Goal: Information Seeking & Learning: Learn about a topic

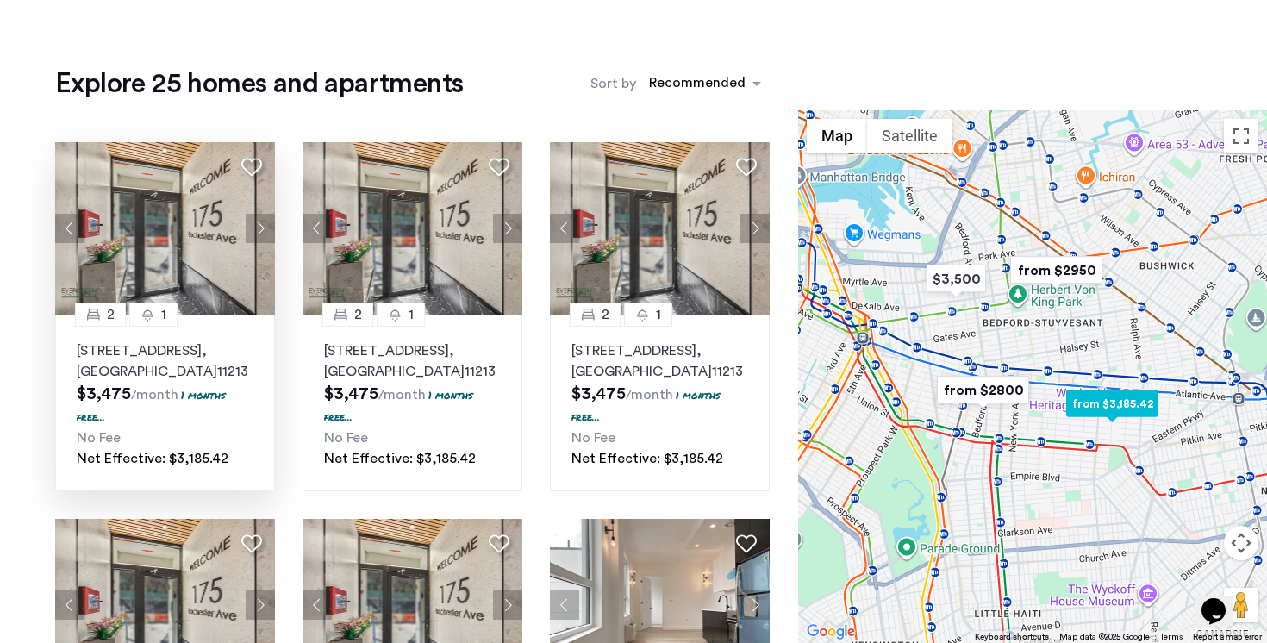
scroll to position [153, 0]
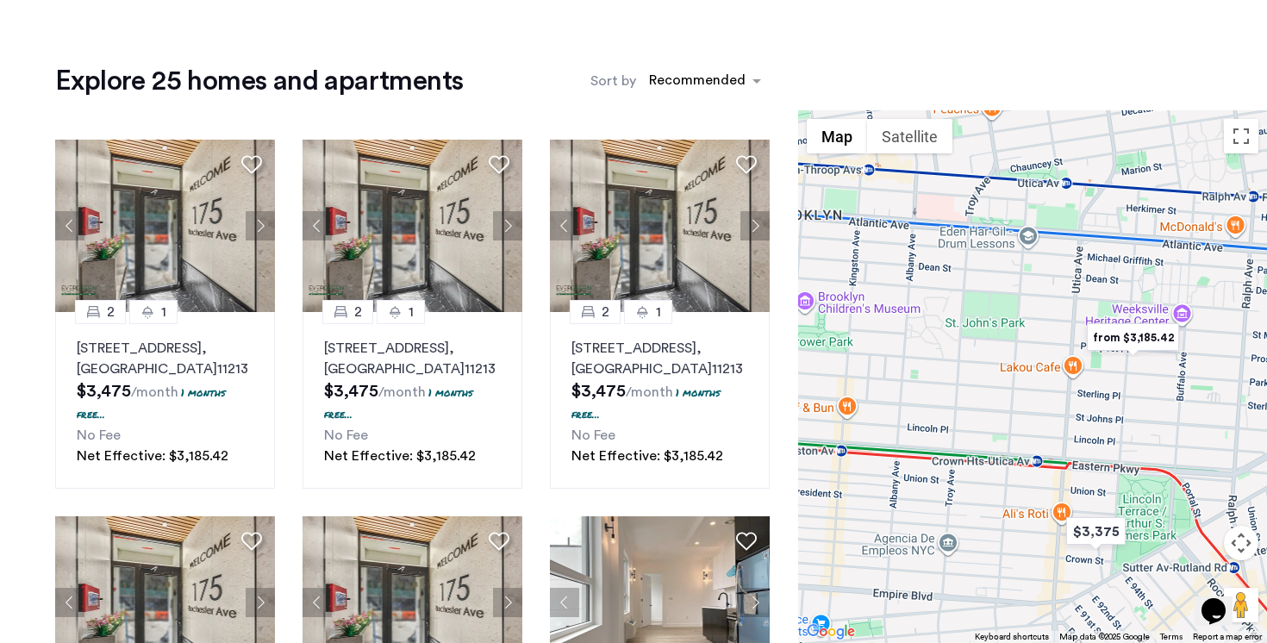
drag, startPoint x: 1037, startPoint y: 300, endPoint x: 956, endPoint y: 431, distance: 154.1
click at [633, 431] on div at bounding box center [1032, 376] width 469 height 533
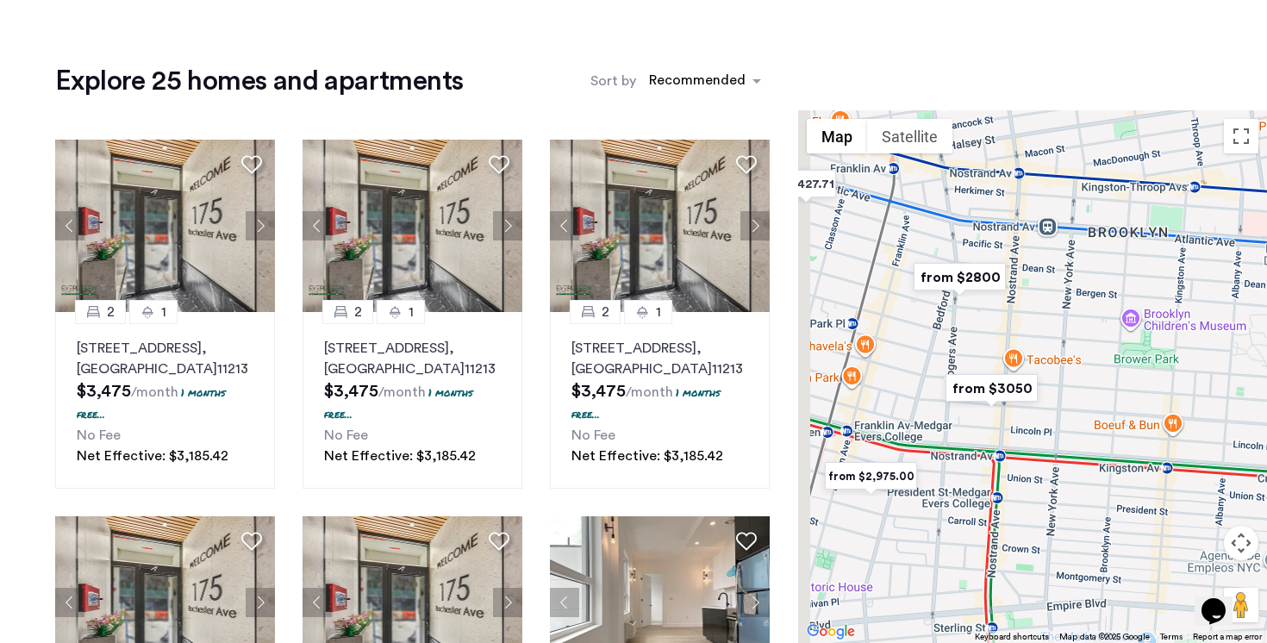
drag, startPoint x: 914, startPoint y: 366, endPoint x: 1233, endPoint y: 375, distance: 319.1
click at [633, 384] on div at bounding box center [1032, 376] width 469 height 533
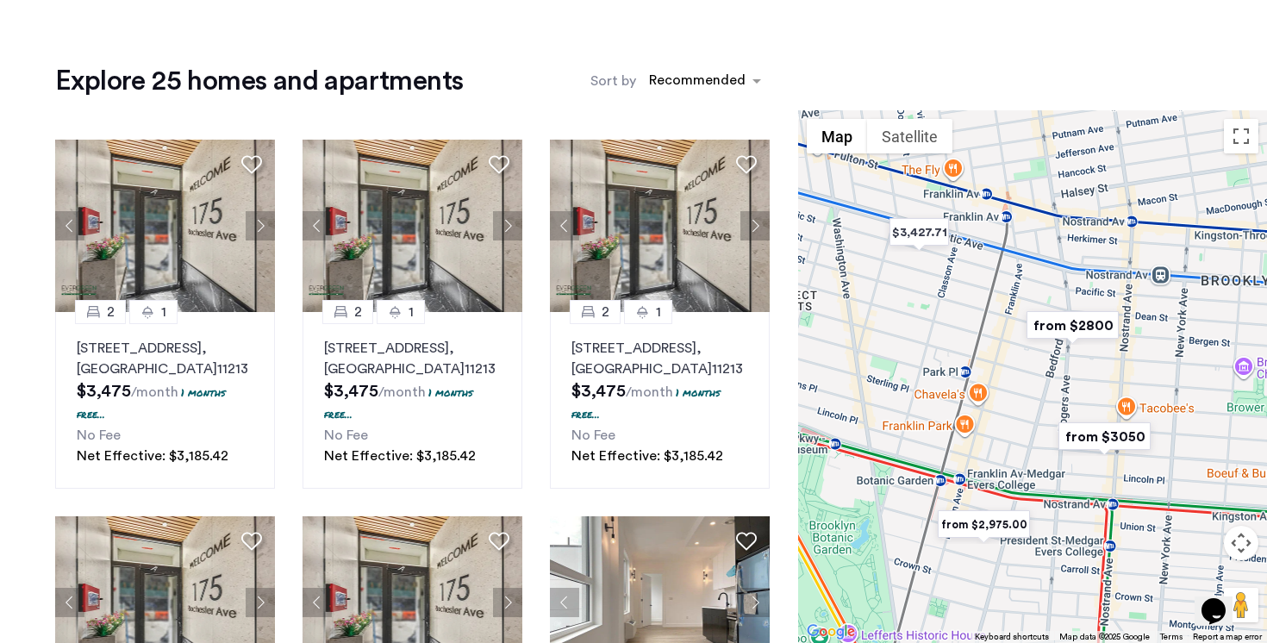
drag, startPoint x: 1029, startPoint y: 295, endPoint x: 1144, endPoint y: 342, distance: 124.1
click at [633, 342] on div at bounding box center [1032, 376] width 469 height 533
click at [633, 326] on img "from $2800" at bounding box center [1073, 325] width 106 height 39
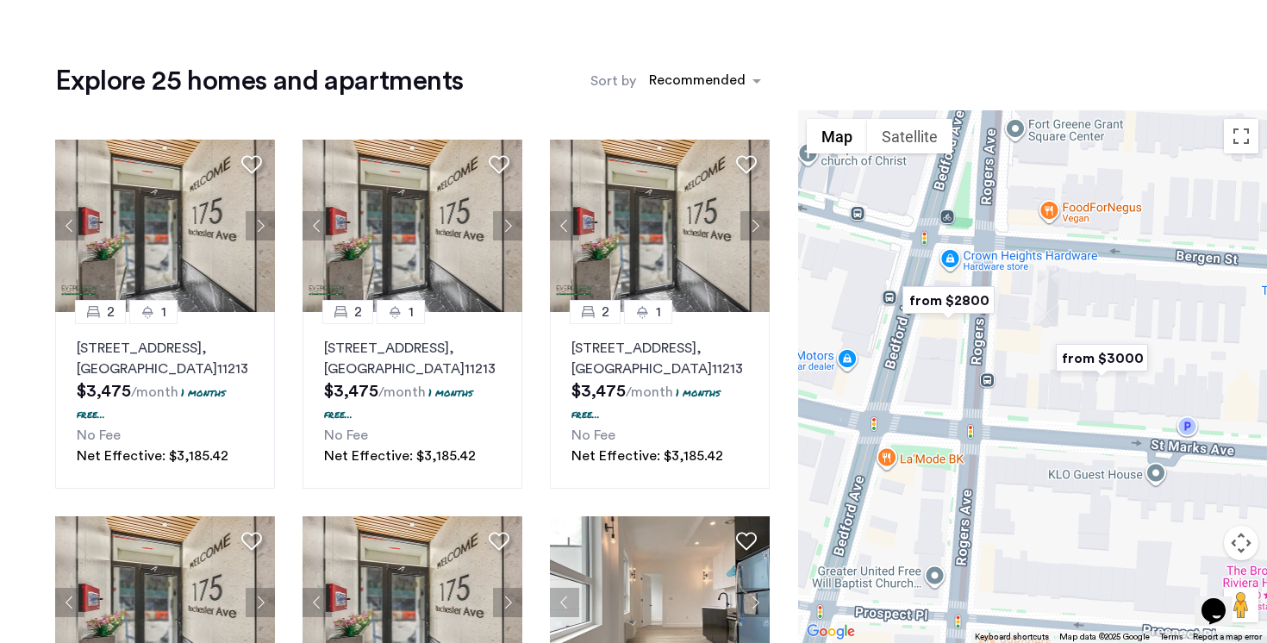
click at [633, 300] on img "from $2800" at bounding box center [949, 300] width 106 height 39
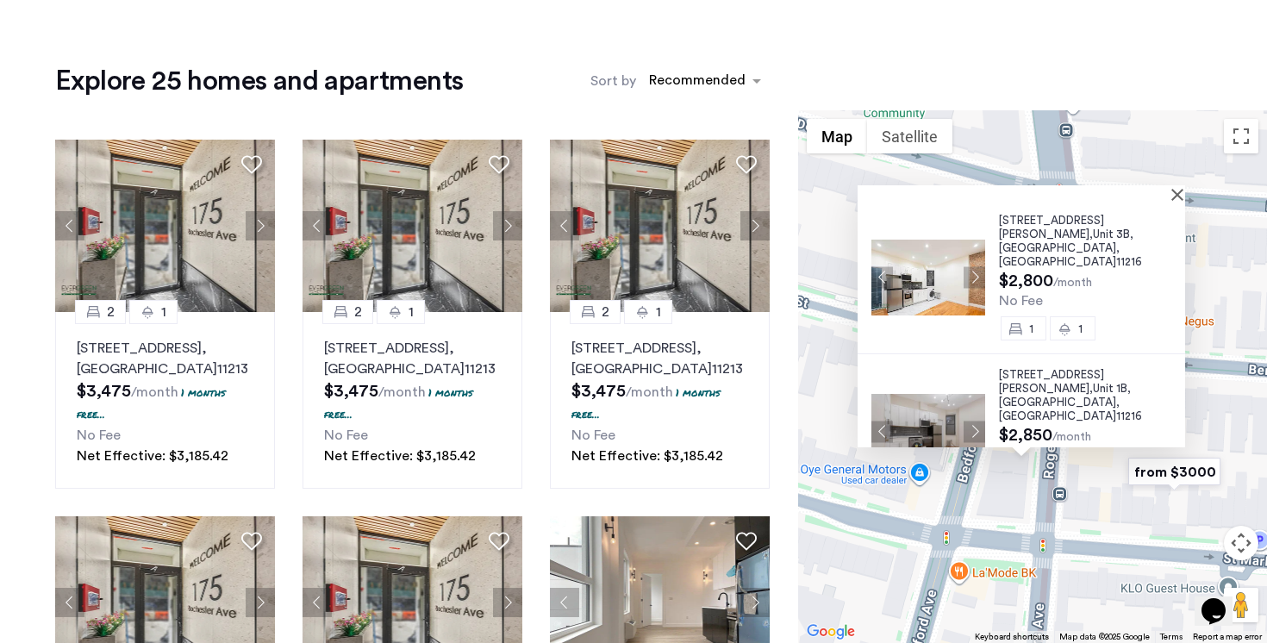
click at [633, 226] on span "24 Rogers Avenue," at bounding box center [1051, 227] width 105 height 25
click at [633, 410] on span "11216" at bounding box center [1130, 415] width 26 height 11
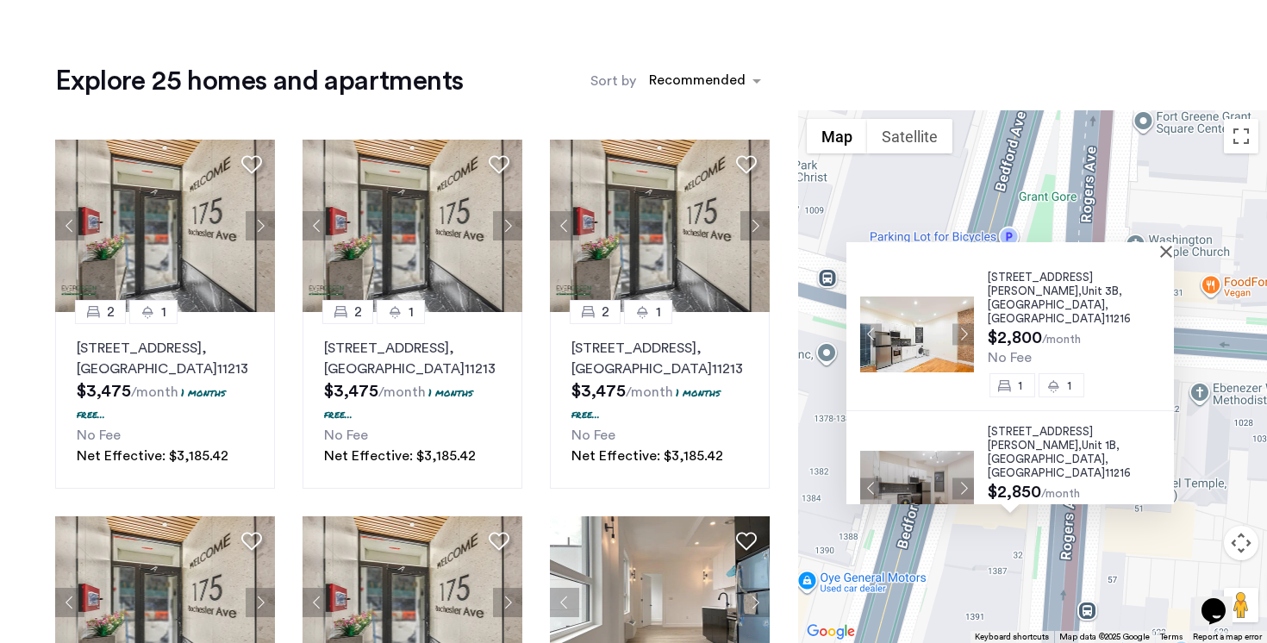
click at [633, 560] on div "24 Rogers Avenue, Unit 3B, Brooklyn , NY 11216 $2,800 /month No Fee 1 1 24 Roge…" at bounding box center [1032, 376] width 469 height 533
click at [633, 548] on button "Map camera controls" at bounding box center [1241, 543] width 34 height 34
click at [633, 588] on button "Zoom out" at bounding box center [1198, 586] width 34 height 34
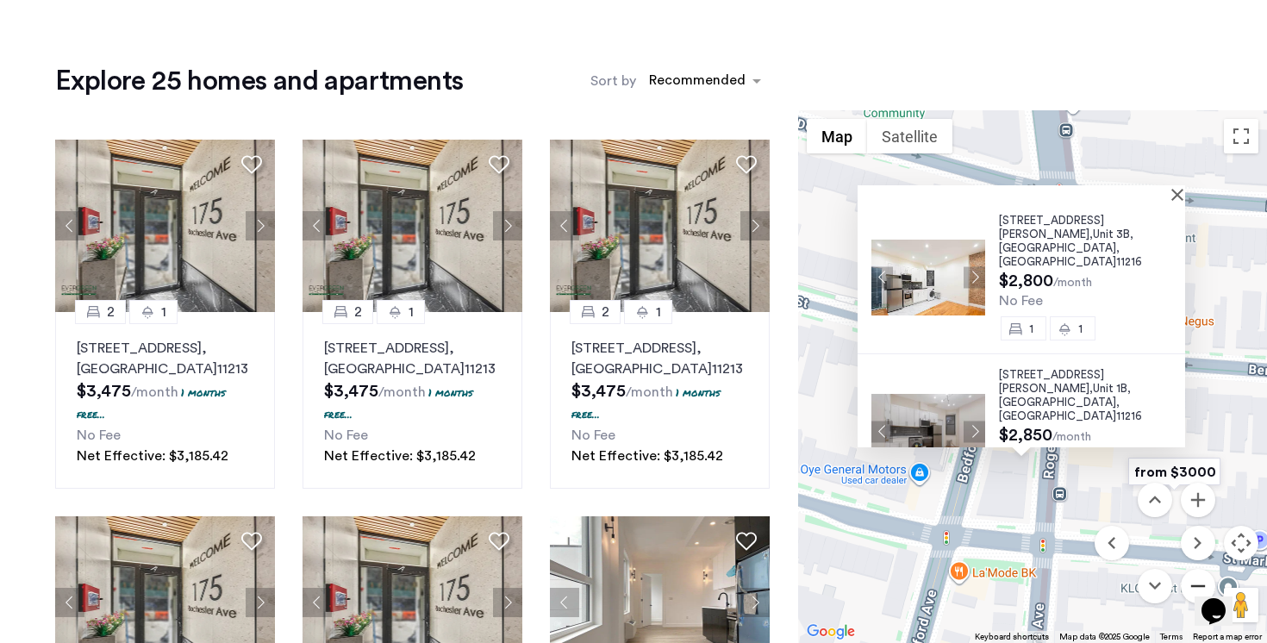
click at [633, 581] on button "Zoom out" at bounding box center [1198, 586] width 34 height 34
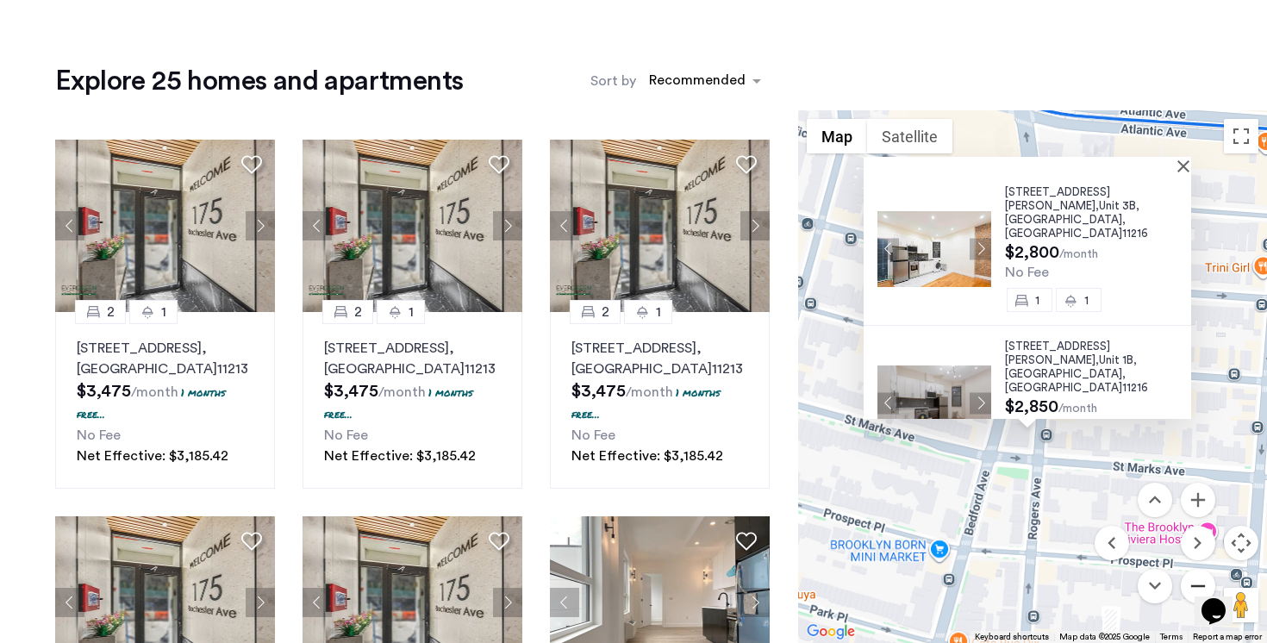
click at [633, 581] on button "Zoom out" at bounding box center [1198, 586] width 34 height 34
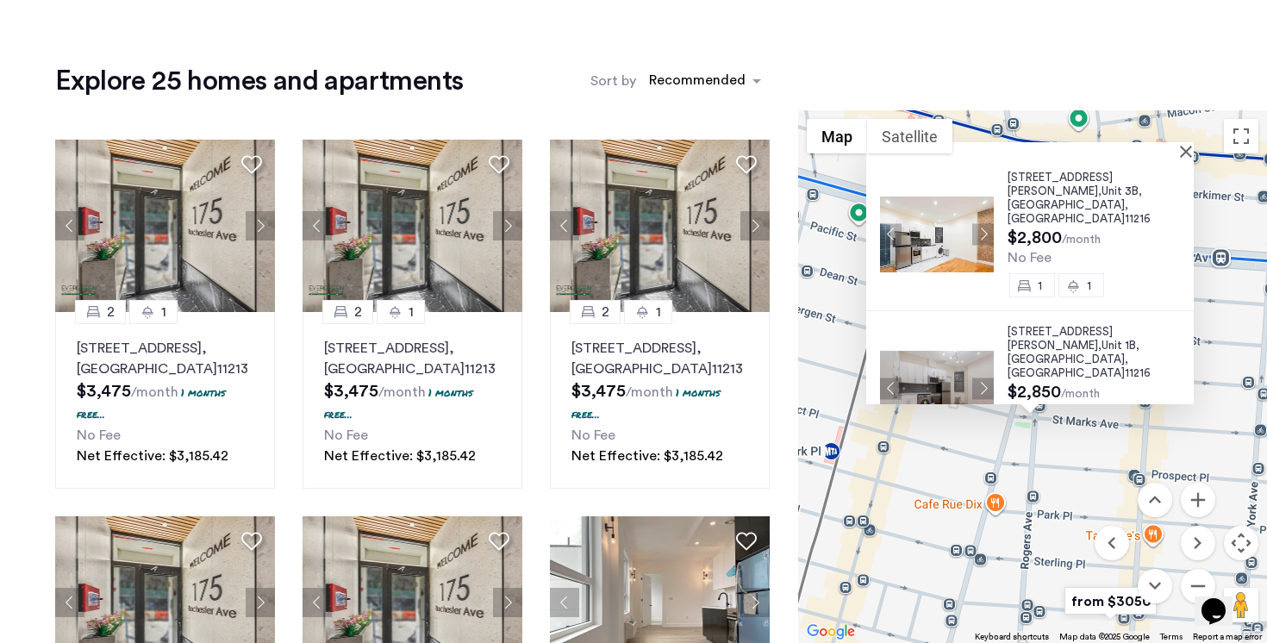
click at [633, 152] on div at bounding box center [1030, 149] width 328 height 15
click at [633, 151] on div at bounding box center [1030, 149] width 328 height 15
click at [633, 154] on button "Close" at bounding box center [1190, 151] width 12 height 12
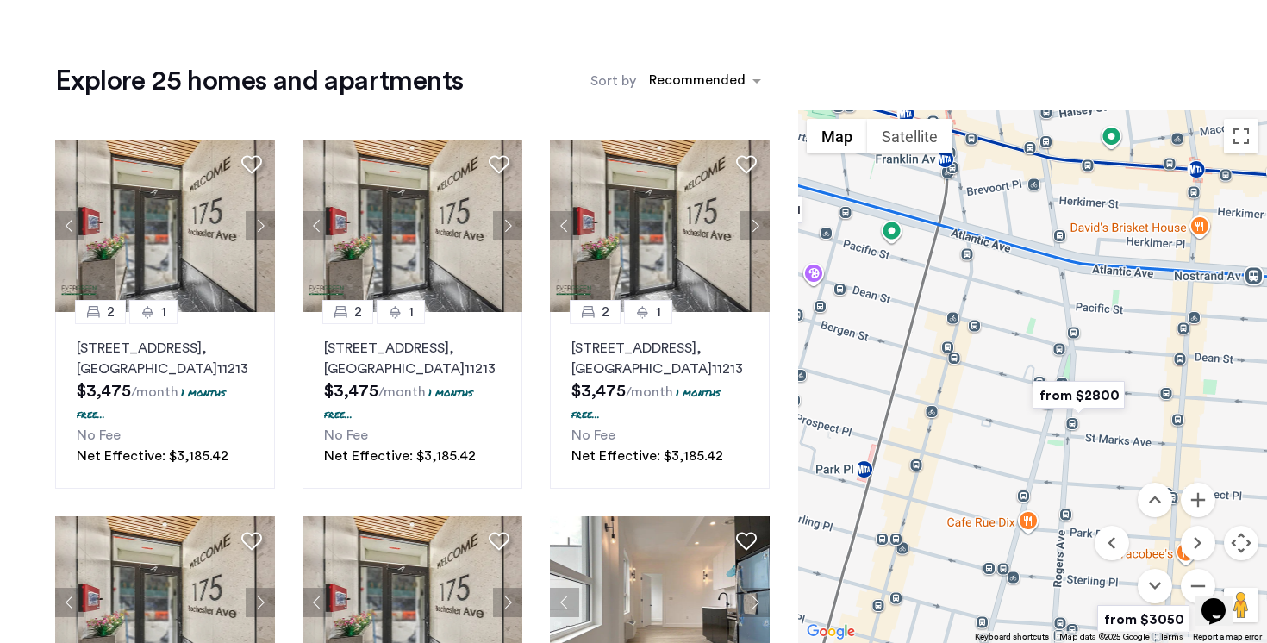
drag, startPoint x: 967, startPoint y: 365, endPoint x: 986, endPoint y: 385, distance: 28.0
click at [633, 385] on div at bounding box center [1032, 376] width 469 height 533
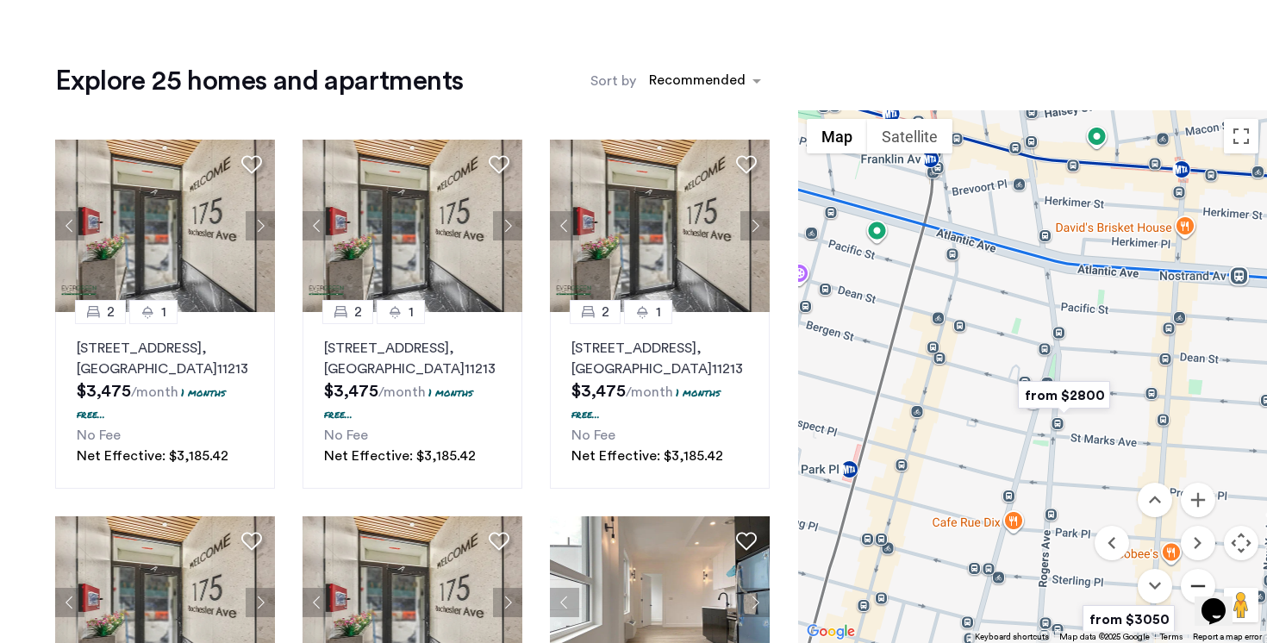
click at [633, 579] on button "Zoom out" at bounding box center [1198, 586] width 34 height 34
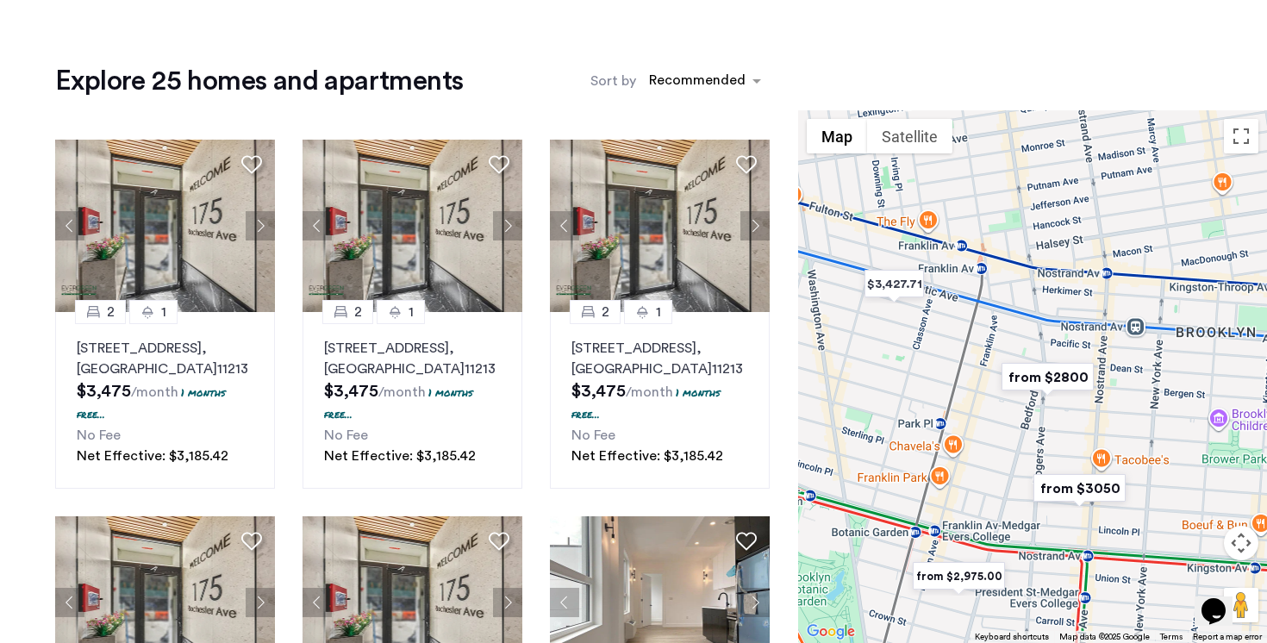
click at [633, 486] on img "from $3050" at bounding box center [1080, 488] width 106 height 39
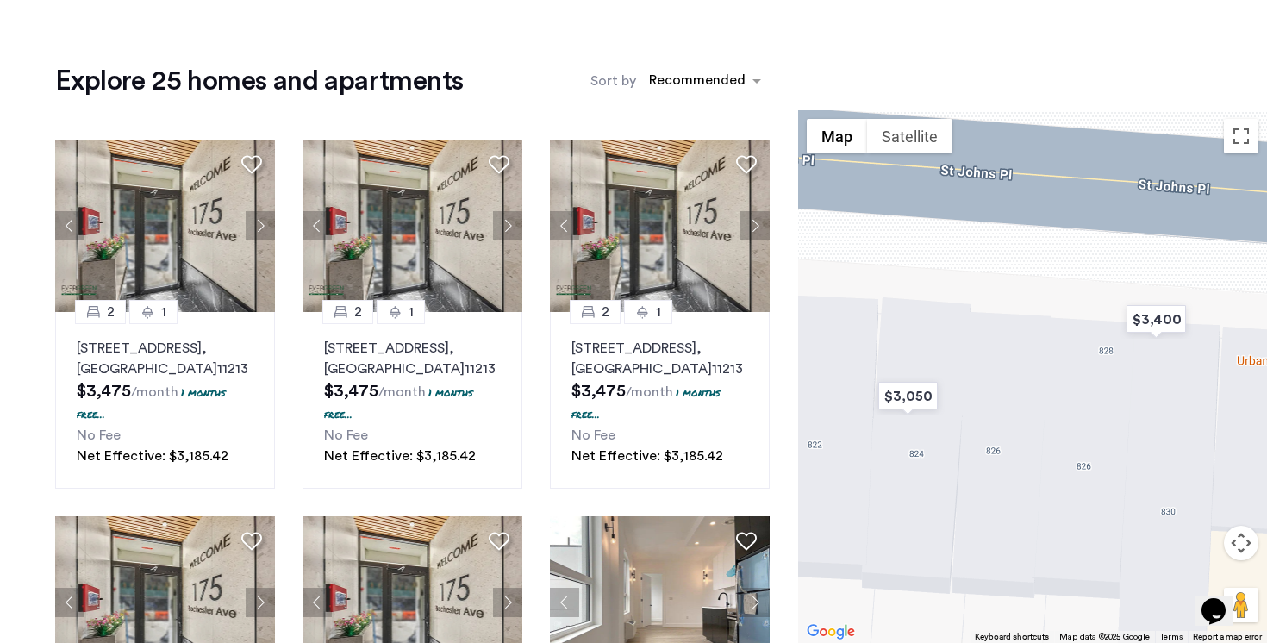
click at [633, 538] on button "Map camera controls" at bounding box center [1241, 543] width 34 height 34
click at [633, 579] on button "Zoom out" at bounding box center [1198, 586] width 34 height 34
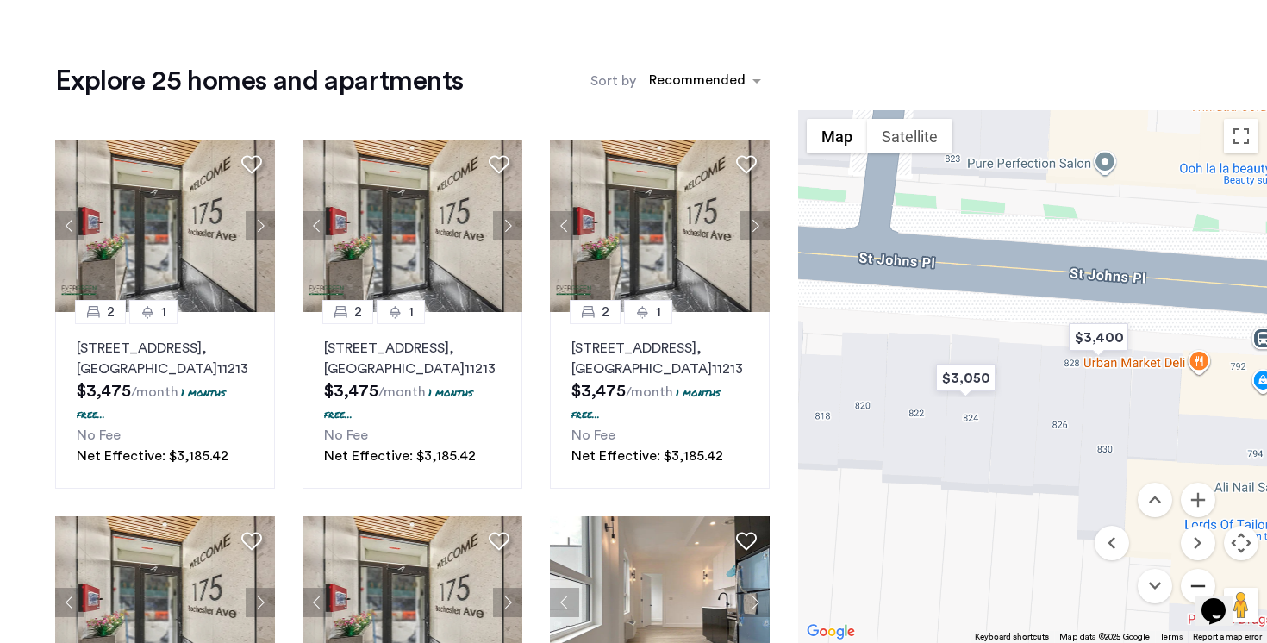
click at [633, 579] on button "Zoom out" at bounding box center [1198, 586] width 34 height 34
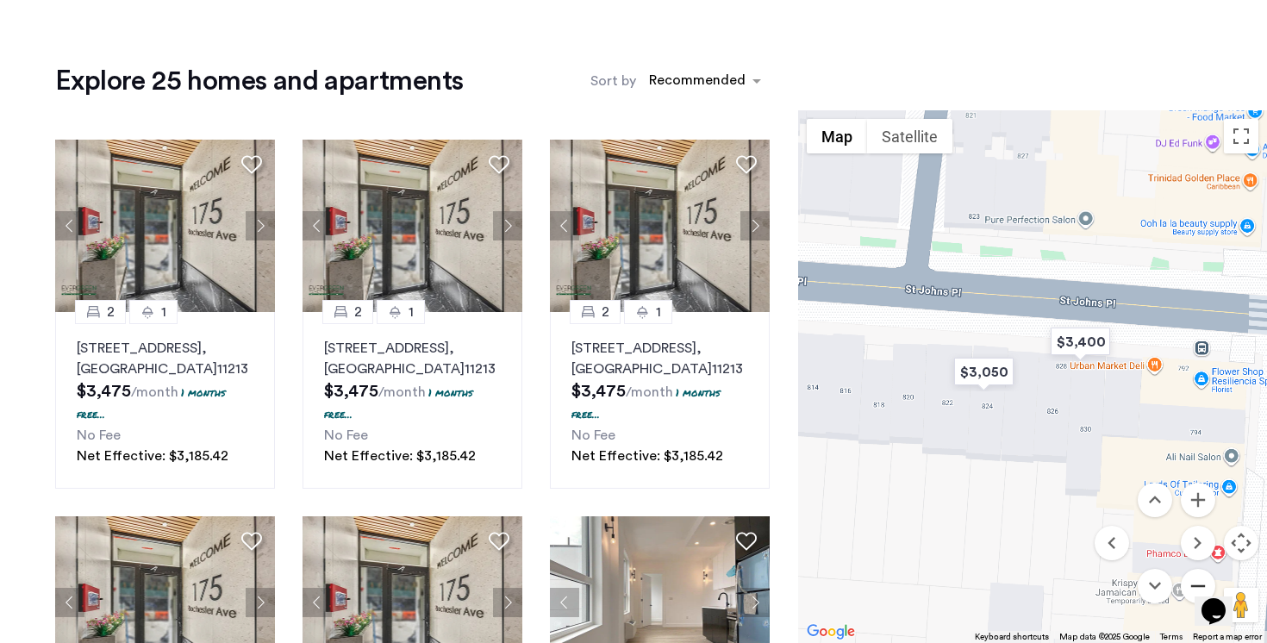
click at [633, 579] on button "Zoom out" at bounding box center [1198, 586] width 34 height 34
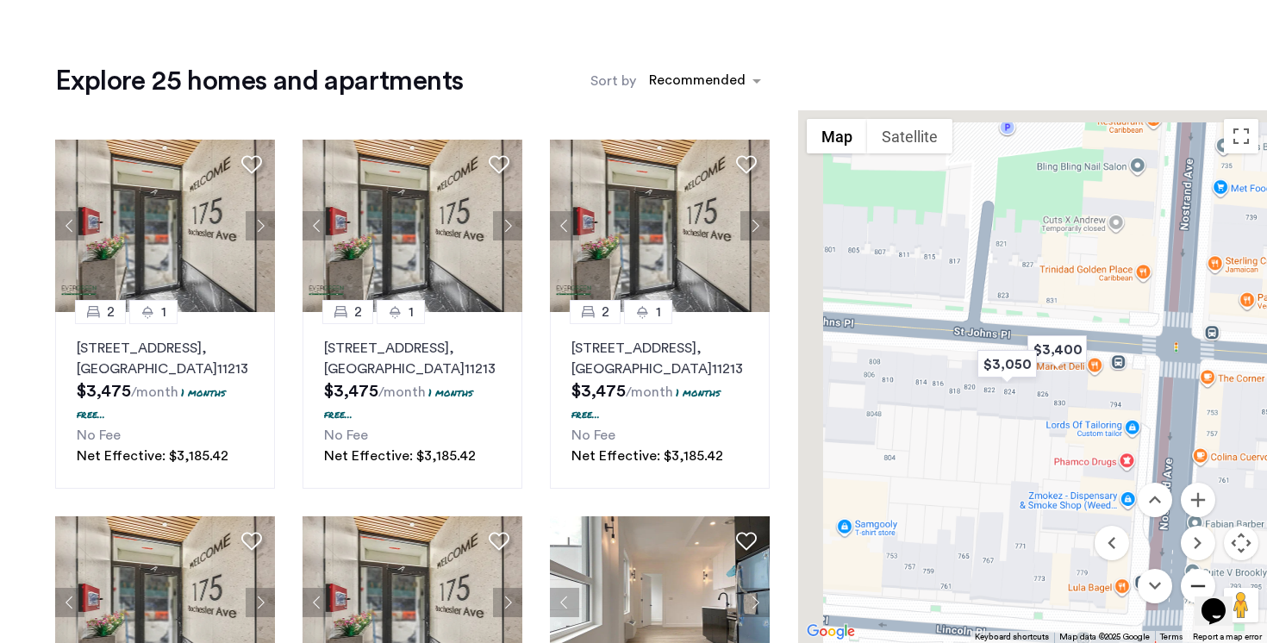
click at [633, 579] on button "Zoom out" at bounding box center [1198, 586] width 34 height 34
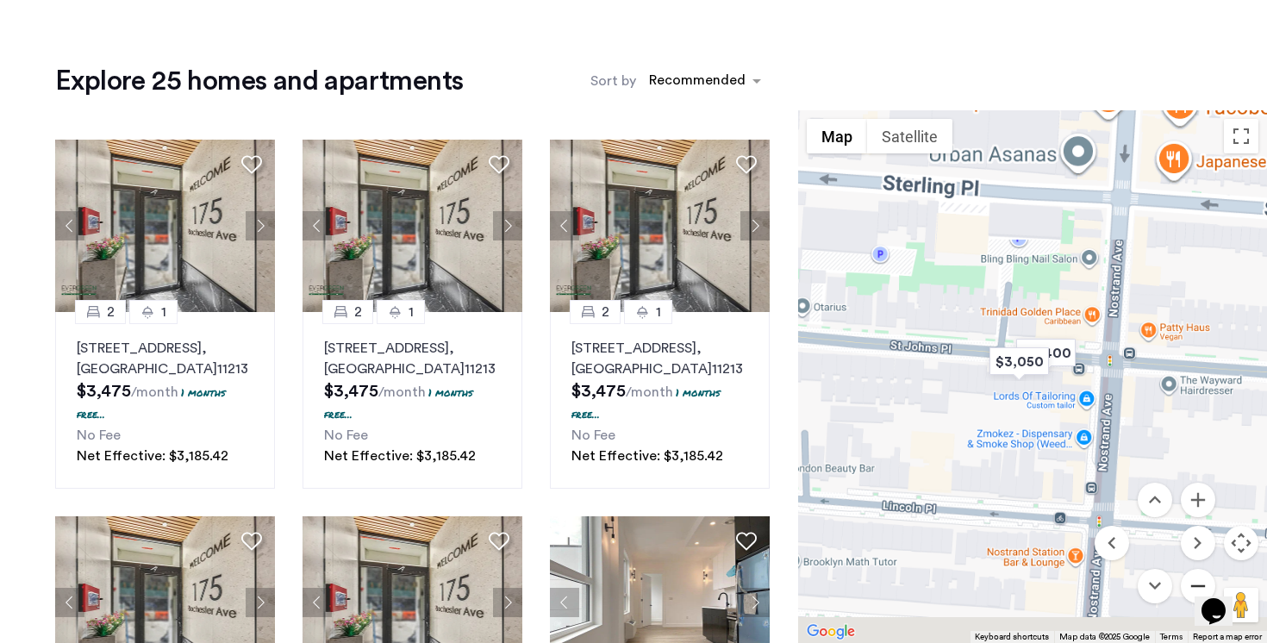
click at [633, 579] on button "Zoom out" at bounding box center [1198, 586] width 34 height 34
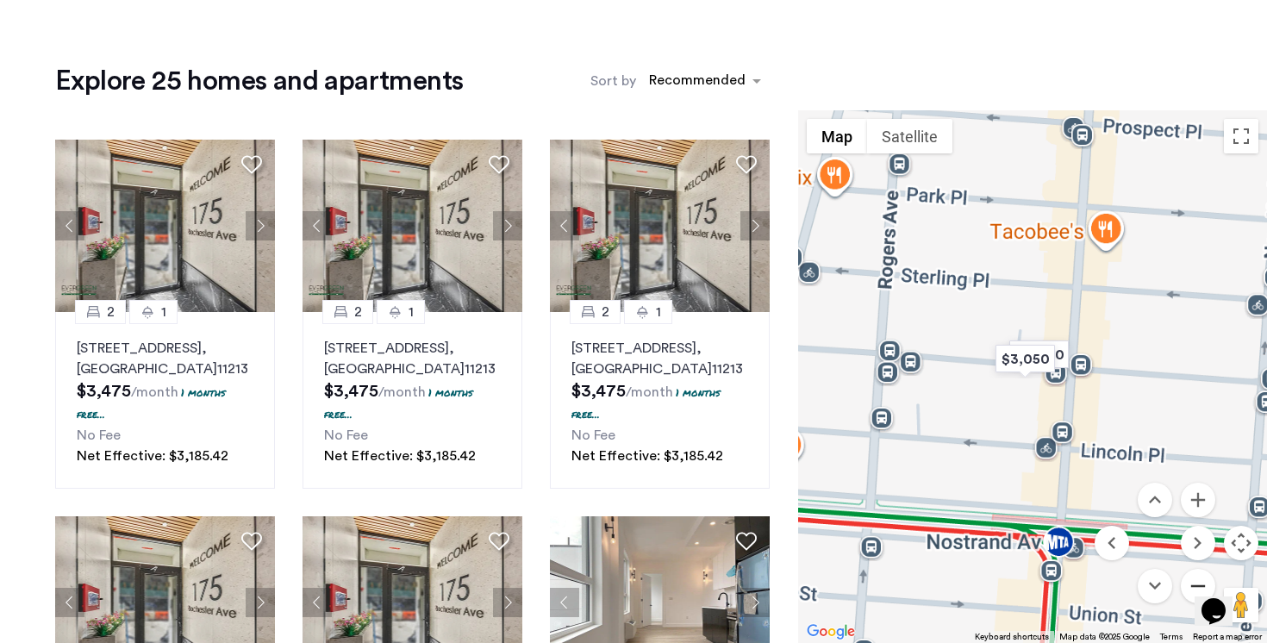
click at [633, 579] on button "Zoom out" at bounding box center [1198, 586] width 34 height 34
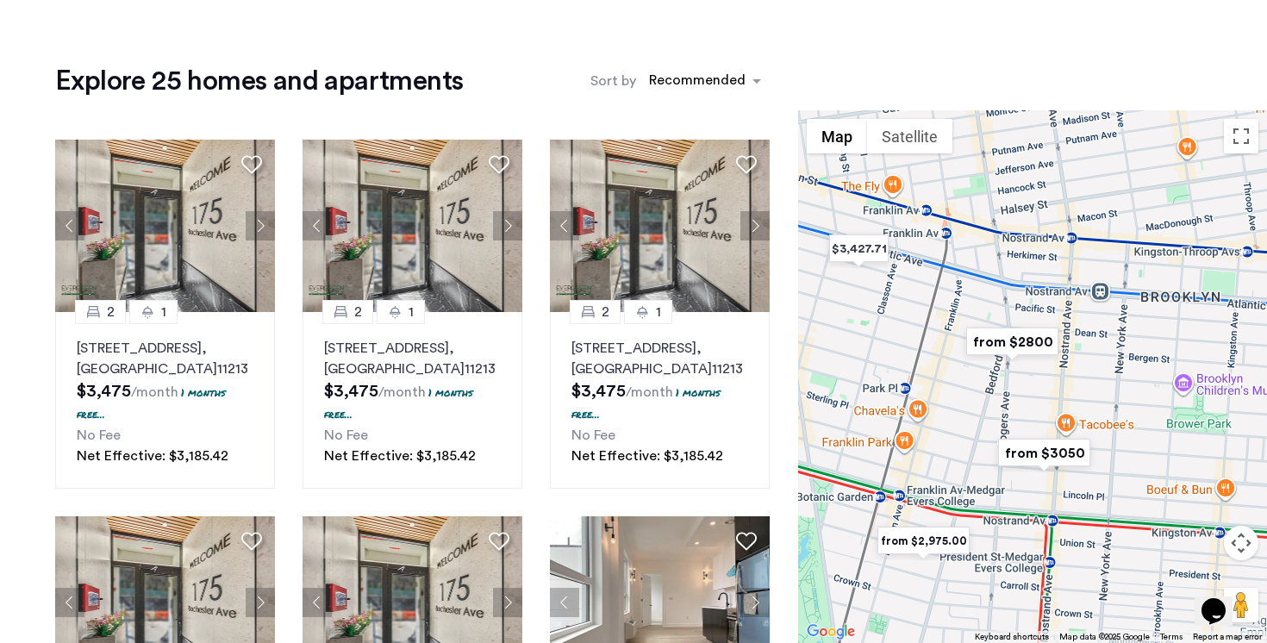
drag, startPoint x: 960, startPoint y: 272, endPoint x: 969, endPoint y: 378, distance: 105.5
click at [633, 378] on div "To navigate, press the arrow keys." at bounding box center [1032, 376] width 469 height 533
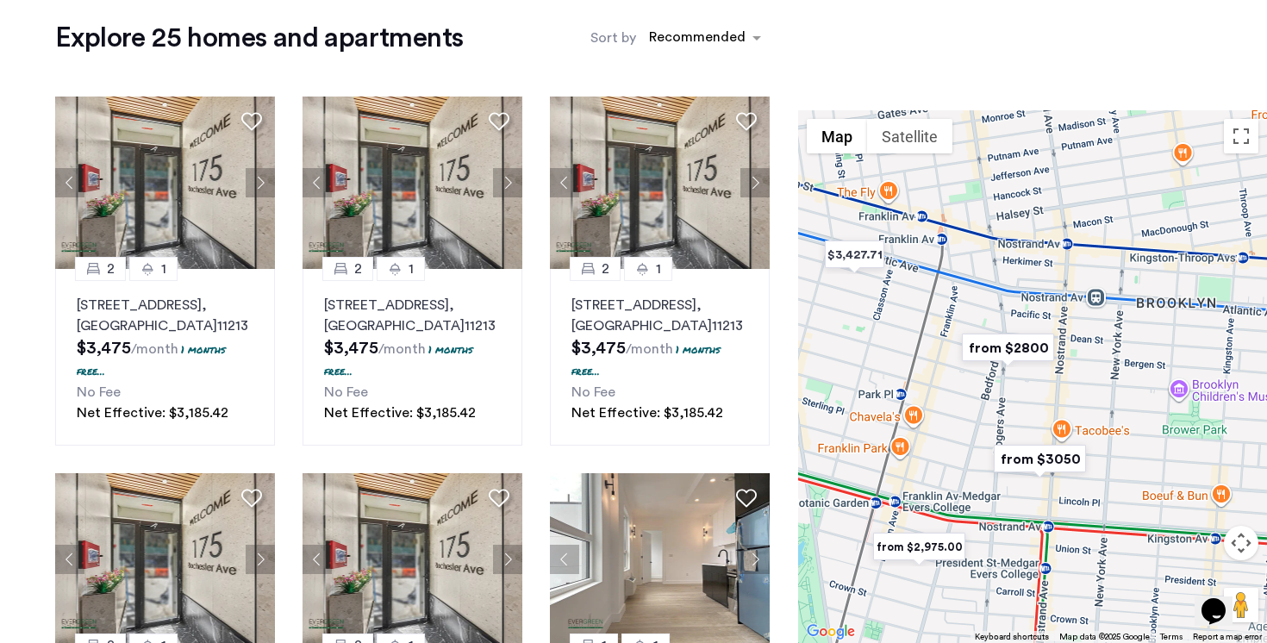
scroll to position [147, 0]
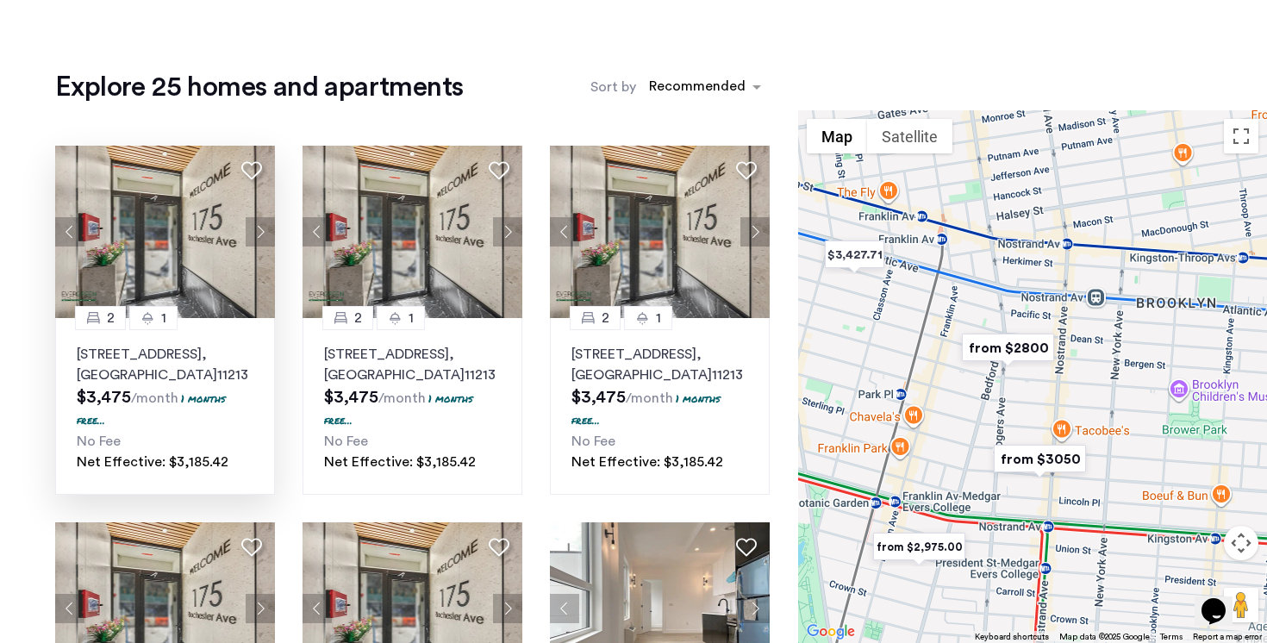
click at [261, 222] on button "Next apartment" at bounding box center [260, 231] width 29 height 29
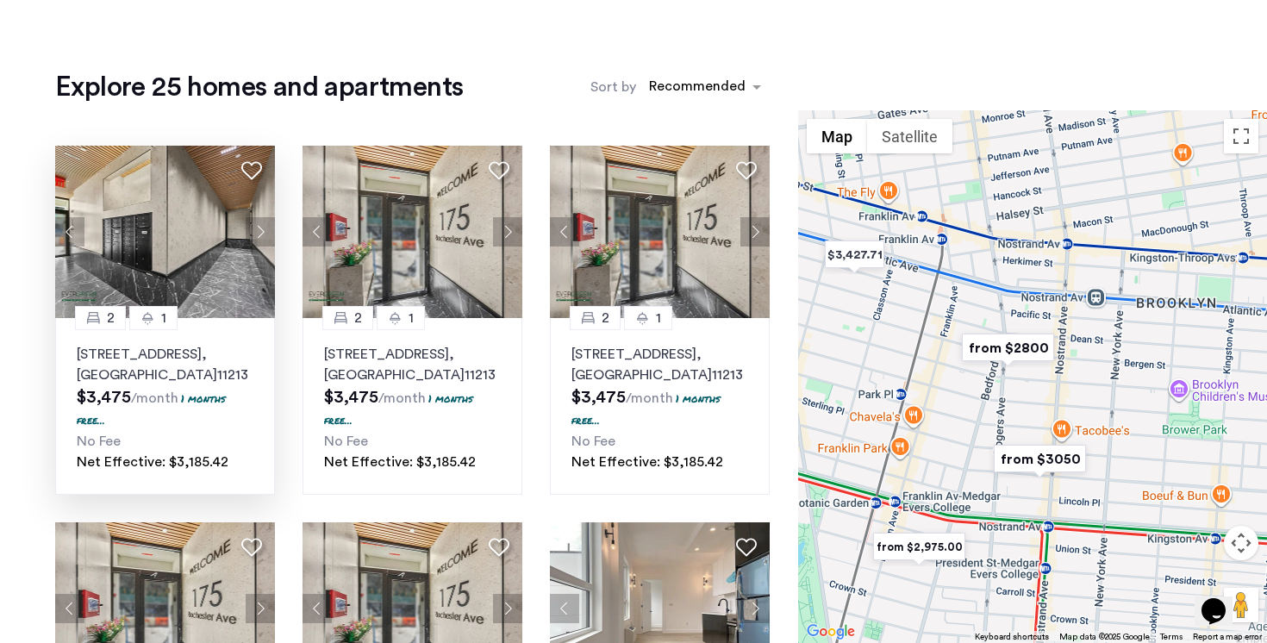
click at [206, 247] on img at bounding box center [165, 232] width 221 height 172
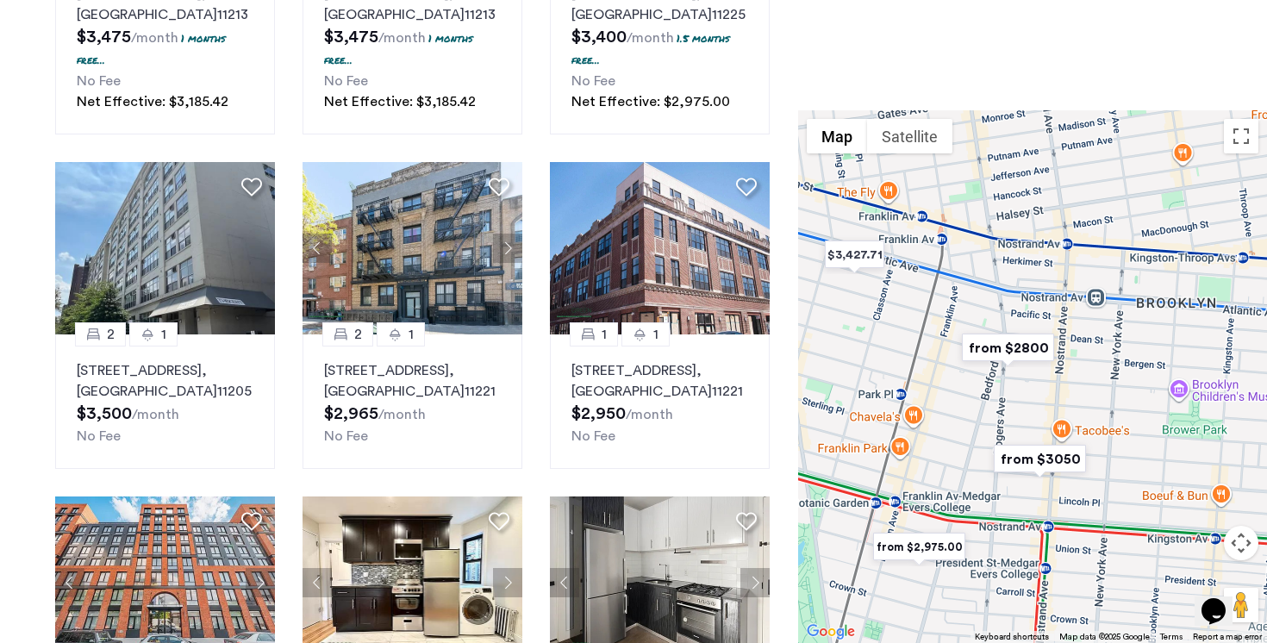
scroll to position [885, 0]
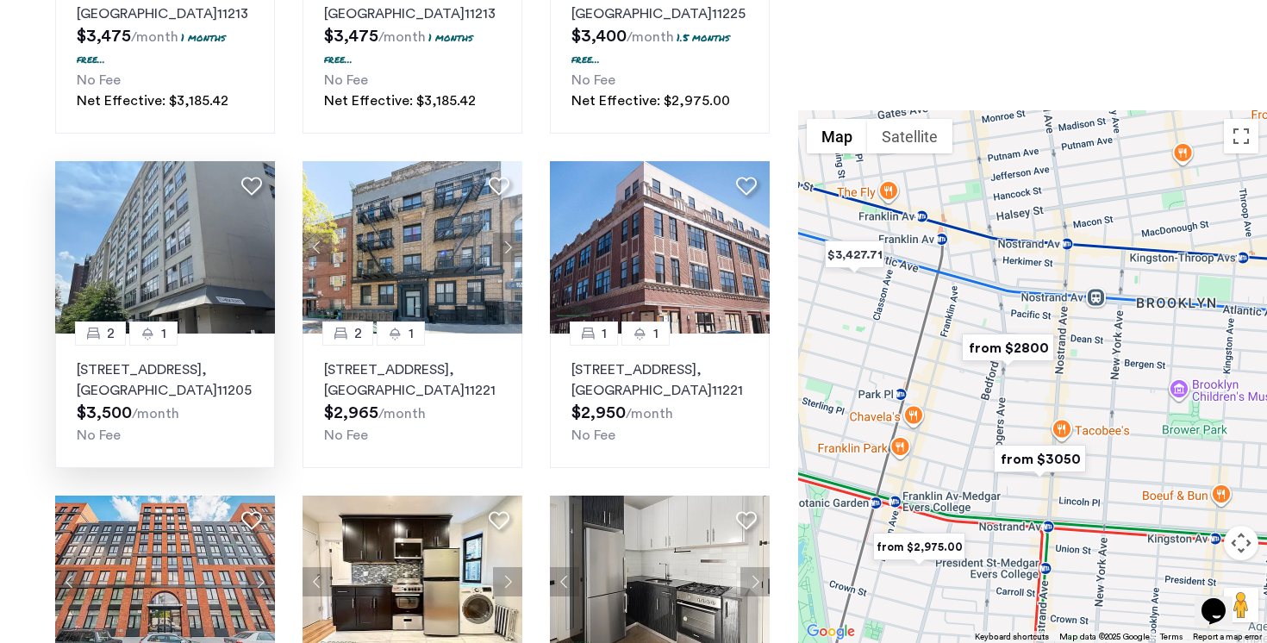
click at [214, 245] on img at bounding box center [165, 247] width 221 height 172
click at [362, 359] on div "2 1 930 Dekalb Avenue, Unit 201, Brooklyn , NY 11221 $2,965 /month No Fee" at bounding box center [413, 401] width 220 height 135
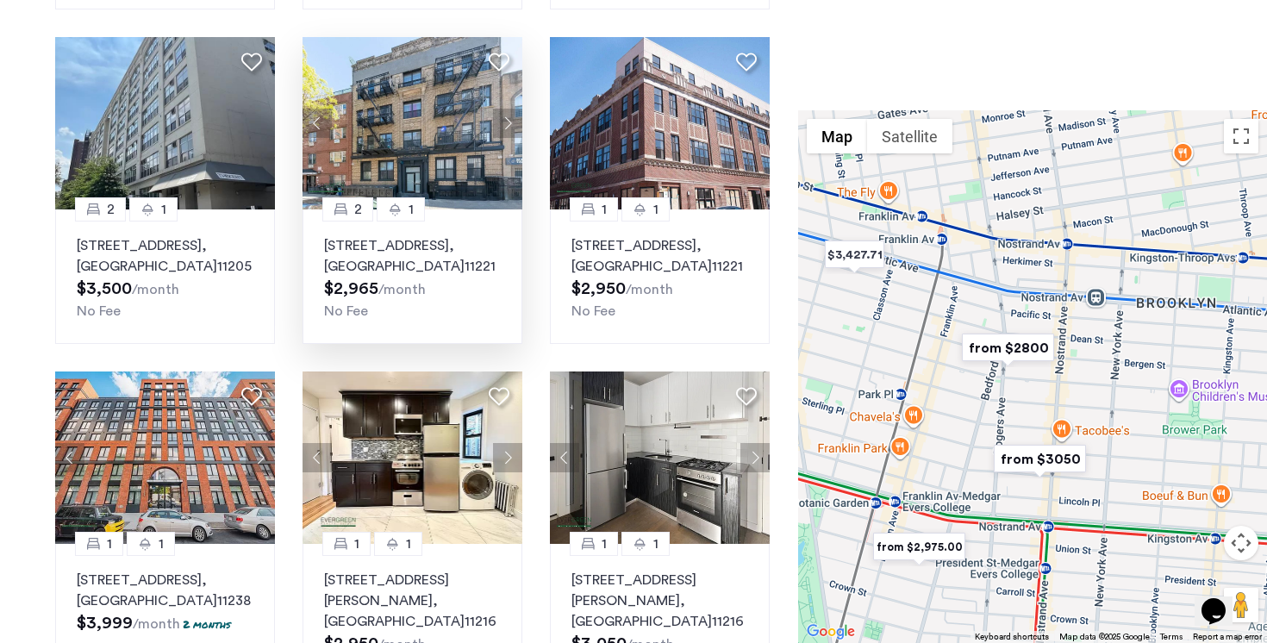
scroll to position [1013, 0]
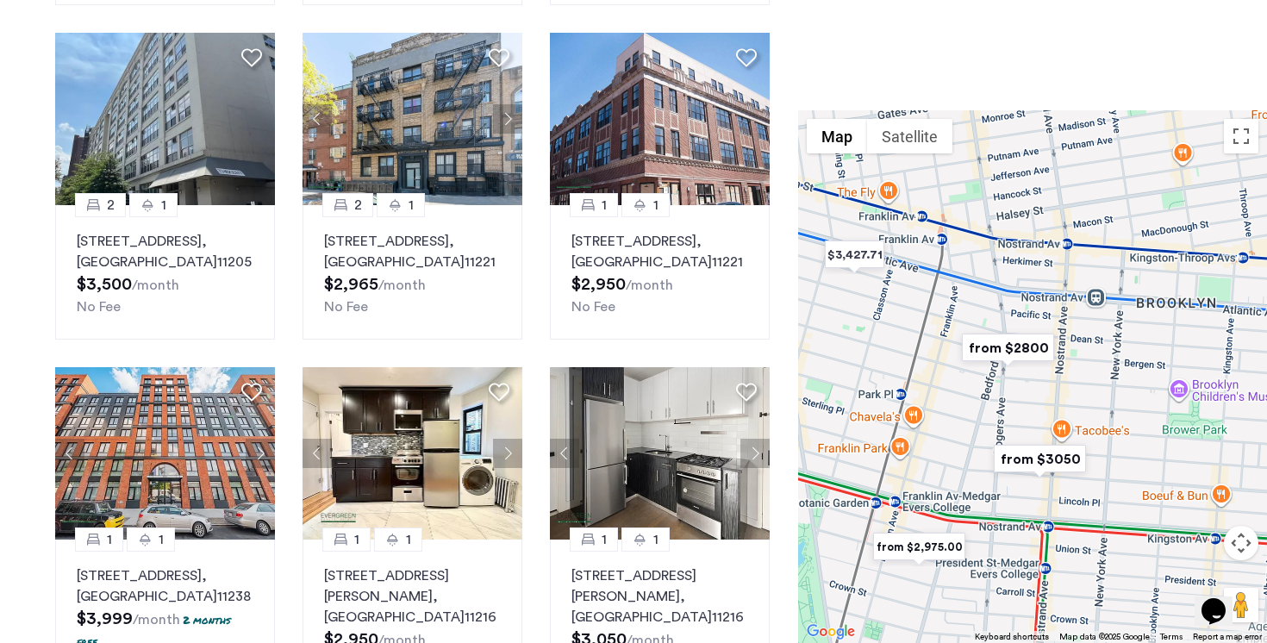
click at [633, 554] on button "Map camera controls" at bounding box center [1241, 543] width 34 height 34
click at [633, 582] on button "Zoom out" at bounding box center [1198, 586] width 34 height 34
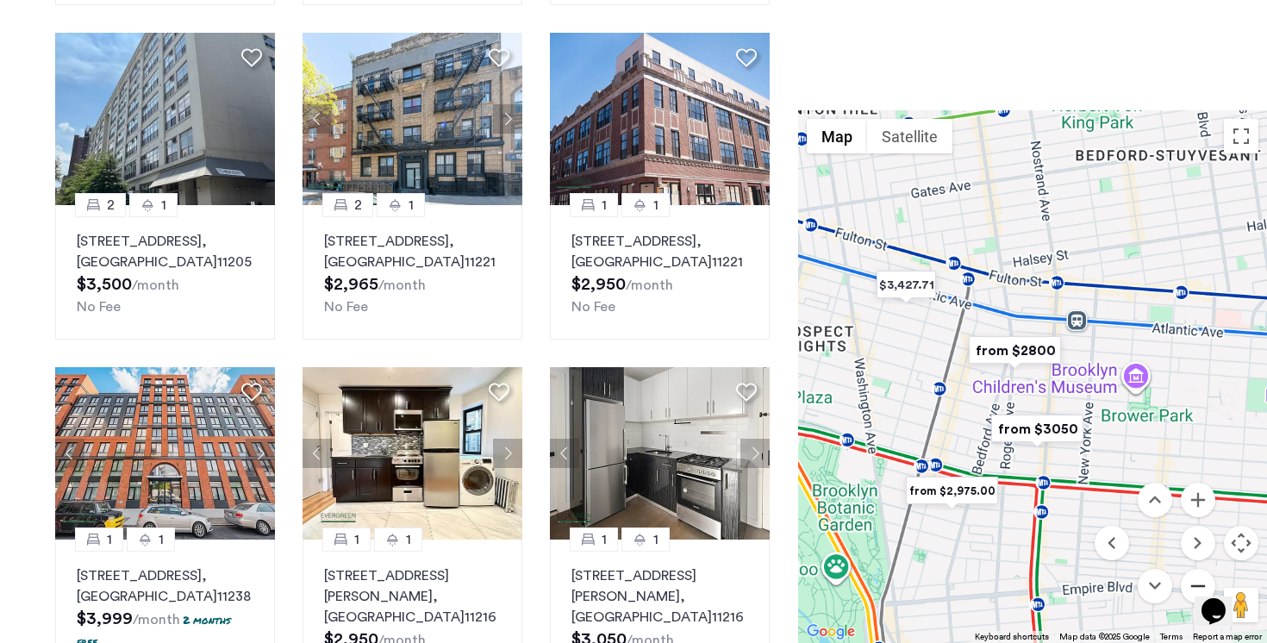
click at [633, 582] on button "Zoom out" at bounding box center [1198, 586] width 34 height 34
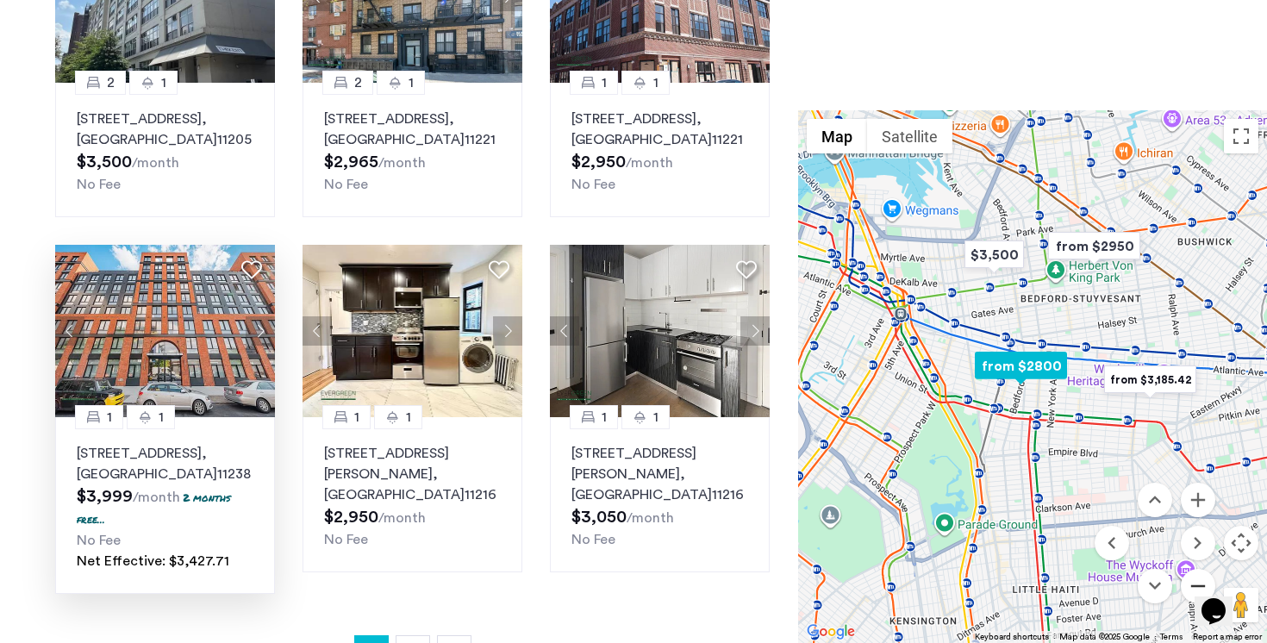
scroll to position [1139, 0]
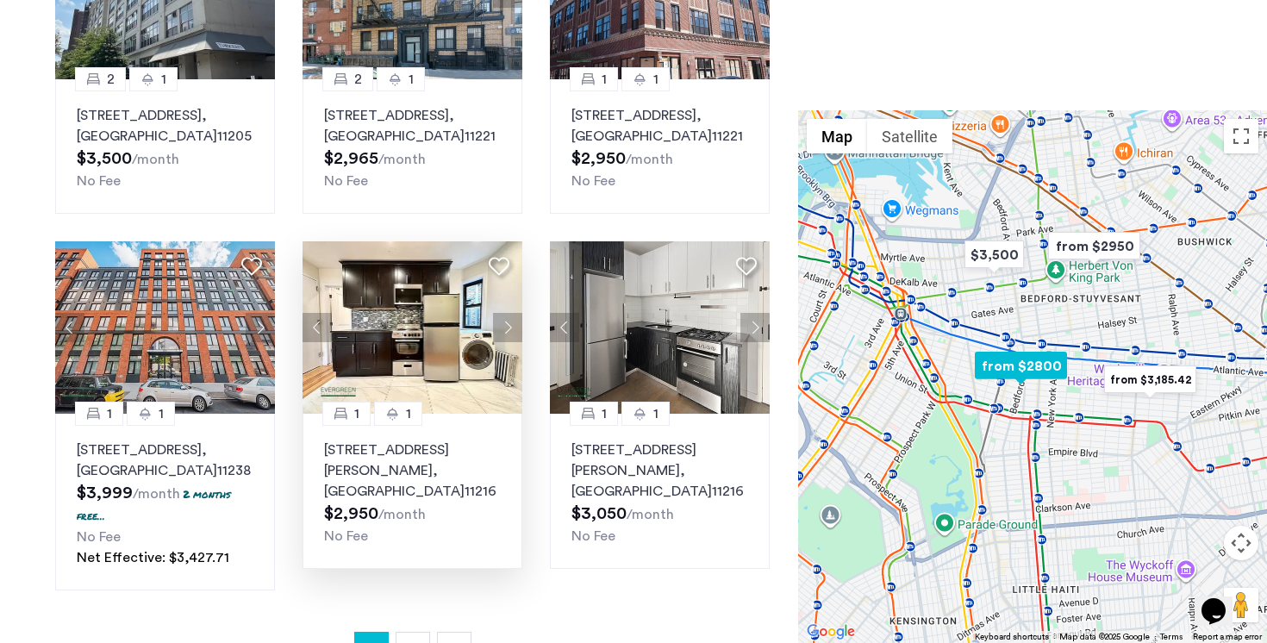
click at [509, 342] on button "Next apartment" at bounding box center [507, 327] width 29 height 29
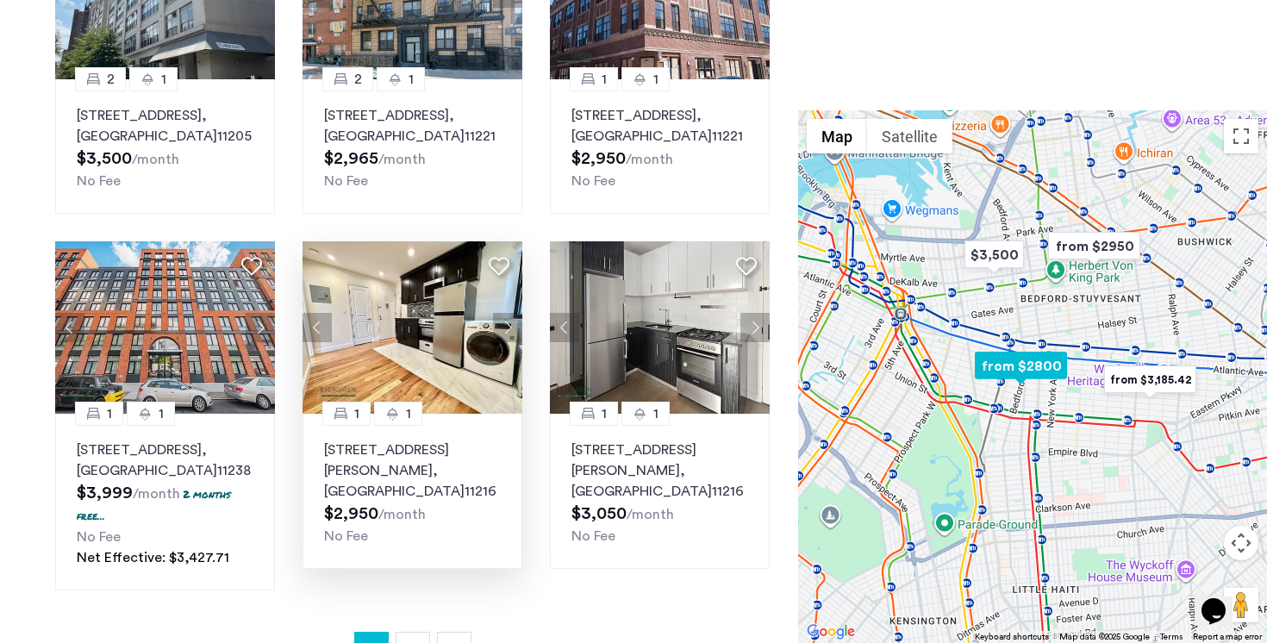
click at [509, 342] on button "Next apartment" at bounding box center [507, 327] width 29 height 29
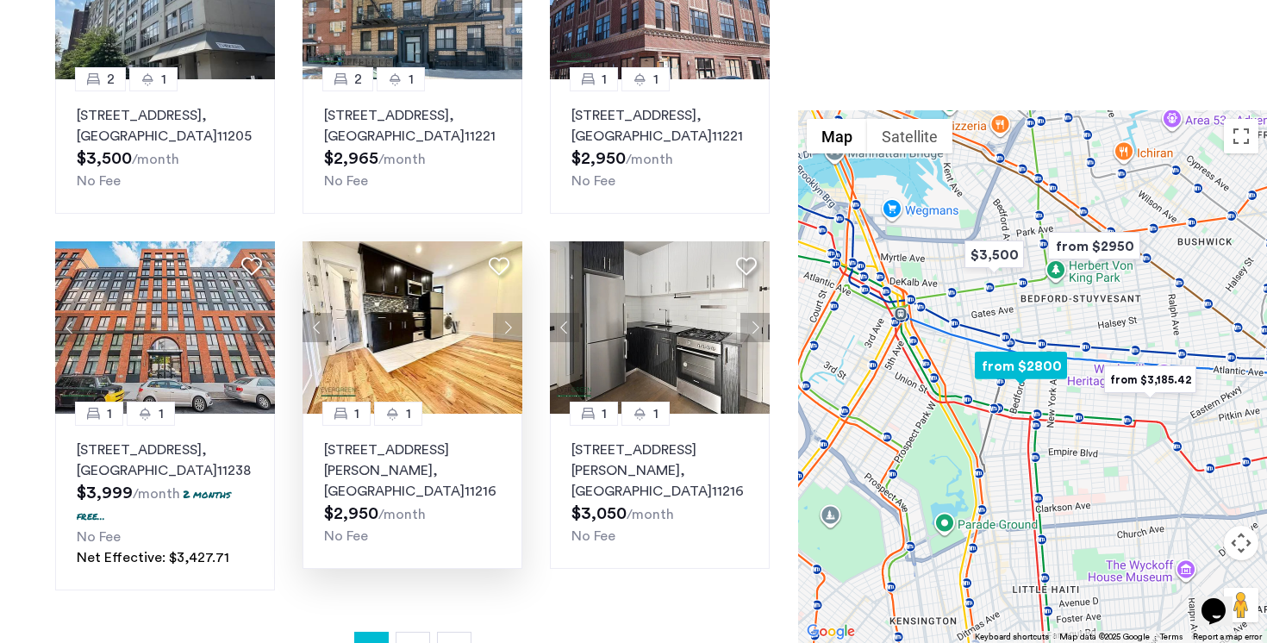
click at [519, 338] on button "Next apartment" at bounding box center [507, 327] width 29 height 29
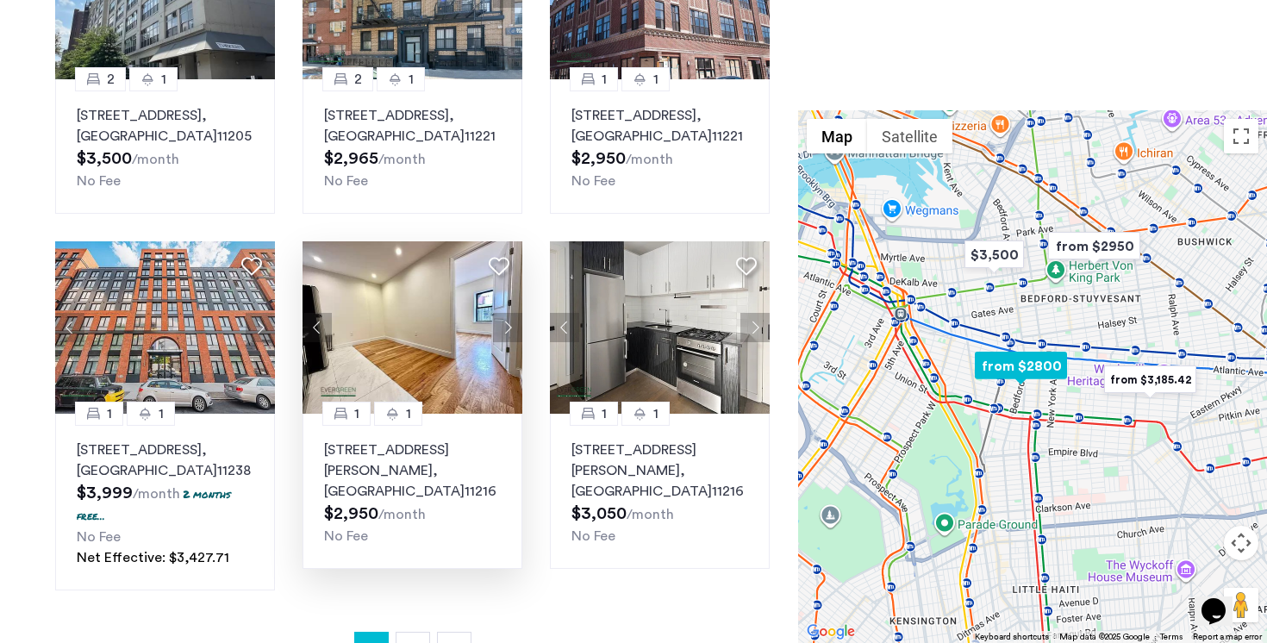
click at [508, 341] on button "Next apartment" at bounding box center [507, 327] width 29 height 29
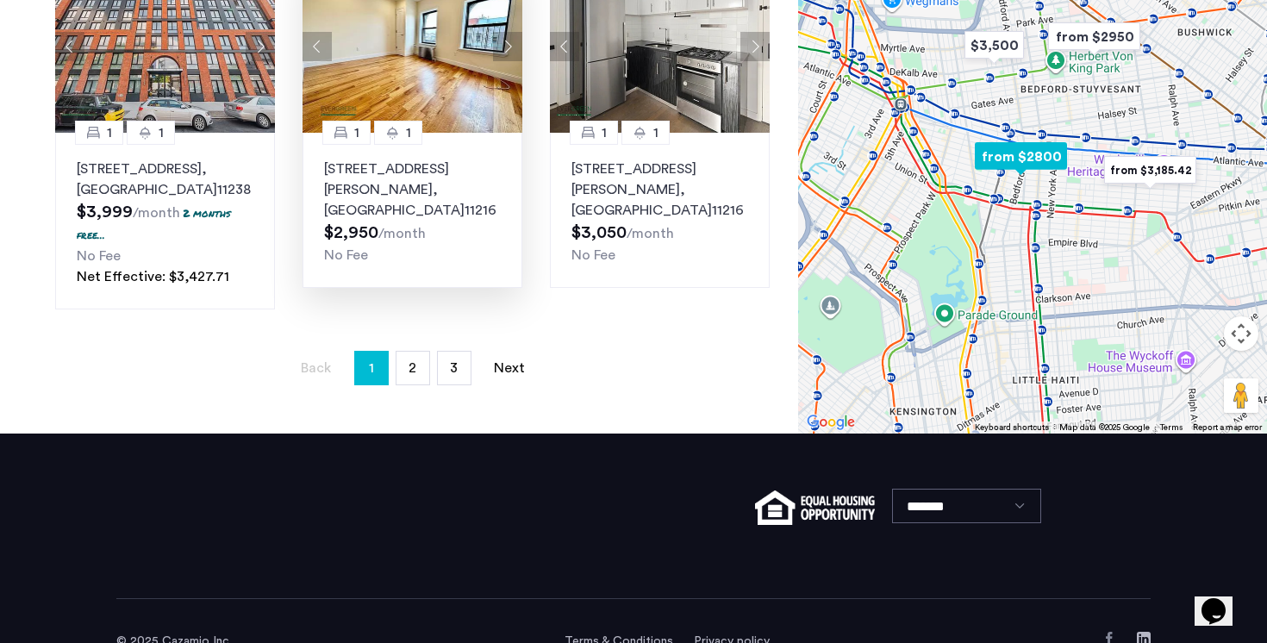
scroll to position [1472, 0]
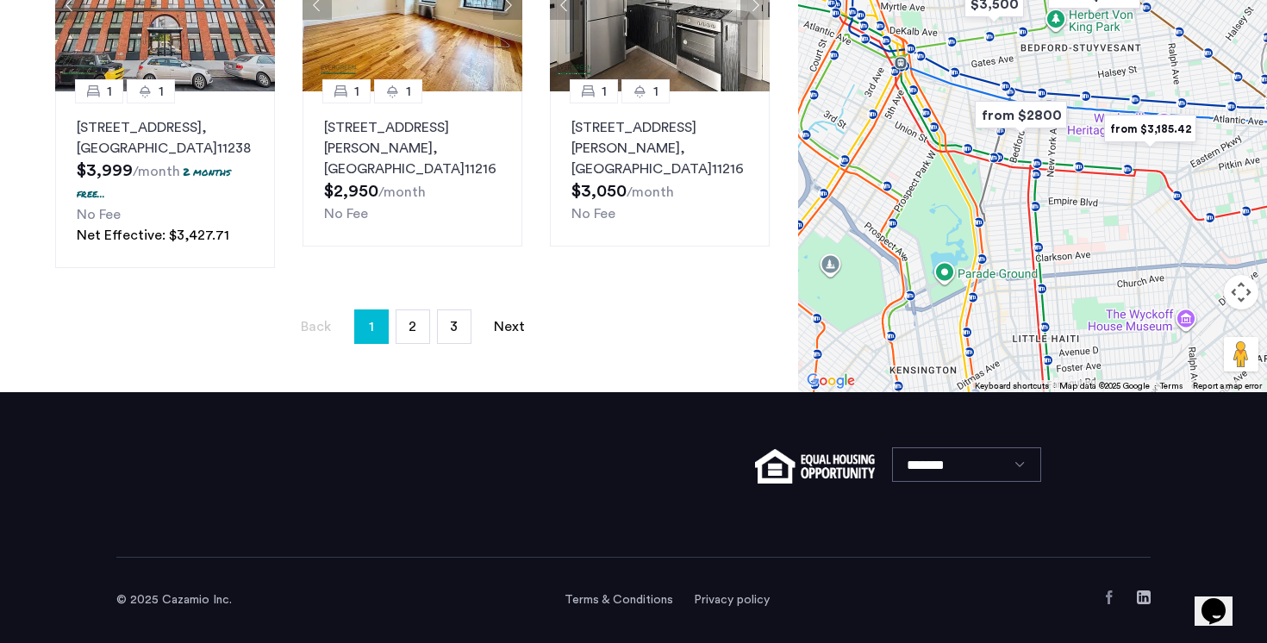
click at [413, 334] on span "2" at bounding box center [413, 327] width 8 height 14
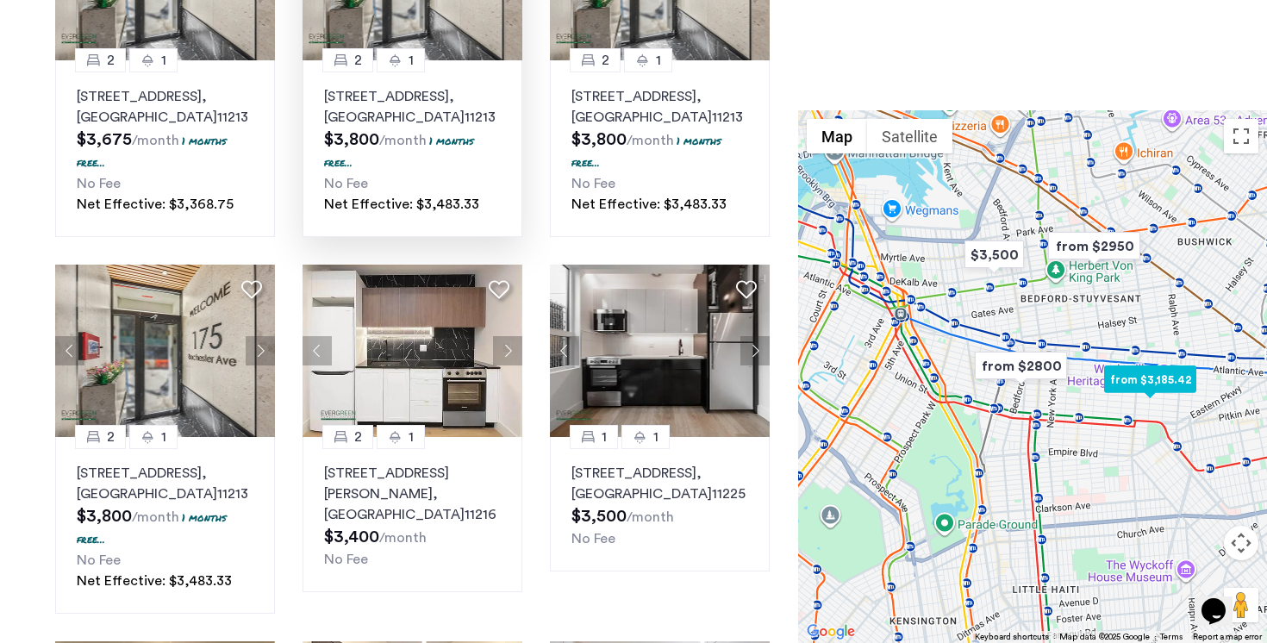
scroll to position [414, 0]
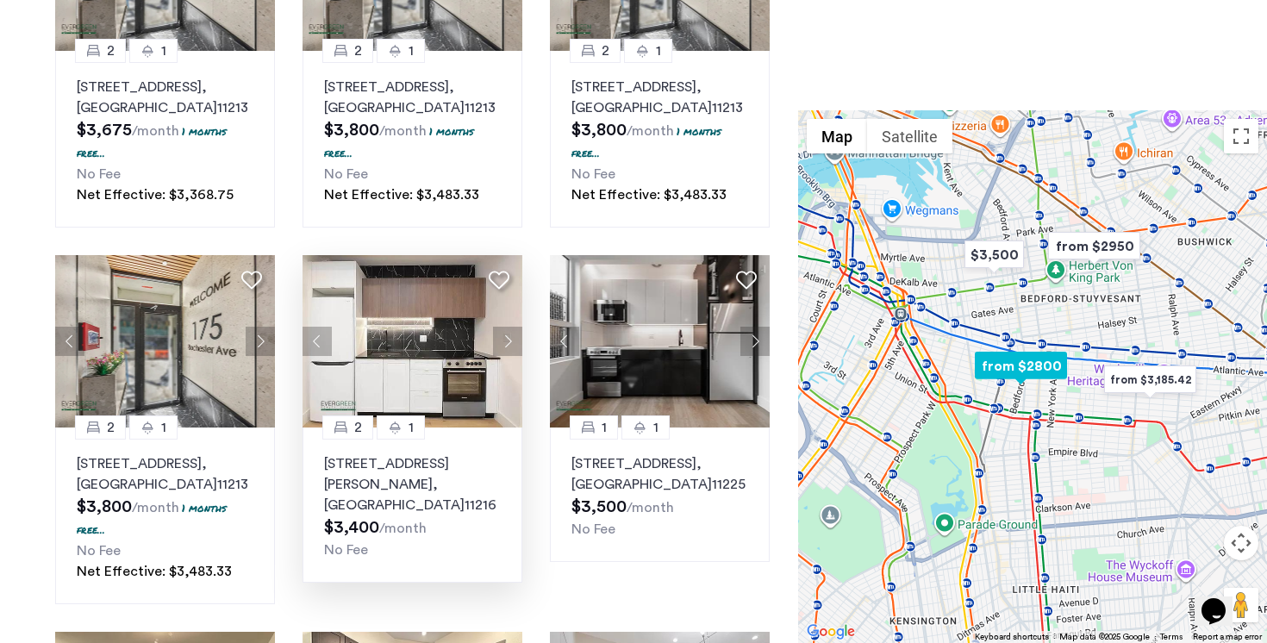
click at [510, 335] on button "Next apartment" at bounding box center [507, 341] width 29 height 29
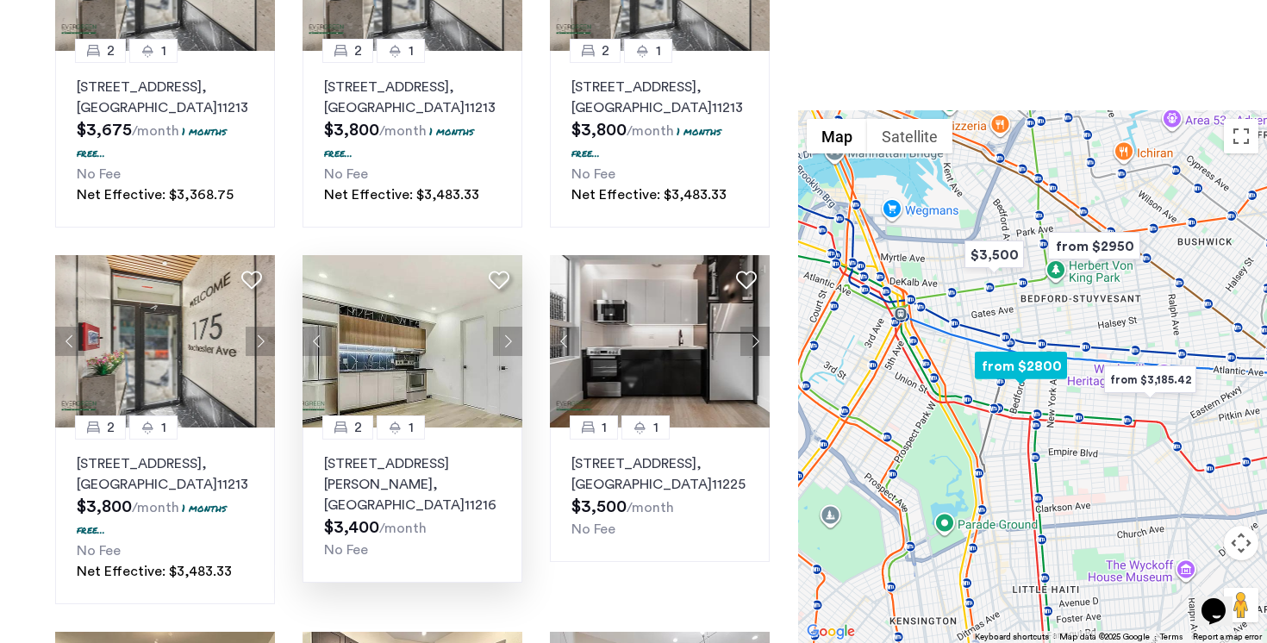
click at [510, 335] on button "Next apartment" at bounding box center [507, 341] width 29 height 29
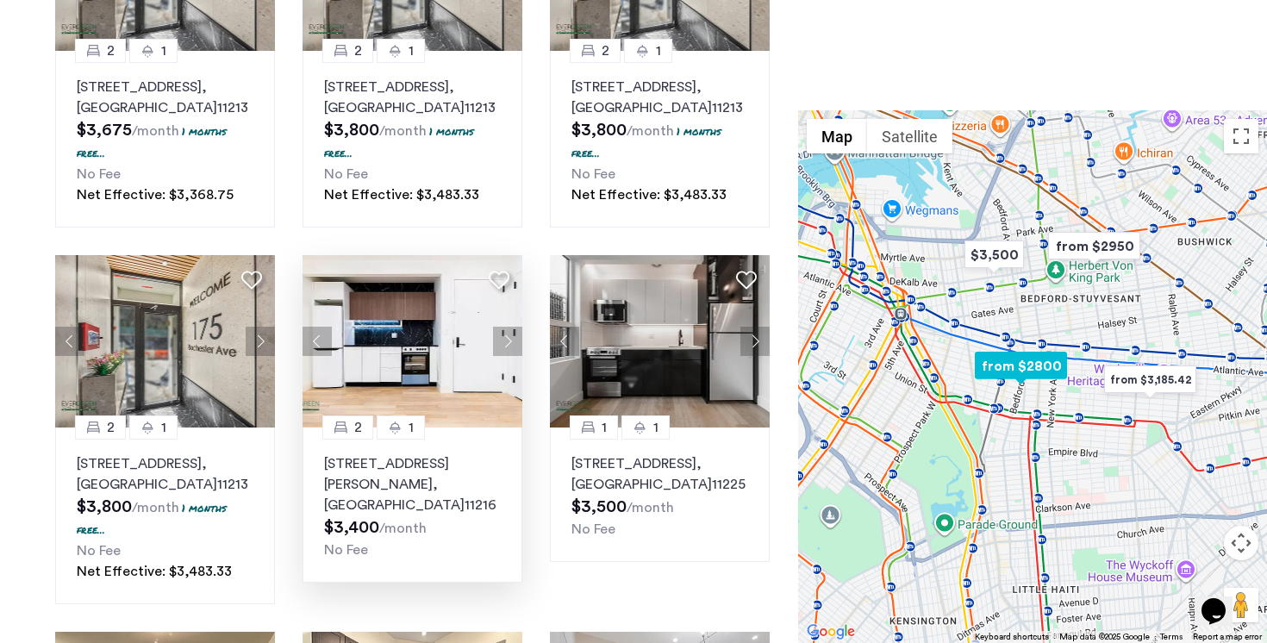
click at [510, 335] on button "Next apartment" at bounding box center [507, 341] width 29 height 29
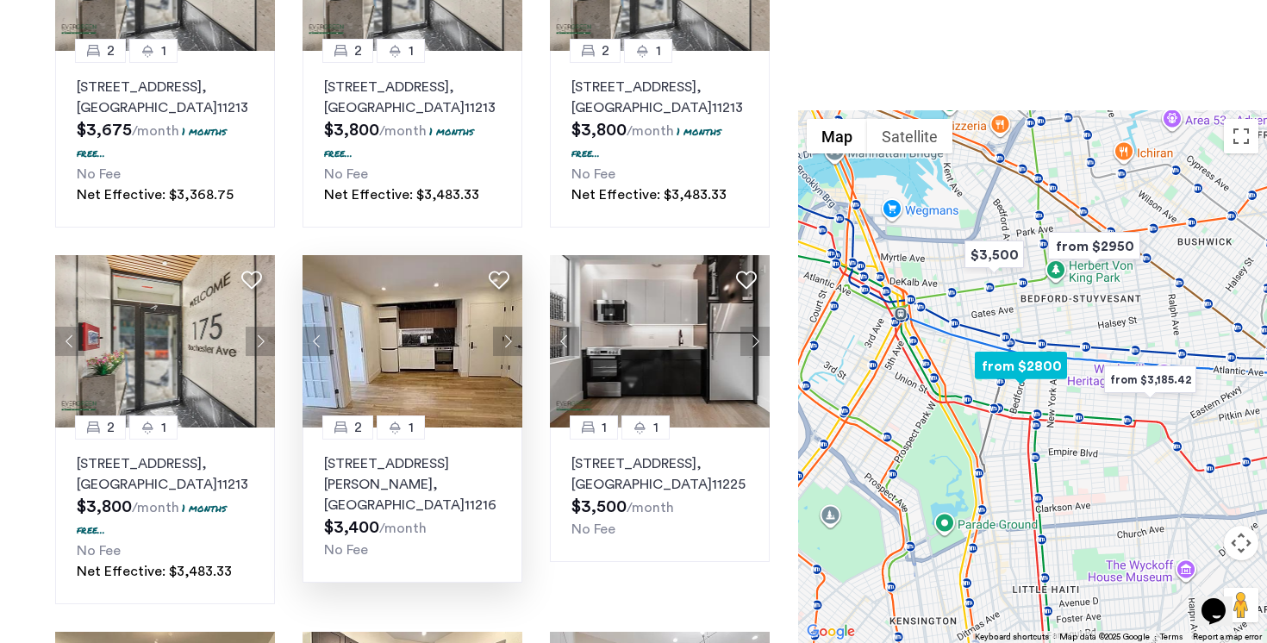
click at [510, 335] on button "Next apartment" at bounding box center [507, 341] width 29 height 29
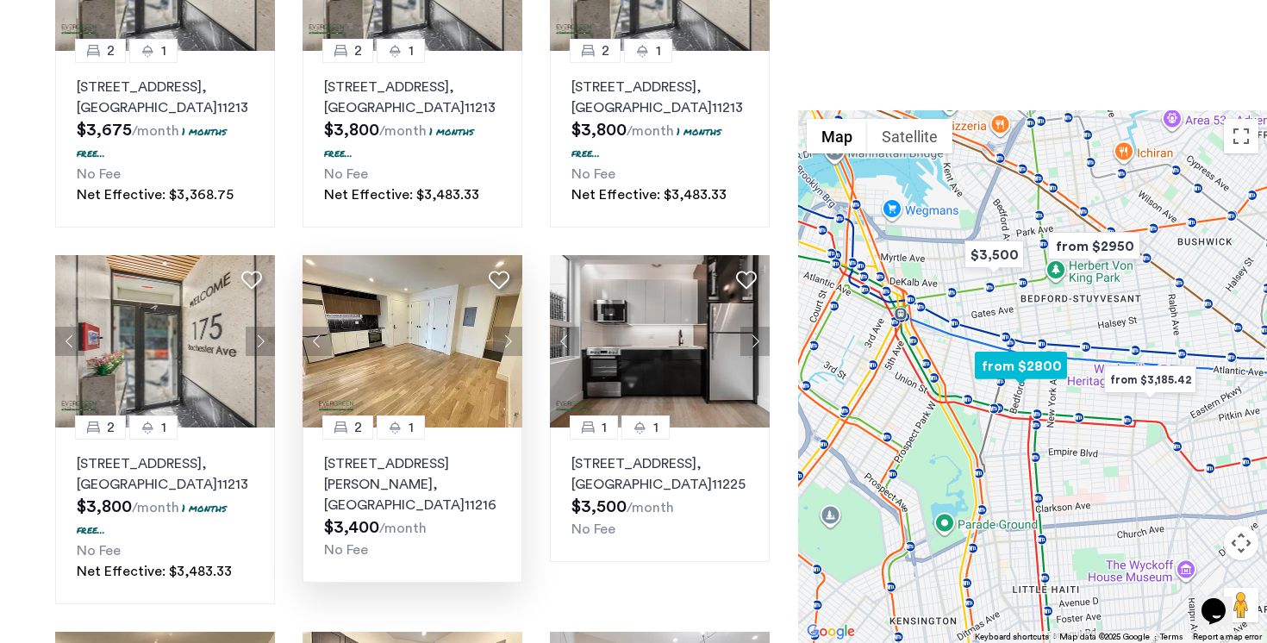
click at [510, 335] on button "Next apartment" at bounding box center [507, 341] width 29 height 29
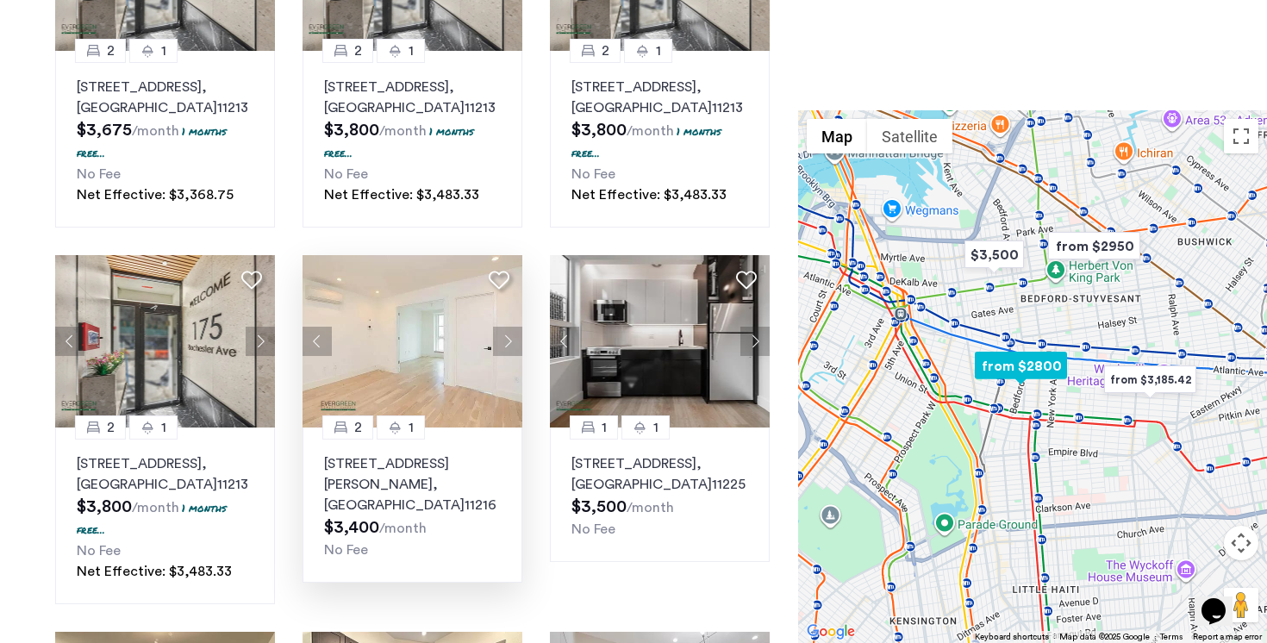
click at [510, 335] on button "Next apartment" at bounding box center [507, 341] width 29 height 29
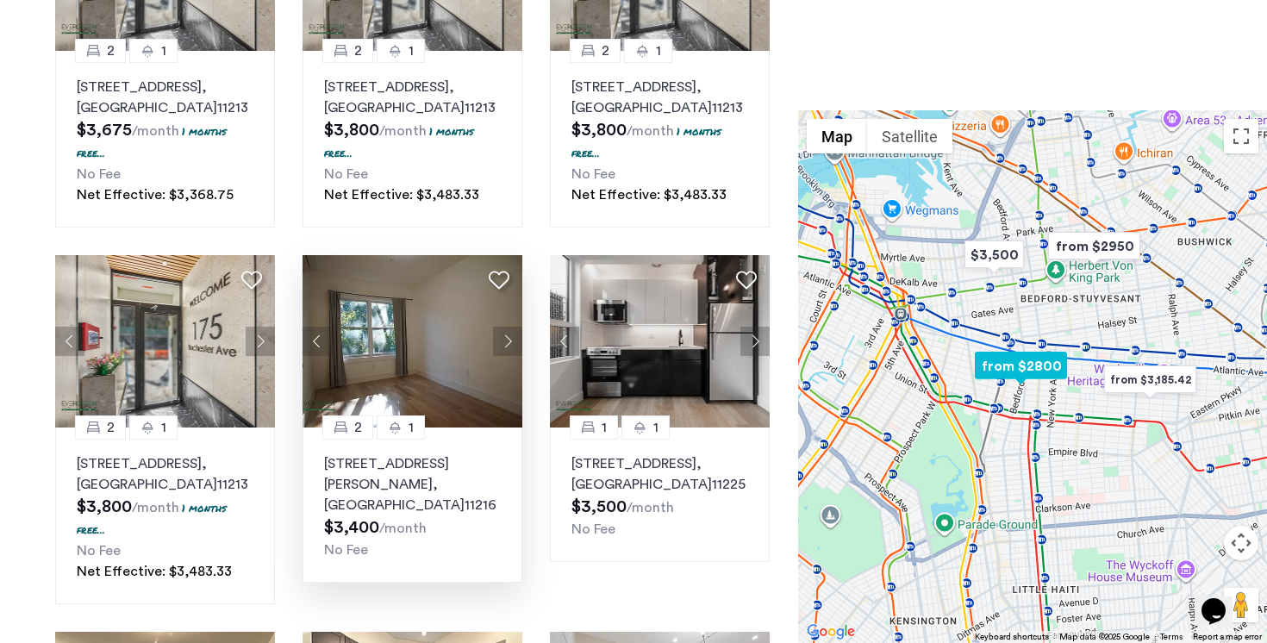
click at [510, 335] on button "Next apartment" at bounding box center [507, 341] width 29 height 29
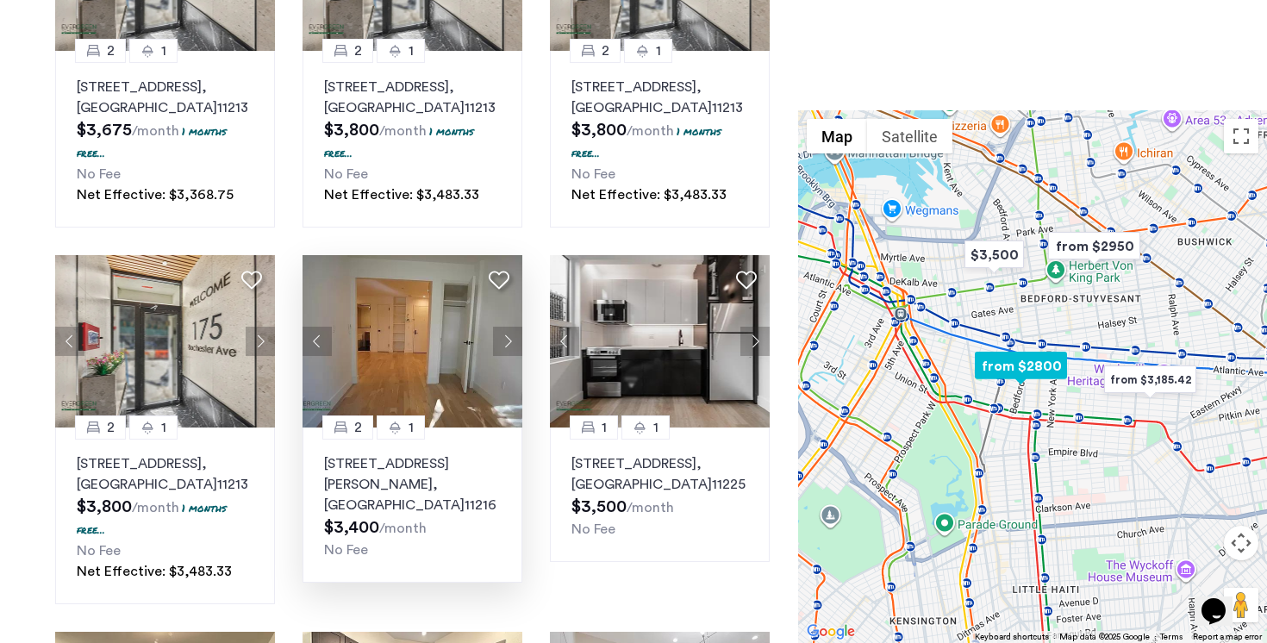
click at [510, 335] on button "Next apartment" at bounding box center [507, 341] width 29 height 29
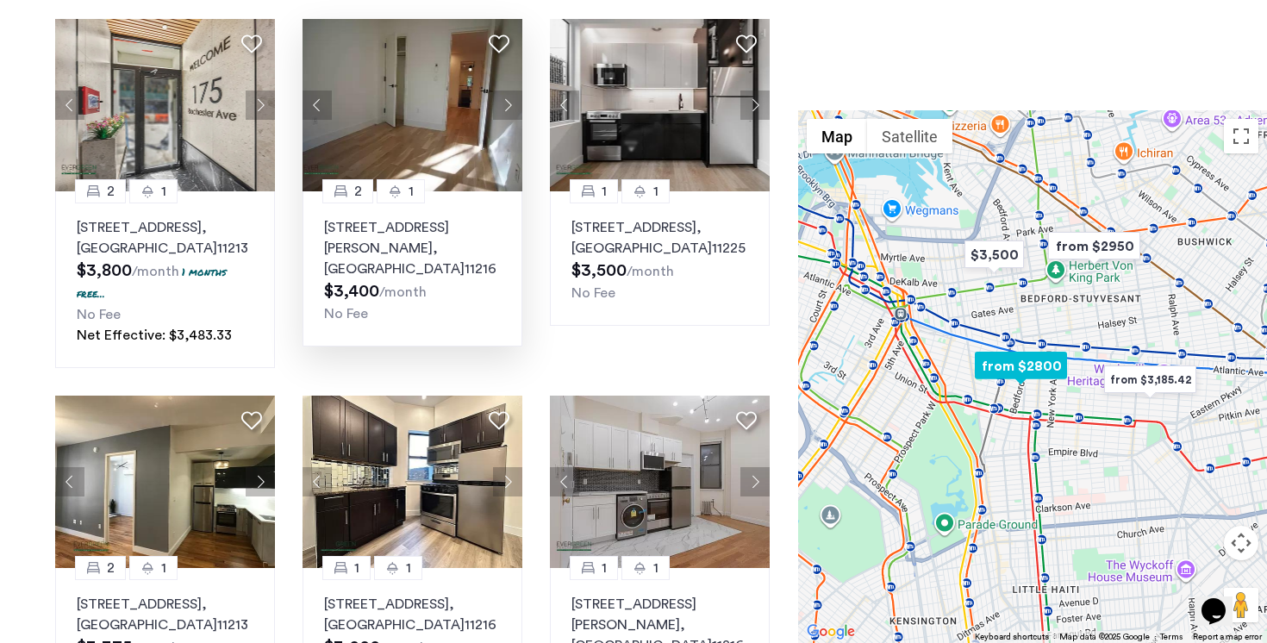
scroll to position [658, 0]
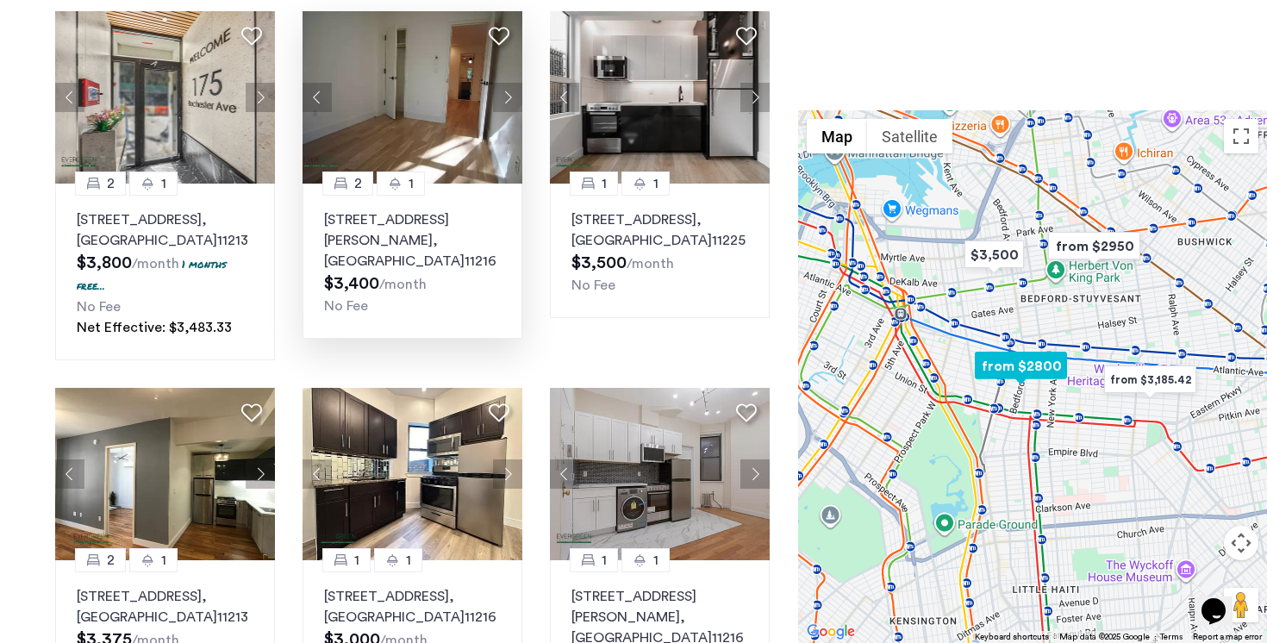
click at [502, 89] on button "Next apartment" at bounding box center [507, 97] width 29 height 29
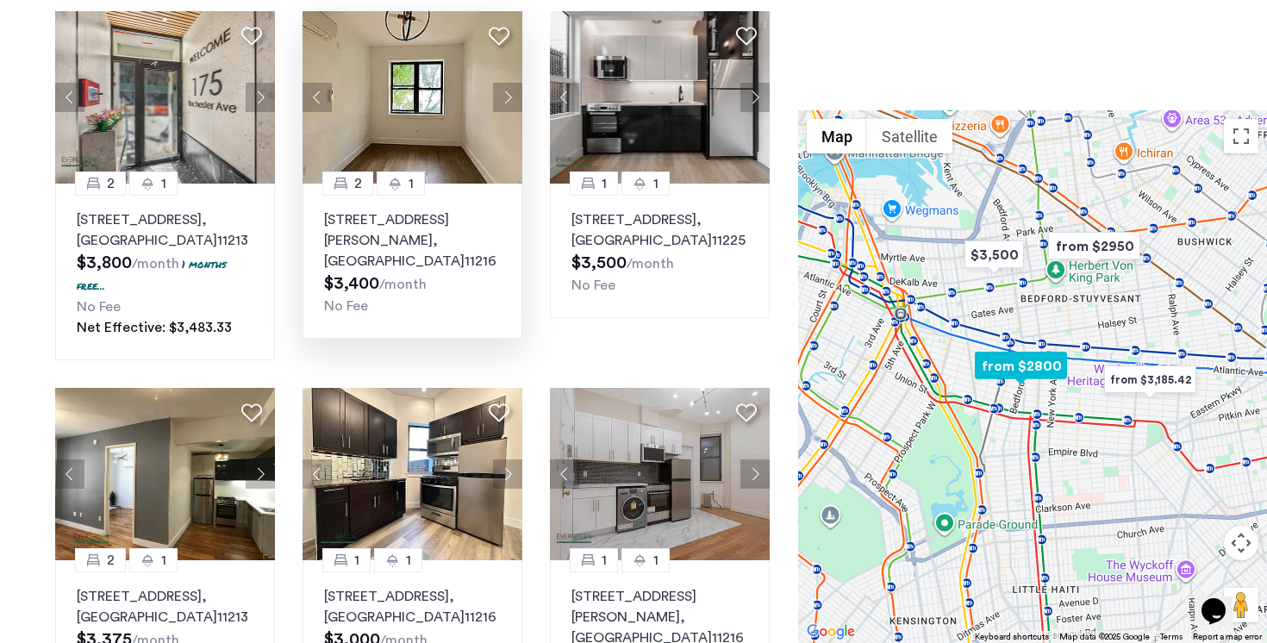
click at [502, 89] on button "Next apartment" at bounding box center [507, 97] width 29 height 29
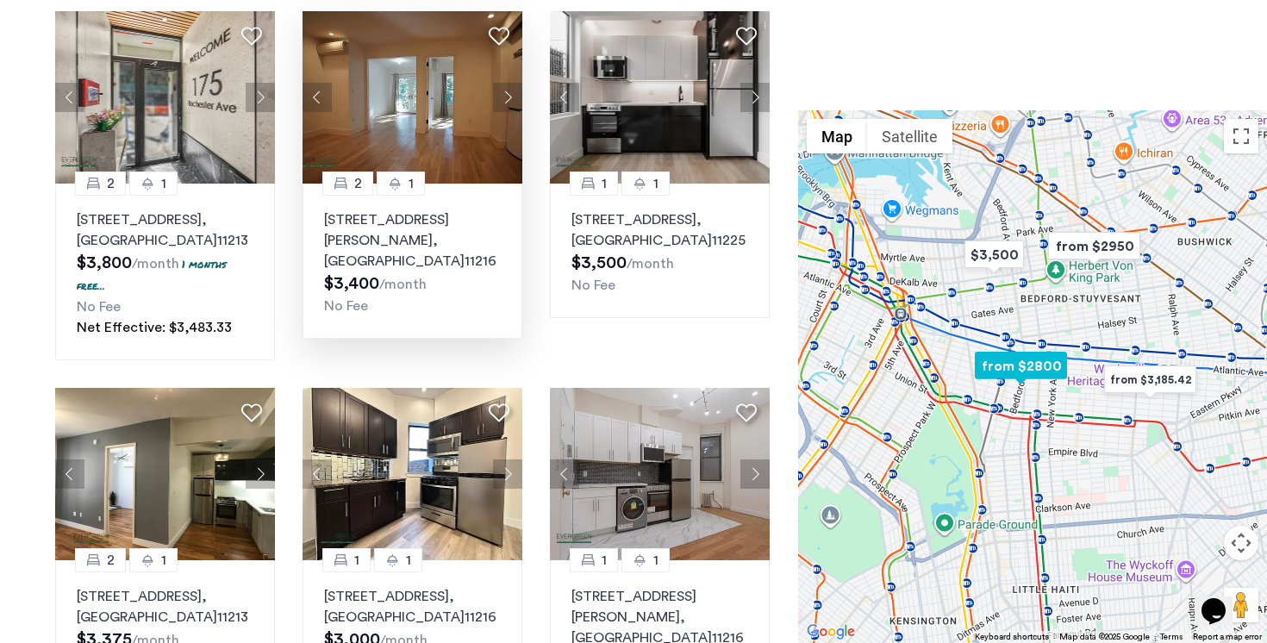
click at [502, 89] on button "Next apartment" at bounding box center [507, 97] width 29 height 29
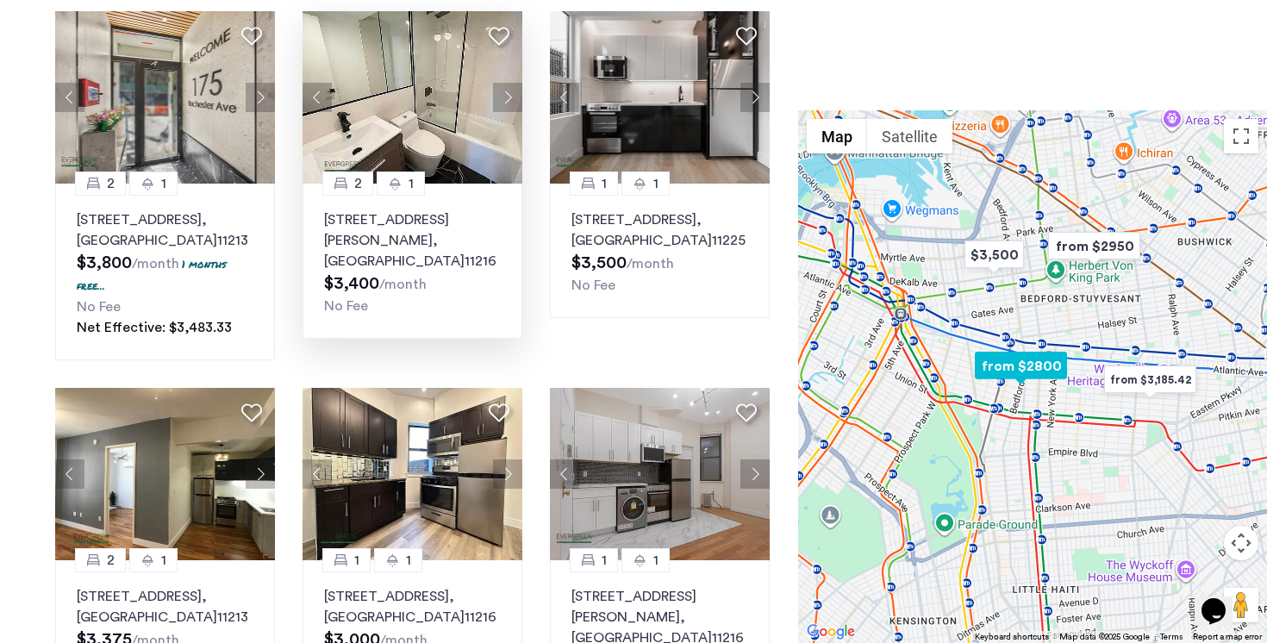
click at [502, 89] on button "Next apartment" at bounding box center [507, 97] width 29 height 29
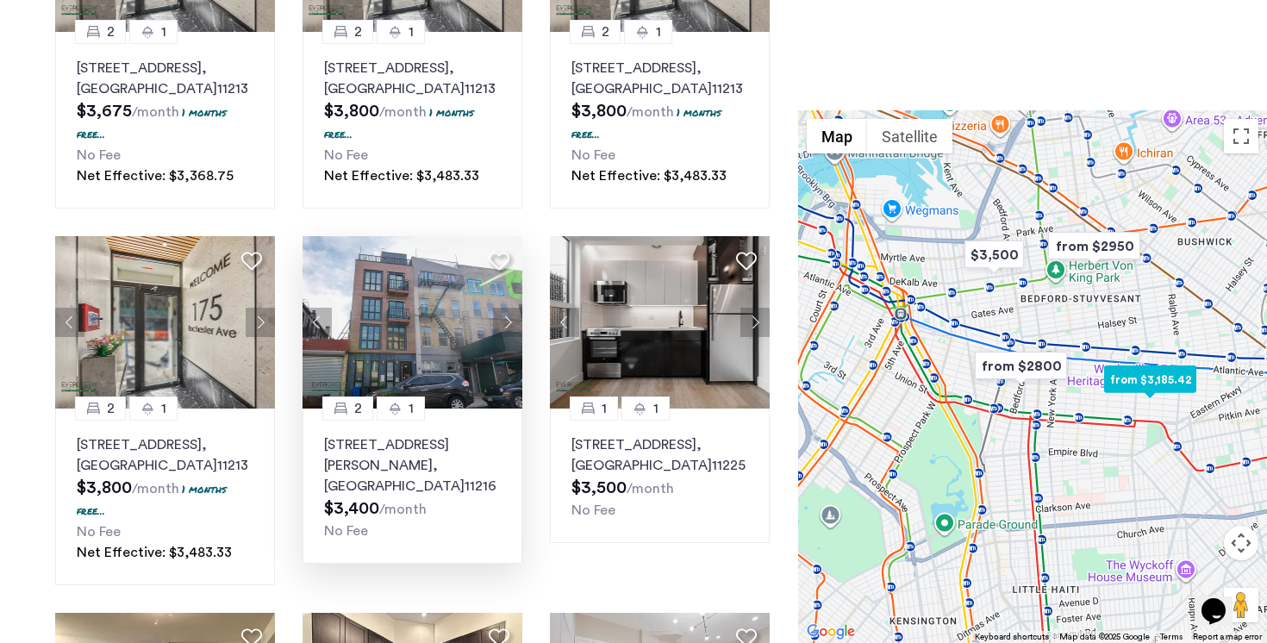
scroll to position [482, 0]
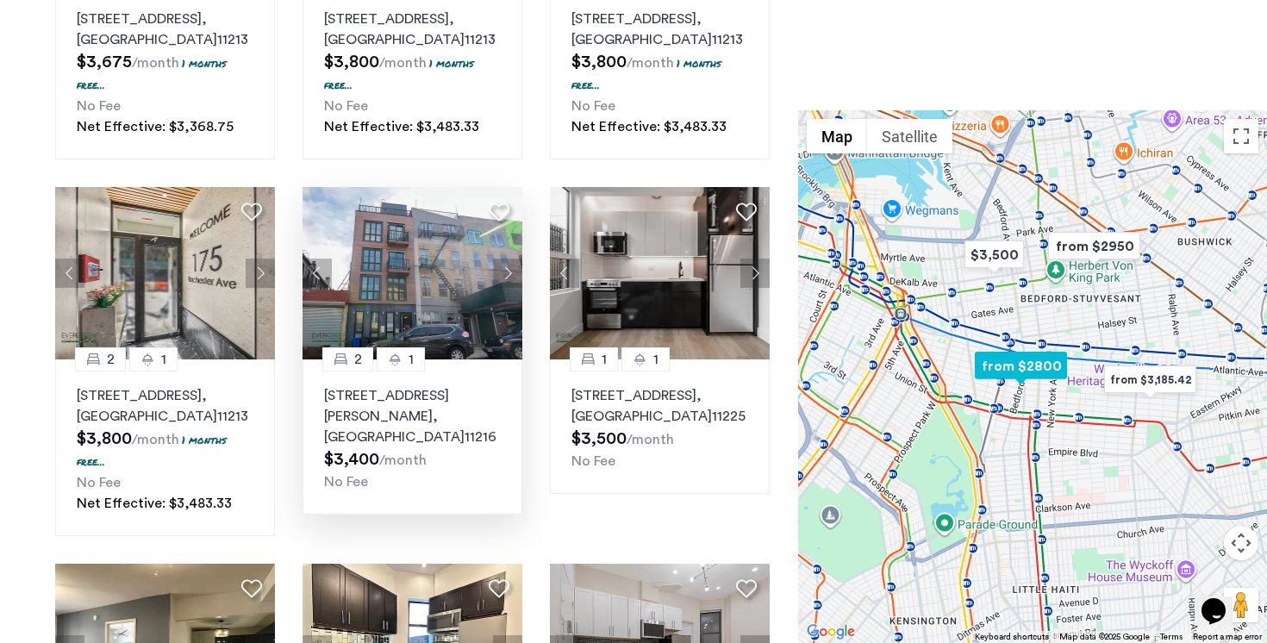
click at [388, 293] on img at bounding box center [413, 273] width 221 height 172
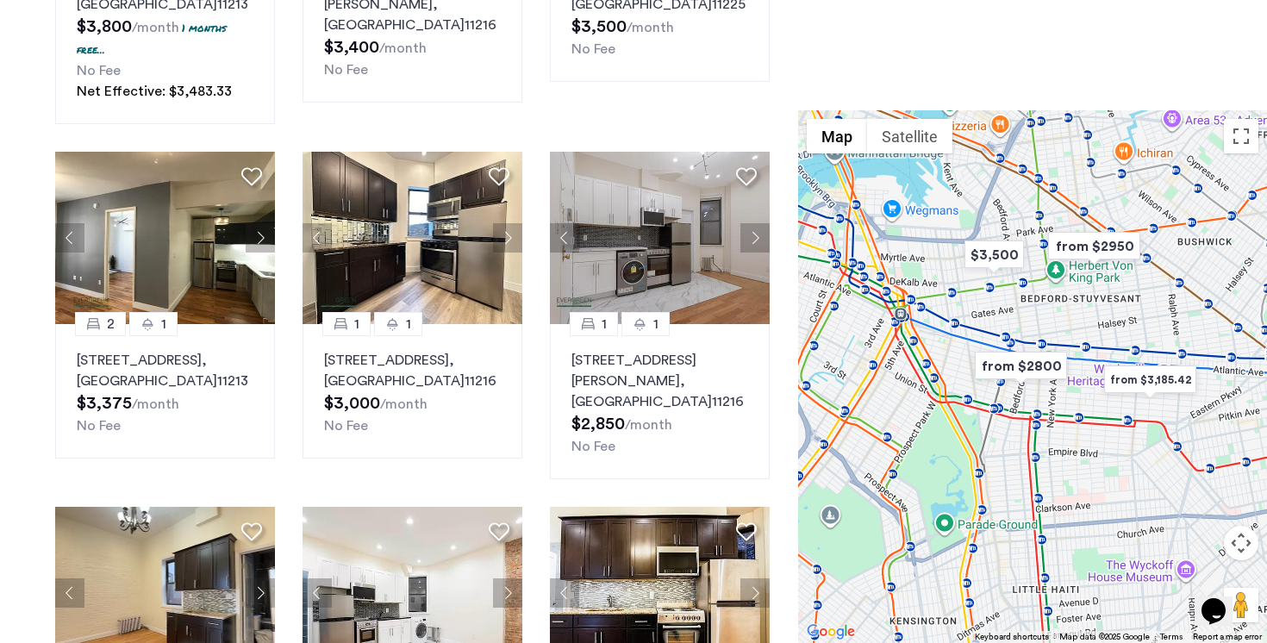
scroll to position [898, 0]
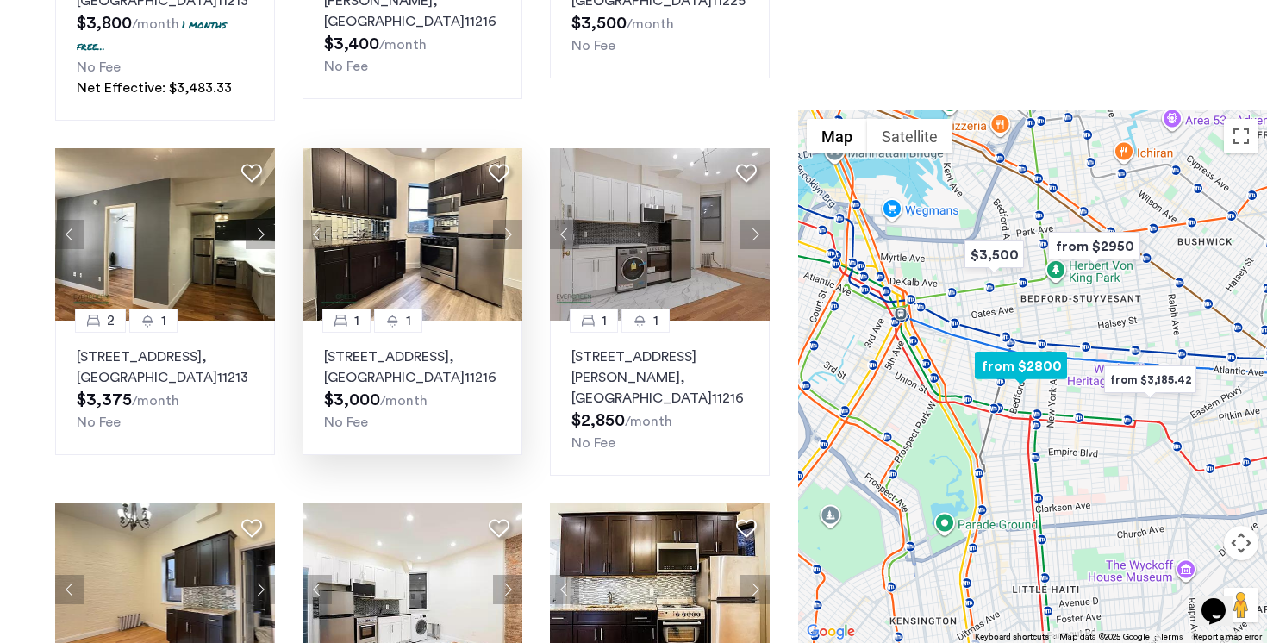
click at [418, 279] on img at bounding box center [413, 234] width 221 height 172
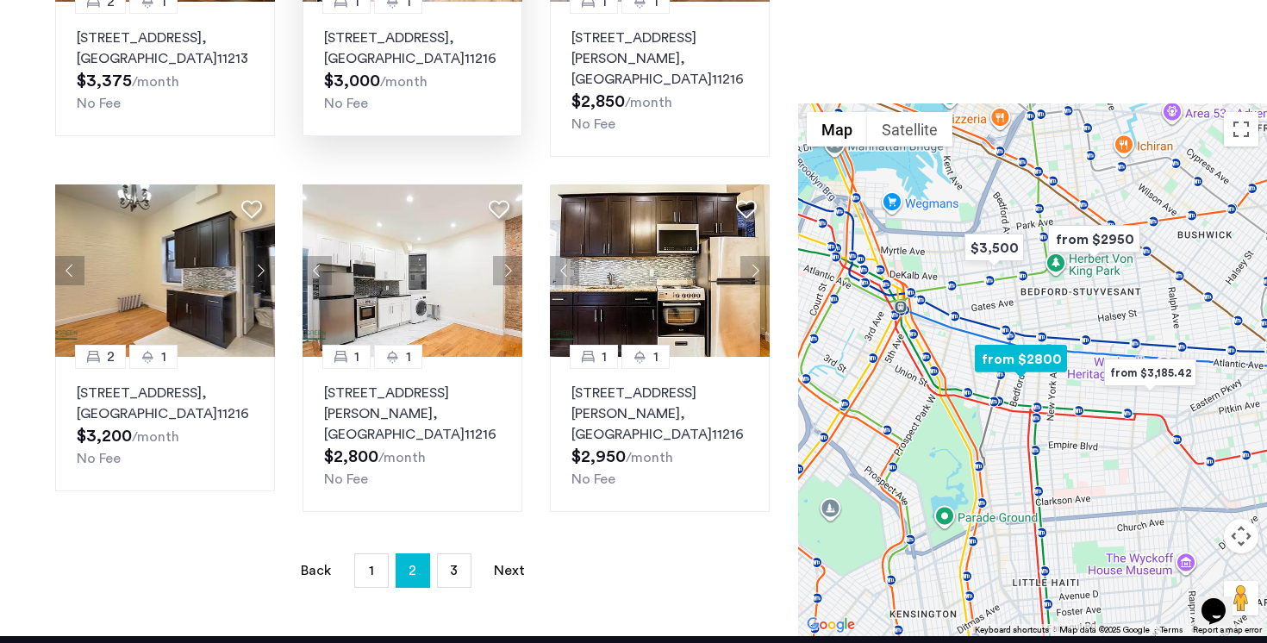
scroll to position [1218, 0]
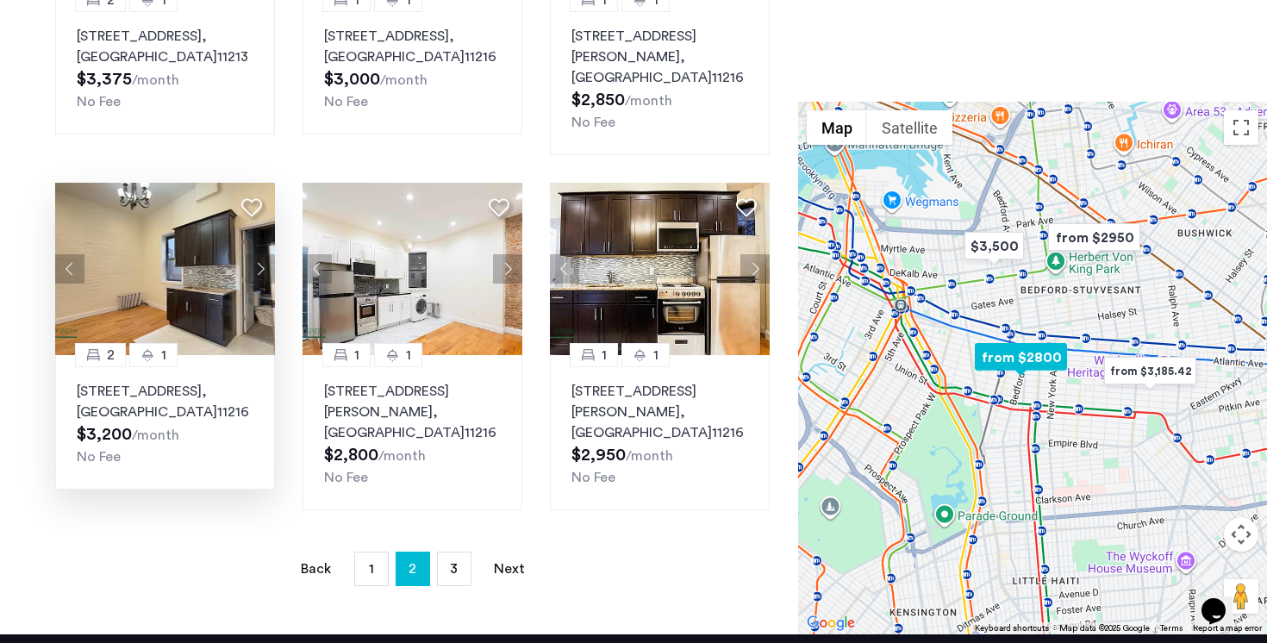
click at [203, 331] on img at bounding box center [165, 269] width 221 height 172
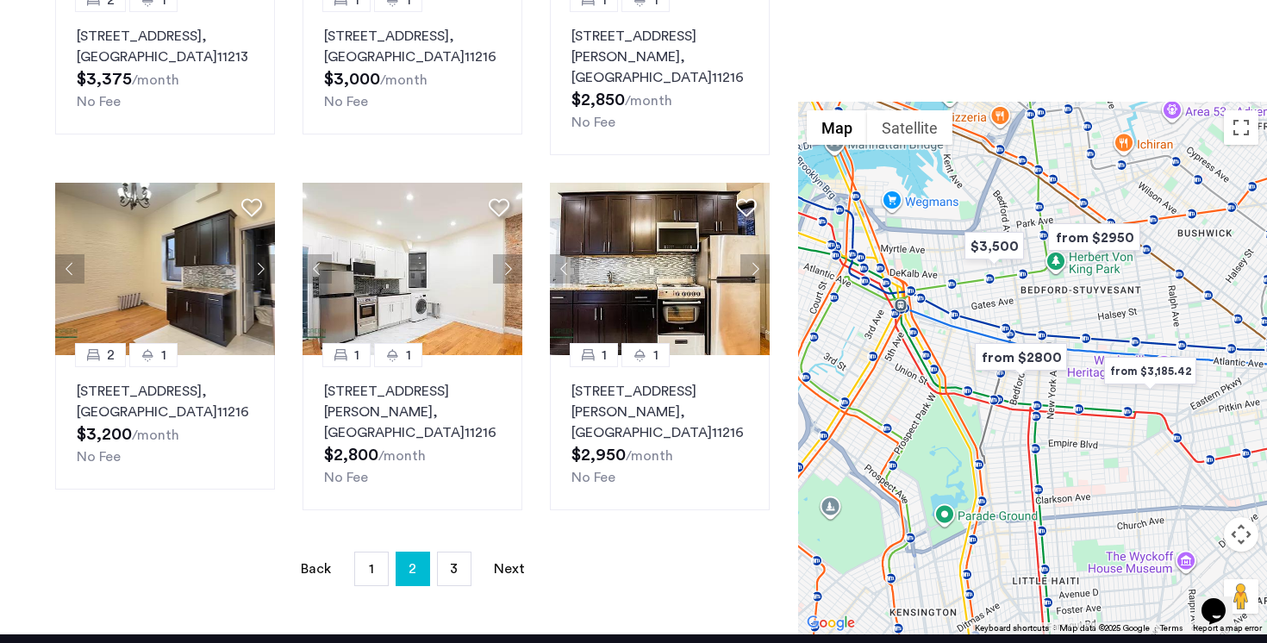
click at [471, 552] on li "page 3" at bounding box center [454, 569] width 34 height 34
click at [459, 553] on link "page 3" at bounding box center [454, 569] width 33 height 33
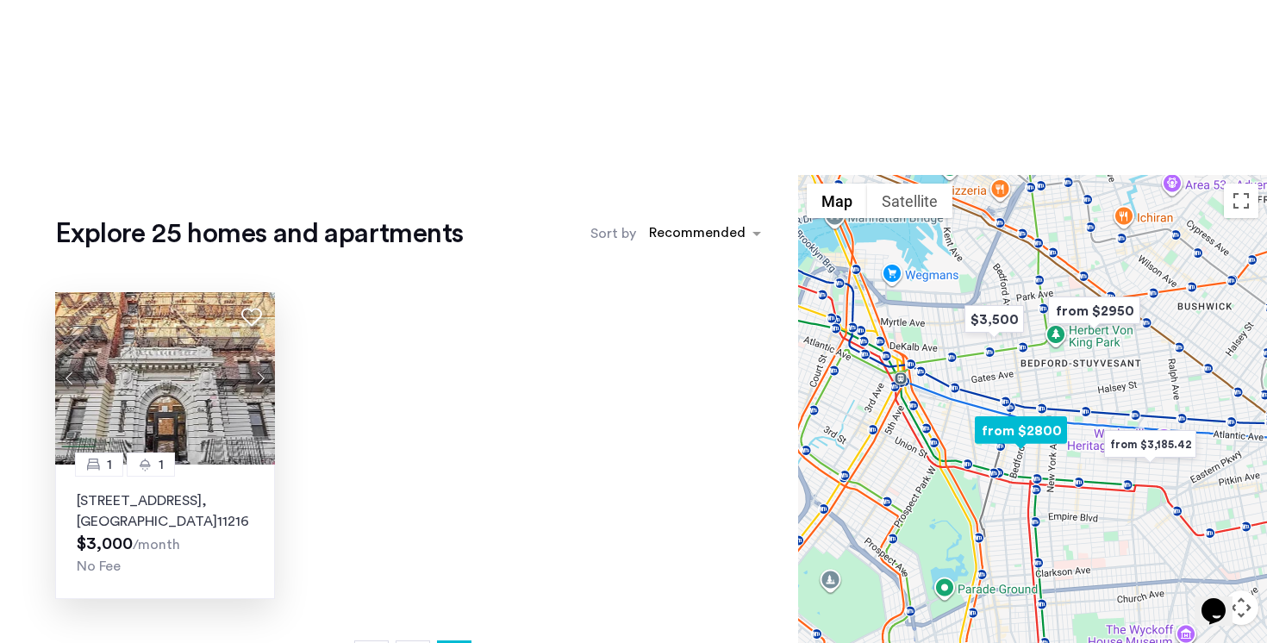
click at [182, 435] on img at bounding box center [165, 378] width 221 height 172
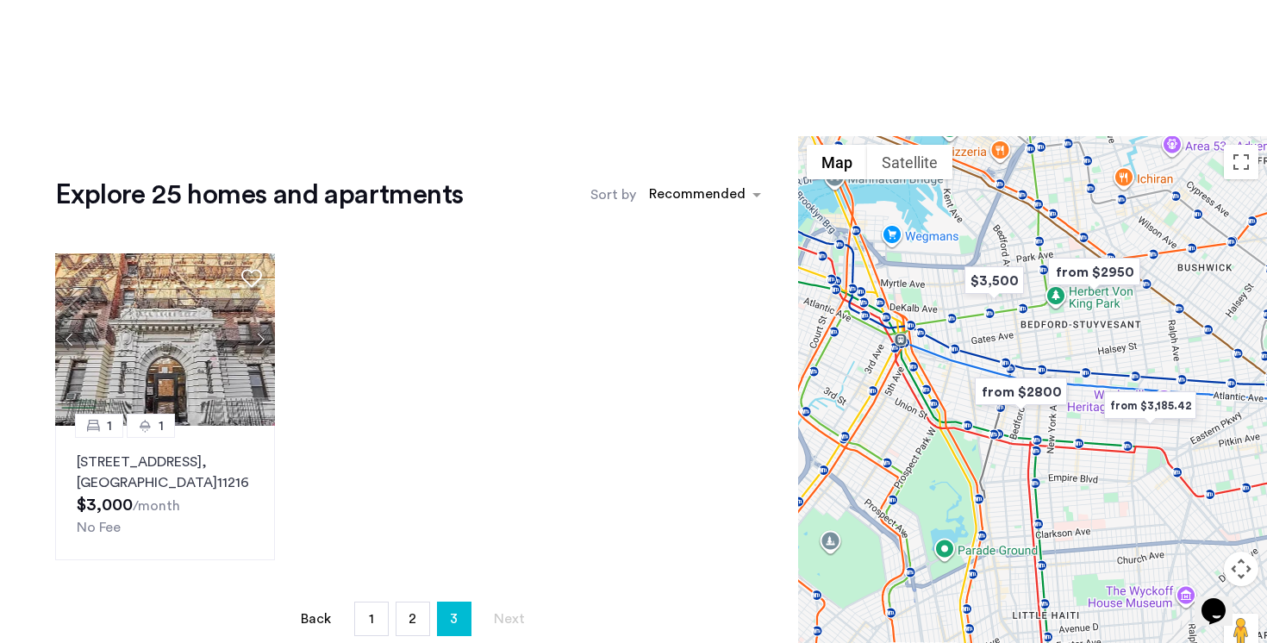
scroll to position [41, 0]
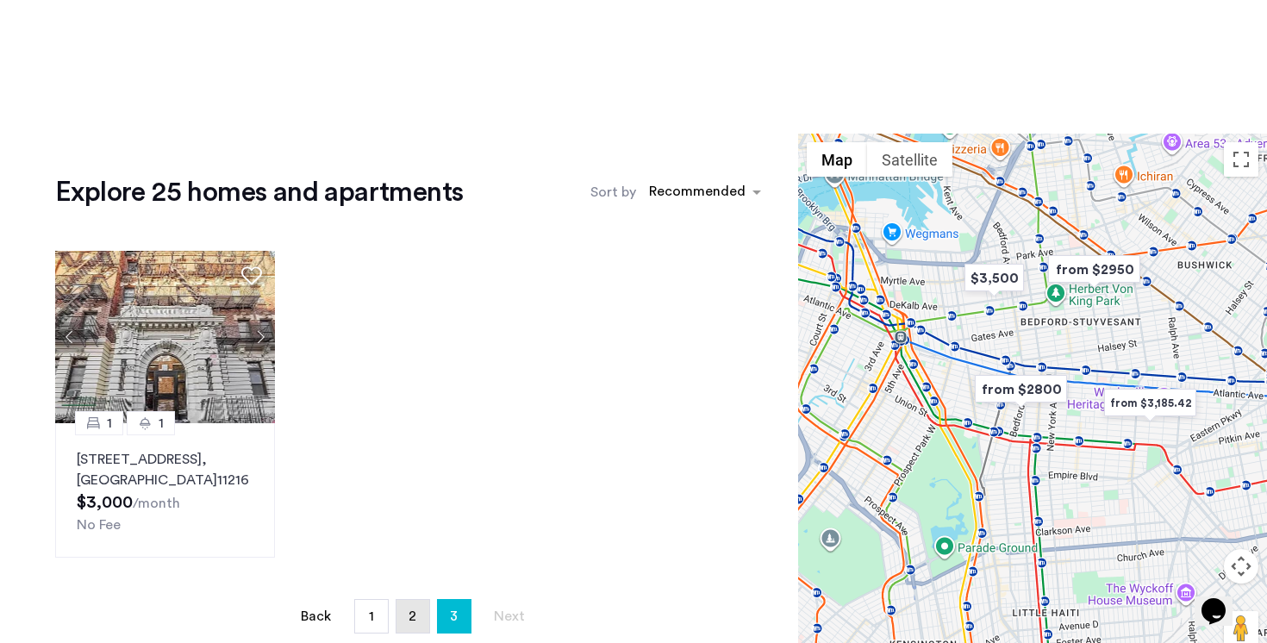
click at [415, 605] on link "page 2" at bounding box center [413, 616] width 33 height 33
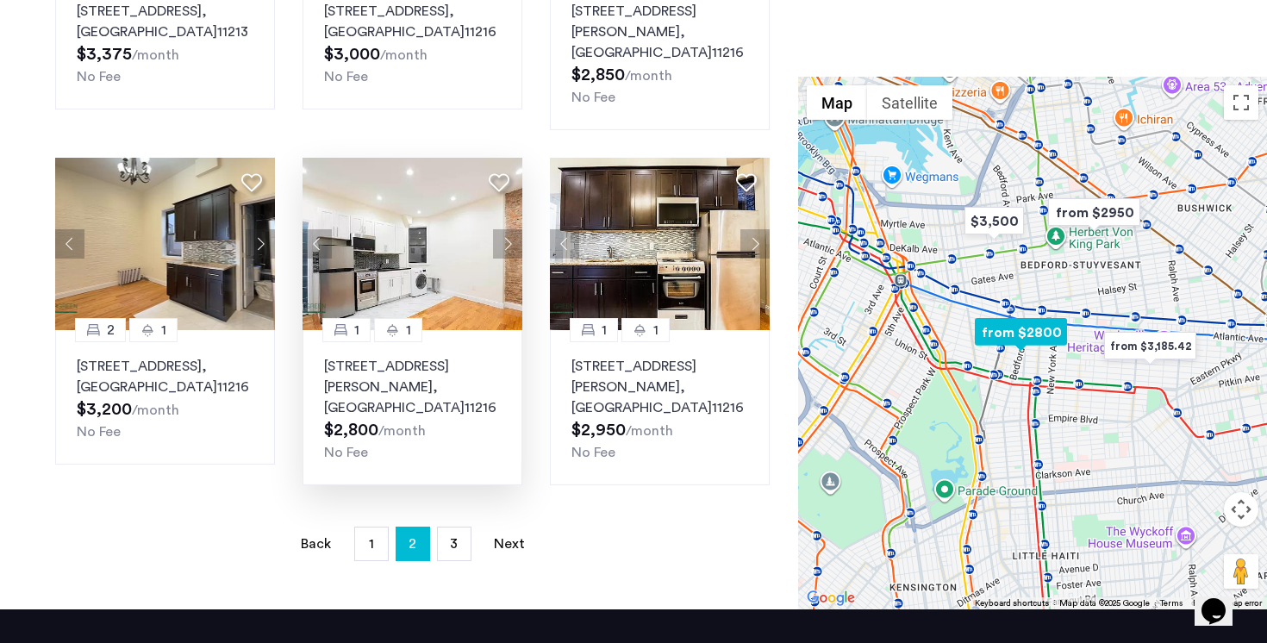
scroll to position [1245, 0]
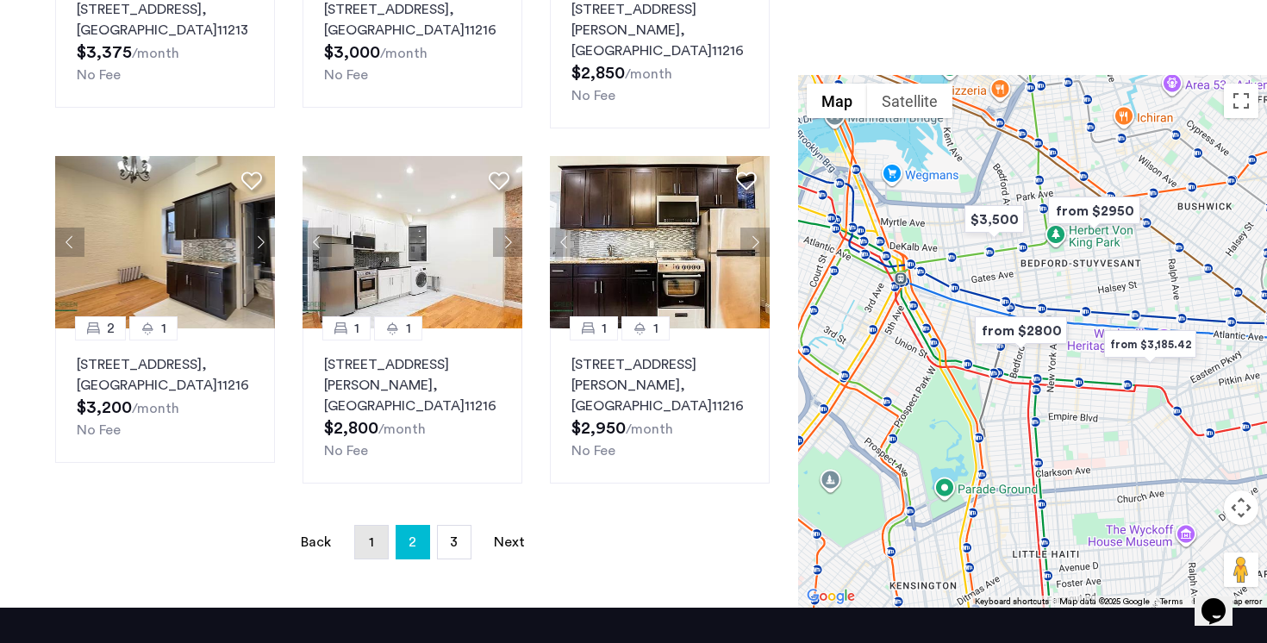
click at [376, 526] on link "page 1" at bounding box center [371, 542] width 33 height 33
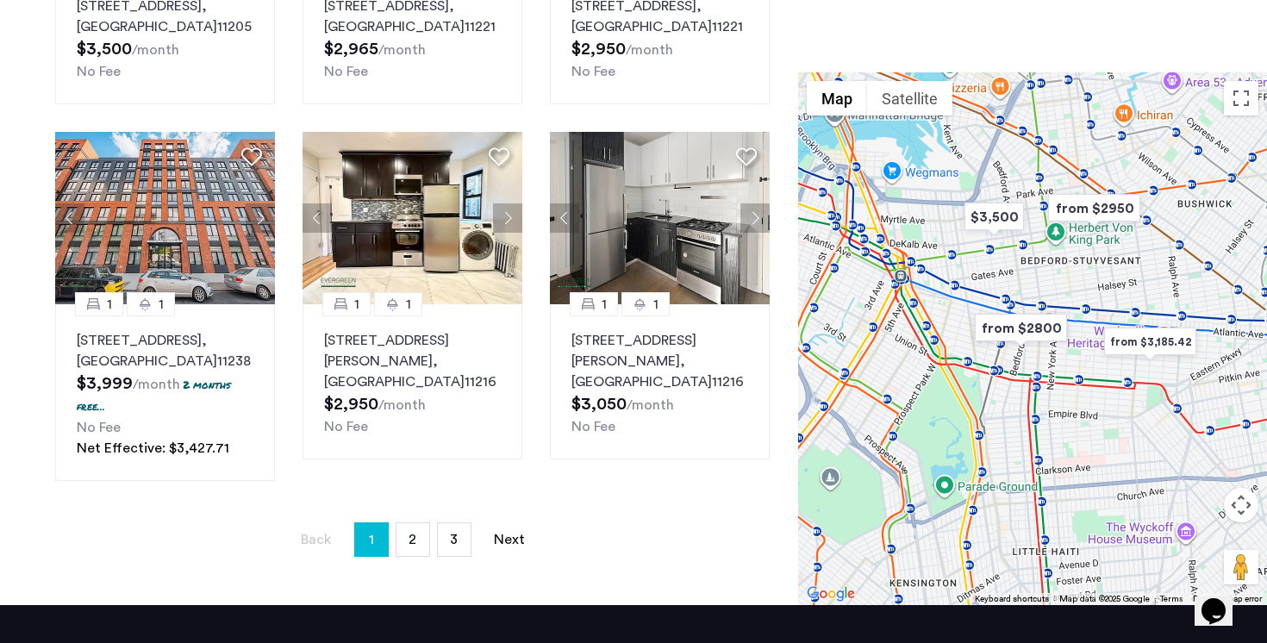
scroll to position [1261, 0]
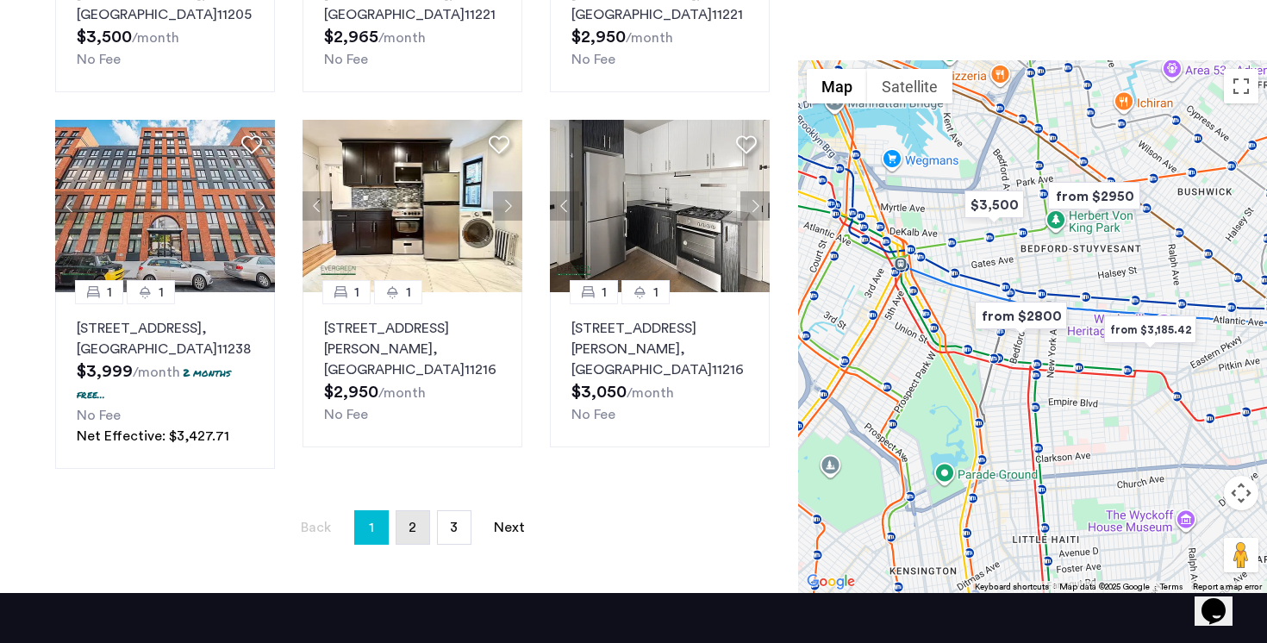
click at [405, 544] on link "page 2" at bounding box center [413, 527] width 33 height 33
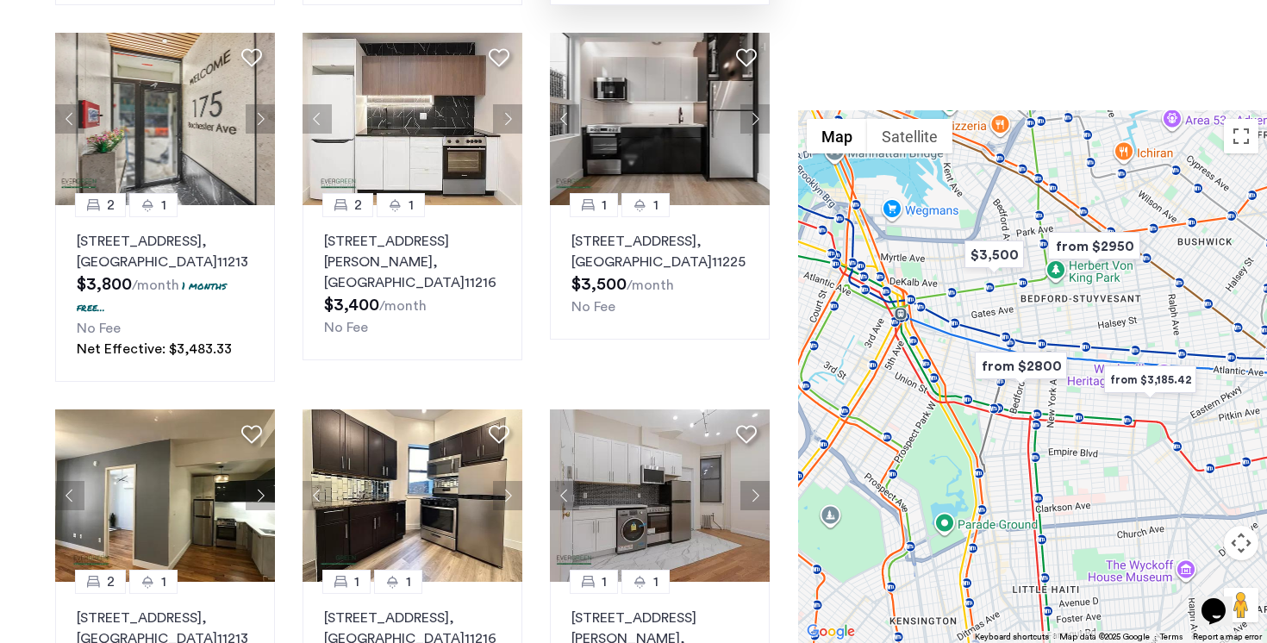
scroll to position [643, 0]
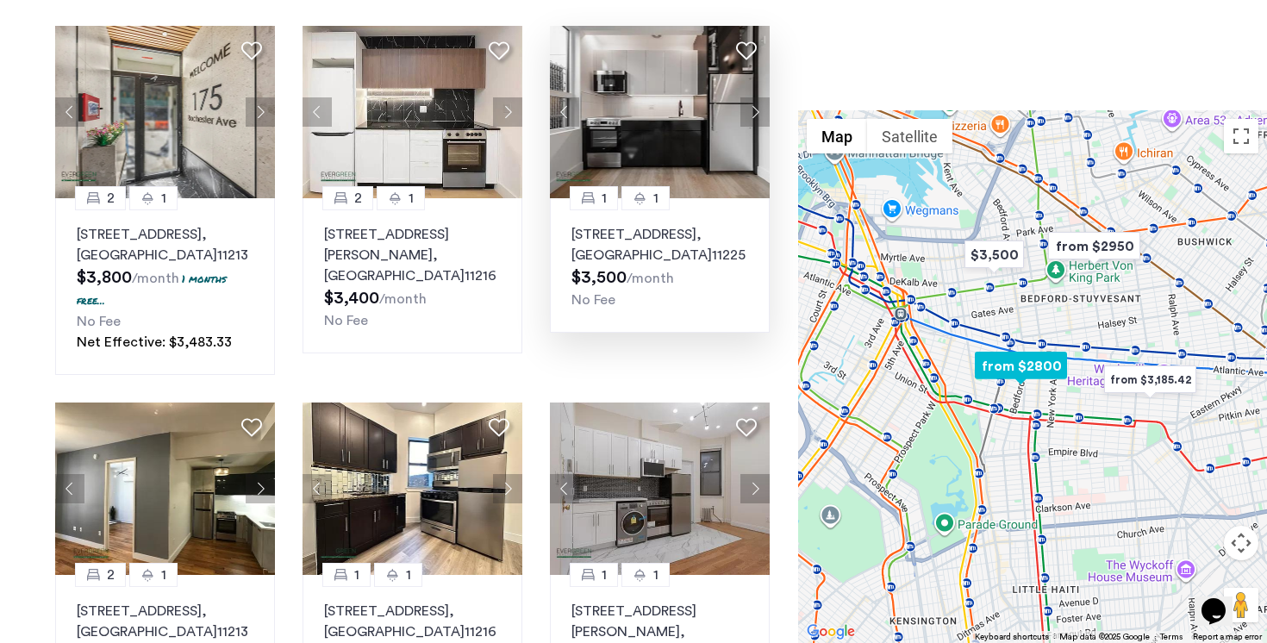
click at [633, 246] on p "1042 President Street, Unit 2B, Brooklyn , NY 11225" at bounding box center [660, 244] width 177 height 41
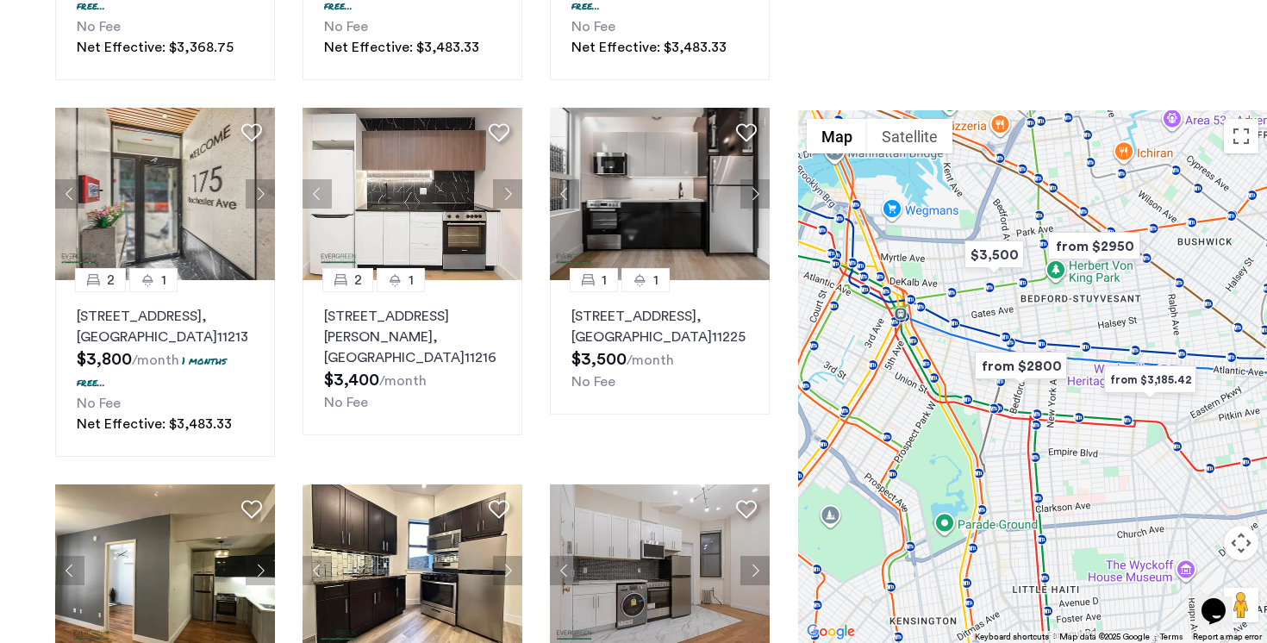
scroll to position [0, 0]
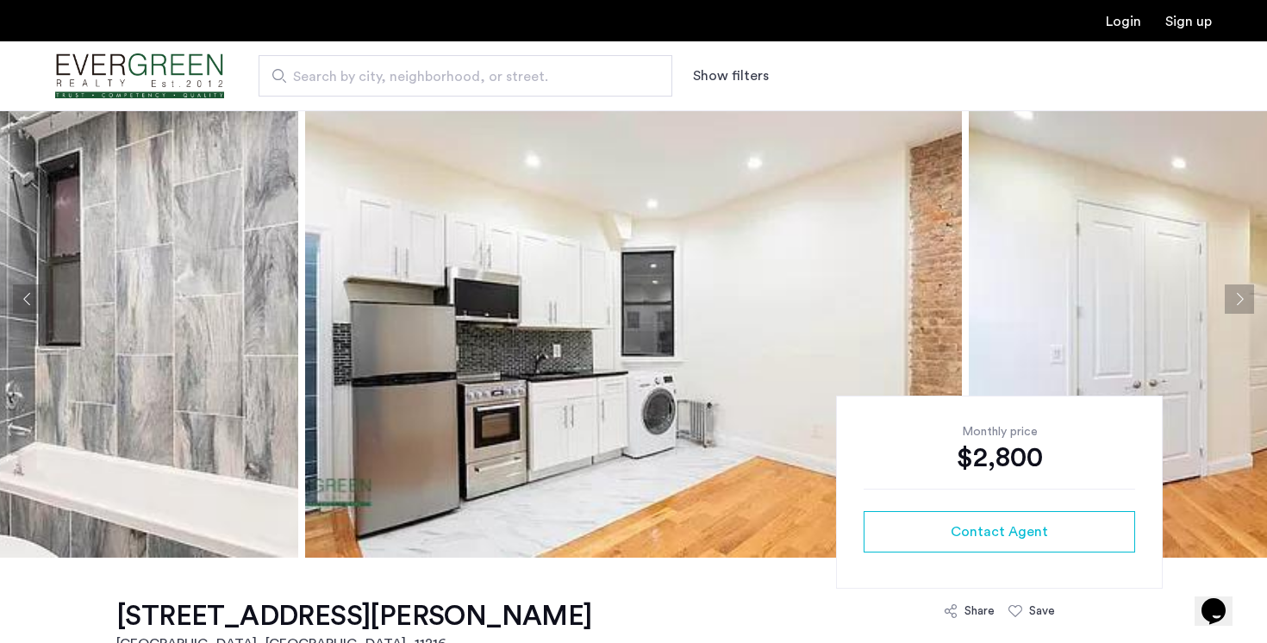
scroll to position [34, 0]
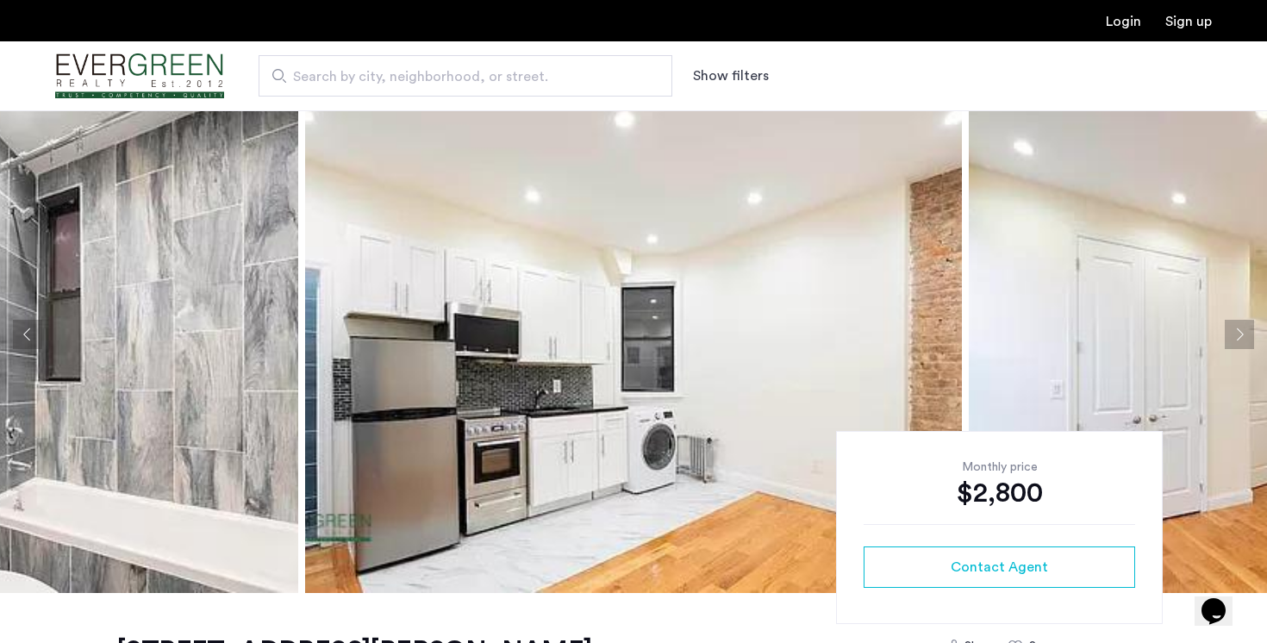
click at [1236, 337] on button "Next apartment" at bounding box center [1239, 334] width 29 height 29
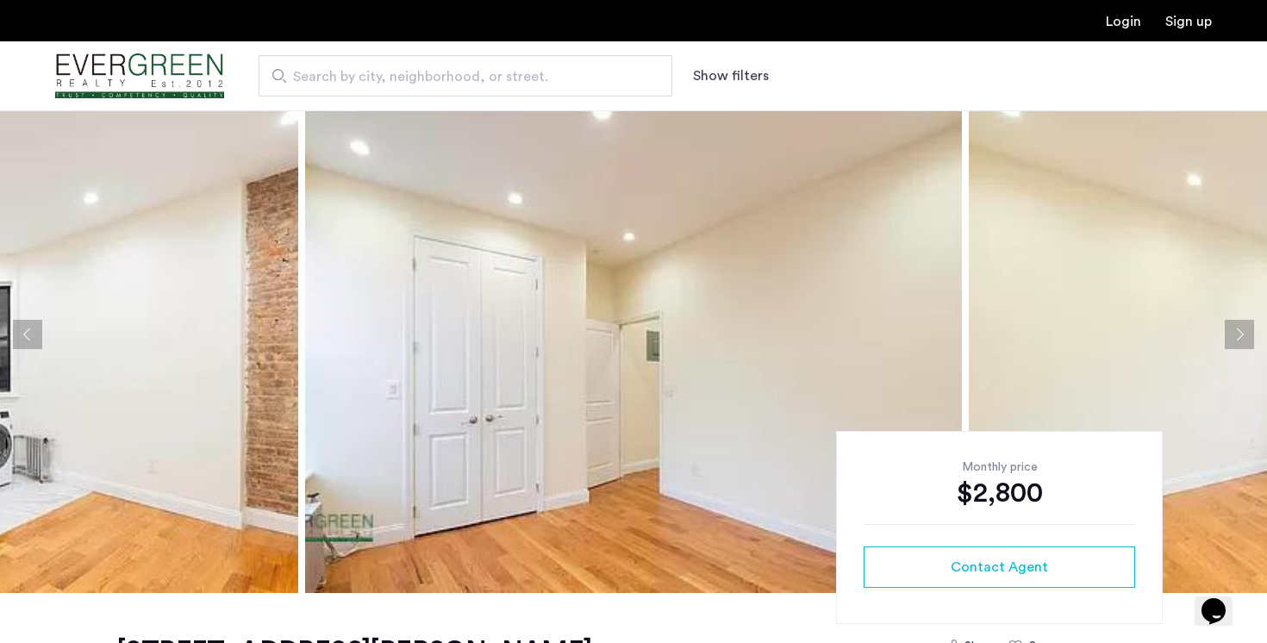
click at [1236, 337] on button "Next apartment" at bounding box center [1239, 334] width 29 height 29
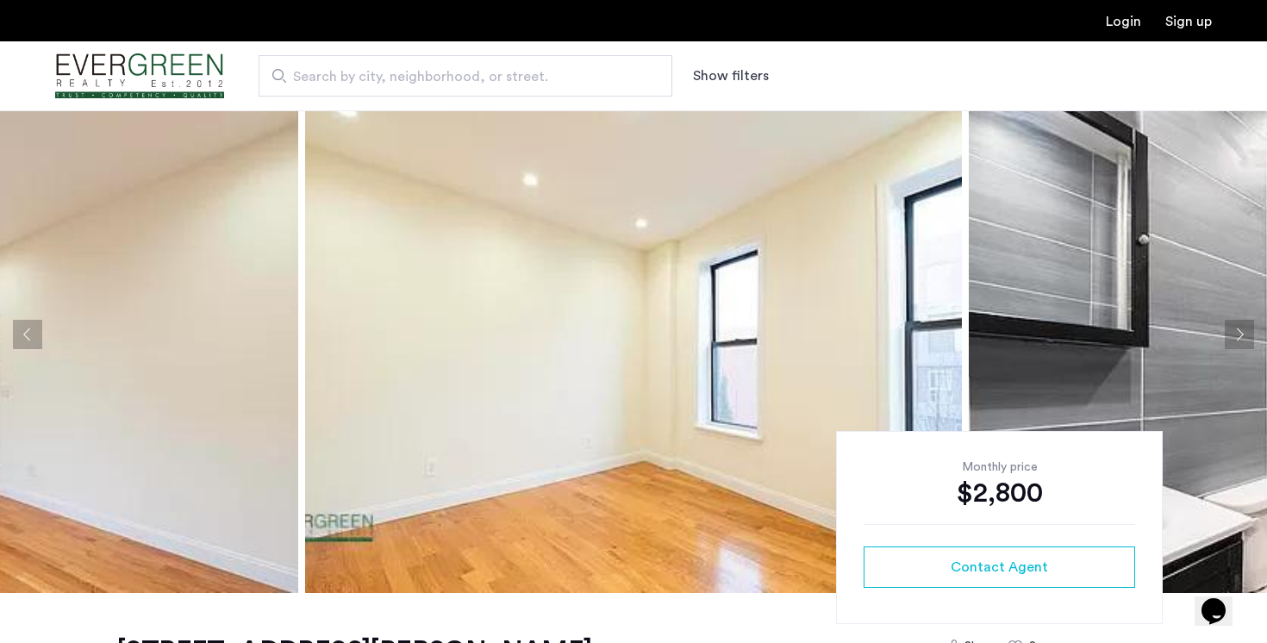
click at [1236, 337] on button "Next apartment" at bounding box center [1239, 334] width 29 height 29
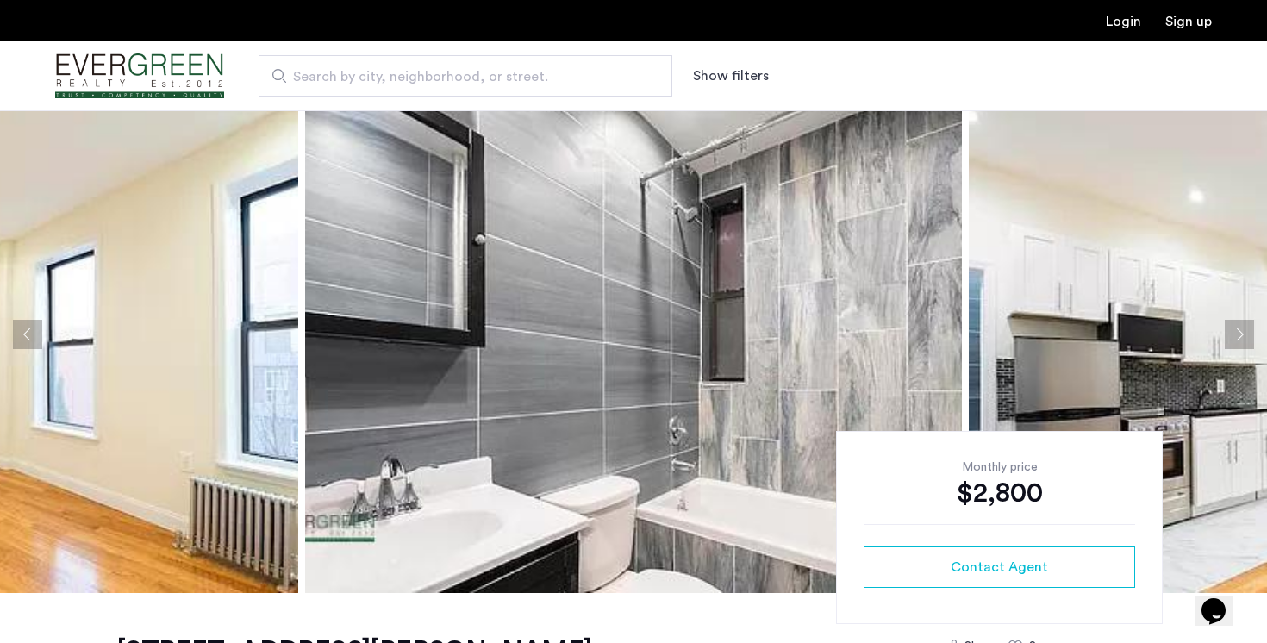
click at [1236, 337] on button "Next apartment" at bounding box center [1239, 334] width 29 height 29
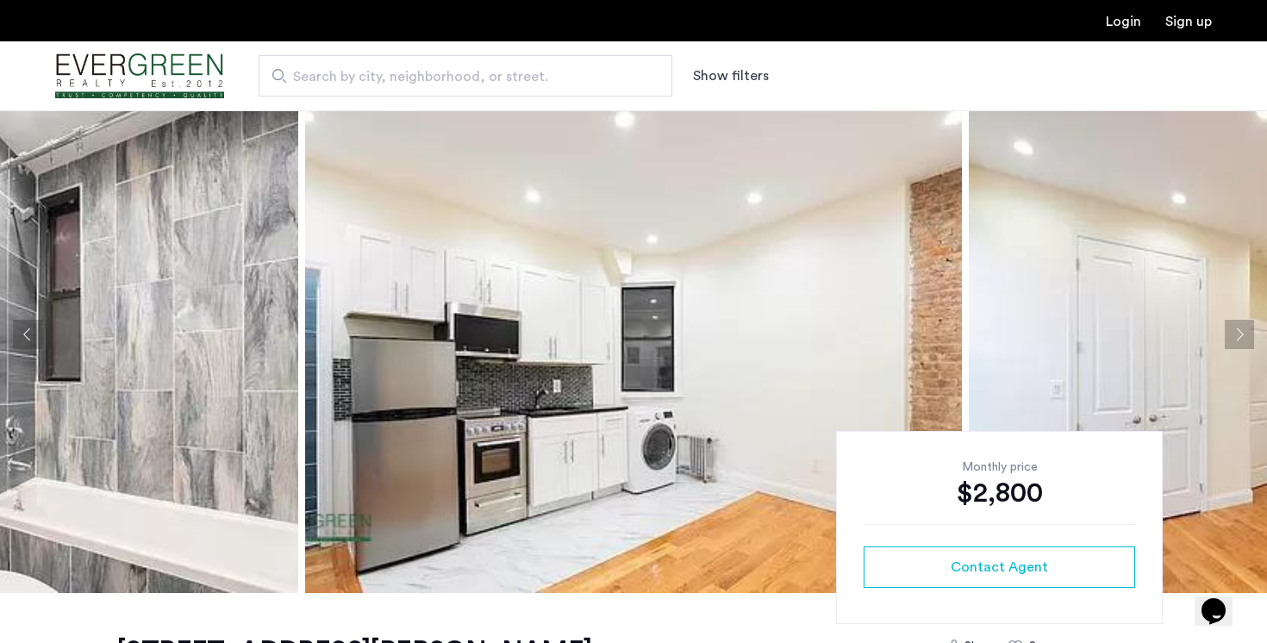
click at [1236, 337] on button "Next apartment" at bounding box center [1239, 334] width 29 height 29
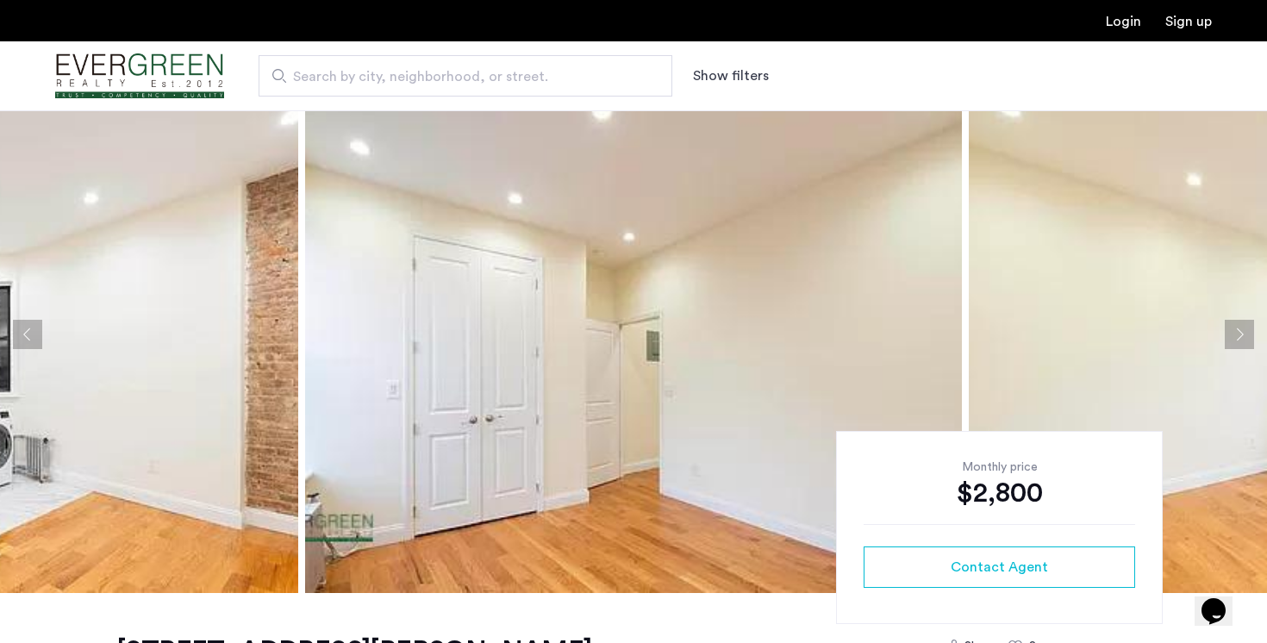
click at [1236, 336] on button "Next apartment" at bounding box center [1239, 334] width 29 height 29
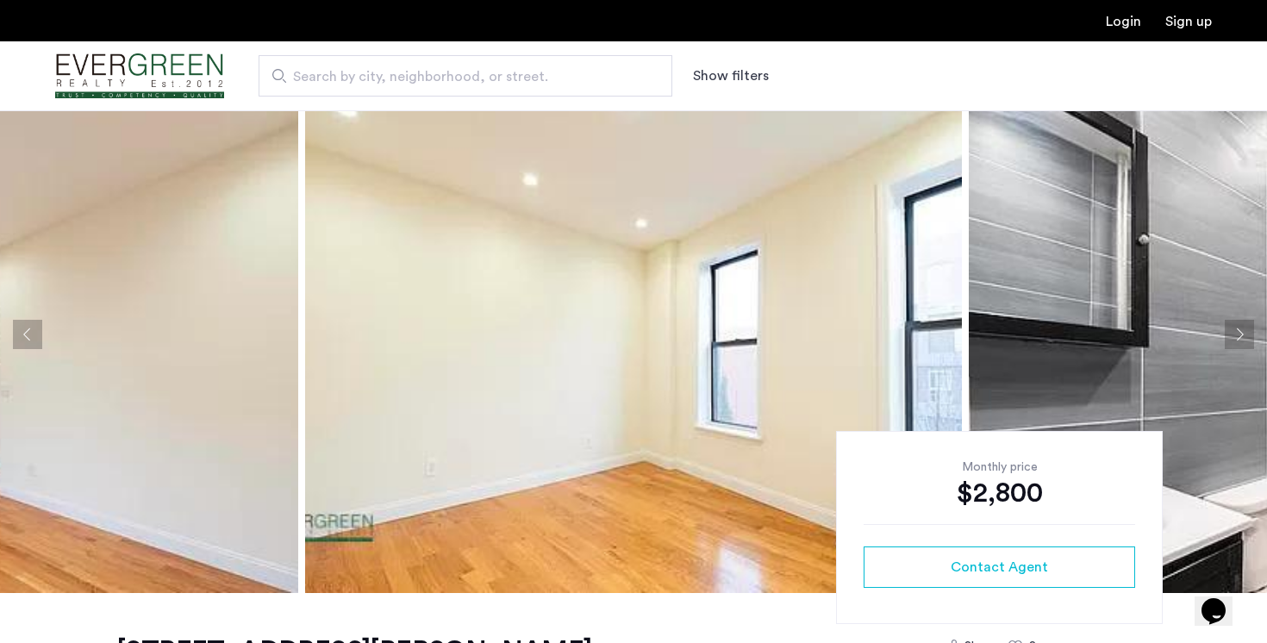
click at [1239, 335] on button "Next apartment" at bounding box center [1239, 334] width 29 height 29
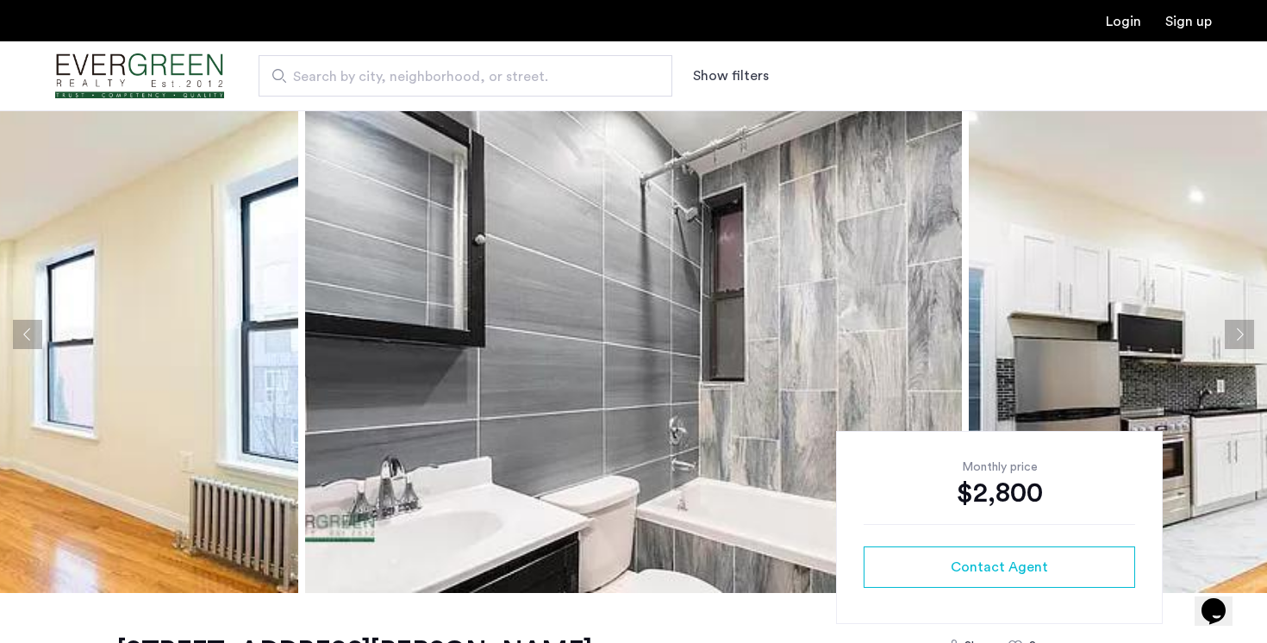
click at [1239, 335] on button "Next apartment" at bounding box center [1239, 334] width 29 height 29
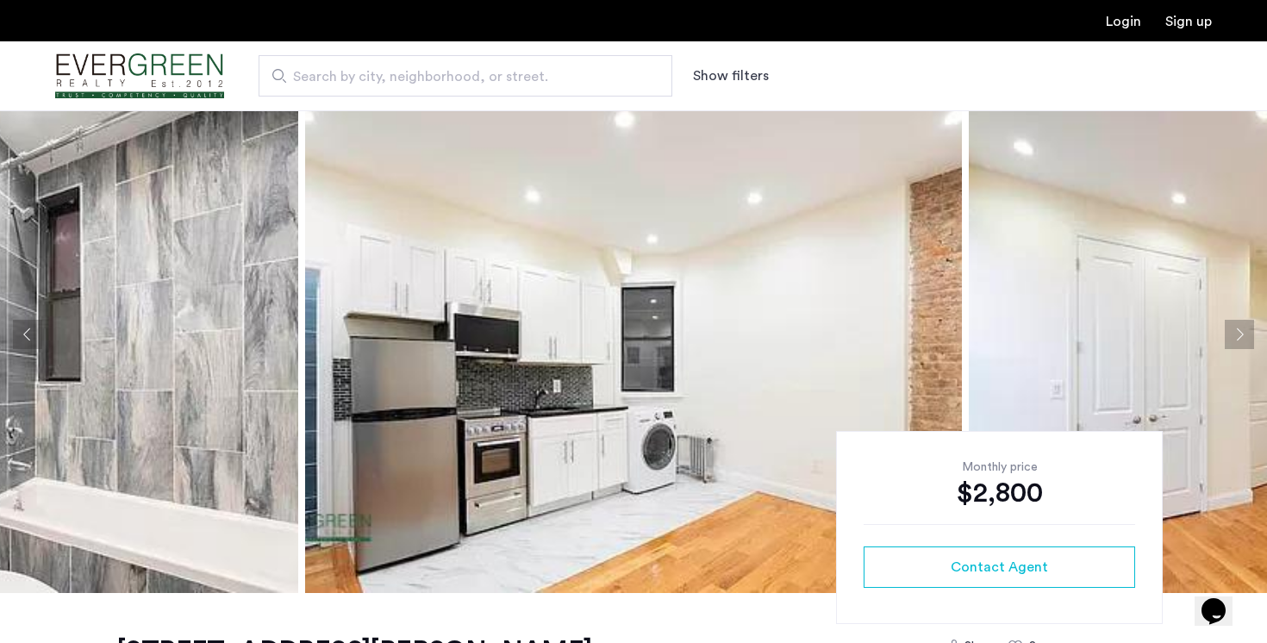
click at [1239, 335] on button "Next apartment" at bounding box center [1239, 334] width 29 height 29
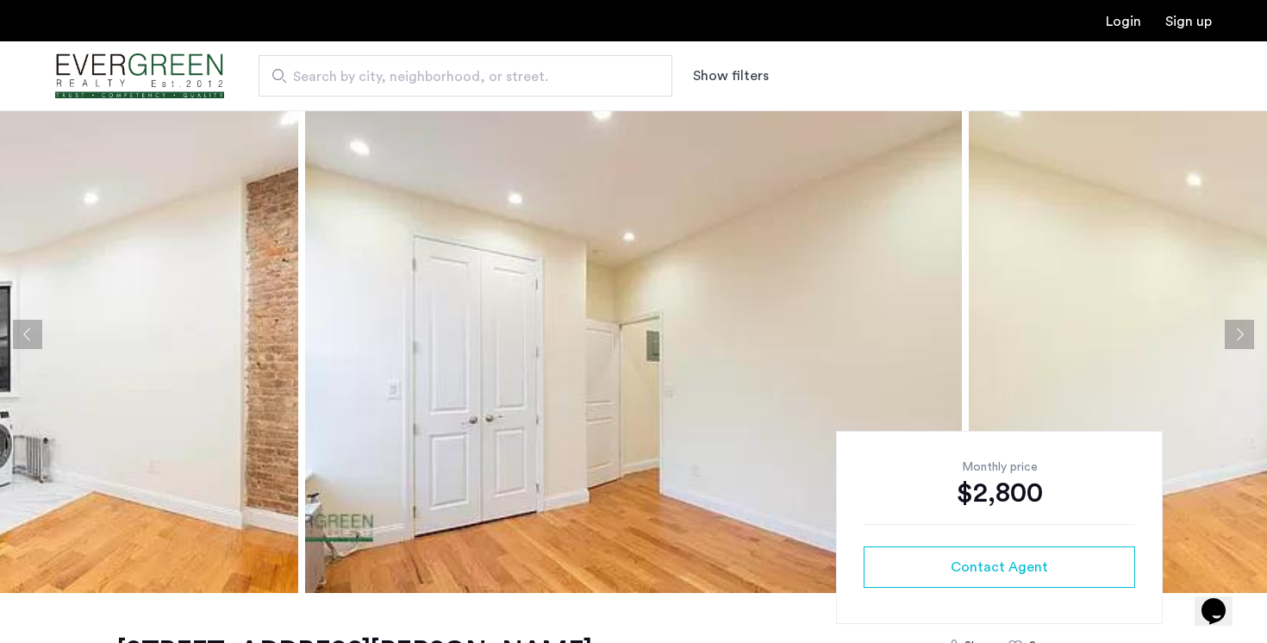
click at [1239, 335] on button "Next apartment" at bounding box center [1239, 334] width 29 height 29
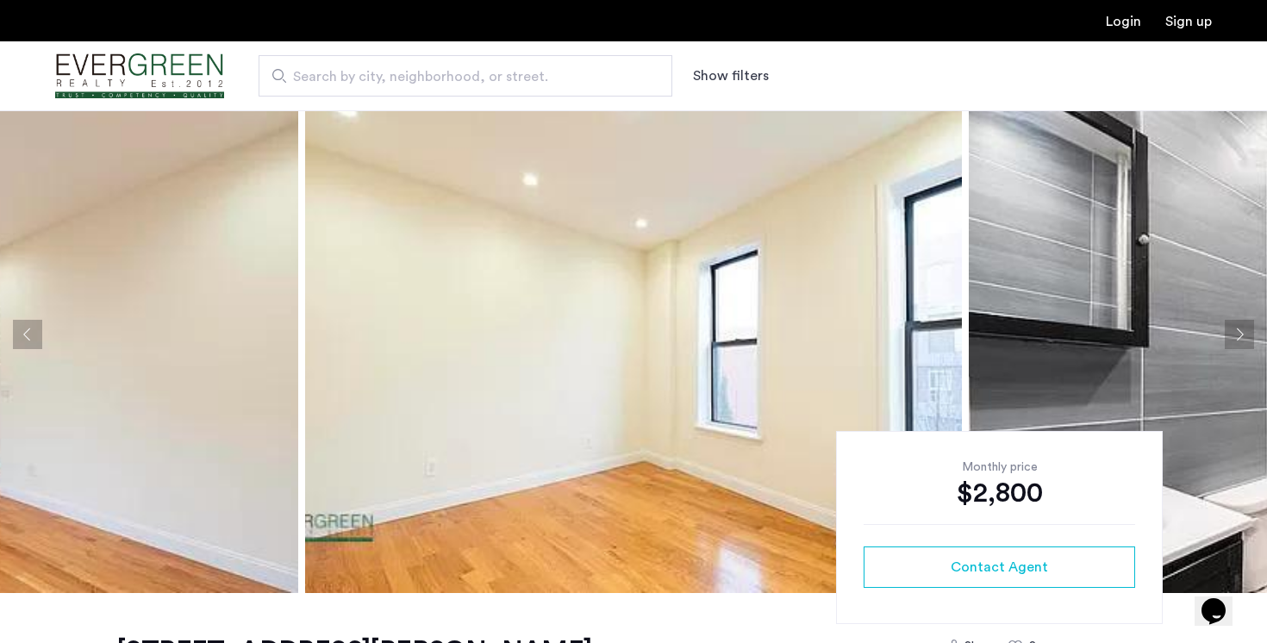
click at [1237, 327] on button "Next apartment" at bounding box center [1239, 334] width 29 height 29
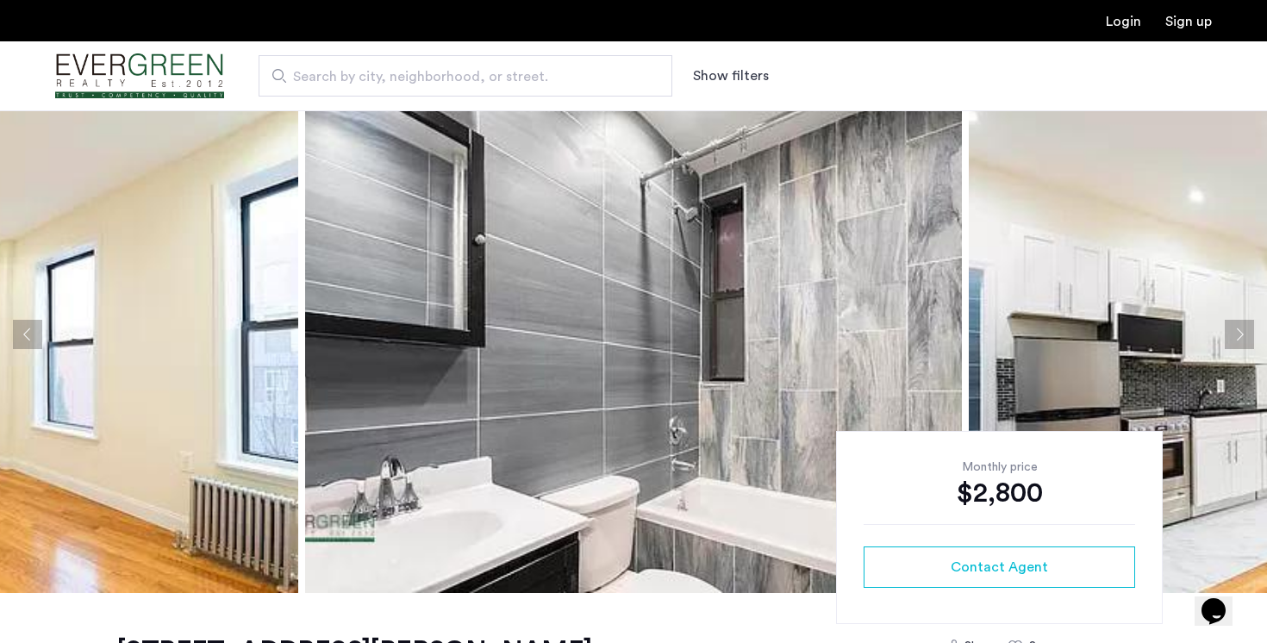
click at [1237, 327] on button "Next apartment" at bounding box center [1239, 334] width 29 height 29
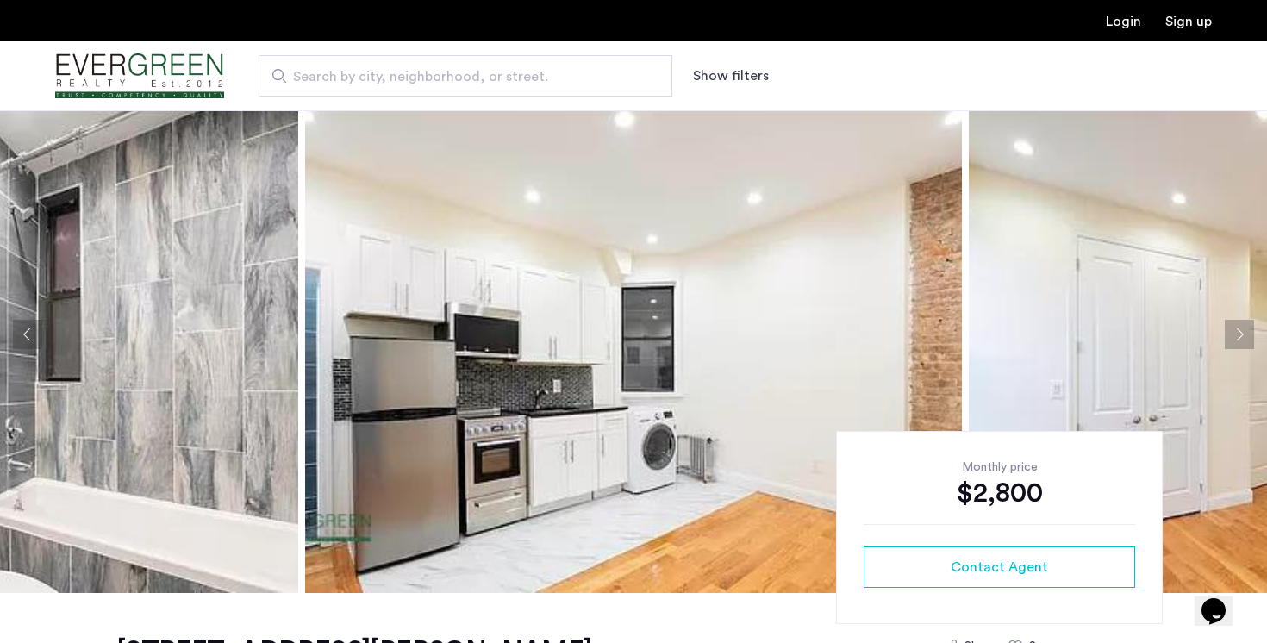
click at [1237, 327] on button "Next apartment" at bounding box center [1239, 334] width 29 height 29
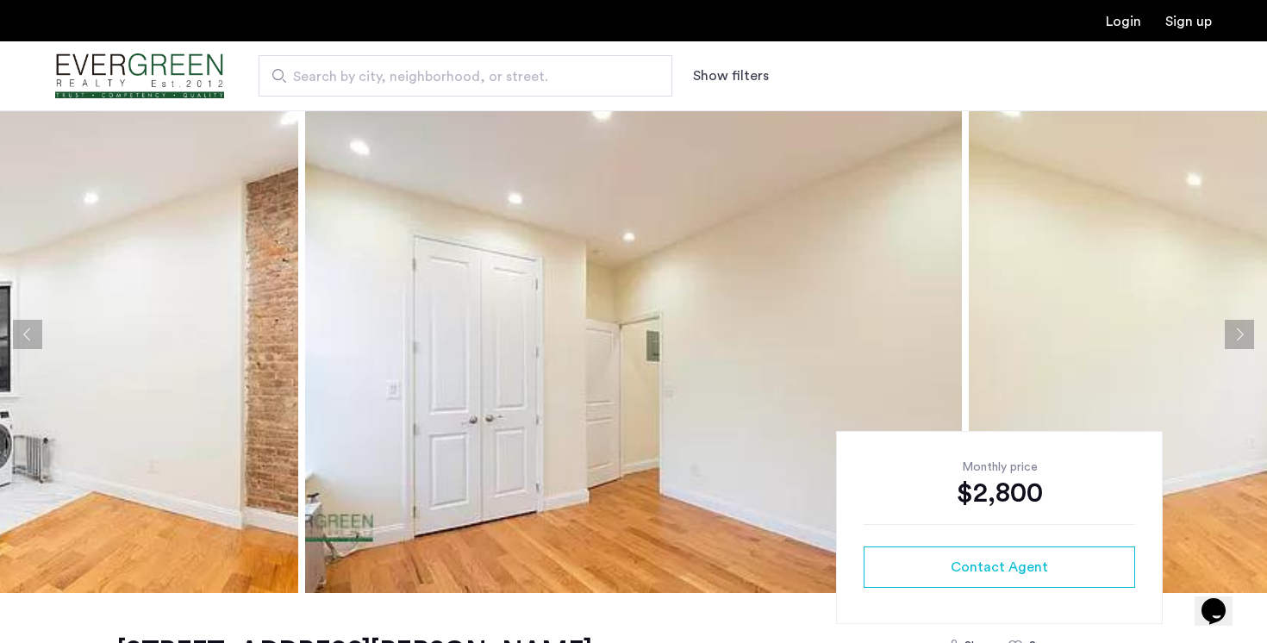
click at [1237, 327] on button "Next apartment" at bounding box center [1239, 334] width 29 height 29
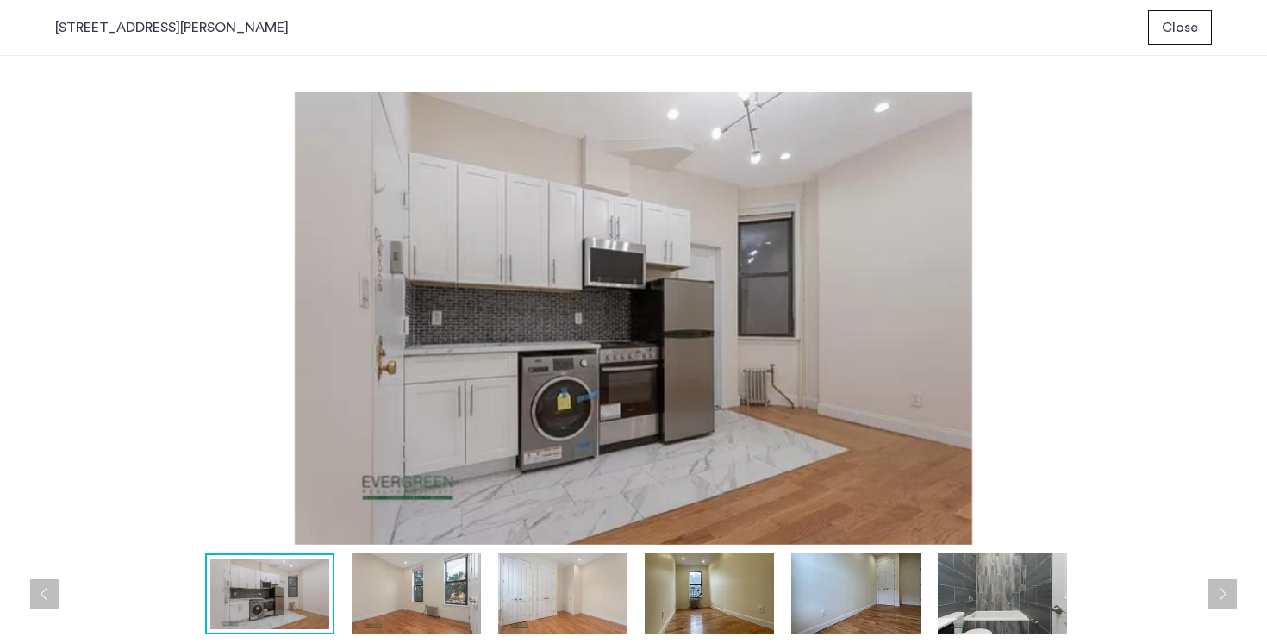
click at [1185, 20] on span "Close" at bounding box center [1180, 27] width 36 height 21
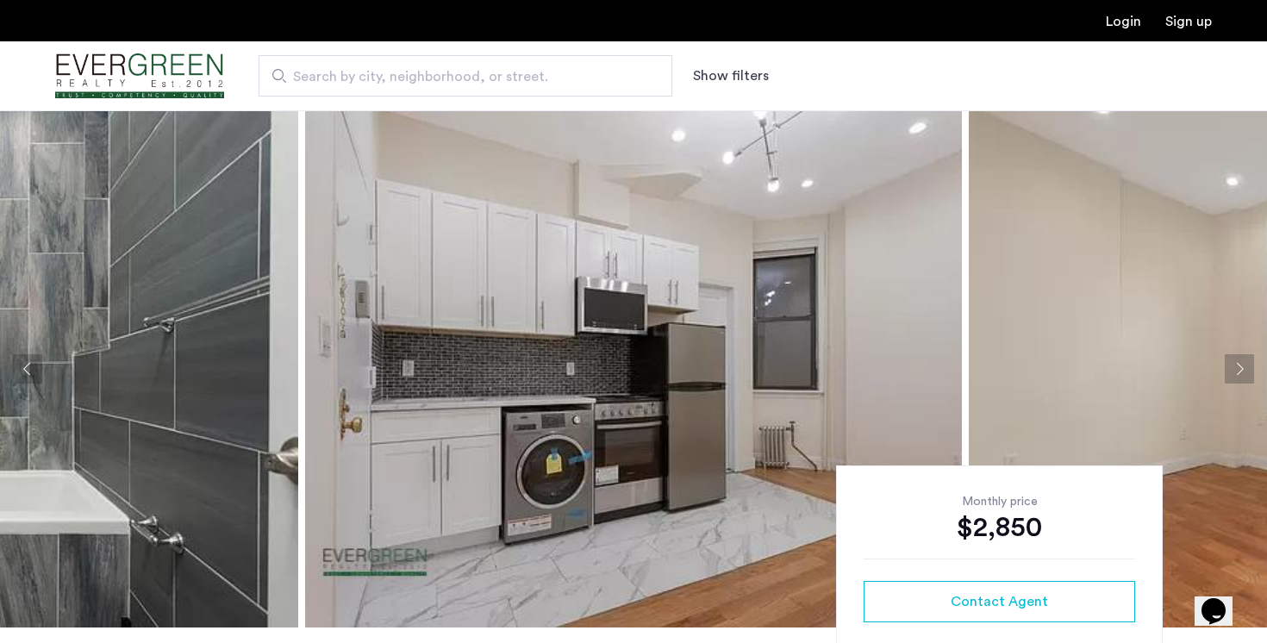
click at [1232, 365] on button "Next apartment" at bounding box center [1239, 368] width 29 height 29
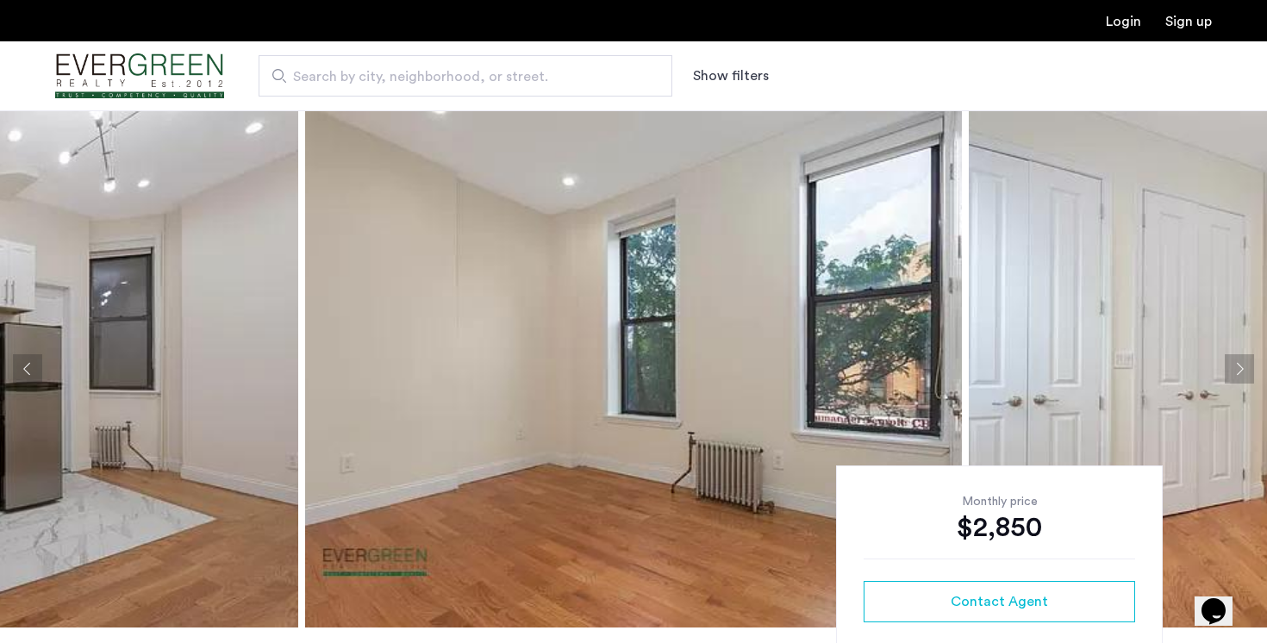
click at [1234, 365] on button "Next apartment" at bounding box center [1239, 368] width 29 height 29
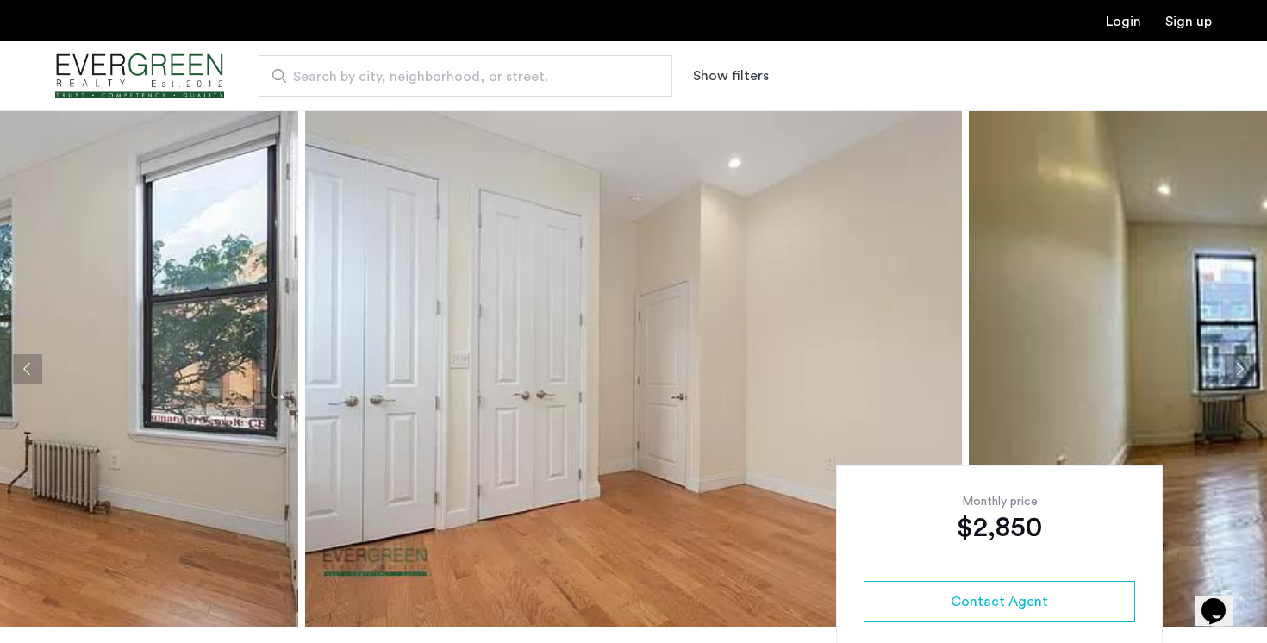
click at [1234, 365] on button "Next apartment" at bounding box center [1239, 368] width 29 height 29
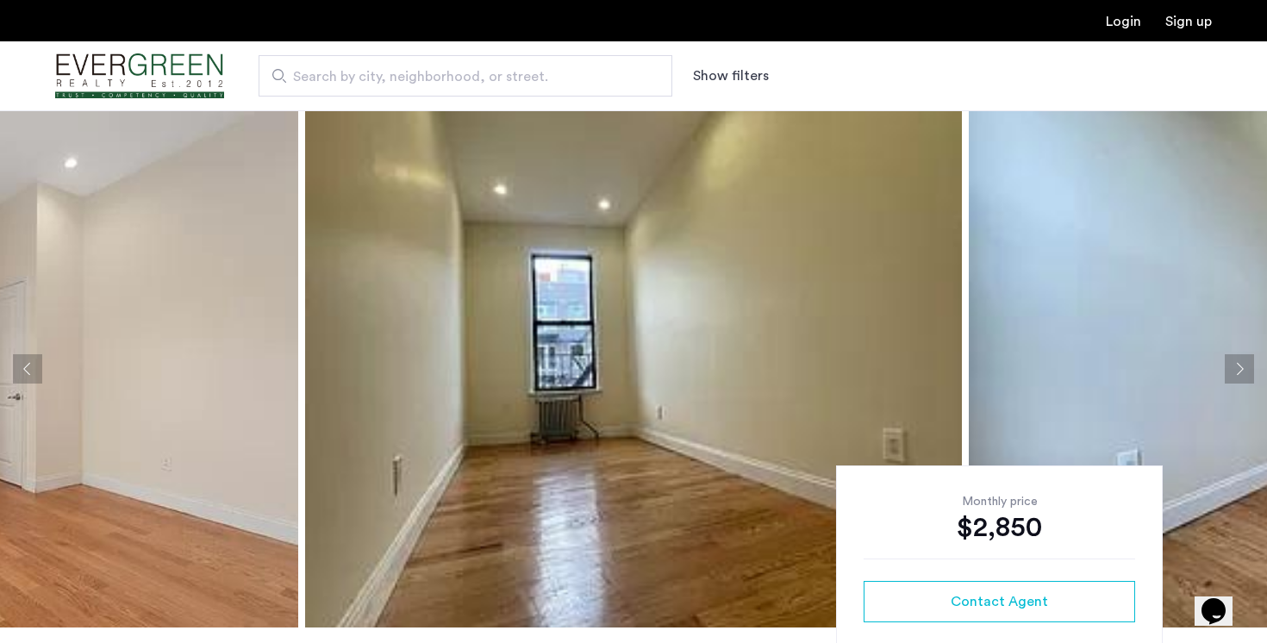
click at [1234, 365] on button "Next apartment" at bounding box center [1239, 368] width 29 height 29
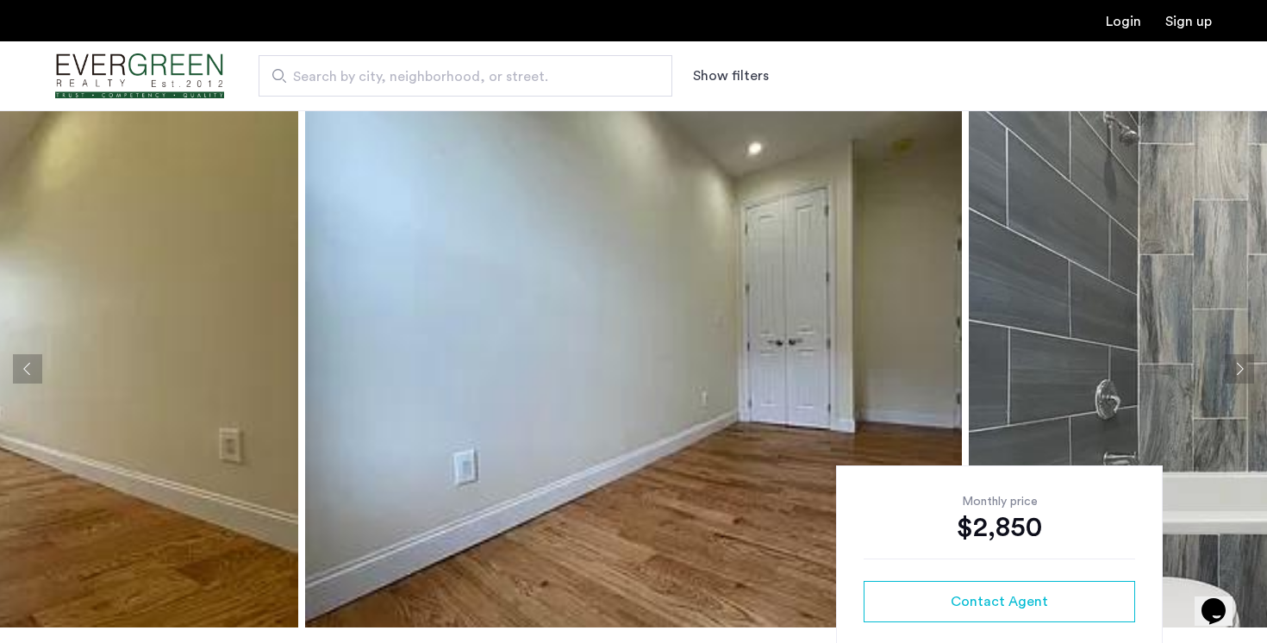
click at [1234, 365] on button "Next apartment" at bounding box center [1239, 368] width 29 height 29
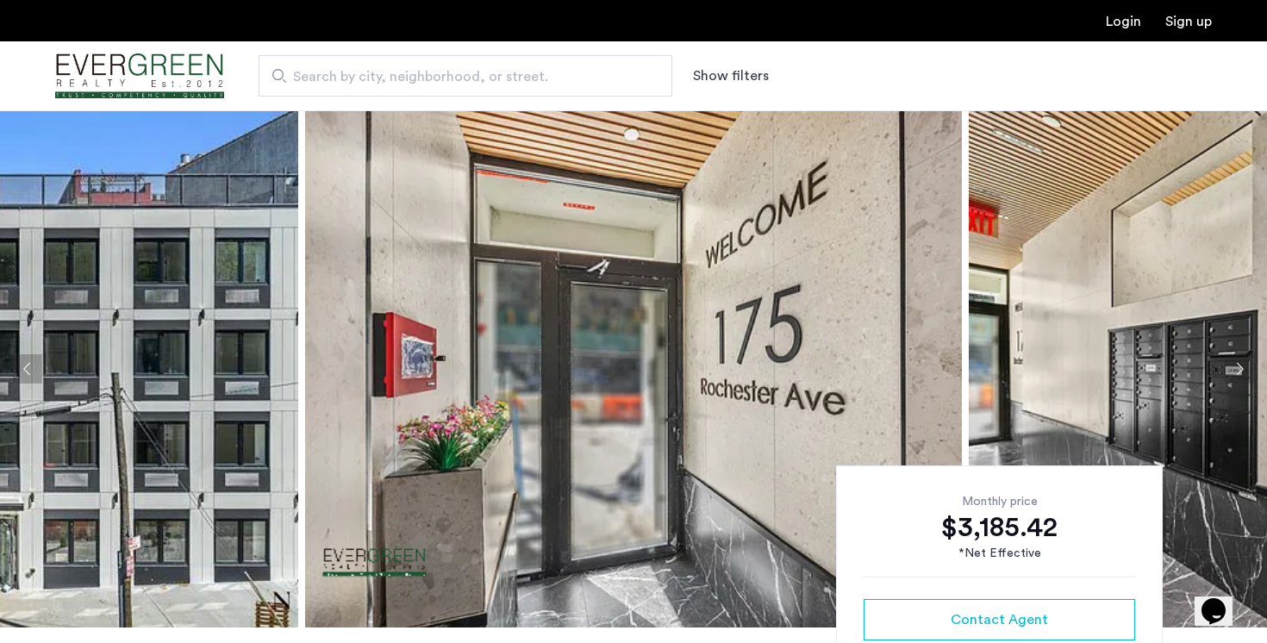
scroll to position [66, 0]
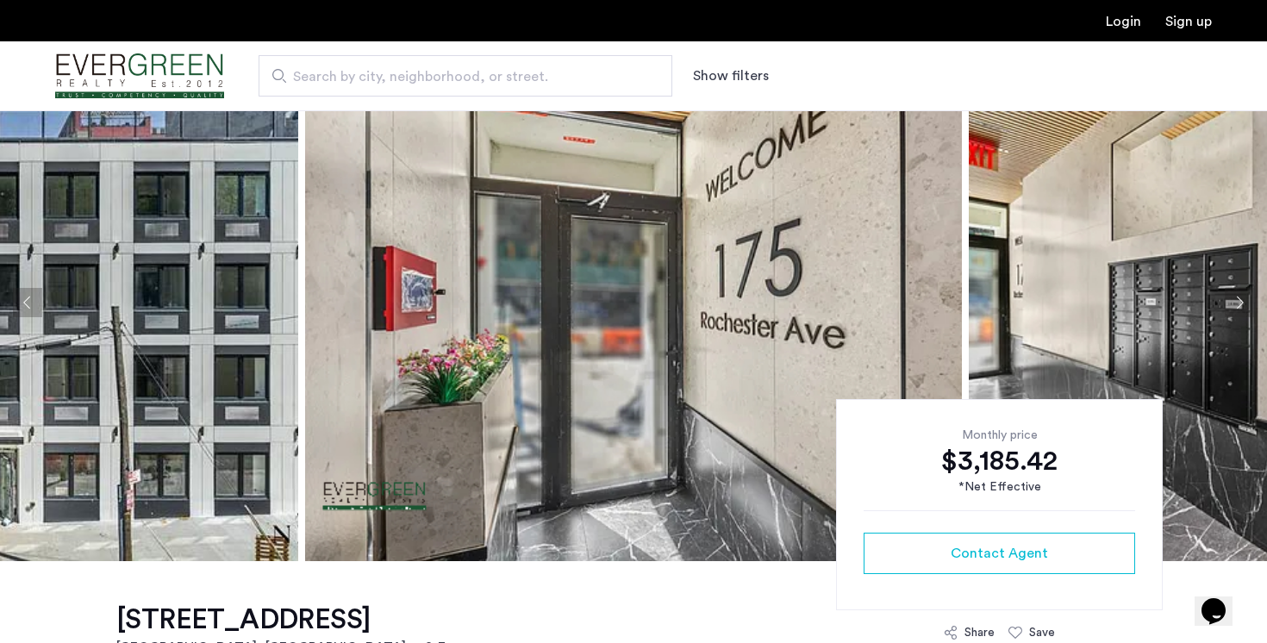
click at [1242, 300] on button "Next apartment" at bounding box center [1239, 302] width 29 height 29
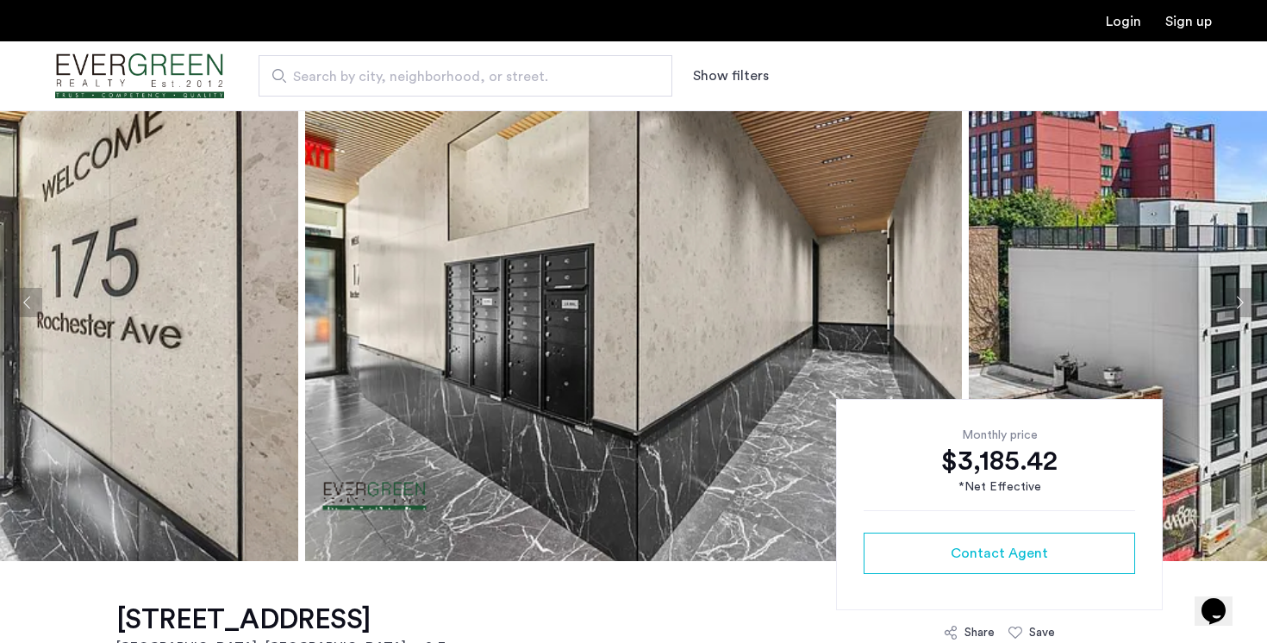
click at [1242, 300] on button "Next apartment" at bounding box center [1239, 302] width 29 height 29
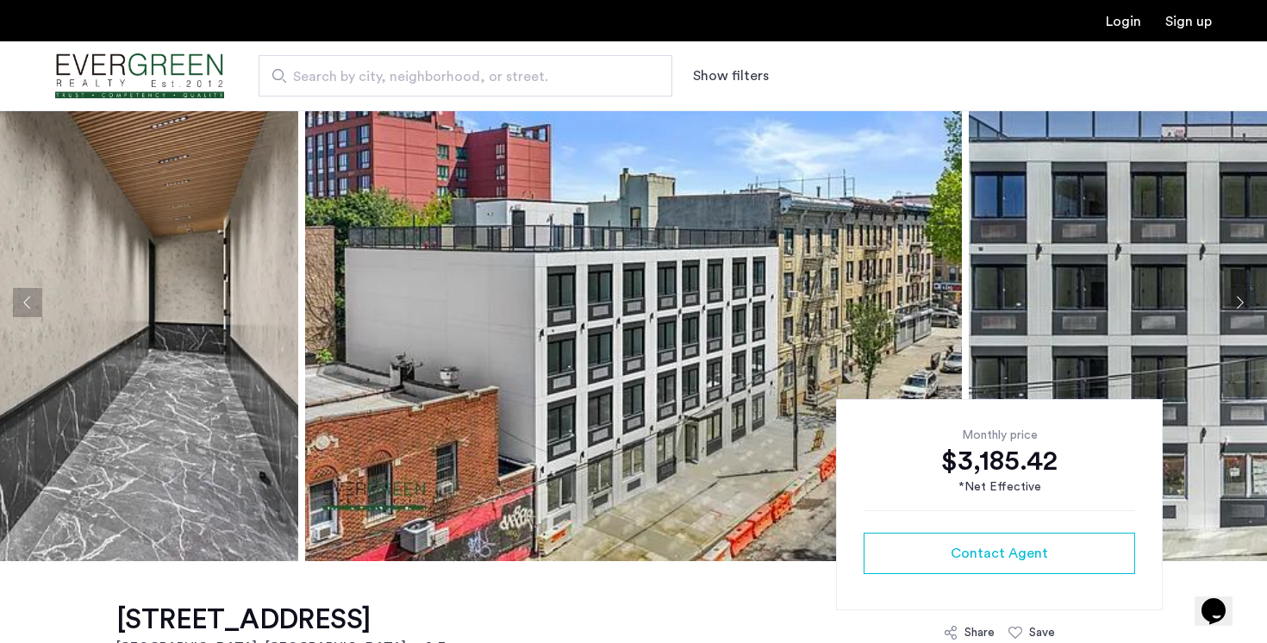
click at [1242, 300] on button "Next apartment" at bounding box center [1239, 302] width 29 height 29
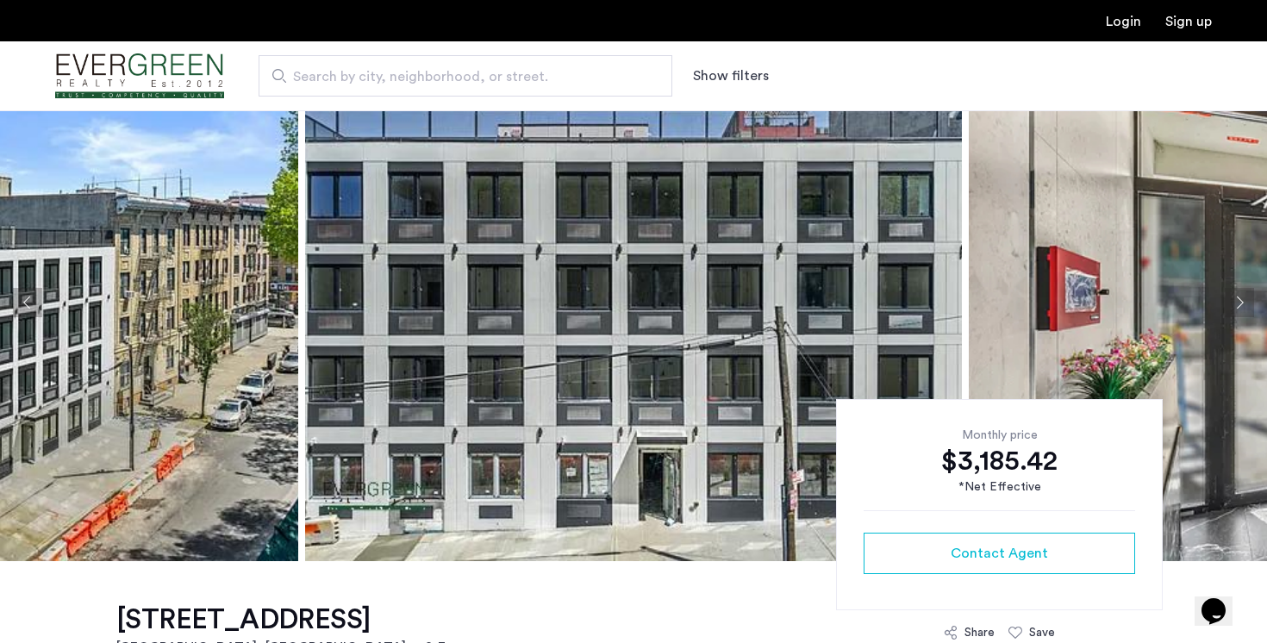
click at [1242, 300] on button "Next apartment" at bounding box center [1239, 302] width 29 height 29
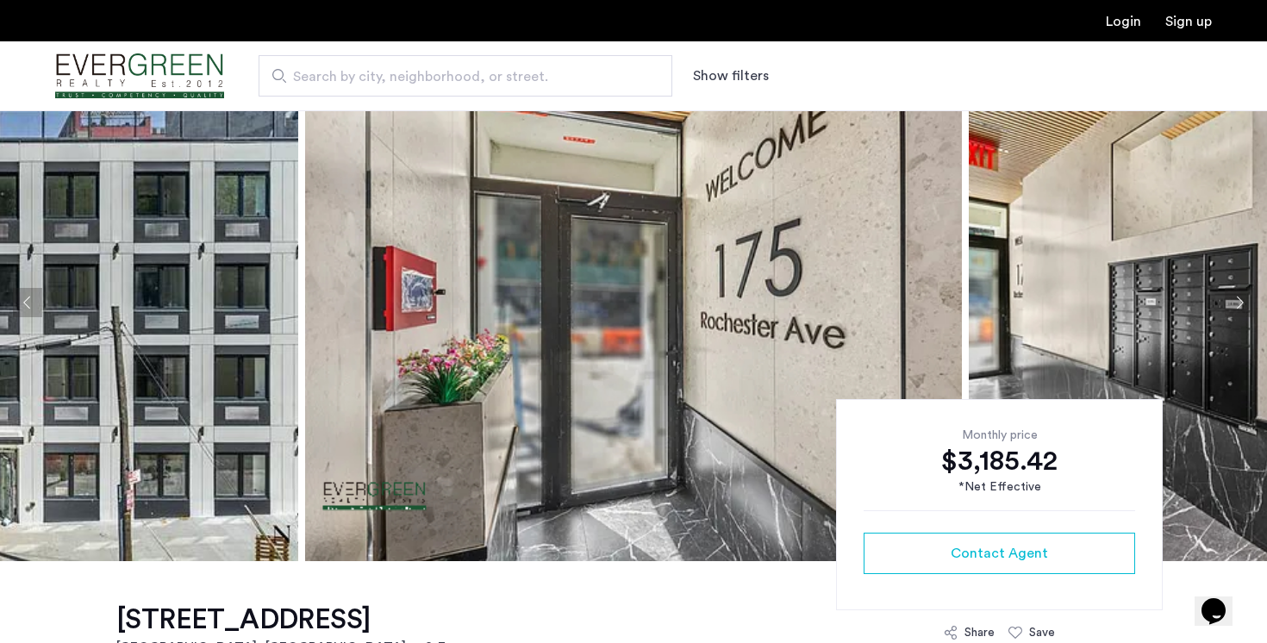
click at [1242, 300] on button "Next apartment" at bounding box center [1239, 302] width 29 height 29
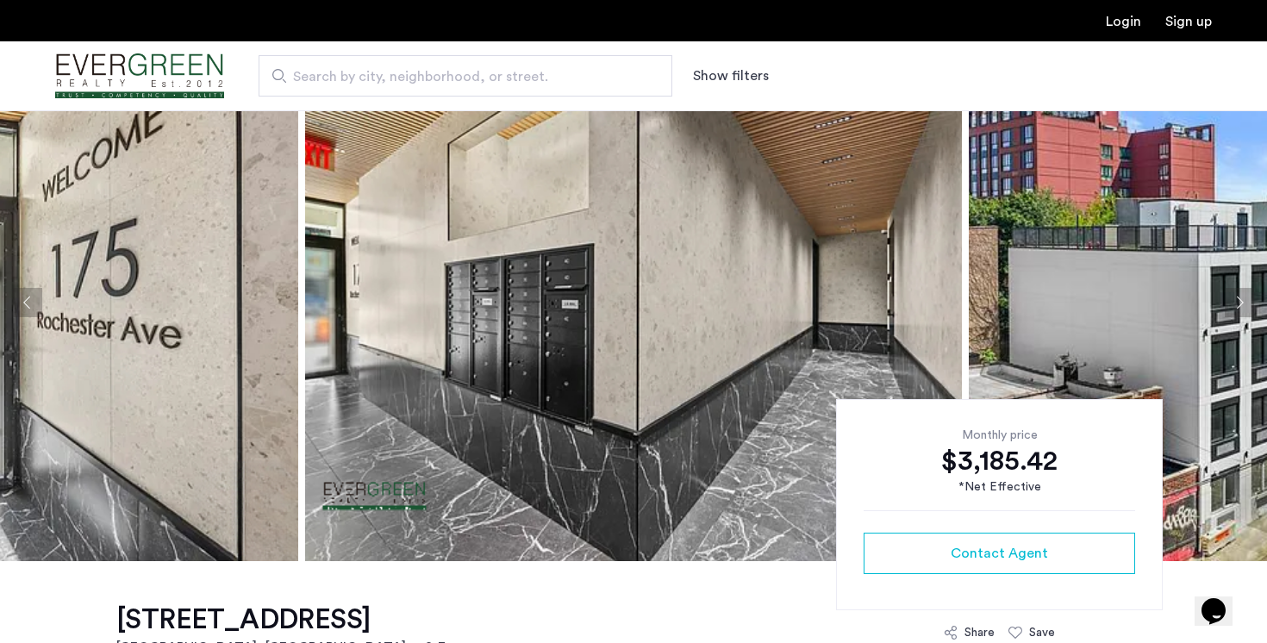
click at [1242, 300] on button "Next apartment" at bounding box center [1239, 302] width 29 height 29
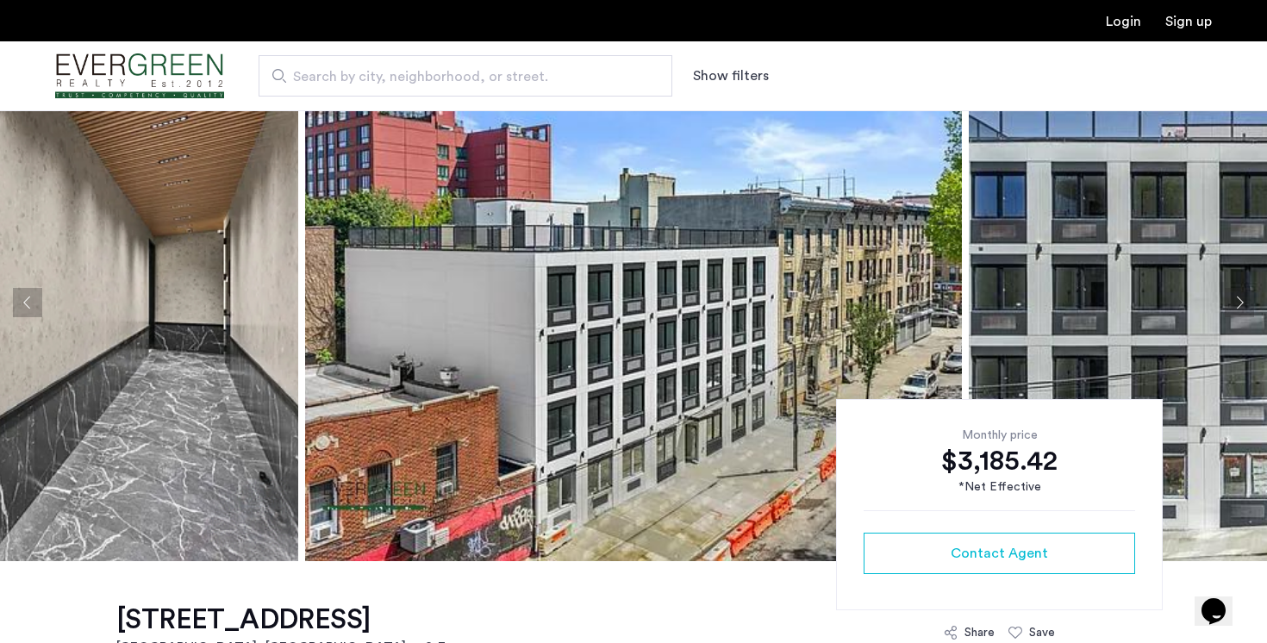
click at [1242, 300] on button "Next apartment" at bounding box center [1239, 302] width 29 height 29
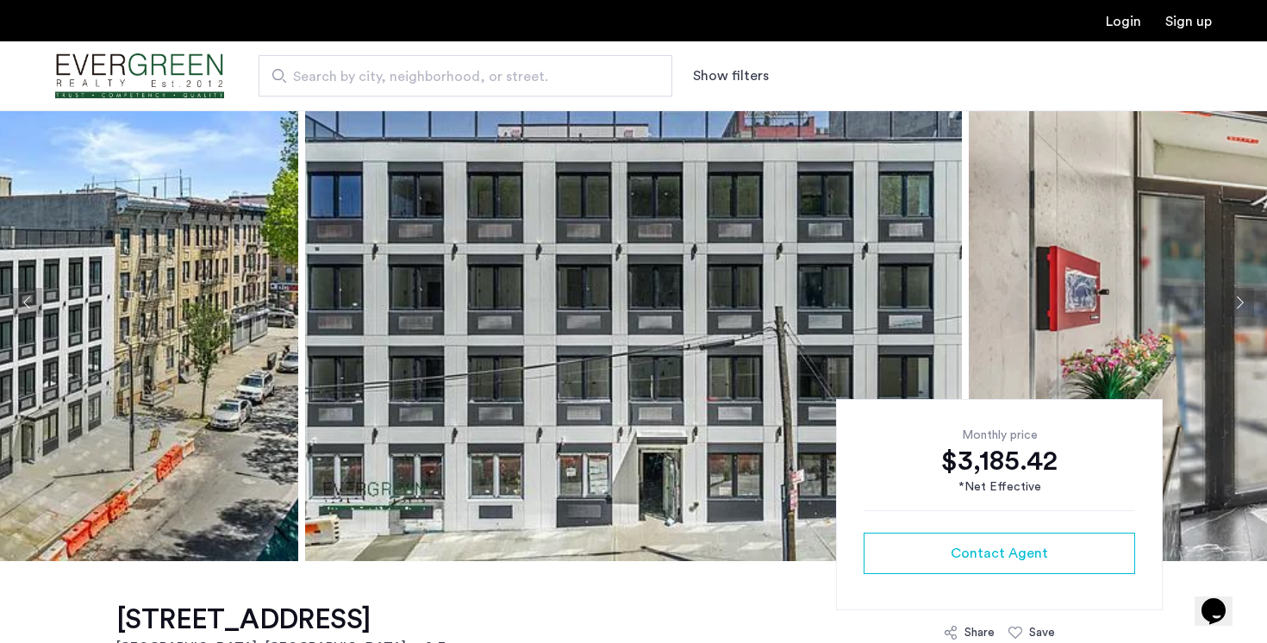
click at [1242, 300] on button "Next apartment" at bounding box center [1239, 302] width 29 height 29
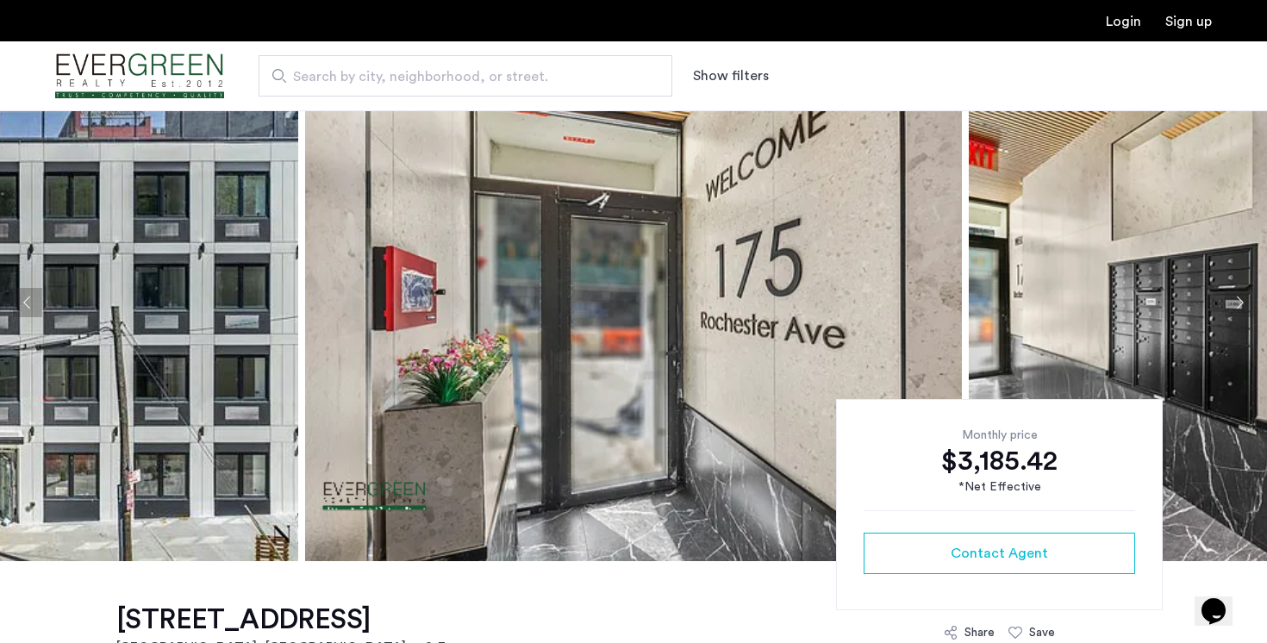
click at [1242, 300] on button "Next apartment" at bounding box center [1239, 302] width 29 height 29
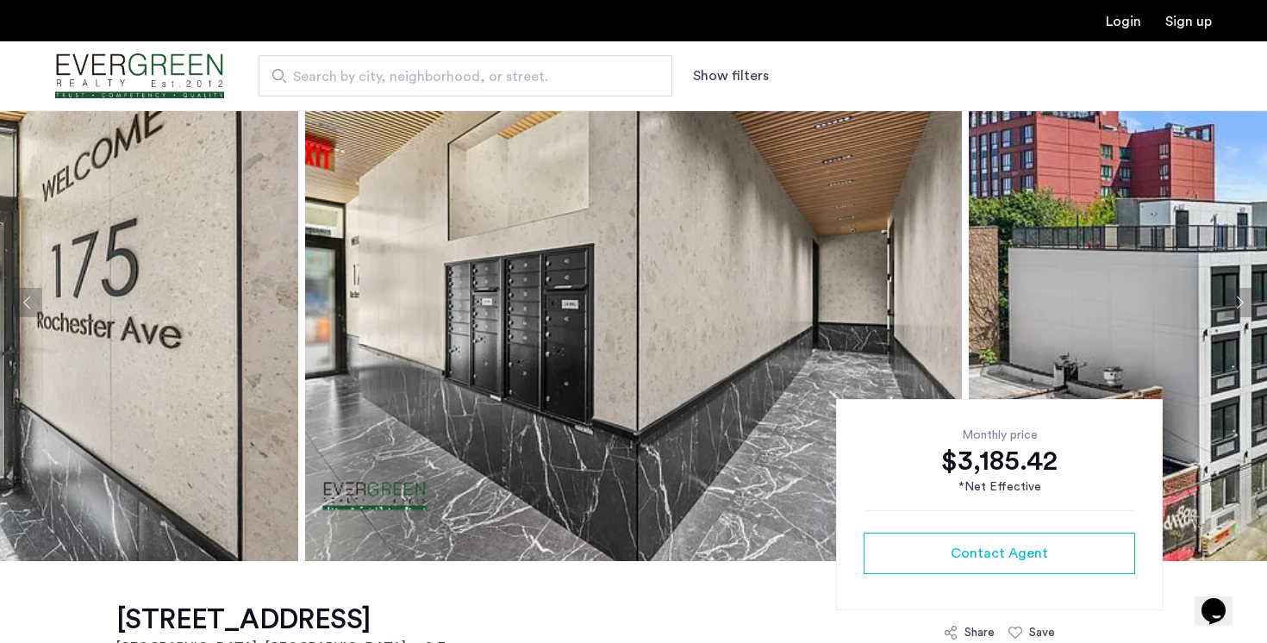
click at [1242, 300] on button "Next apartment" at bounding box center [1239, 302] width 29 height 29
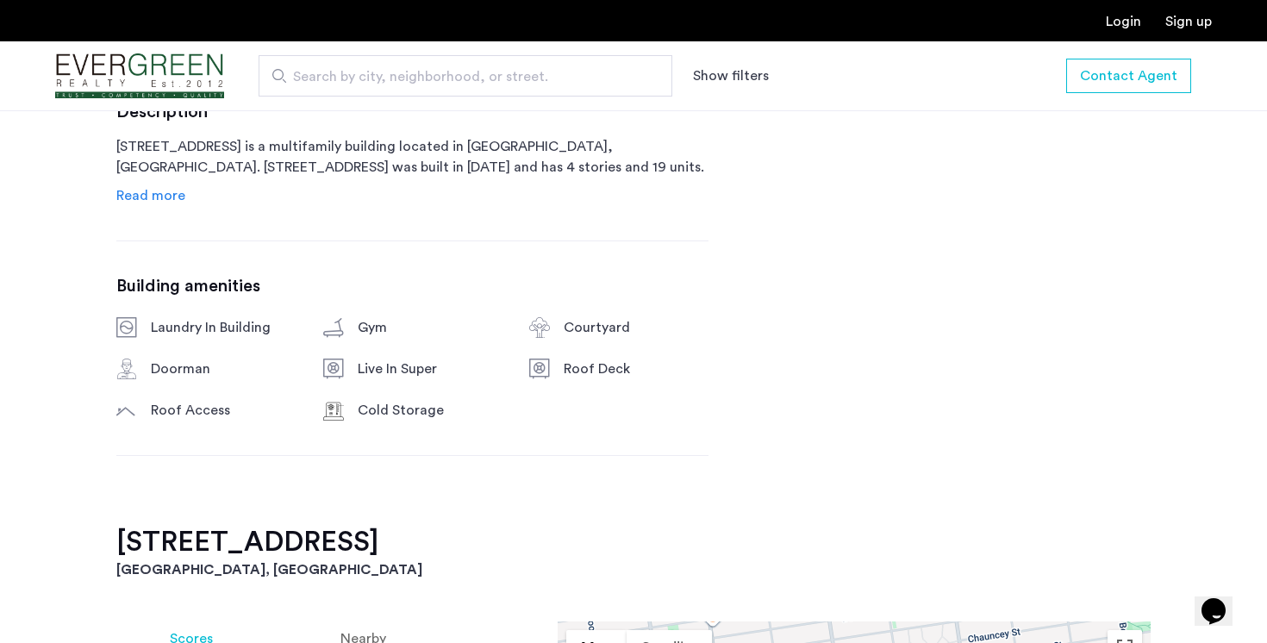
scroll to position [972, 0]
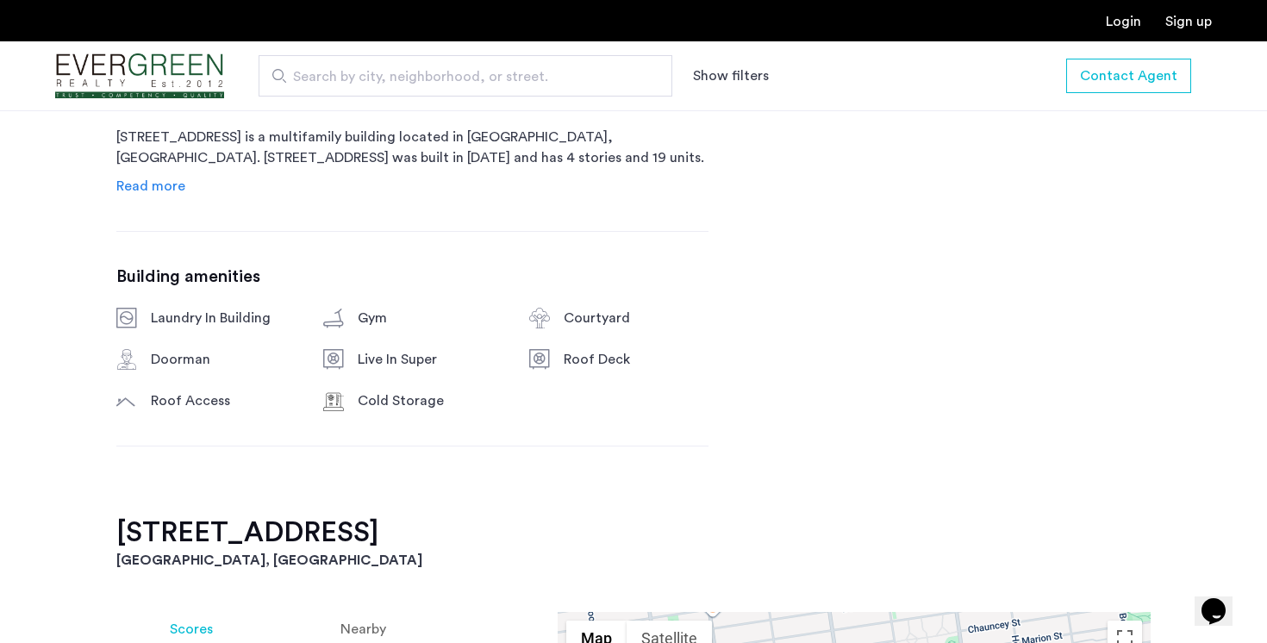
click at [150, 193] on span "Read more" at bounding box center [150, 186] width 69 height 14
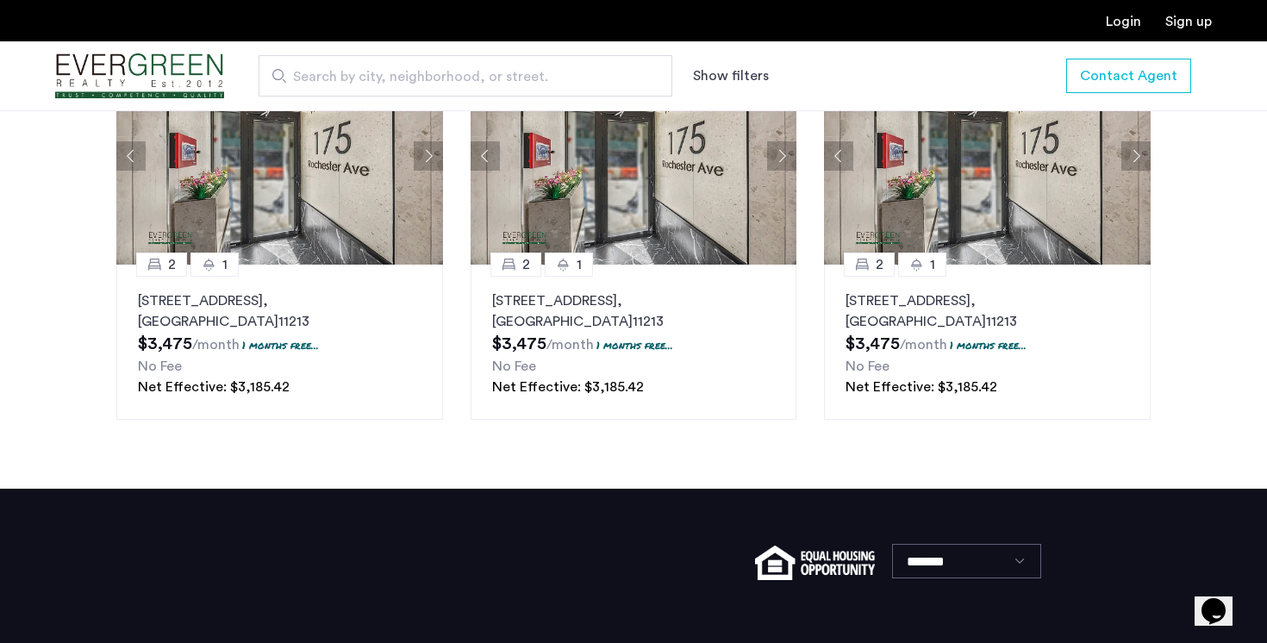
scroll to position [2184, 0]
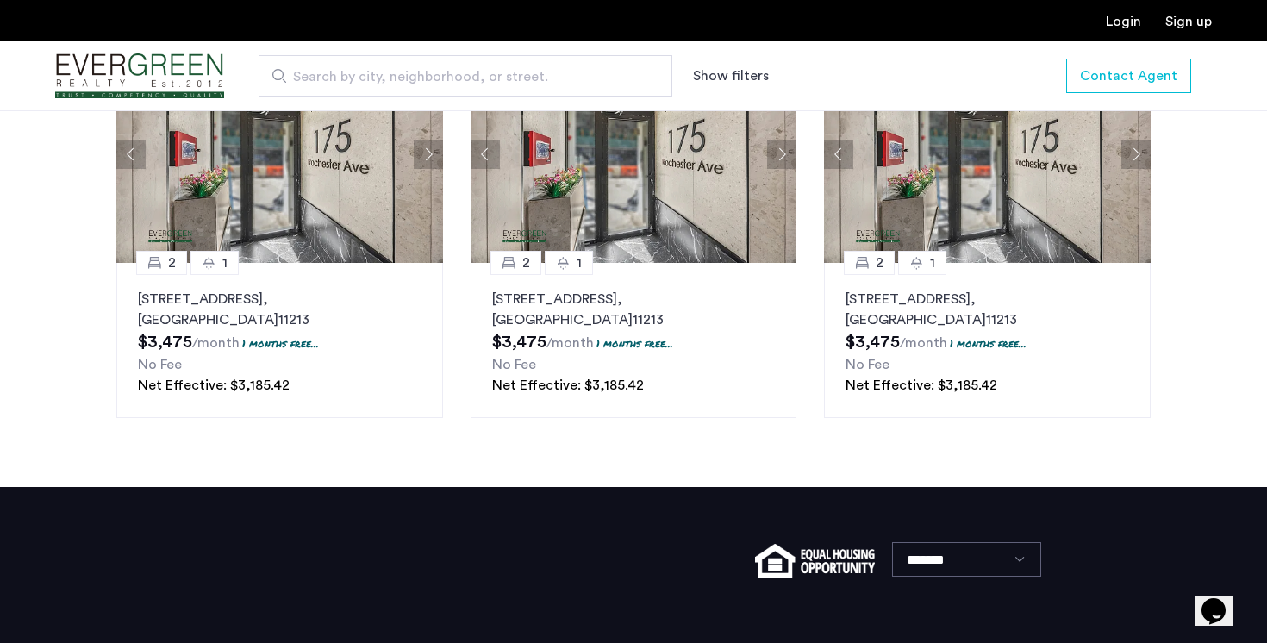
click at [417, 169] on button "Next apartment" at bounding box center [428, 154] width 29 height 29
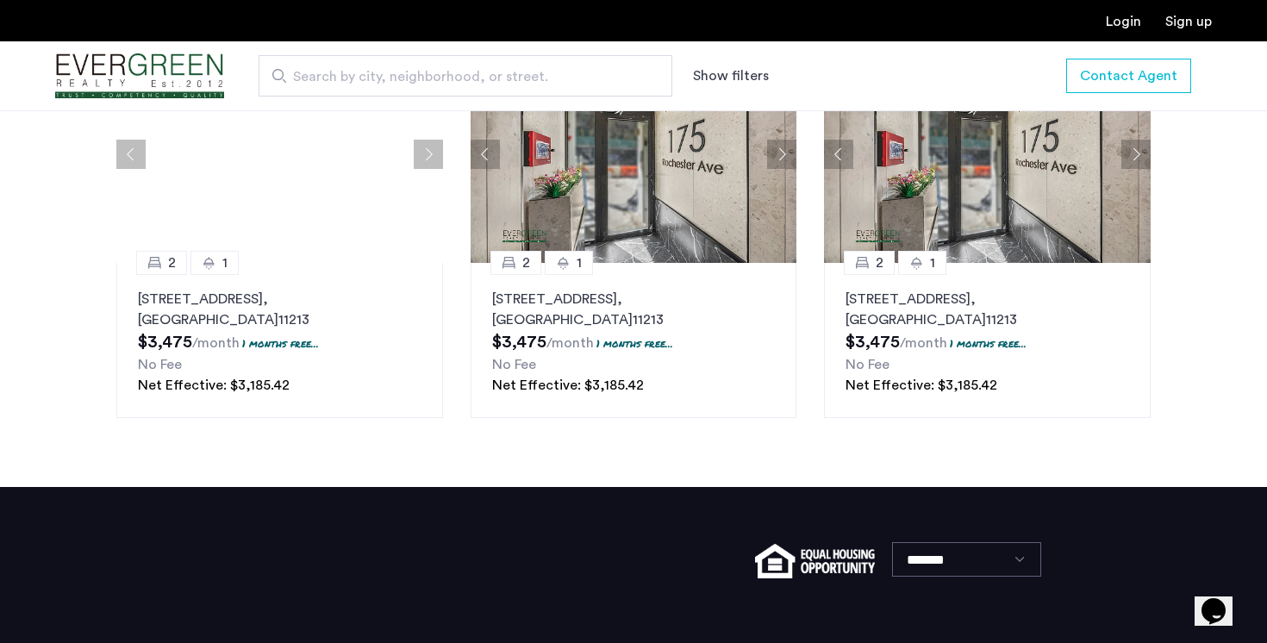
click at [417, 169] on button "Next apartment" at bounding box center [428, 154] width 29 height 29
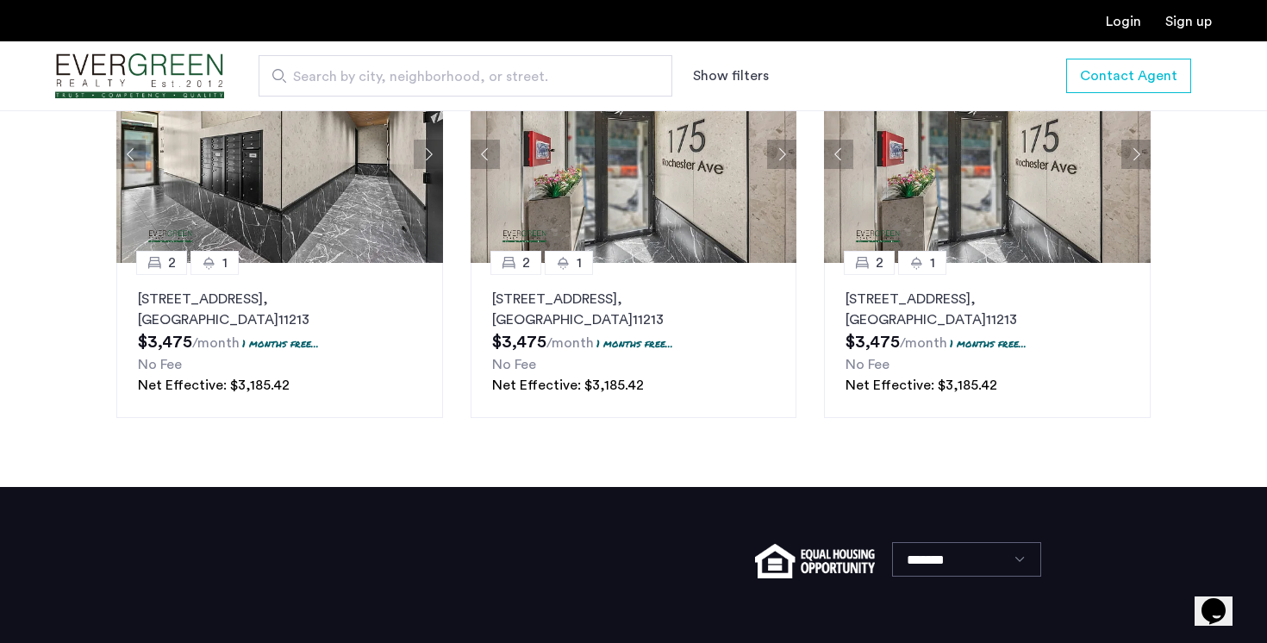
click at [417, 169] on button "Next apartment" at bounding box center [428, 154] width 29 height 29
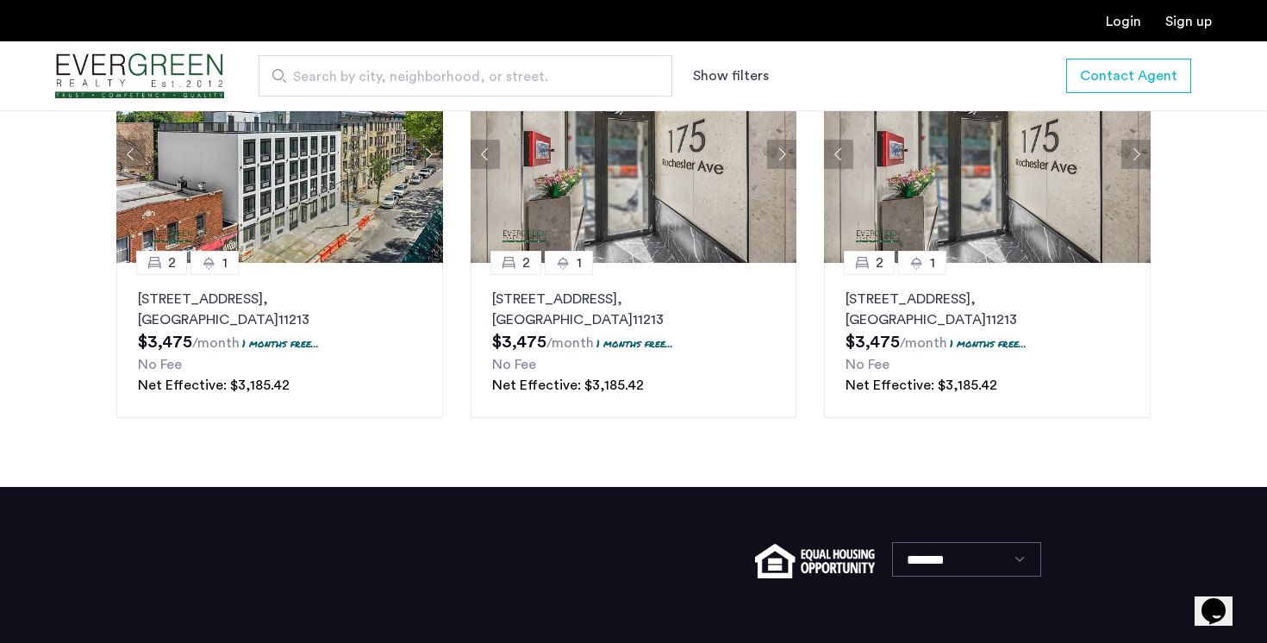
click at [417, 169] on button "Next apartment" at bounding box center [428, 154] width 29 height 29
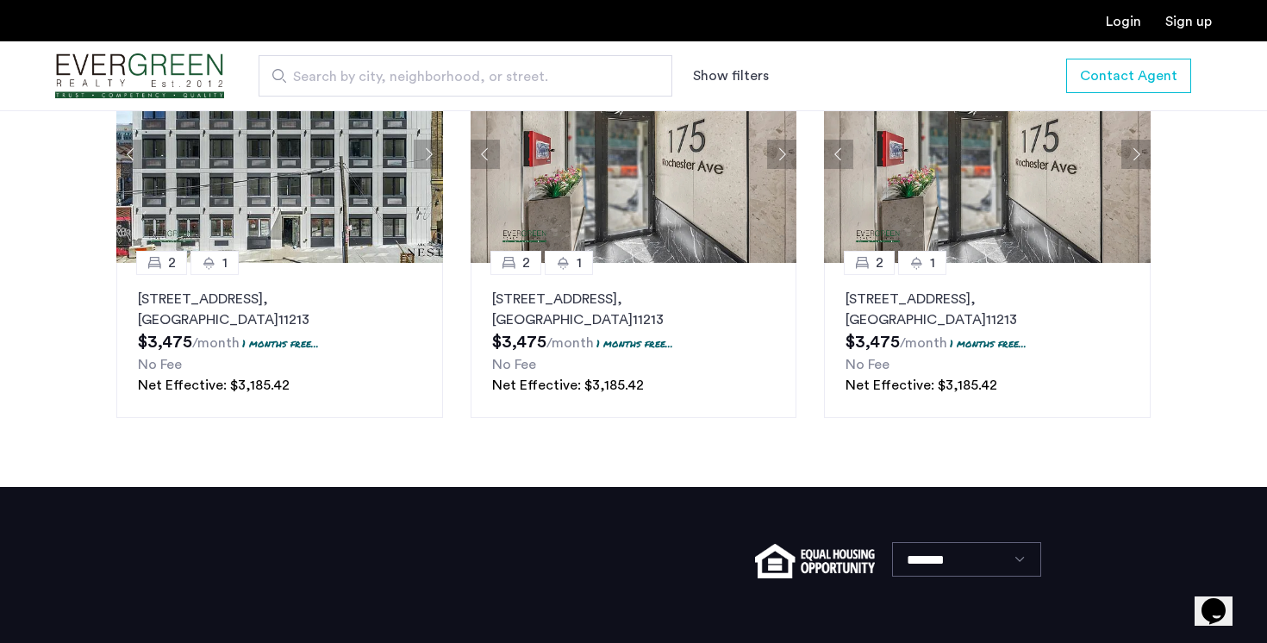
click at [417, 169] on button "Next apartment" at bounding box center [428, 154] width 29 height 29
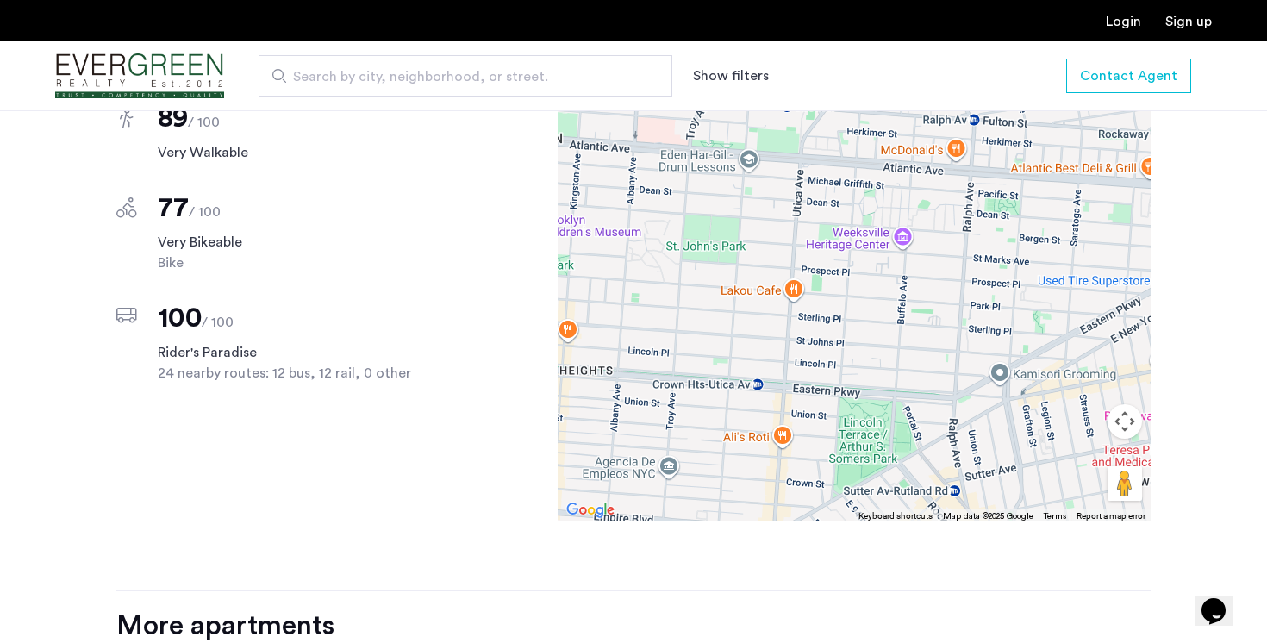
scroll to position [1544, 0]
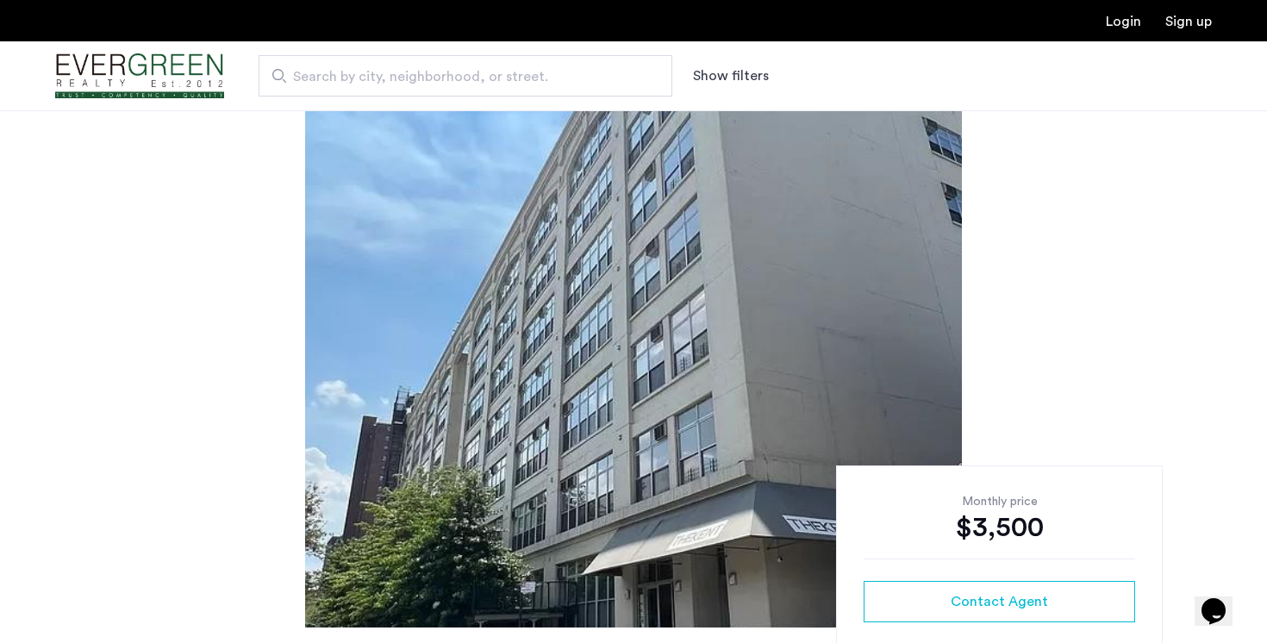
click at [966, 297] on div at bounding box center [633, 368] width 1267 height 517
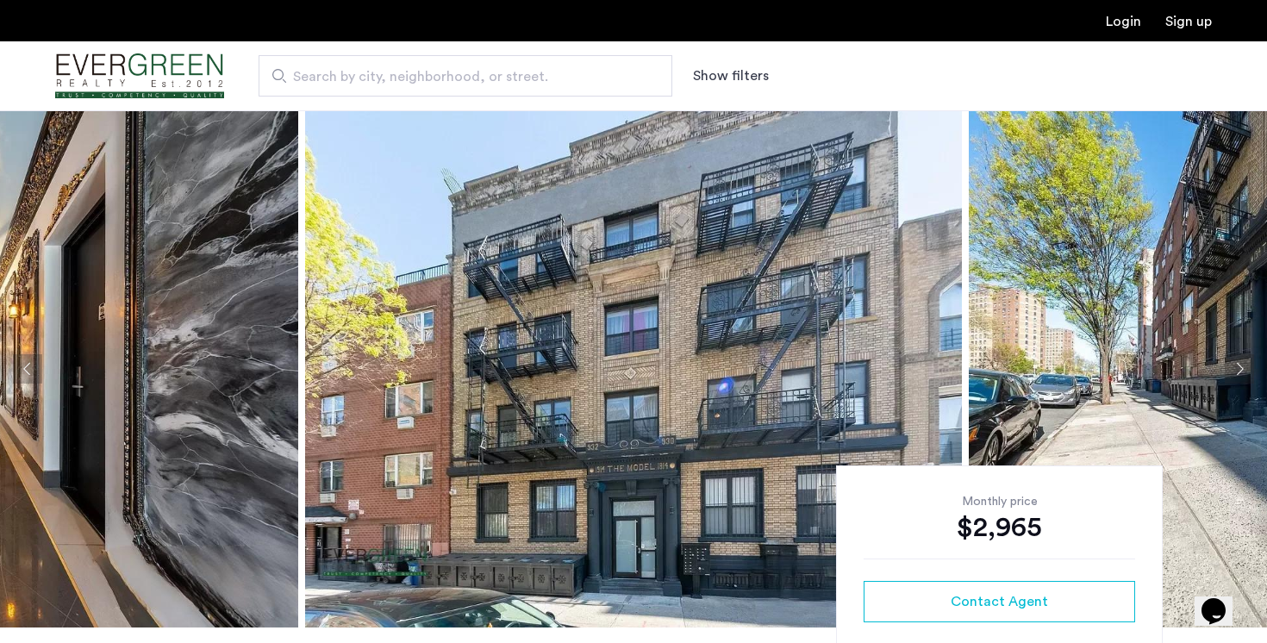
click at [1238, 373] on button "Next apartment" at bounding box center [1239, 368] width 29 height 29
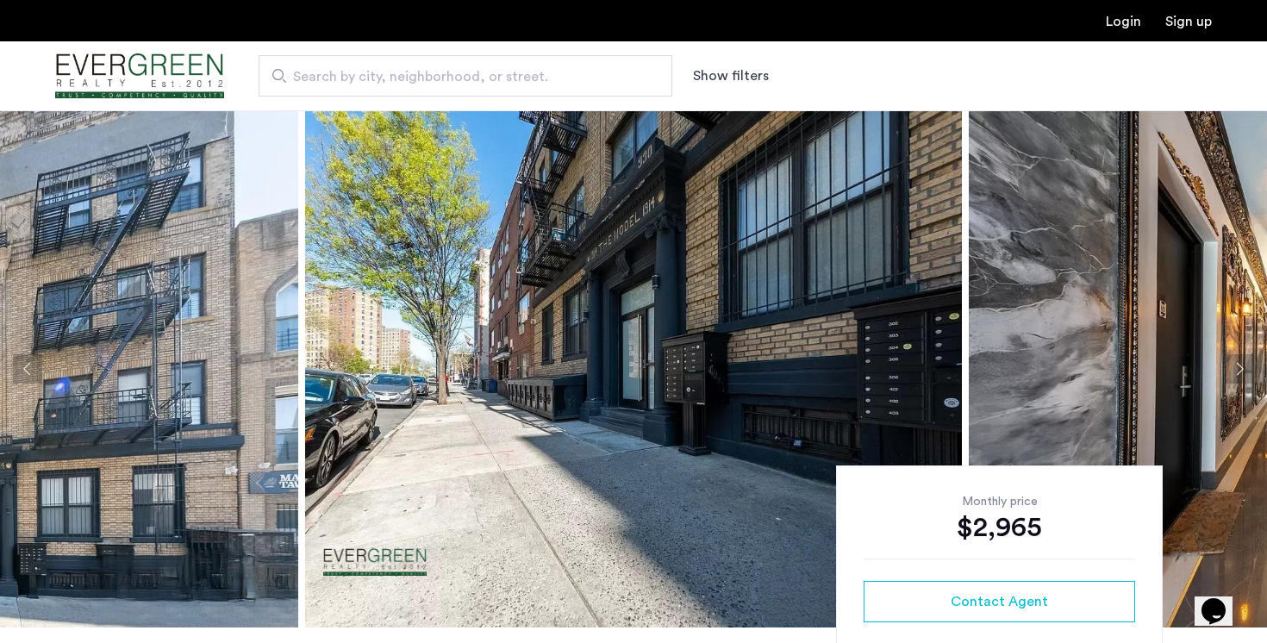
click at [1238, 373] on button "Next apartment" at bounding box center [1239, 368] width 29 height 29
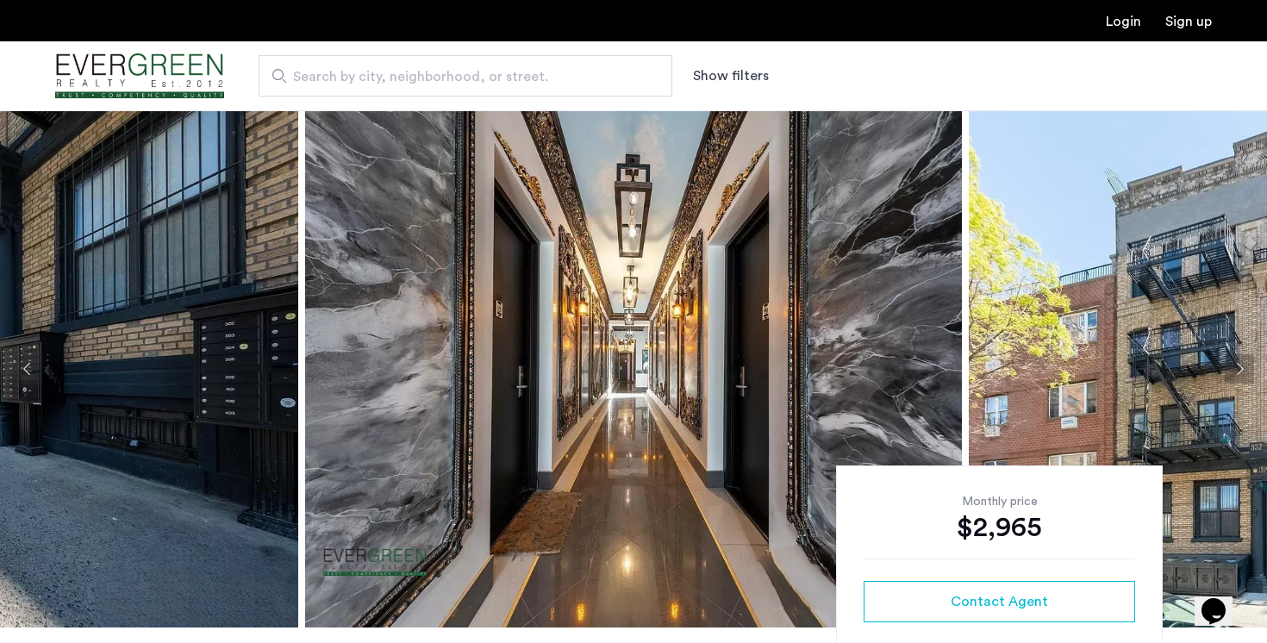
click at [1238, 373] on button "Next apartment" at bounding box center [1239, 368] width 29 height 29
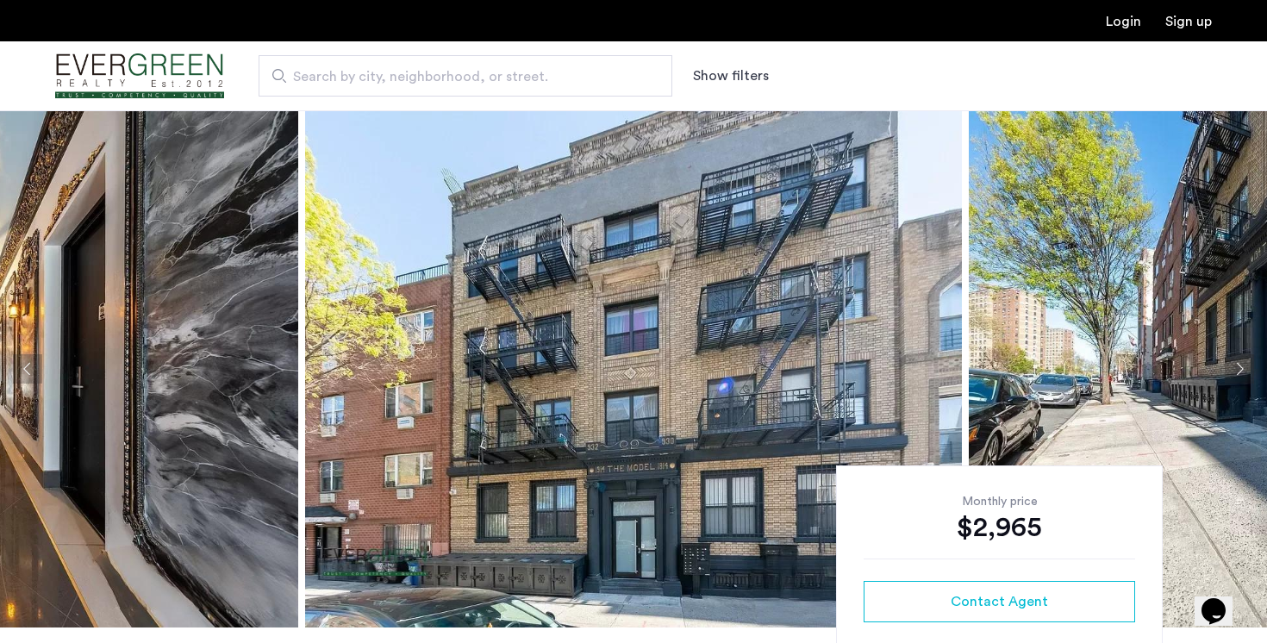
click at [1238, 373] on button "Next apartment" at bounding box center [1239, 368] width 29 height 29
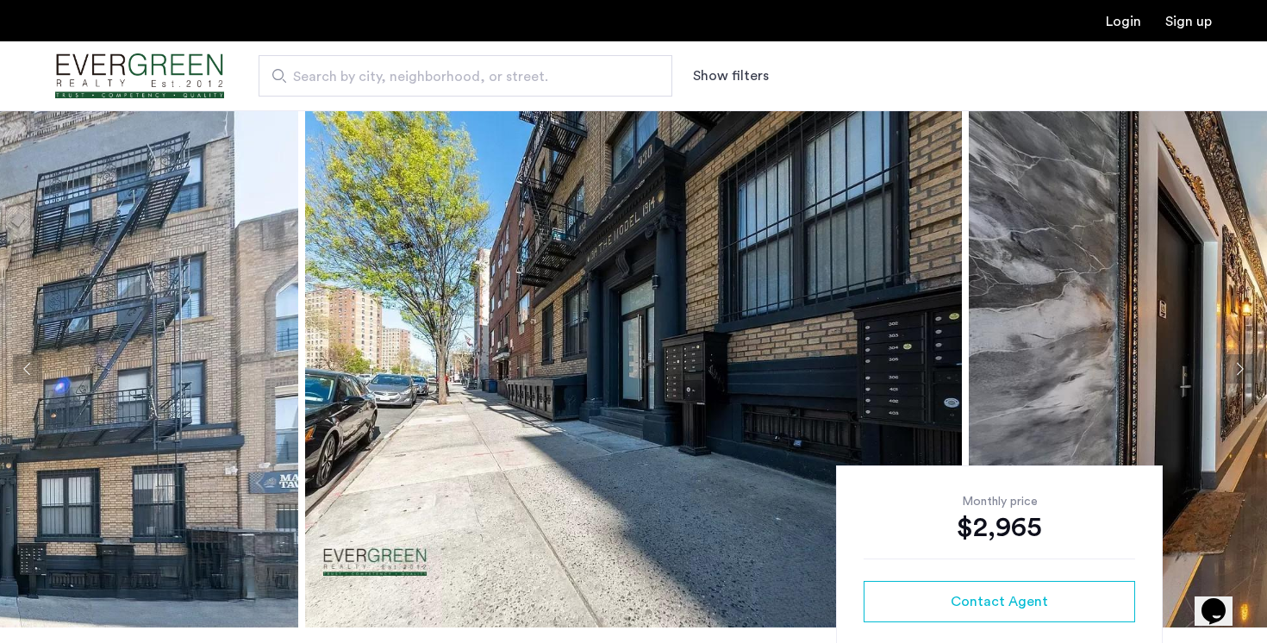
click at [1238, 373] on button "Next apartment" at bounding box center [1239, 368] width 29 height 29
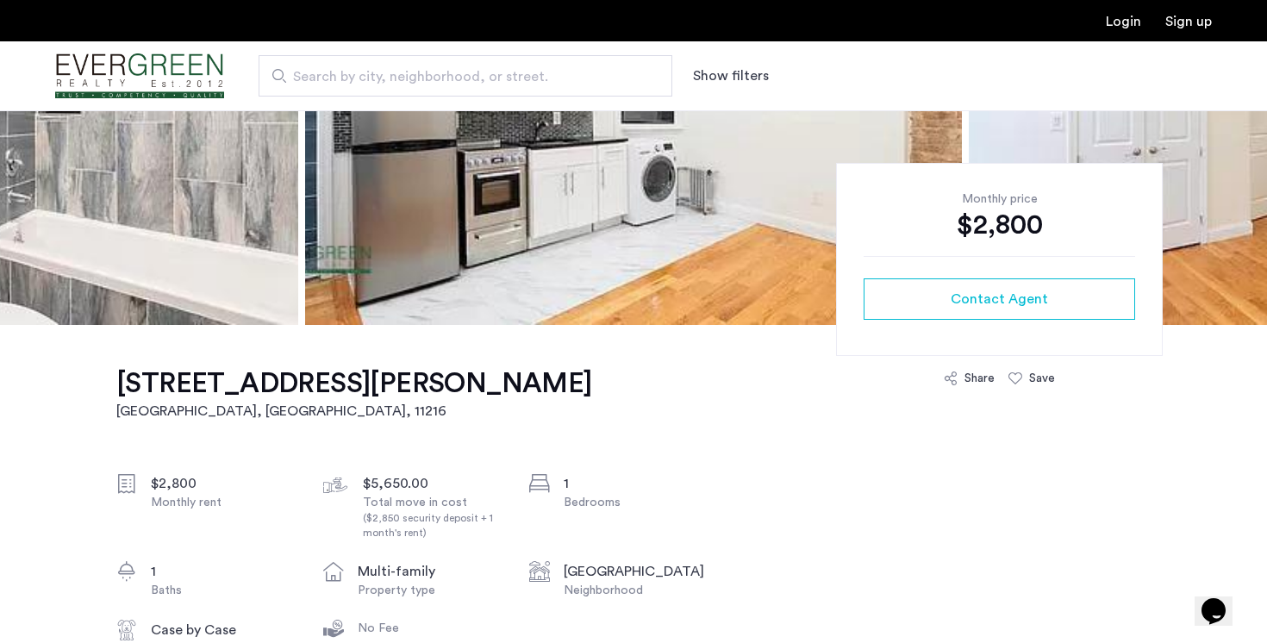
scroll to position [330, 0]
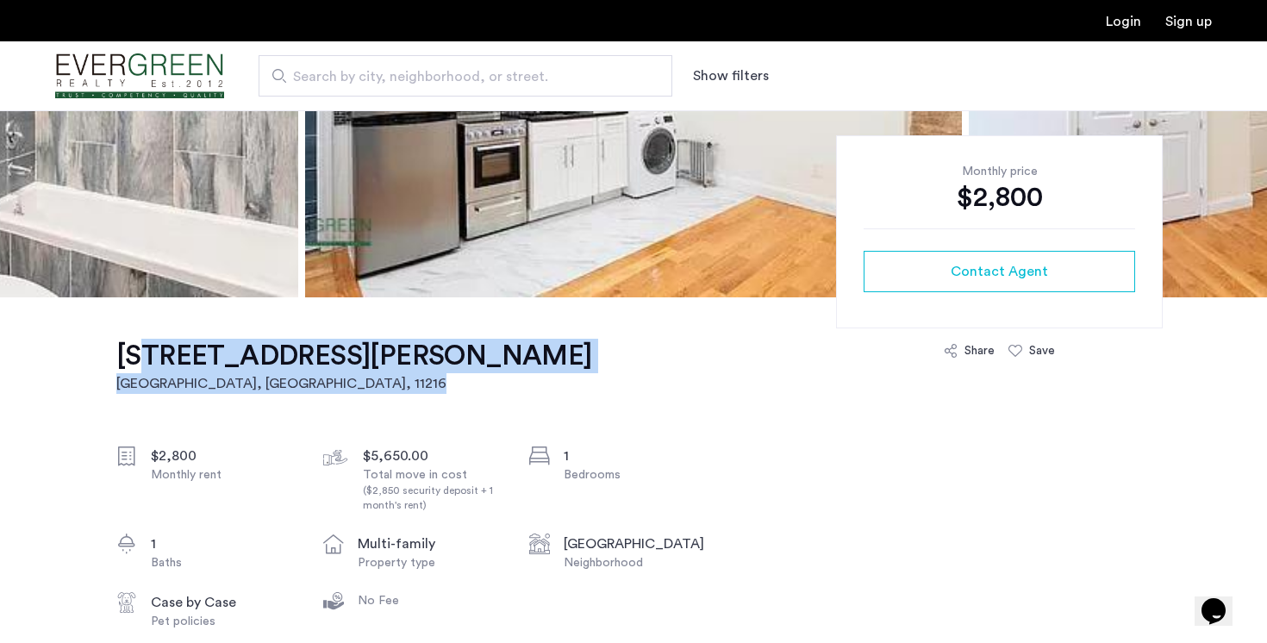
drag, startPoint x: 457, startPoint y: 352, endPoint x: 124, endPoint y: 353, distance: 332.8
click at [124, 353] on h1 "[STREET_ADDRESS][PERSON_NAME]" at bounding box center [354, 356] width 476 height 34
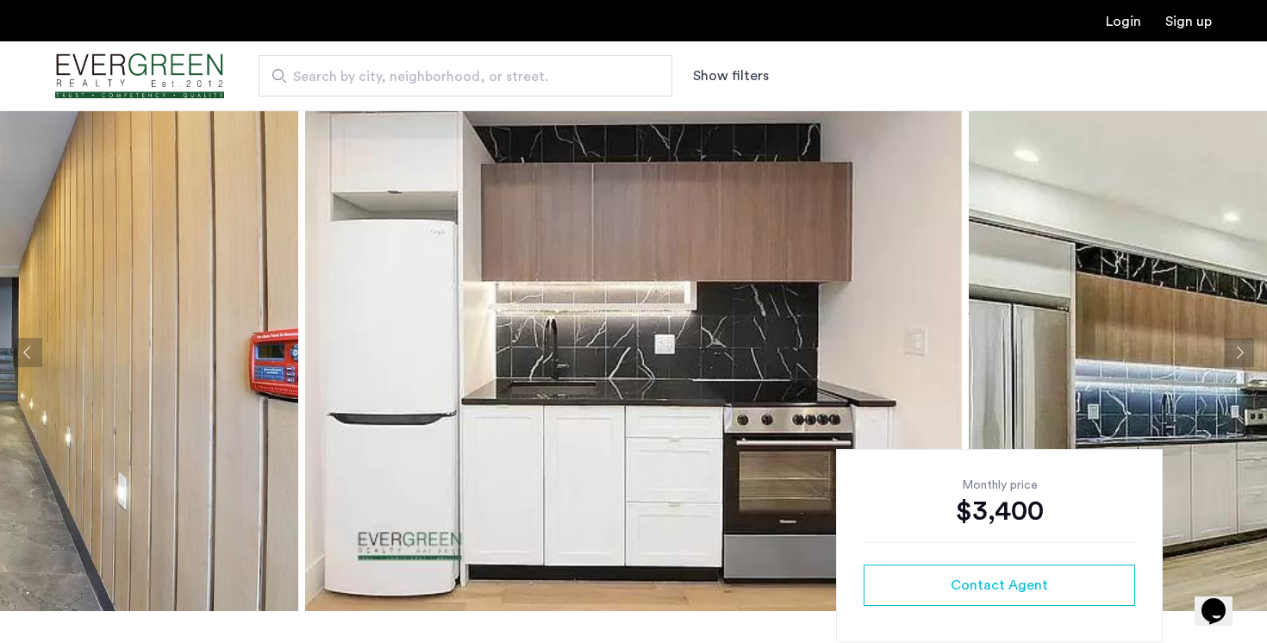
scroll to position [13, 0]
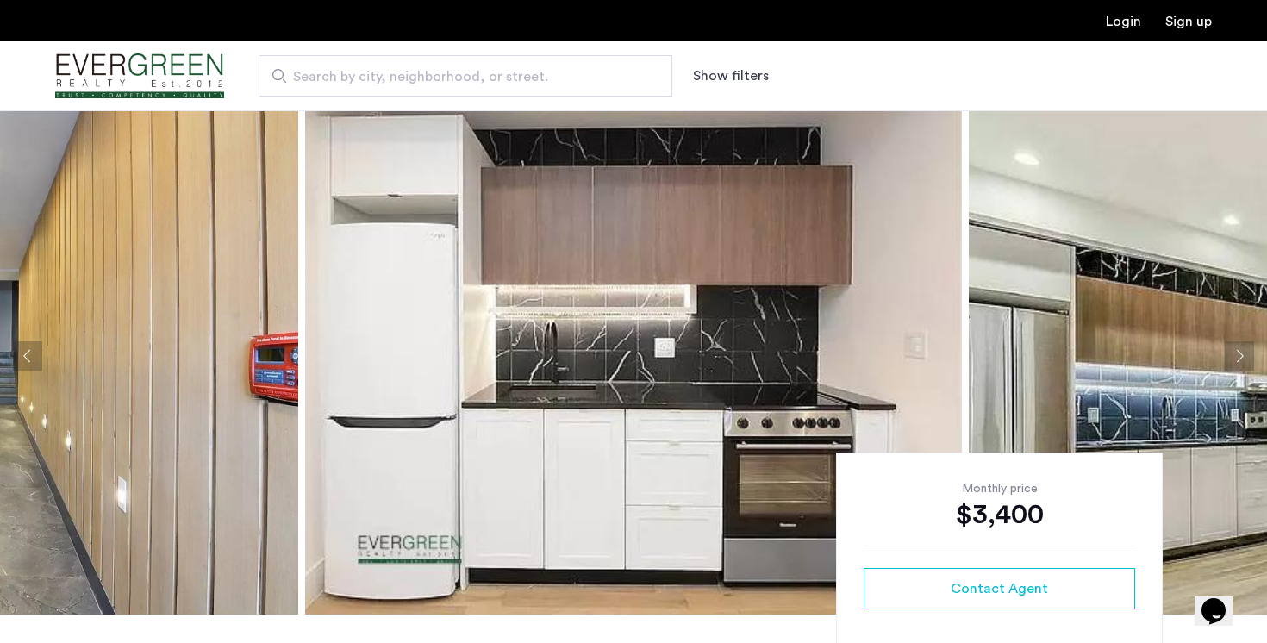
click at [1233, 358] on button "Next apartment" at bounding box center [1239, 355] width 29 height 29
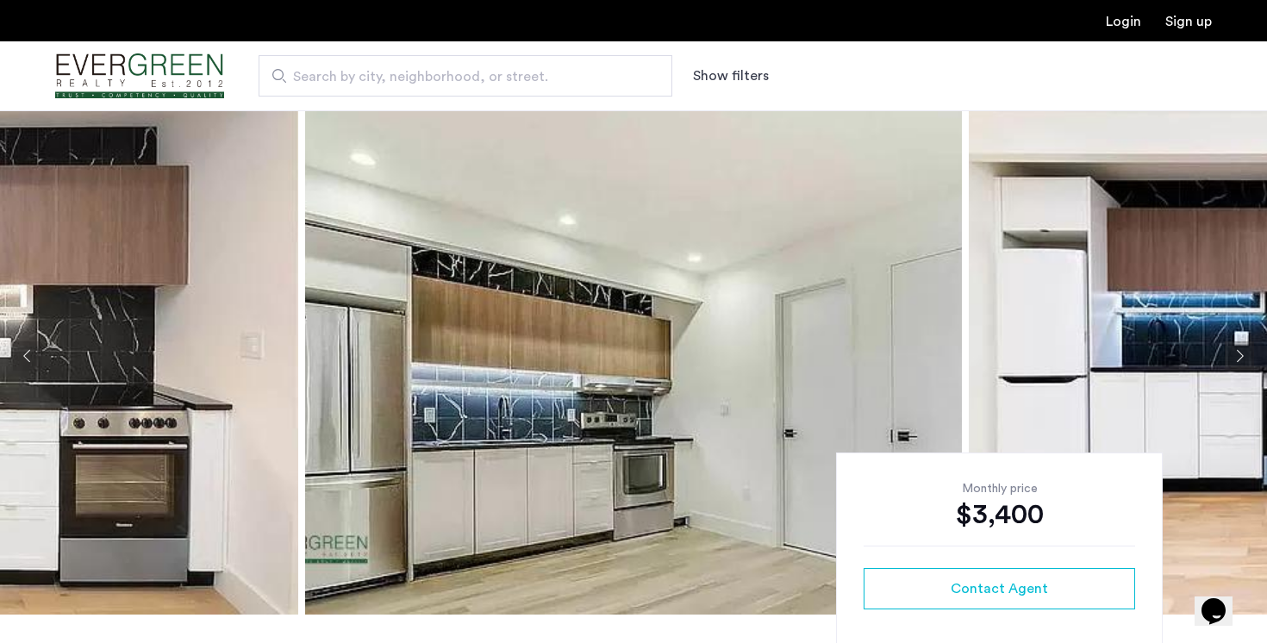
click at [1238, 354] on button "Next apartment" at bounding box center [1239, 355] width 29 height 29
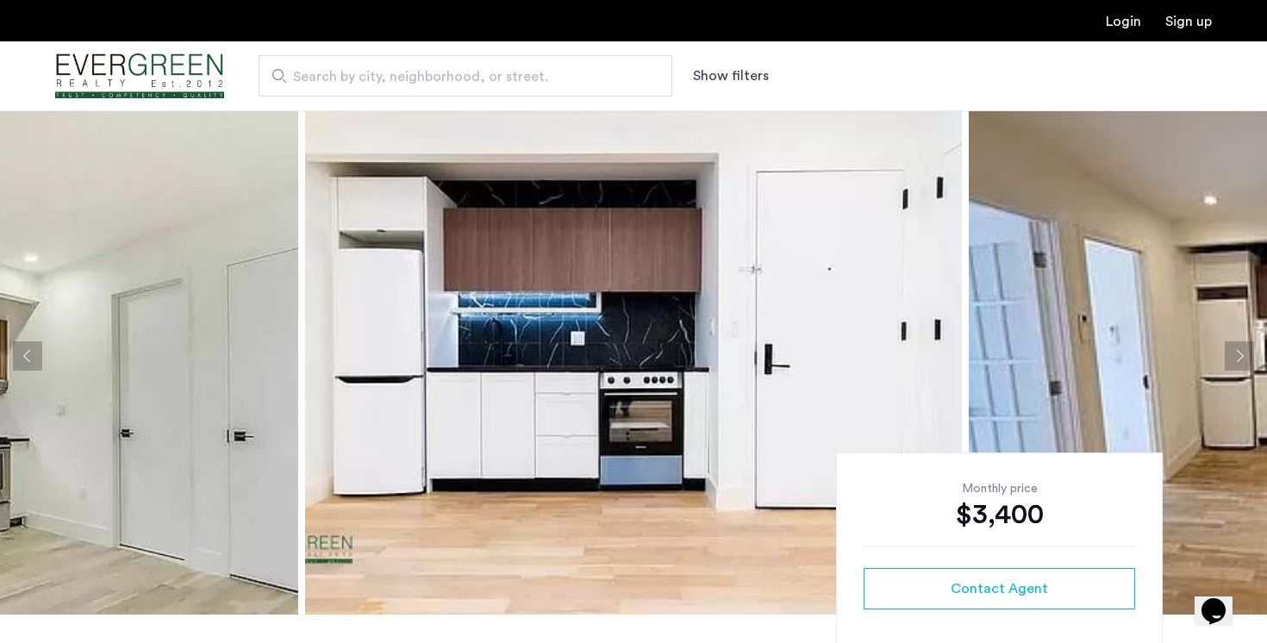
click at [1238, 354] on button "Next apartment" at bounding box center [1239, 355] width 29 height 29
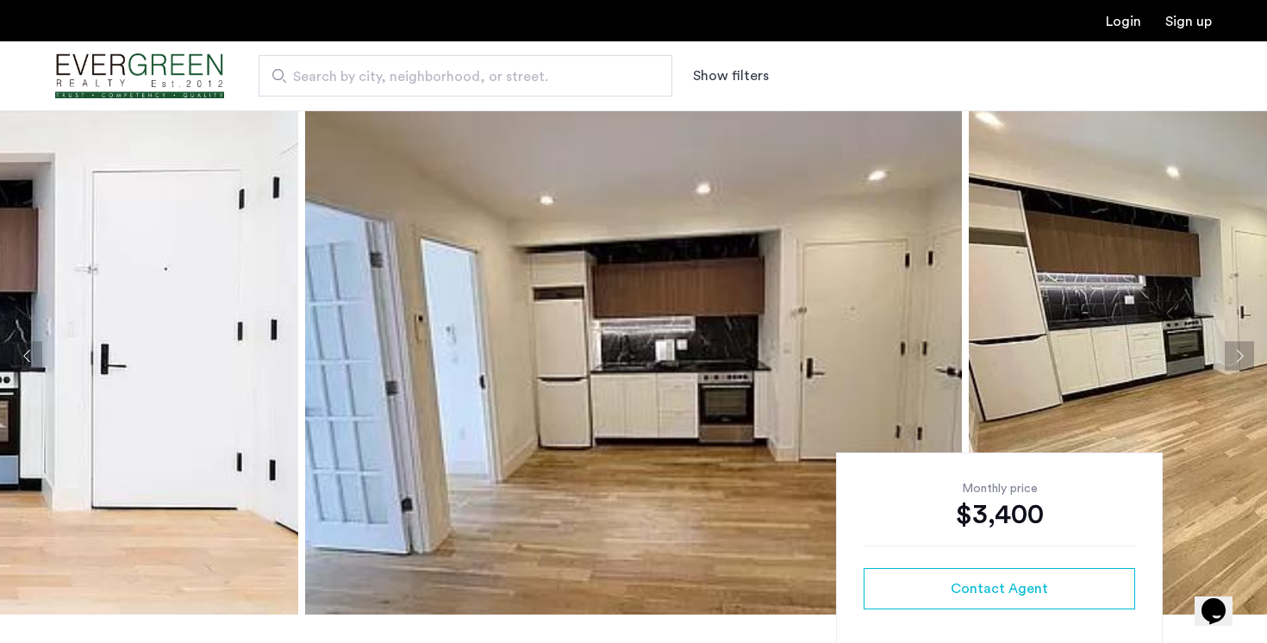
click at [1238, 354] on button "Next apartment" at bounding box center [1239, 355] width 29 height 29
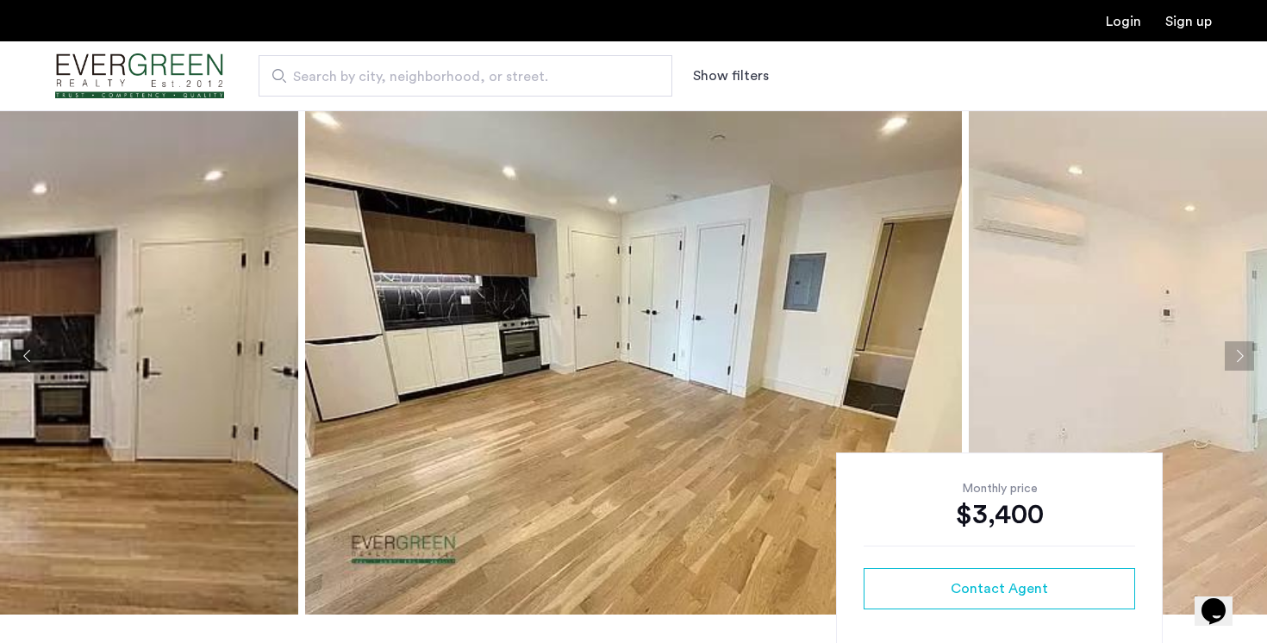
click at [1238, 354] on button "Next apartment" at bounding box center [1239, 355] width 29 height 29
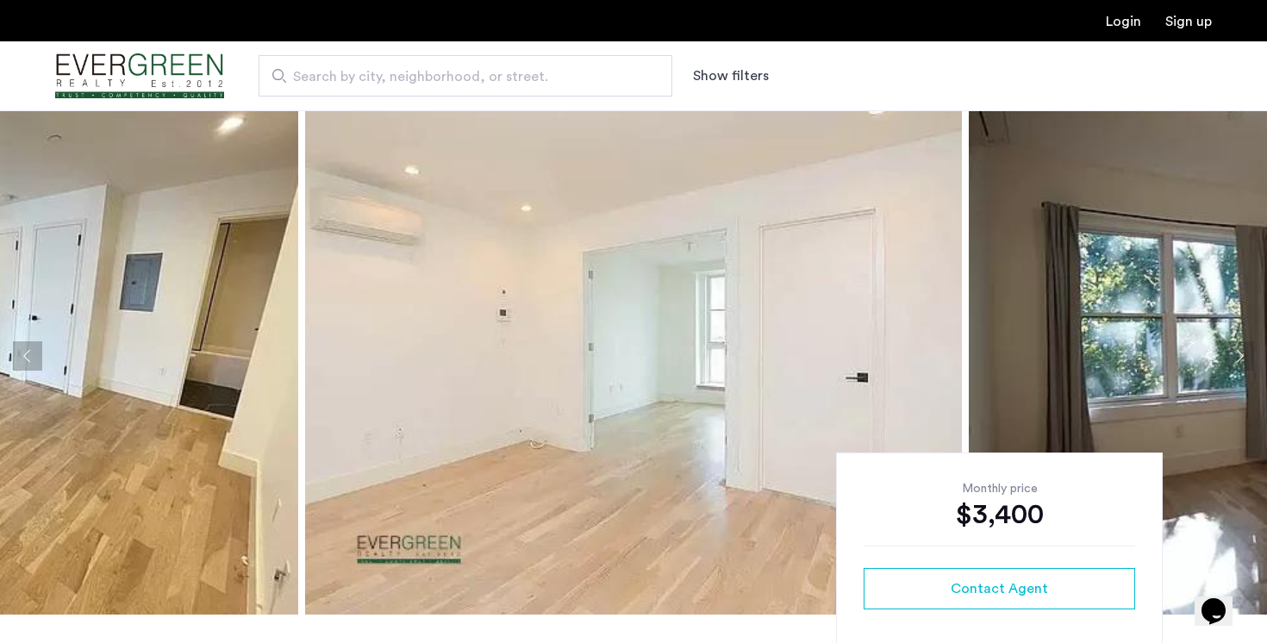
click at [1238, 354] on button "Next apartment" at bounding box center [1239, 355] width 29 height 29
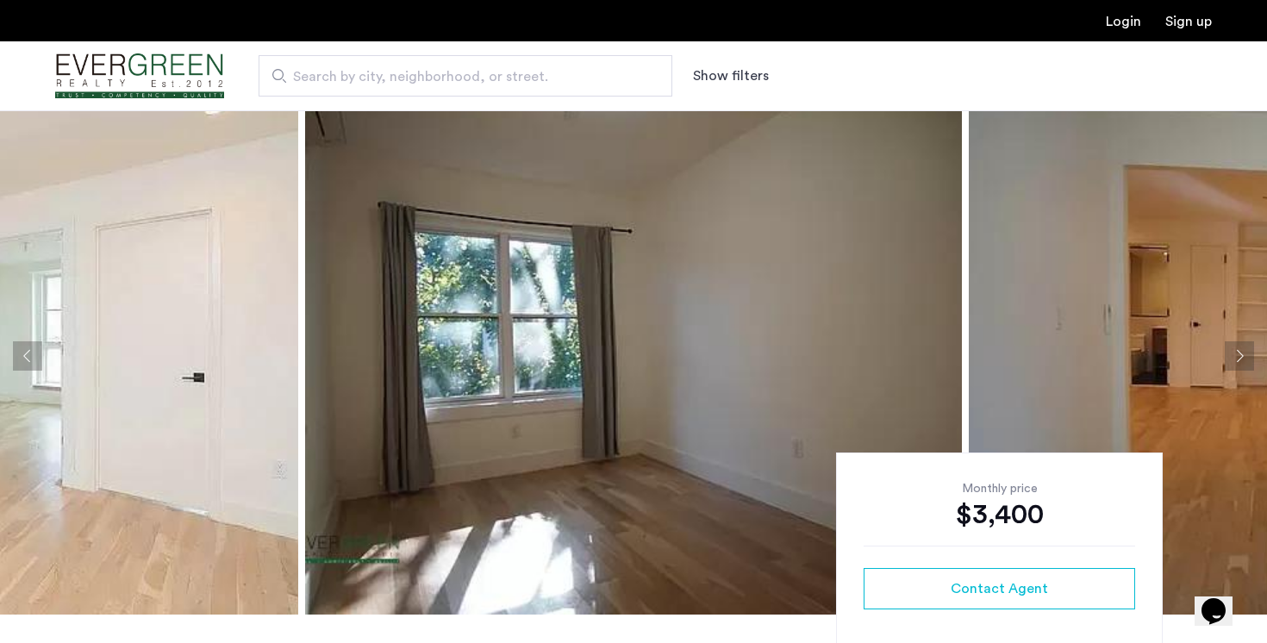
click at [1238, 354] on button "Next apartment" at bounding box center [1239, 355] width 29 height 29
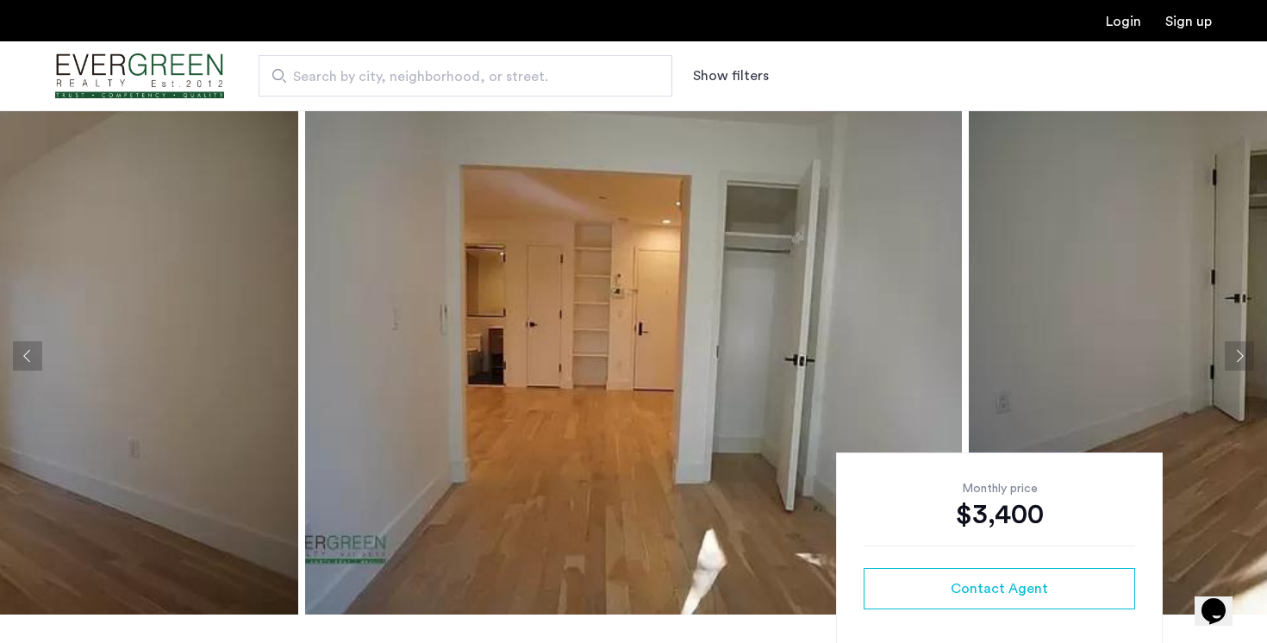
click at [1238, 354] on button "Next apartment" at bounding box center [1239, 355] width 29 height 29
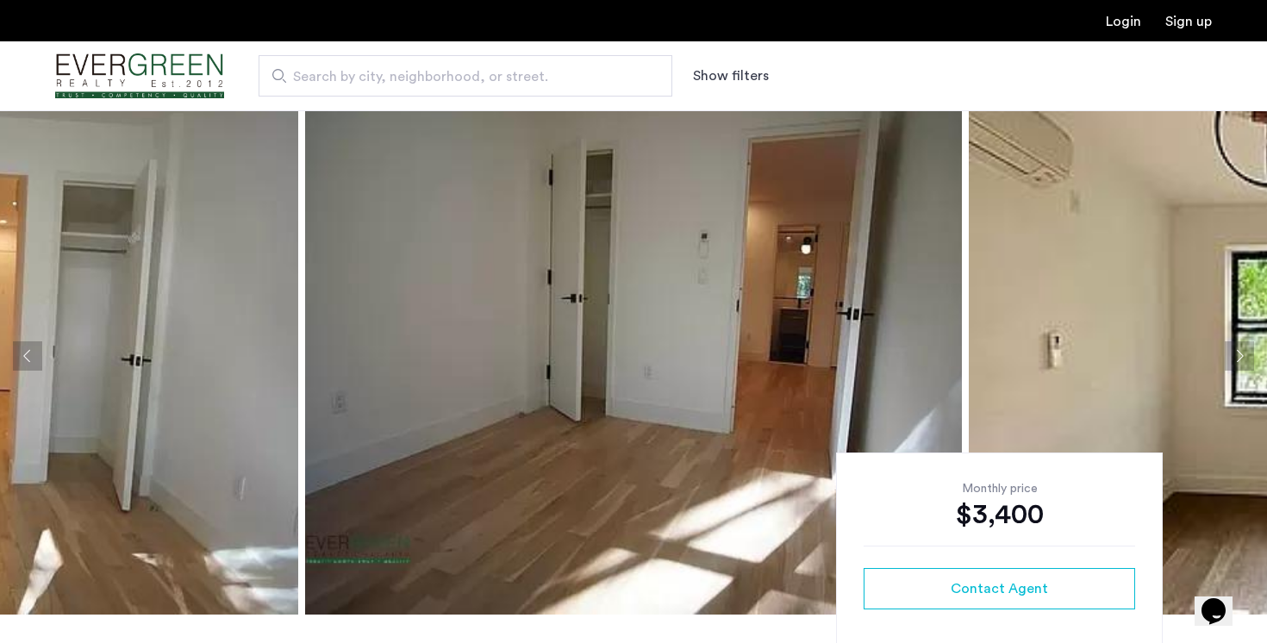
click at [1238, 354] on button "Next apartment" at bounding box center [1239, 355] width 29 height 29
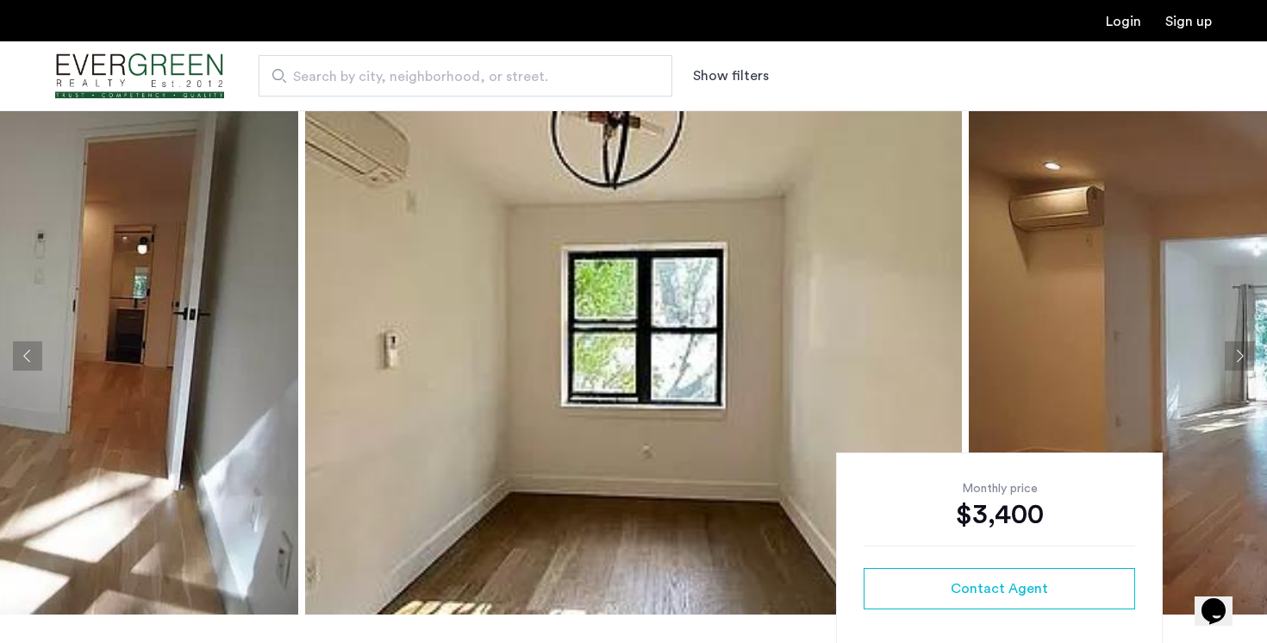
click at [1238, 354] on button "Next apartment" at bounding box center [1239, 355] width 29 height 29
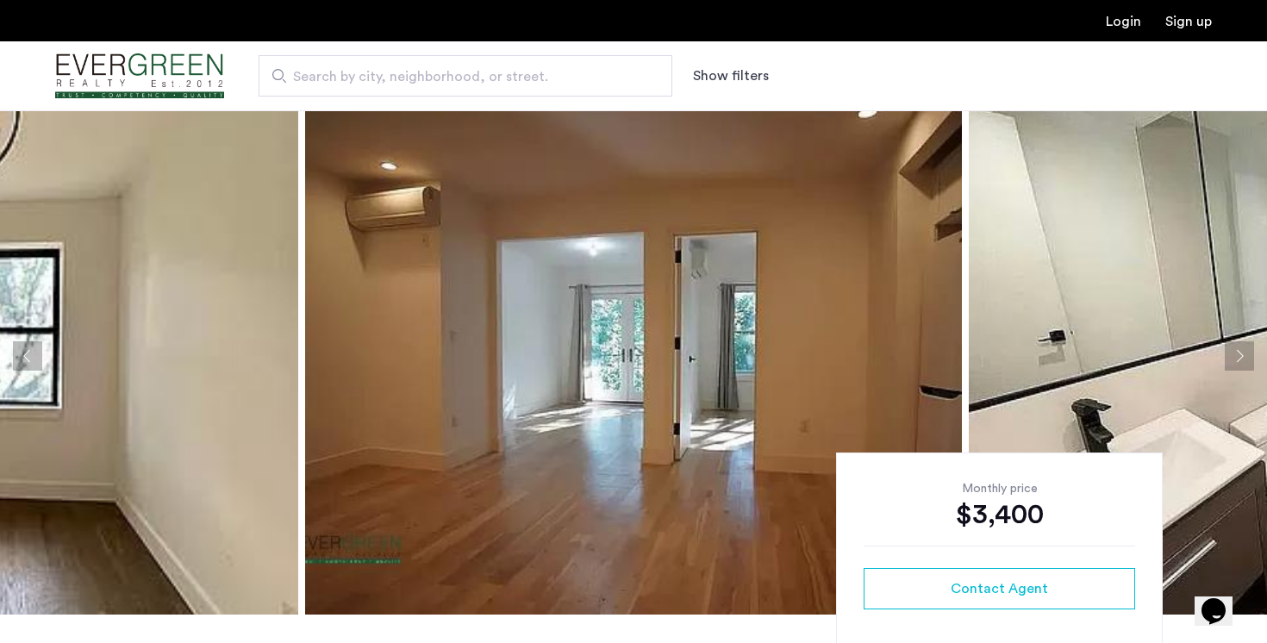
click at [1238, 354] on button "Next apartment" at bounding box center [1239, 355] width 29 height 29
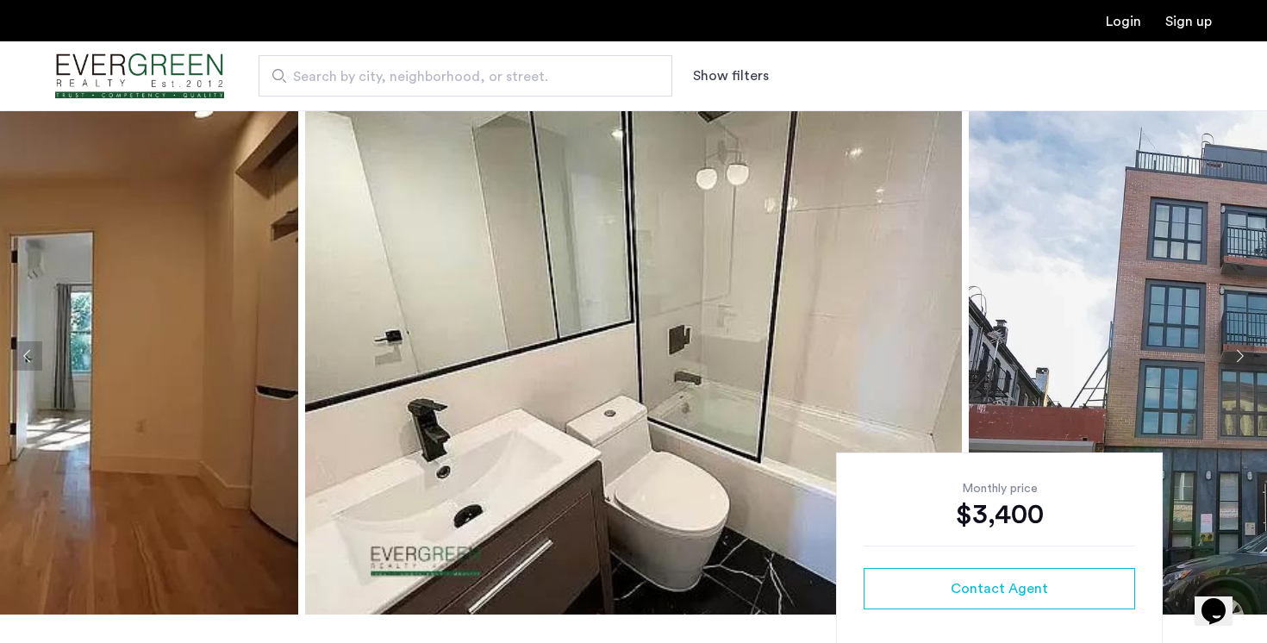
click at [1238, 354] on button "Next apartment" at bounding box center [1239, 355] width 29 height 29
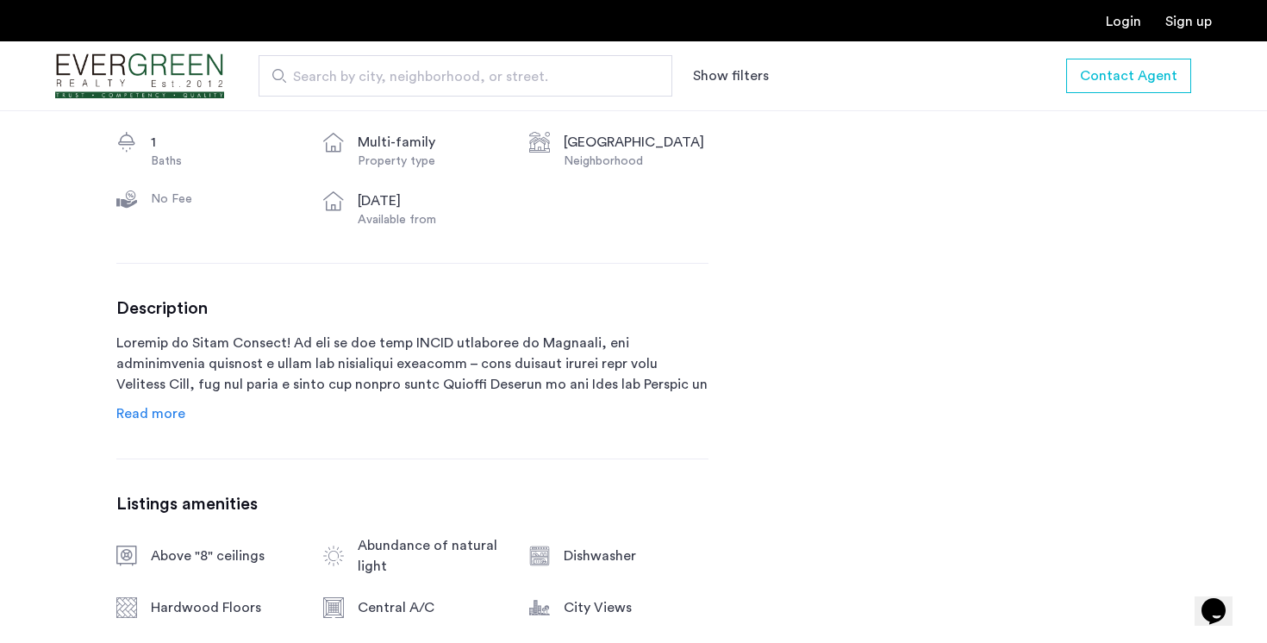
scroll to position [738, 0]
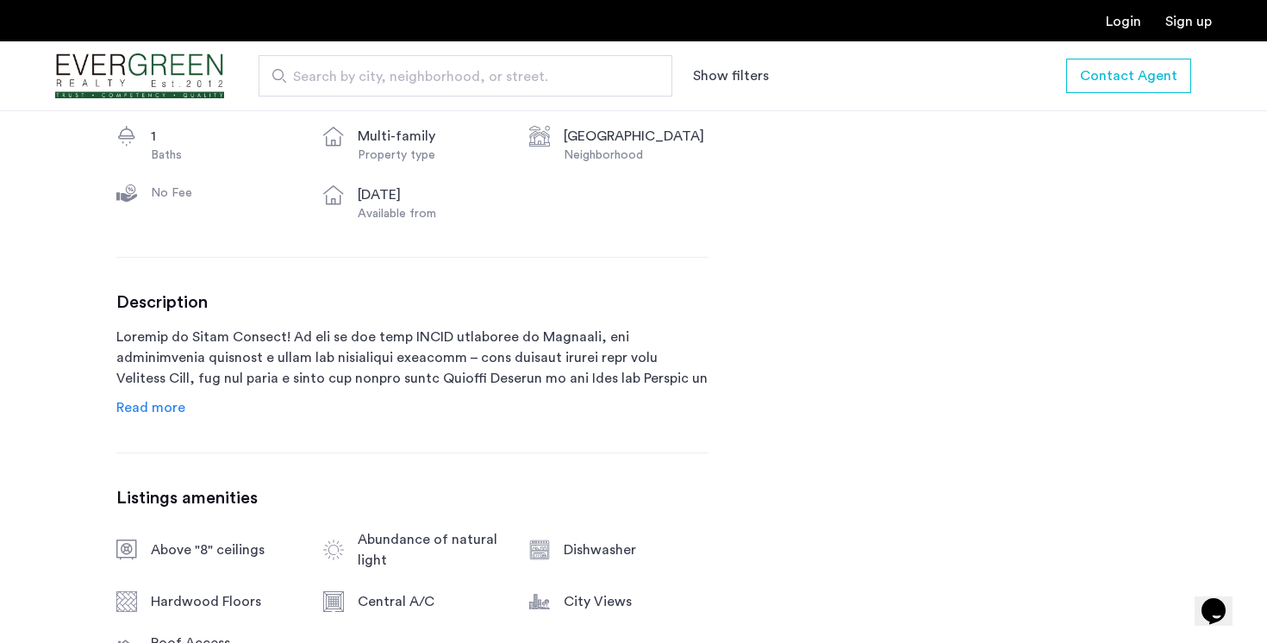
click at [328, 386] on p "BRAND NEW Luxury 2 Bed / 1 Bath PRIME CROWN HEIGHTS! Unit features Tons of natu…" at bounding box center [412, 358] width 592 height 62
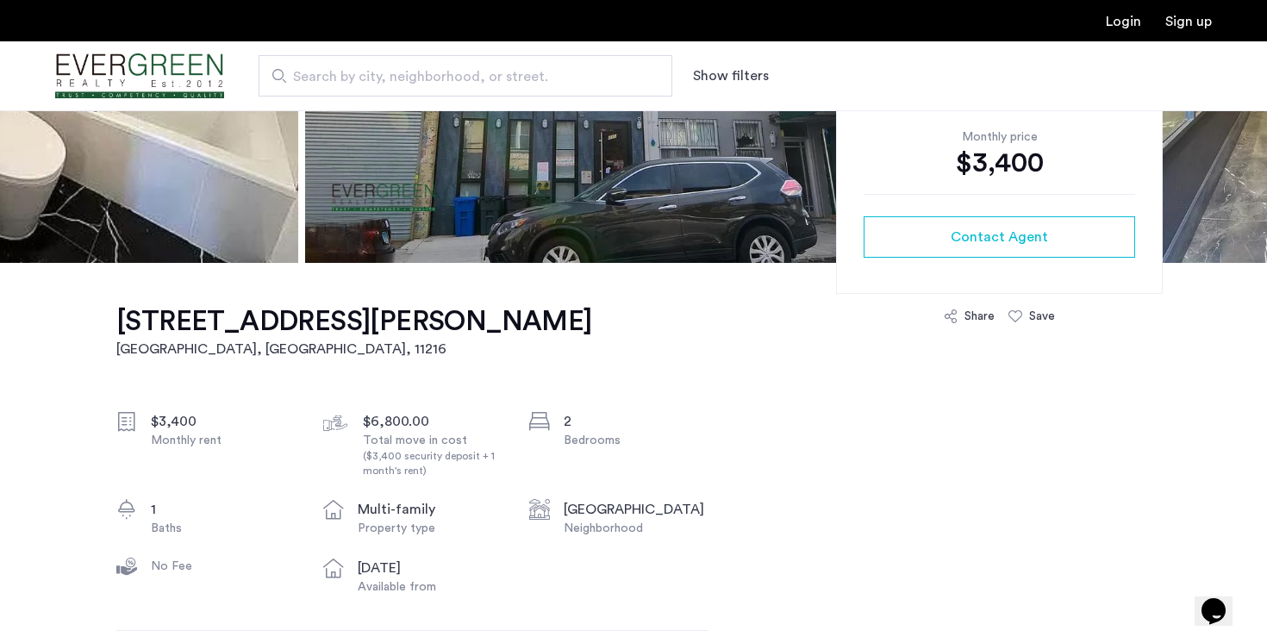
scroll to position [366, 0]
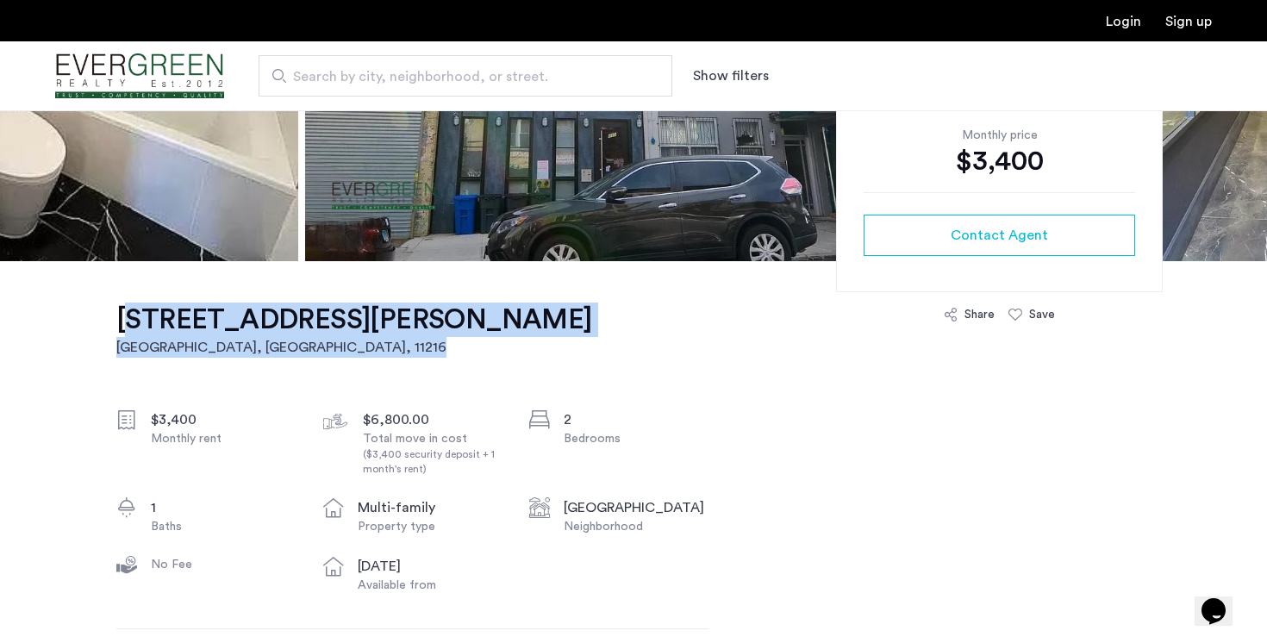
drag, startPoint x: 506, startPoint y: 315, endPoint x: 107, endPoint y: 315, distance: 399.2
copy link "830 Saint Johns Place, Unit 2B Brooklyn, NY , 11216"
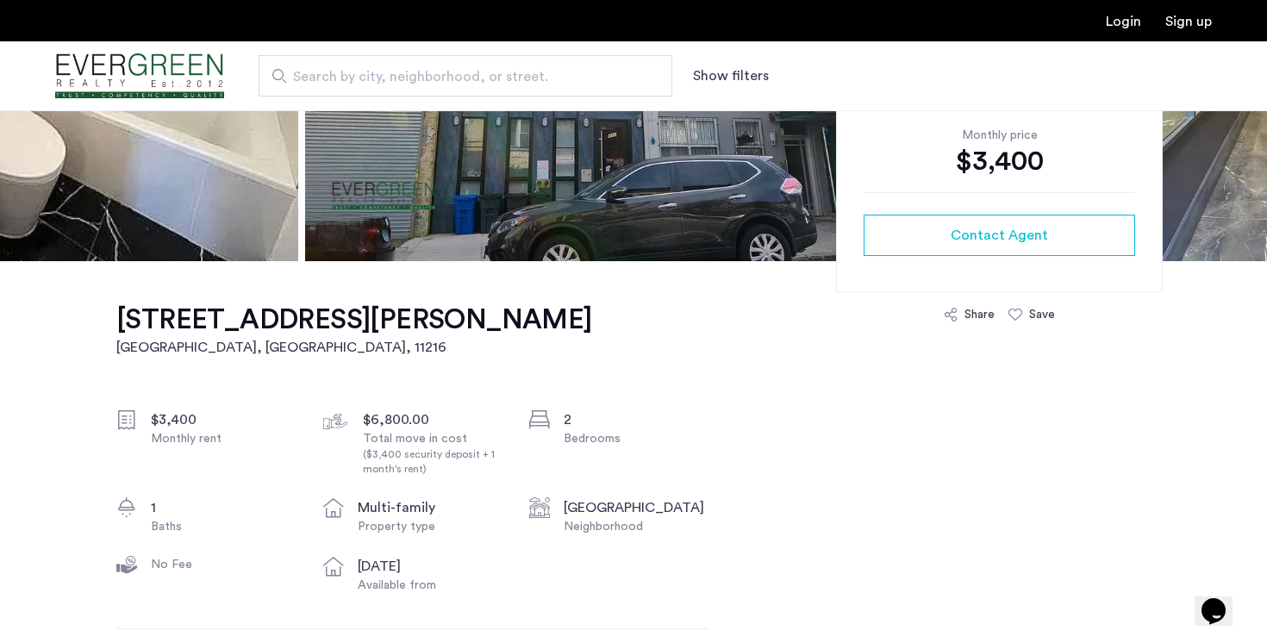
click at [207, 316] on h1 "830 Saint Johns Place, Unit 2B" at bounding box center [354, 320] width 476 height 34
drag, startPoint x: 84, startPoint y: 322, endPoint x: 478, endPoint y: 313, distance: 394.1
copy h1 "830 Saint Johns Place, Unit 2B"
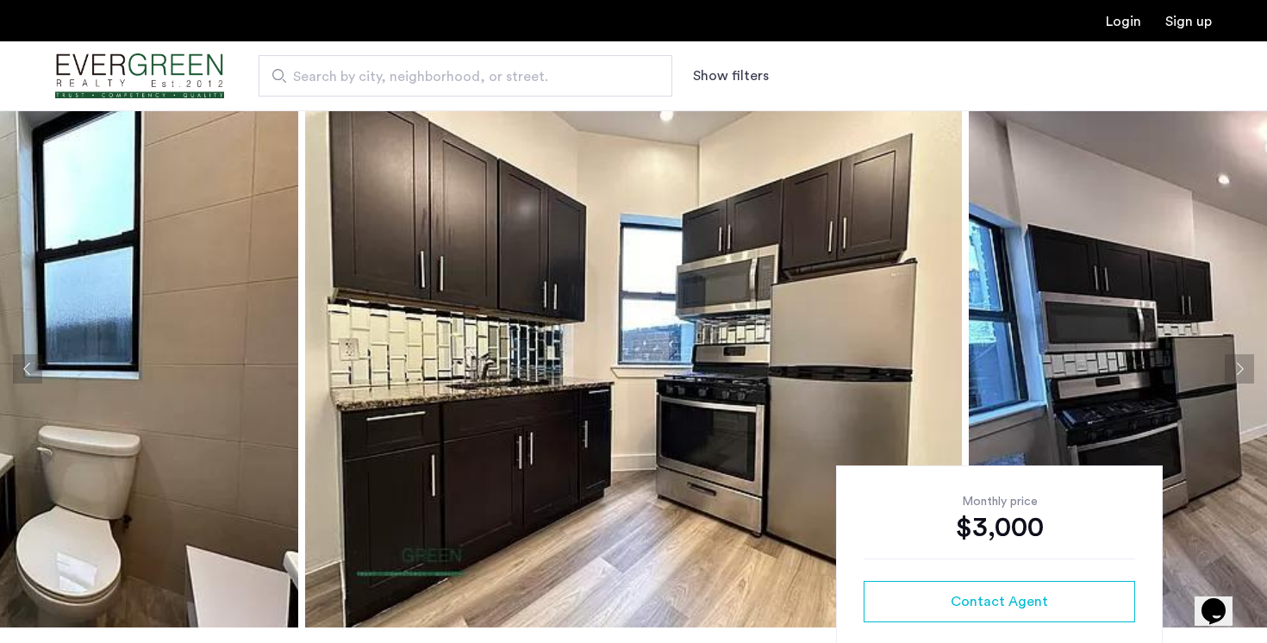
click at [1230, 362] on button "Next apartment" at bounding box center [1239, 368] width 29 height 29
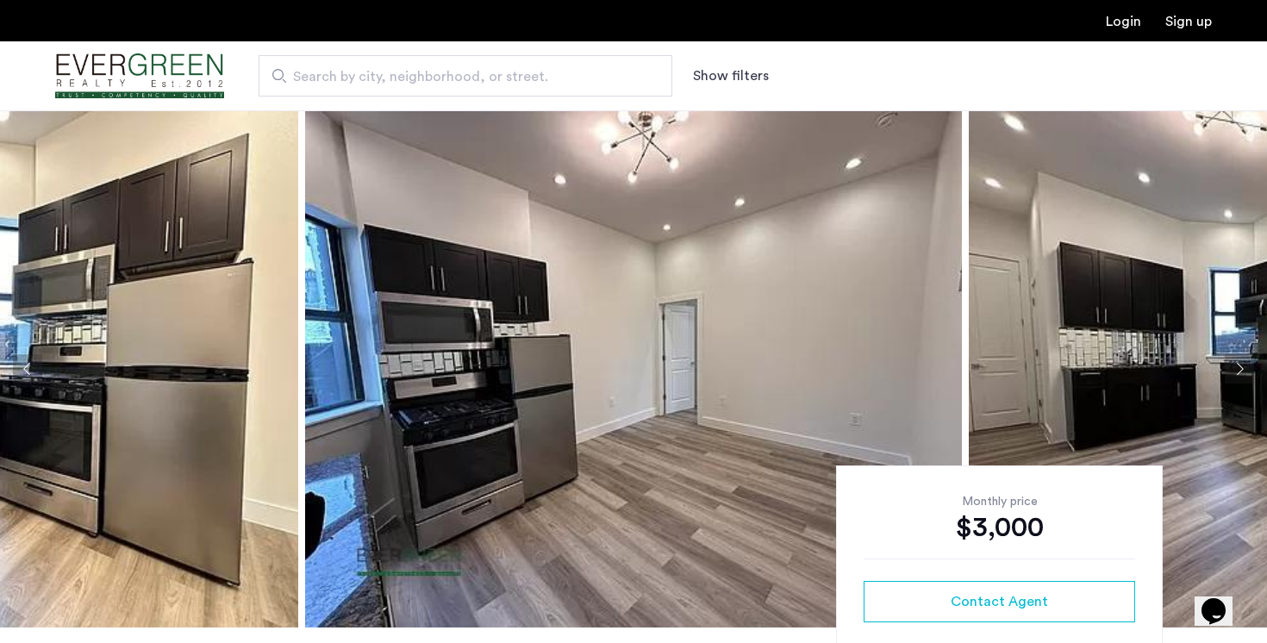
click at [1235, 366] on button "Next apartment" at bounding box center [1239, 368] width 29 height 29
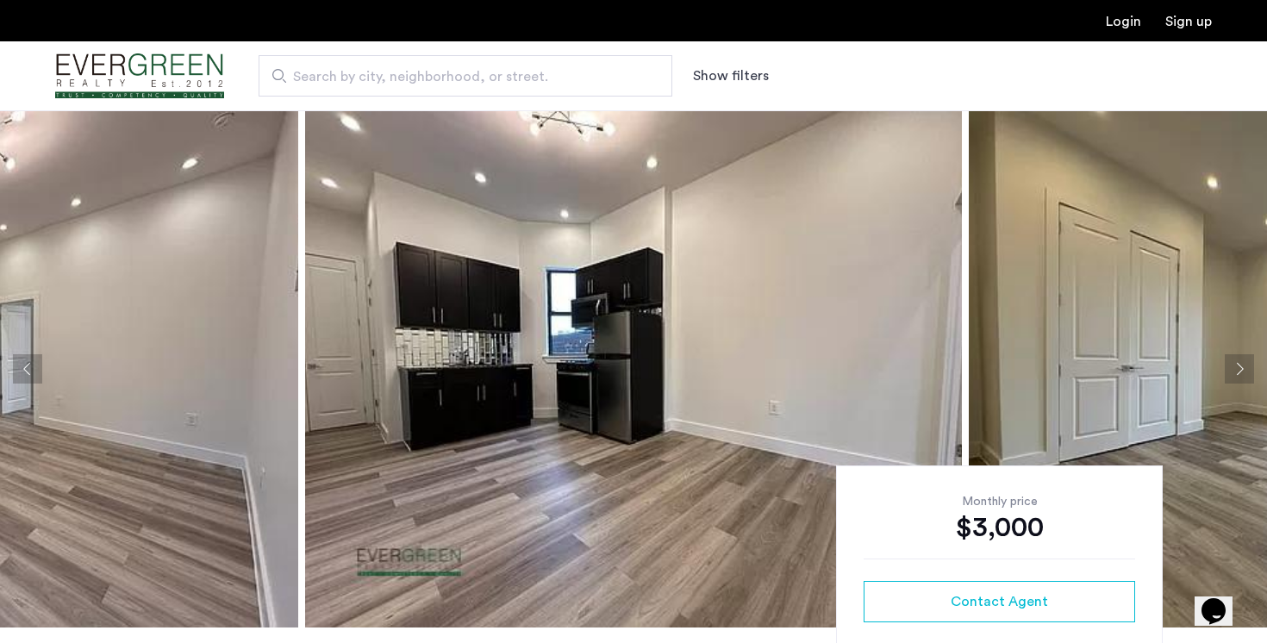
click at [1235, 366] on button "Next apartment" at bounding box center [1239, 368] width 29 height 29
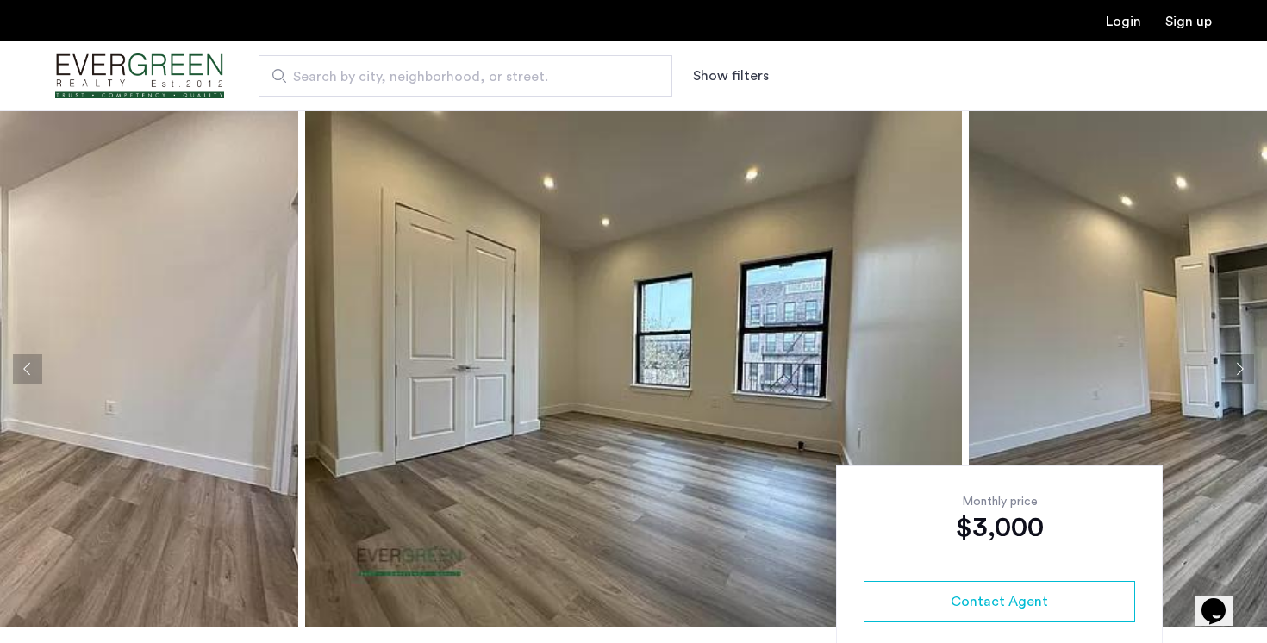
click at [1235, 366] on button "Next apartment" at bounding box center [1239, 368] width 29 height 29
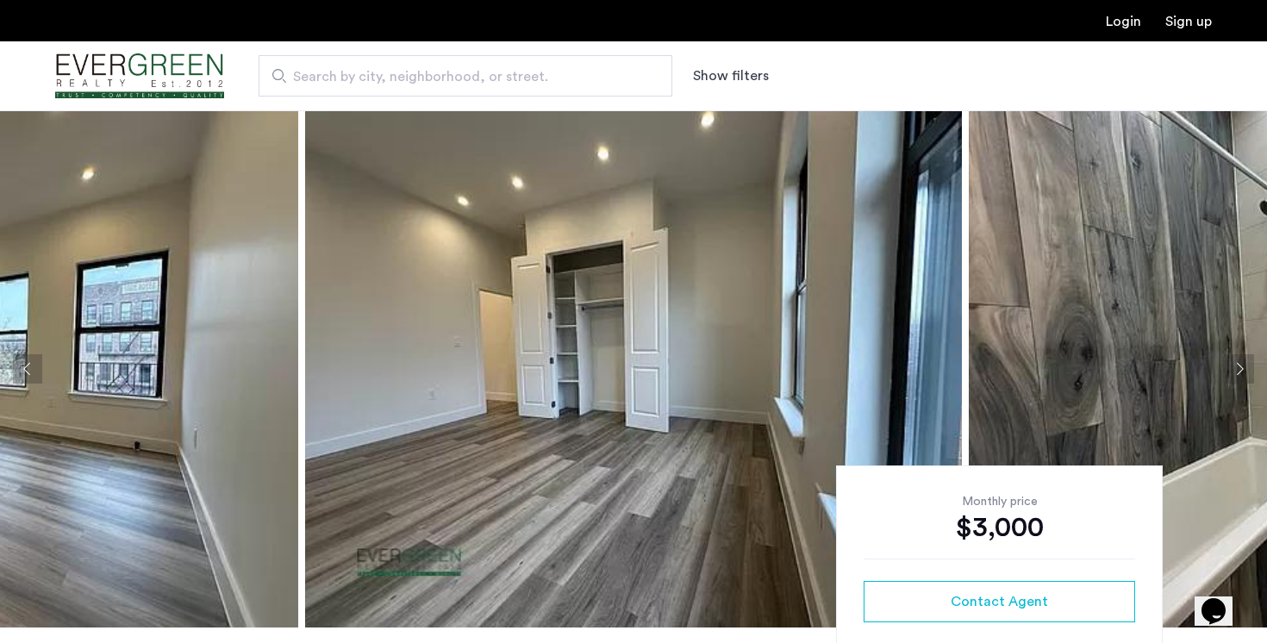
click at [1237, 376] on button "Next apartment" at bounding box center [1239, 368] width 29 height 29
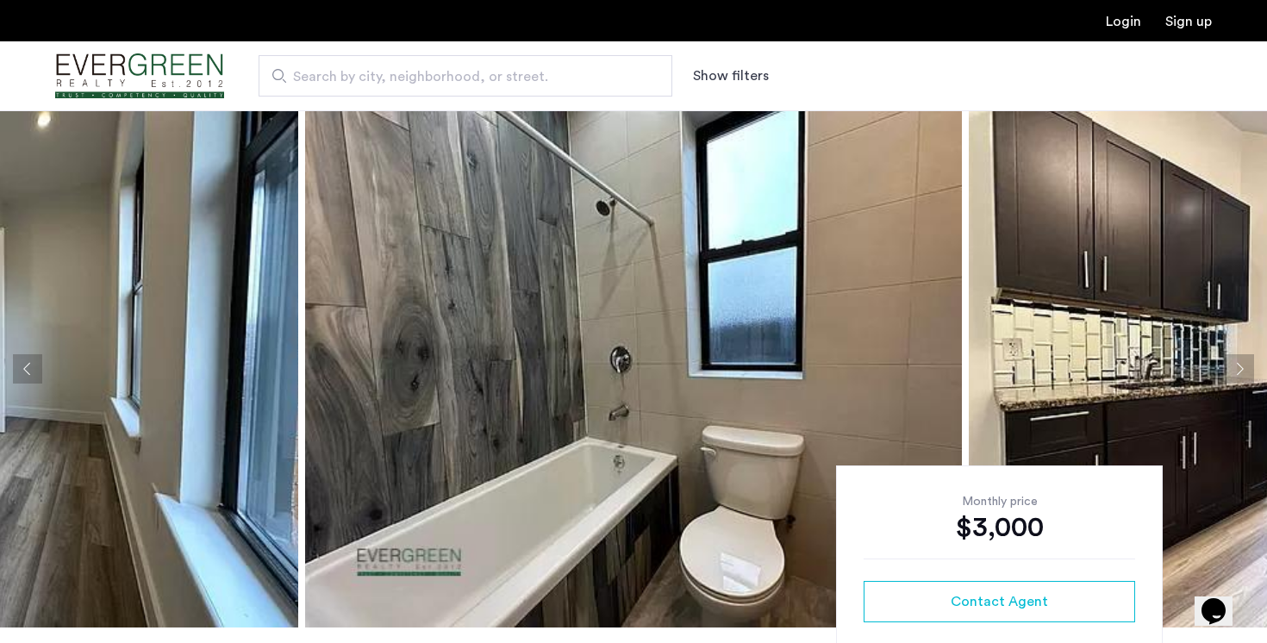
click at [1237, 373] on button "Next apartment" at bounding box center [1239, 368] width 29 height 29
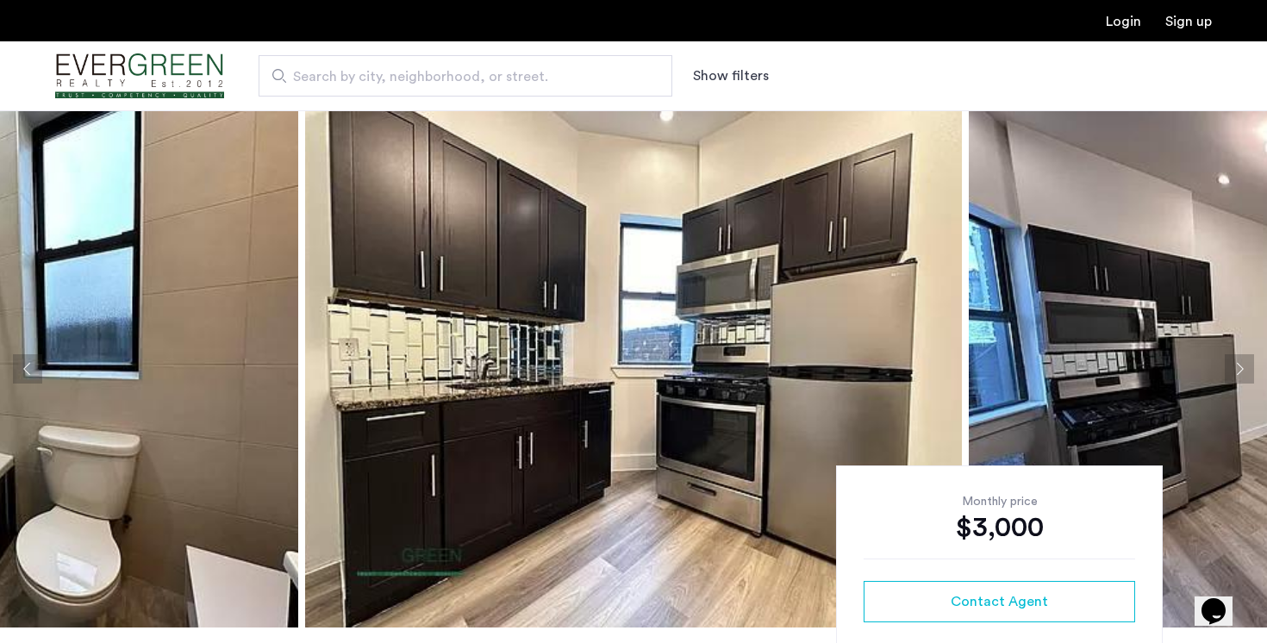
click at [1237, 372] on button "Next apartment" at bounding box center [1239, 368] width 29 height 29
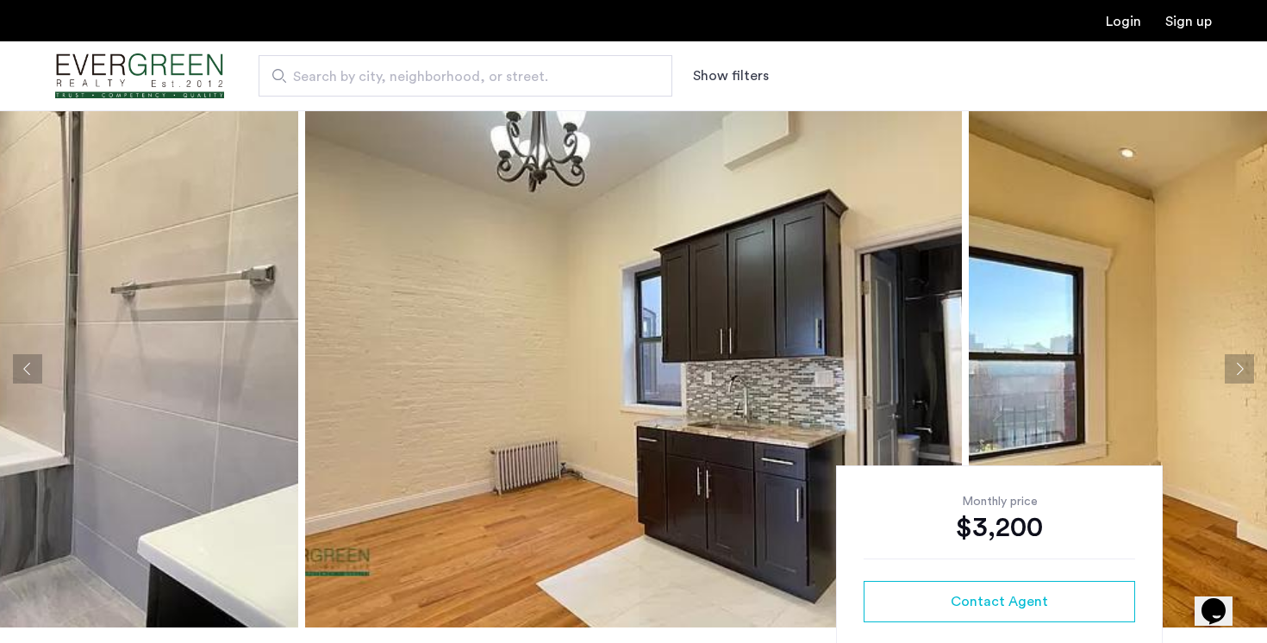
click at [1237, 362] on button "Next apartment" at bounding box center [1239, 368] width 29 height 29
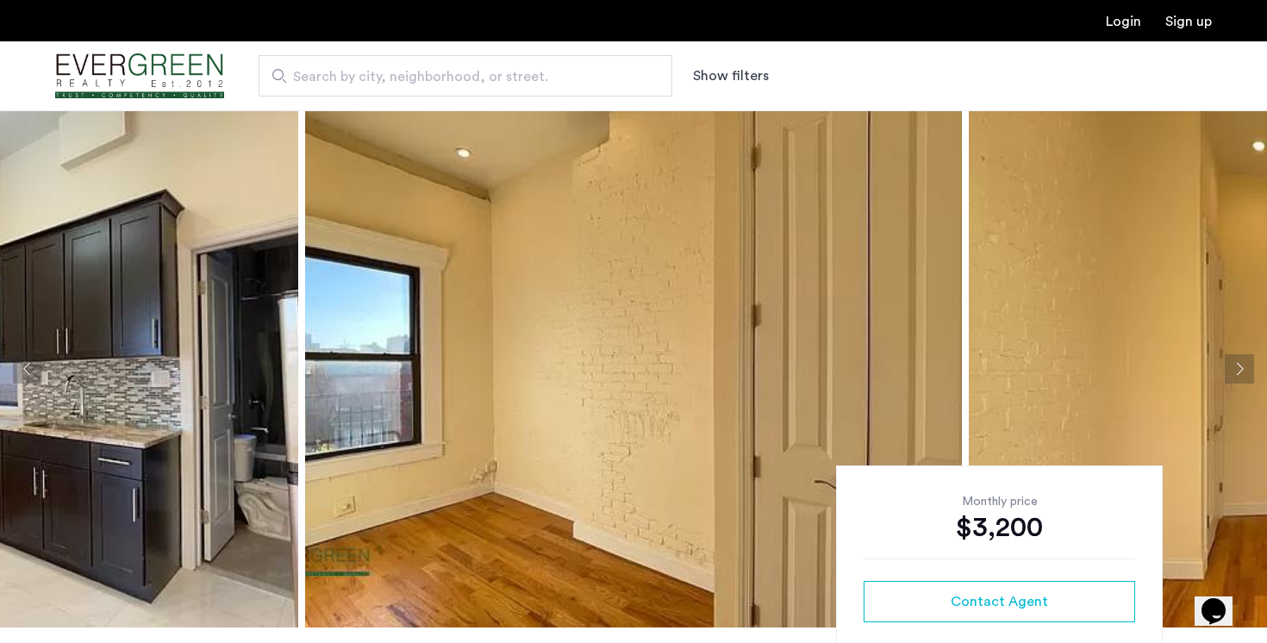
click at [1237, 362] on button "Next apartment" at bounding box center [1239, 368] width 29 height 29
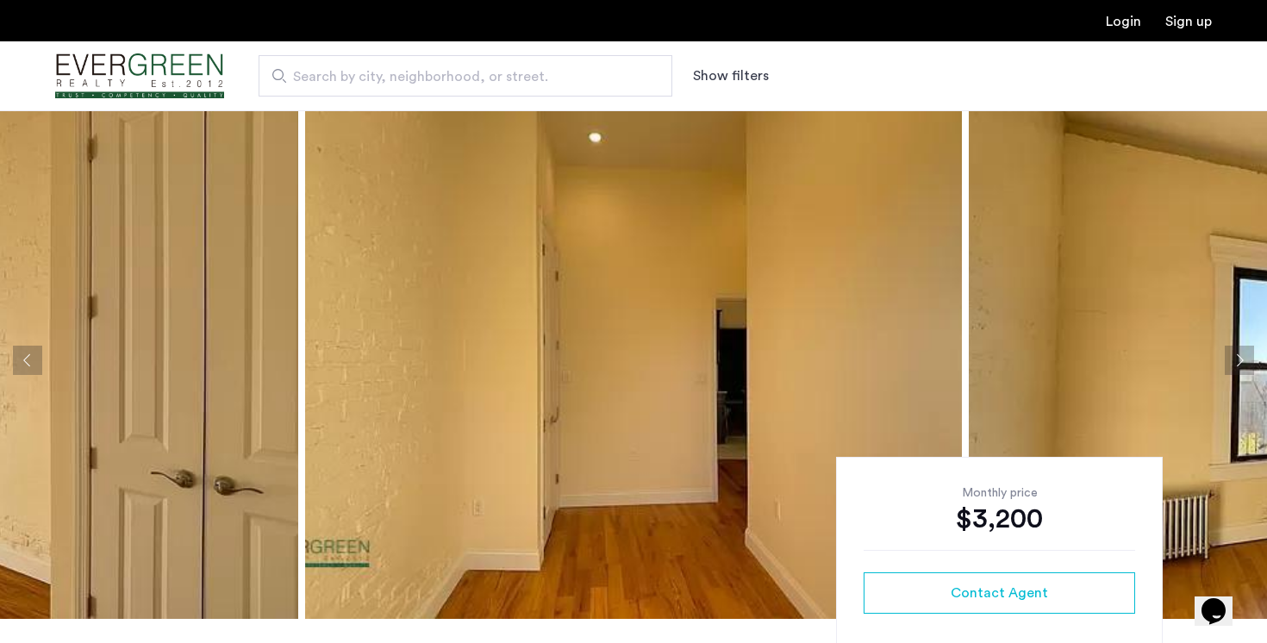
scroll to position [6, 0]
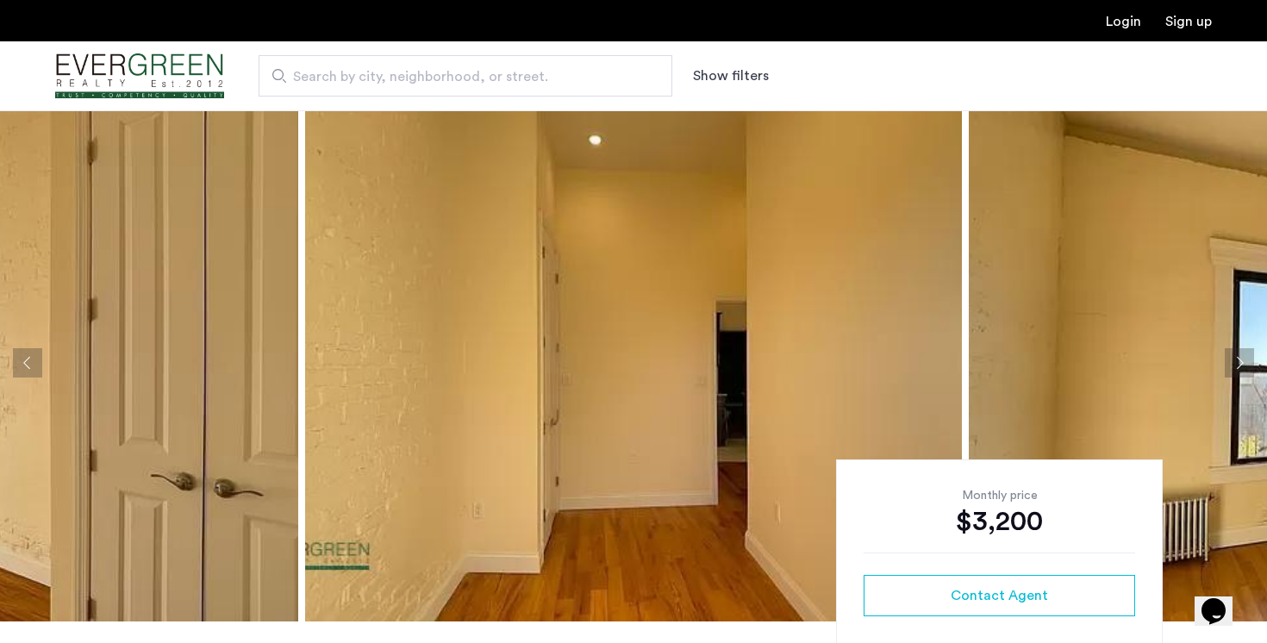
click at [1238, 368] on button "Next apartment" at bounding box center [1239, 362] width 29 height 29
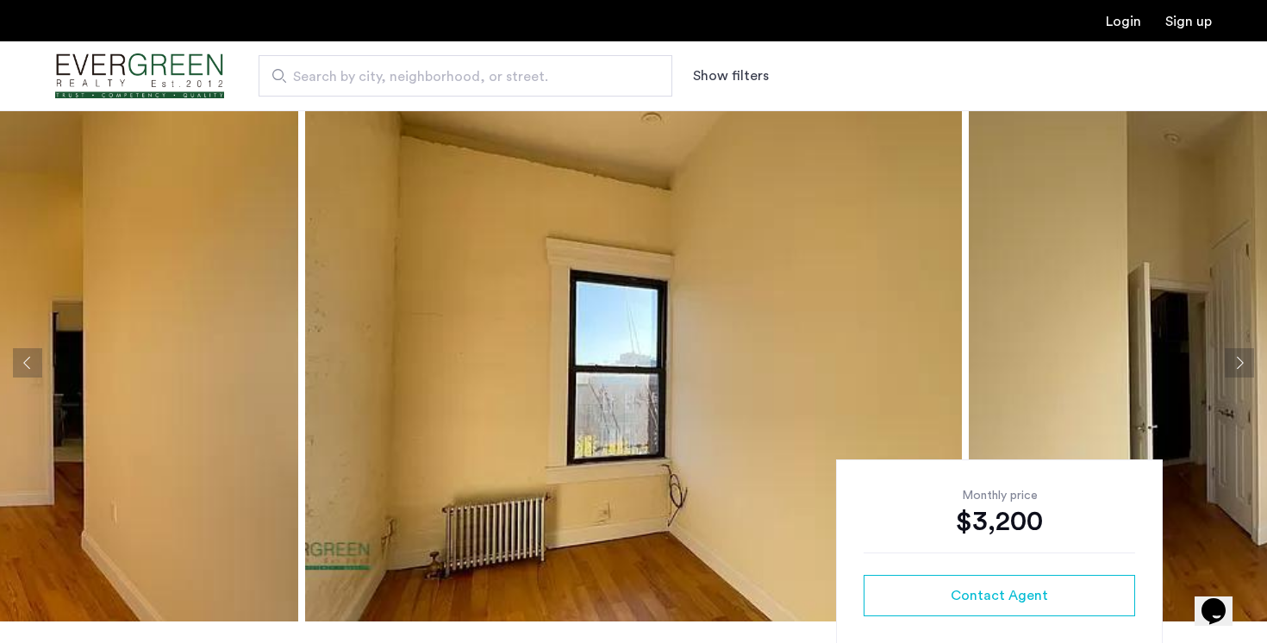
click at [1232, 357] on button "Next apartment" at bounding box center [1239, 362] width 29 height 29
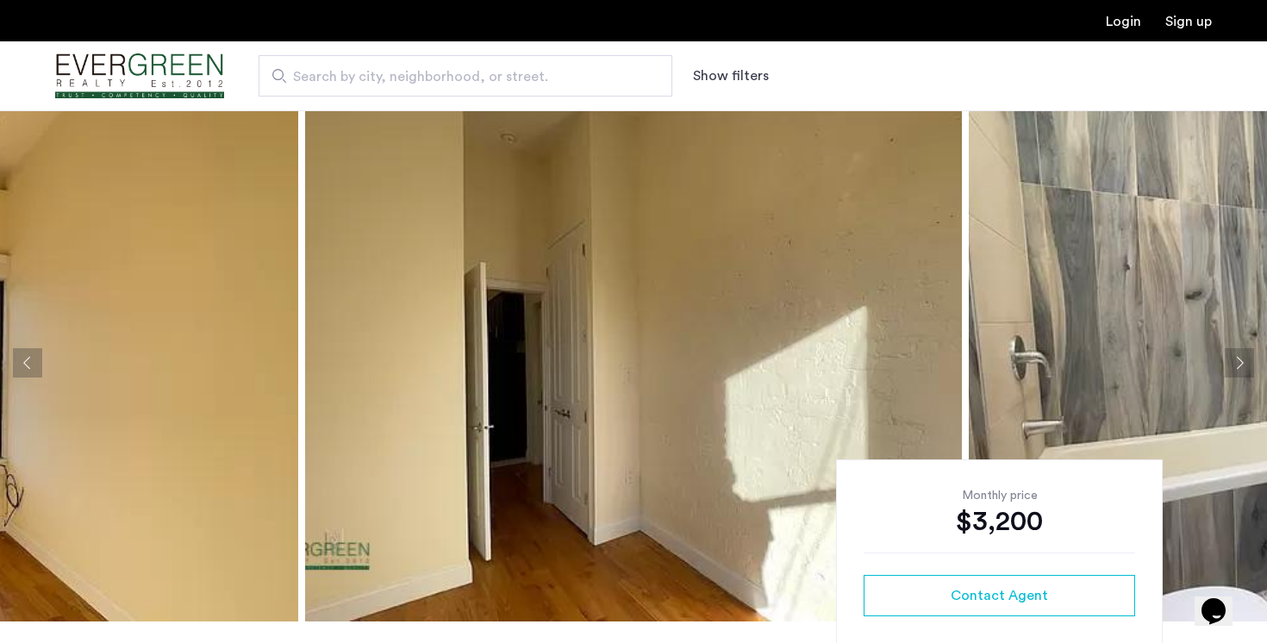
click at [1232, 357] on button "Next apartment" at bounding box center [1239, 362] width 29 height 29
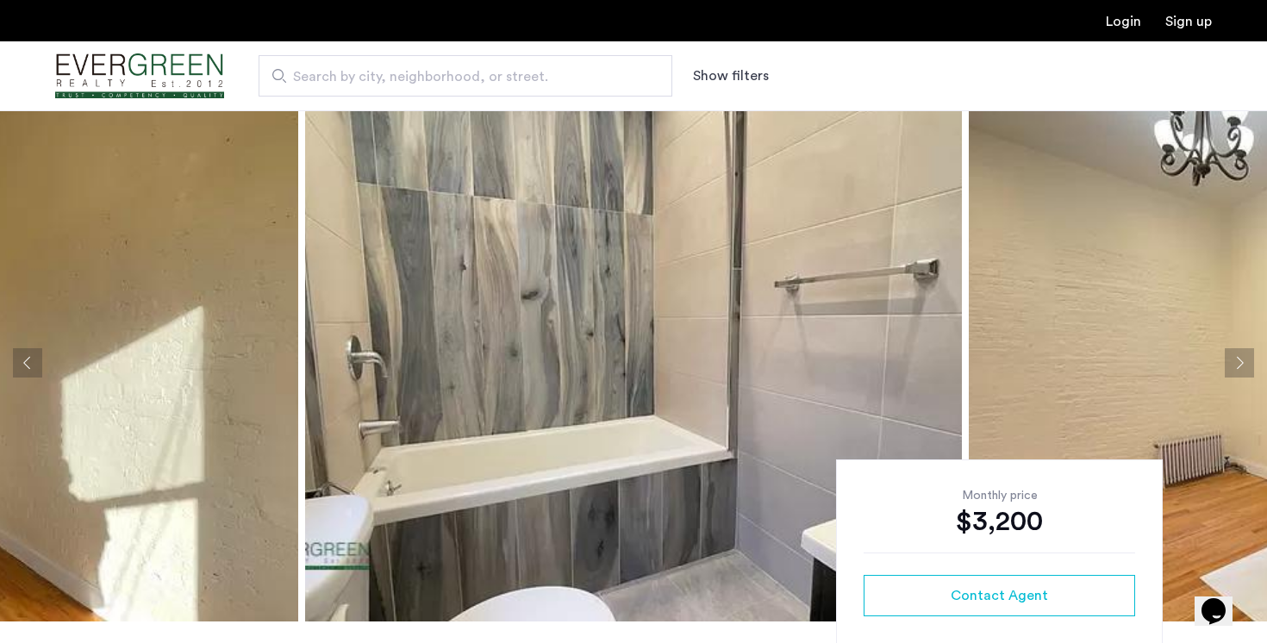
click at [1232, 357] on button "Next apartment" at bounding box center [1239, 362] width 29 height 29
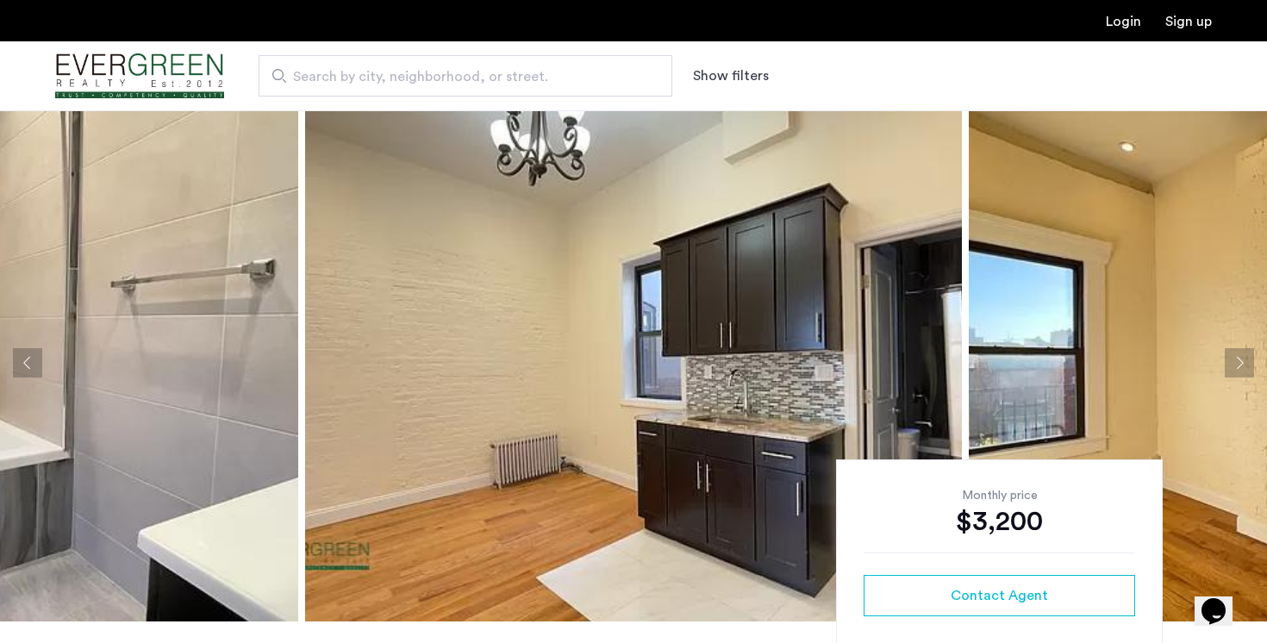
click at [1232, 357] on button "Next apartment" at bounding box center [1239, 362] width 29 height 29
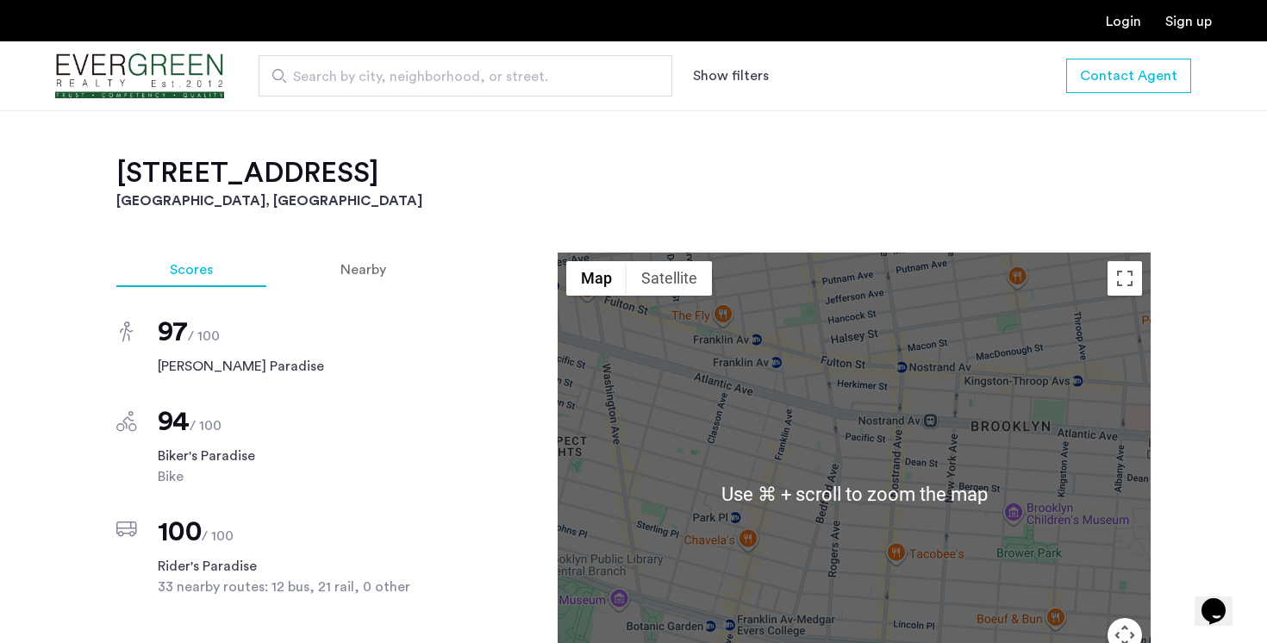
scroll to position [0, 0]
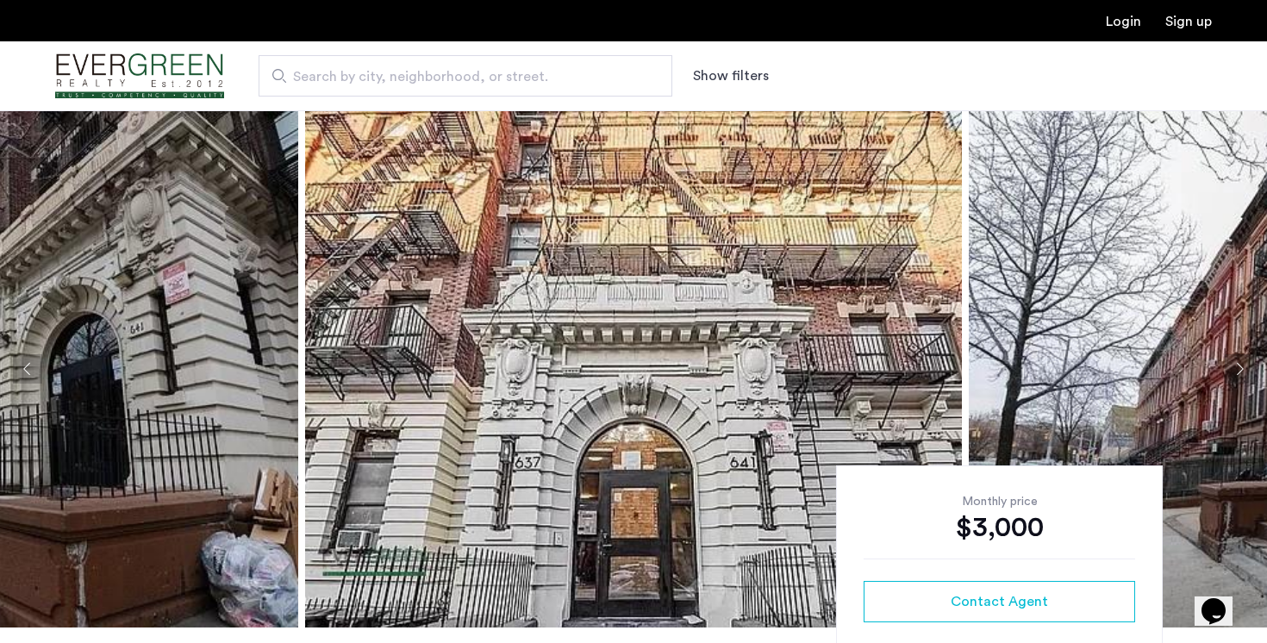
click at [1227, 362] on button "Next apartment" at bounding box center [1239, 368] width 29 height 29
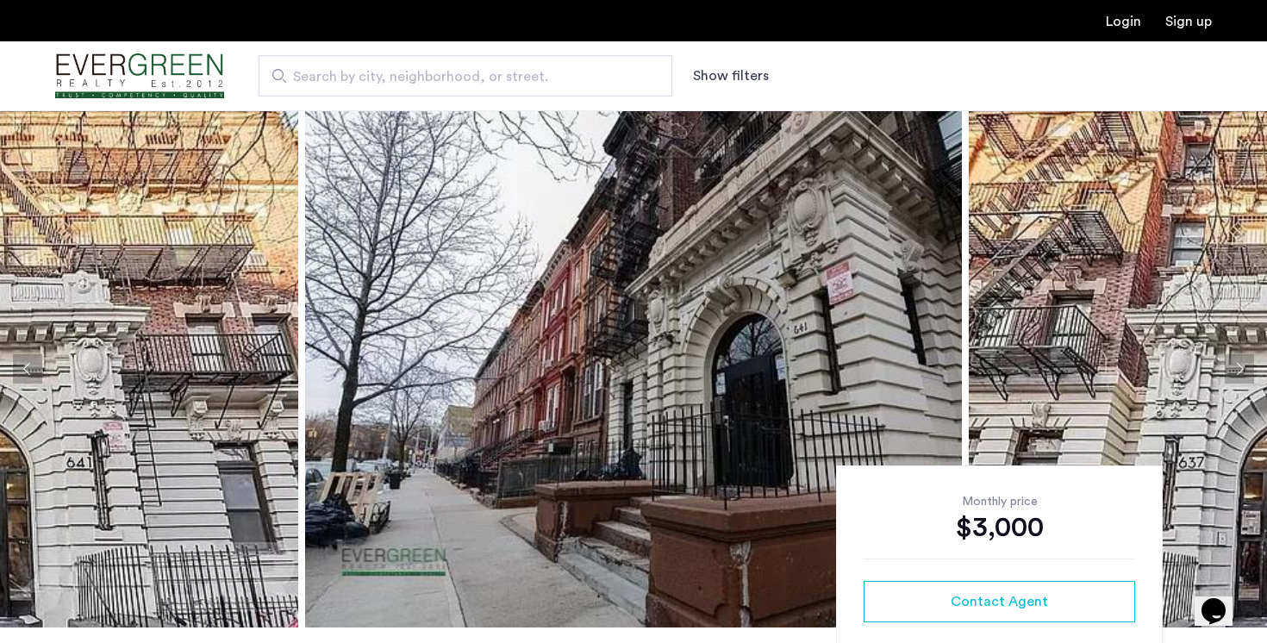
click at [1227, 362] on button "Next apartment" at bounding box center [1239, 368] width 29 height 29
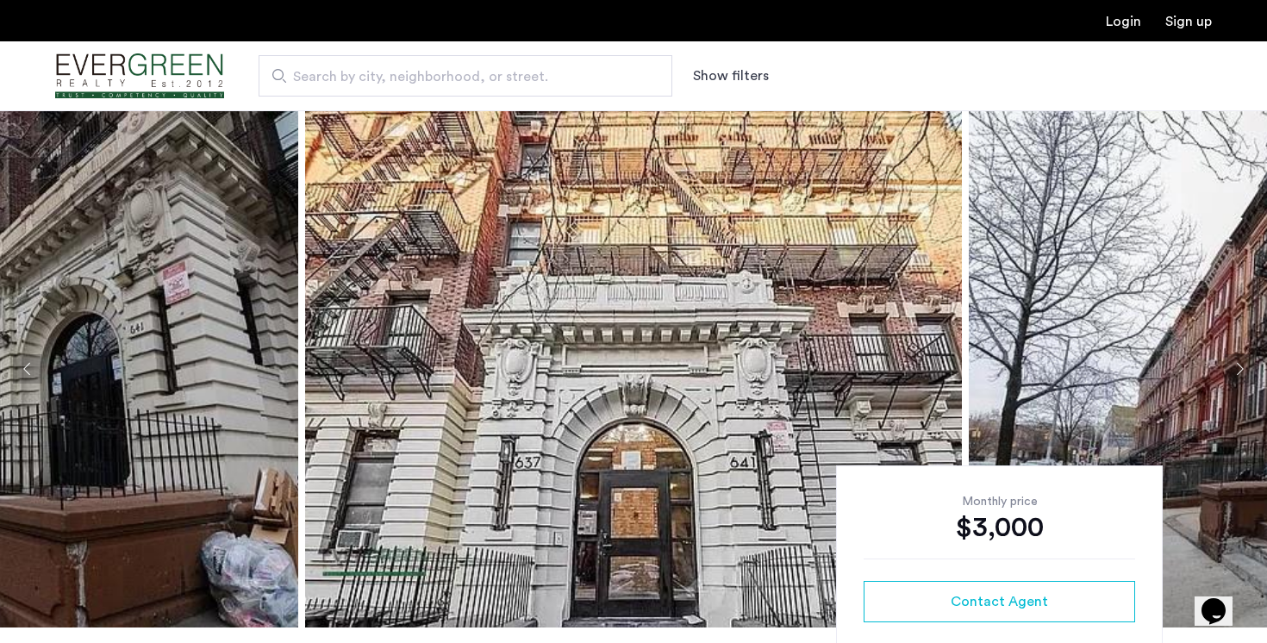
click at [1227, 362] on button "Next apartment" at bounding box center [1239, 368] width 29 height 29
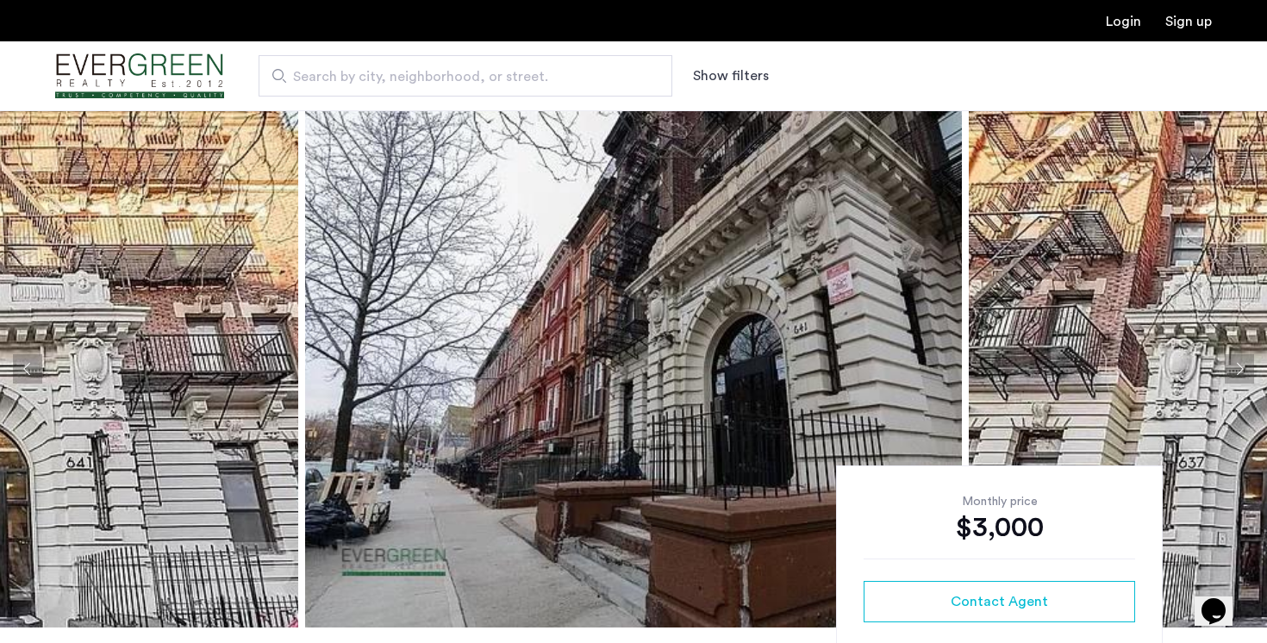
click at [1227, 362] on button "Next apartment" at bounding box center [1239, 368] width 29 height 29
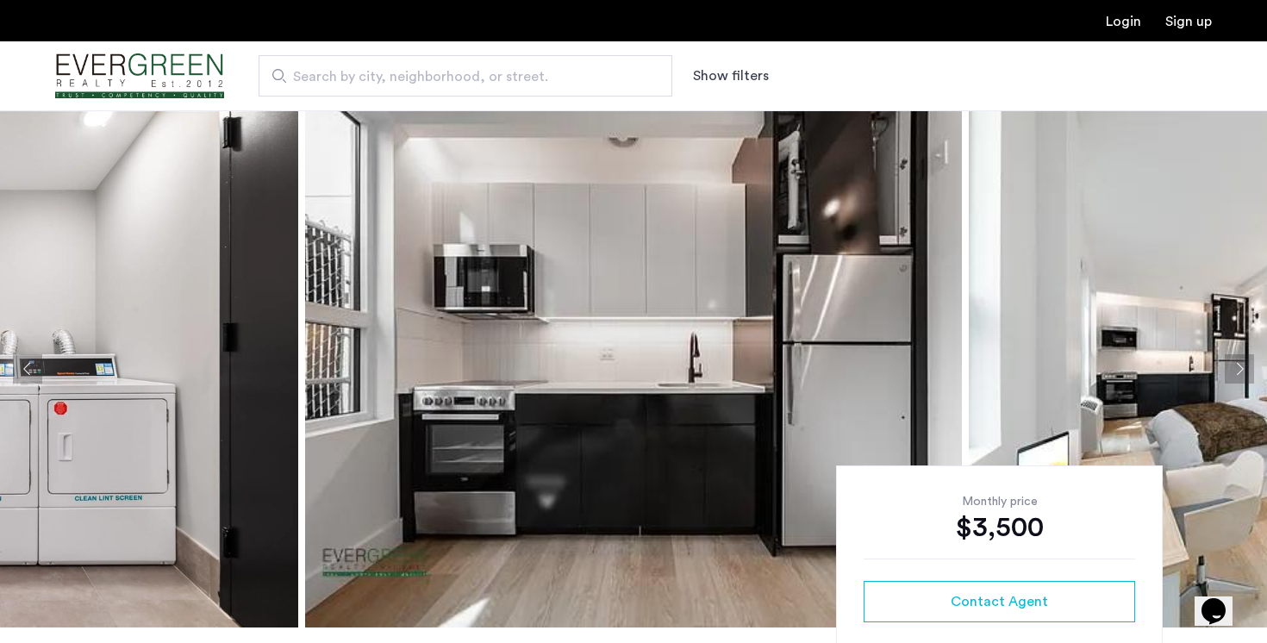
click at [1235, 366] on button "Next apartment" at bounding box center [1239, 368] width 29 height 29
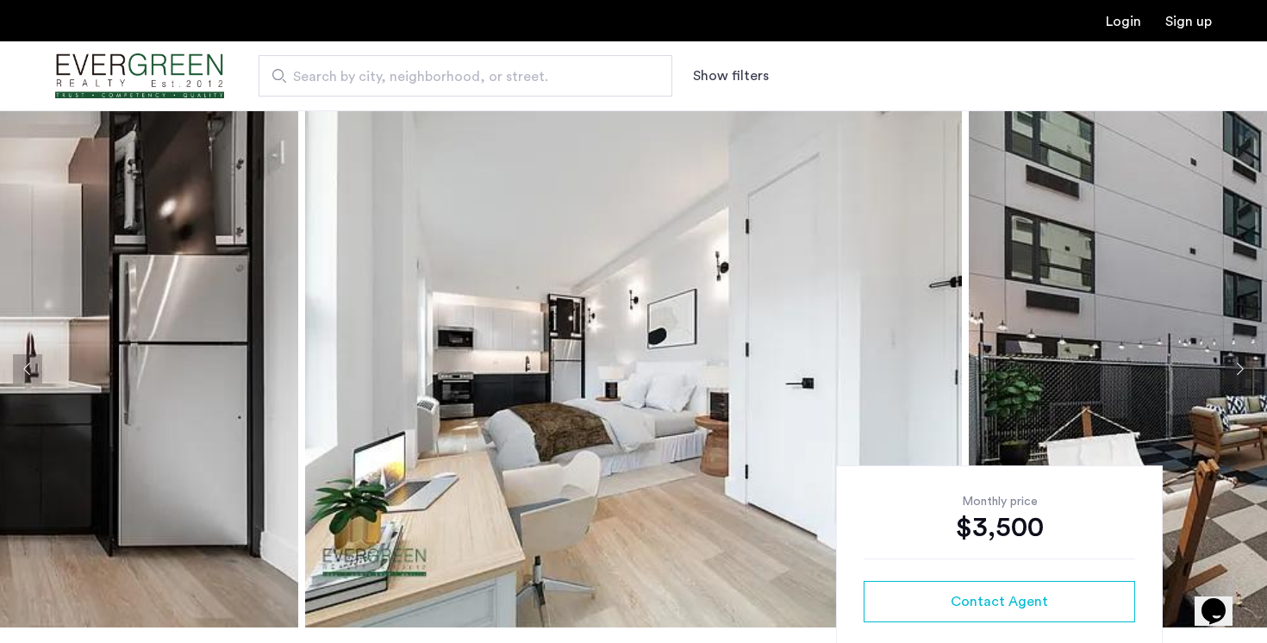
click at [1235, 366] on button "Next apartment" at bounding box center [1239, 368] width 29 height 29
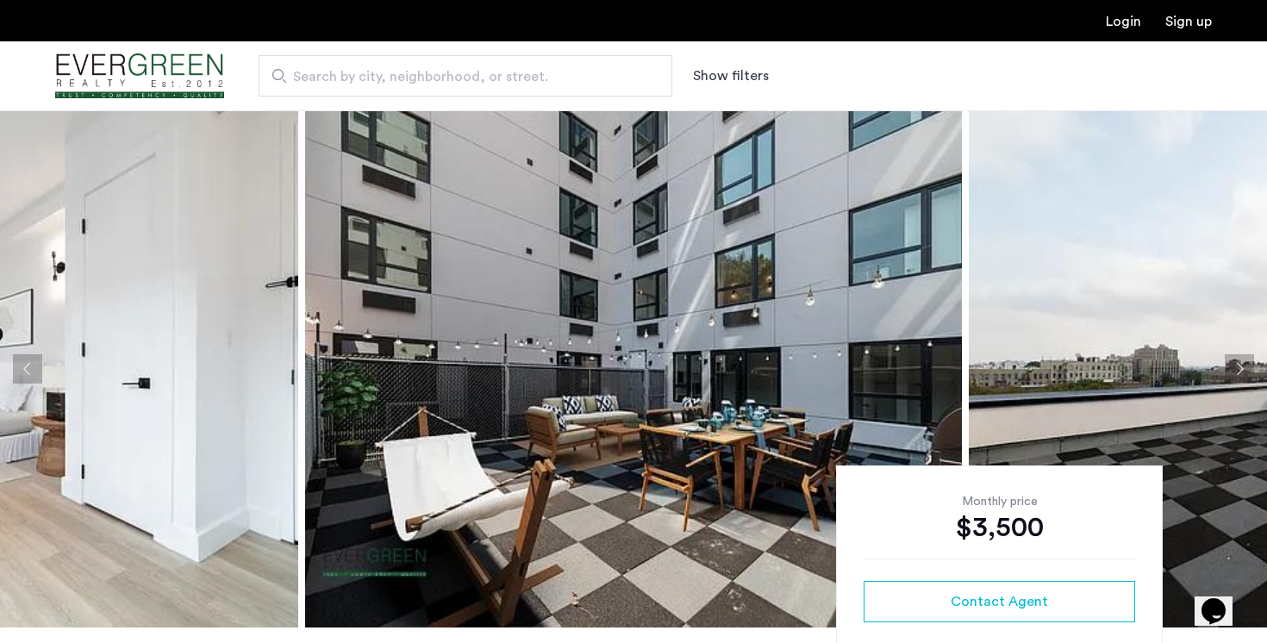
click at [1235, 366] on button "Next apartment" at bounding box center [1239, 368] width 29 height 29
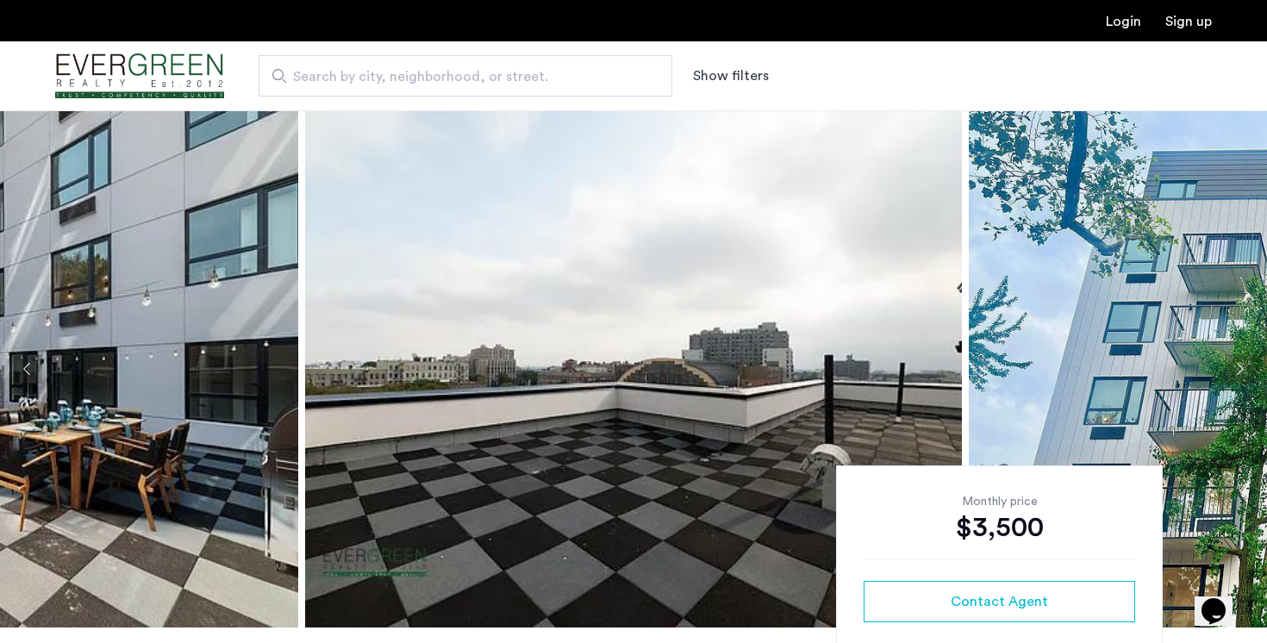
click at [34, 370] on button "Previous apartment" at bounding box center [27, 368] width 29 height 29
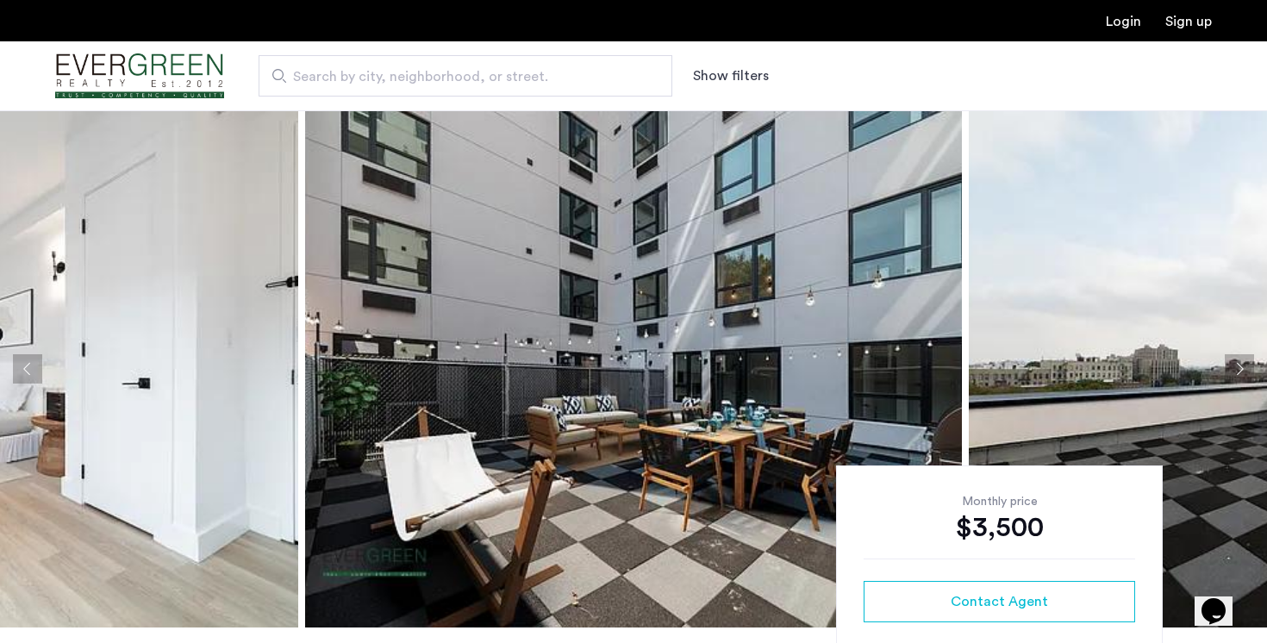
click at [34, 370] on button "Previous apartment" at bounding box center [27, 368] width 29 height 29
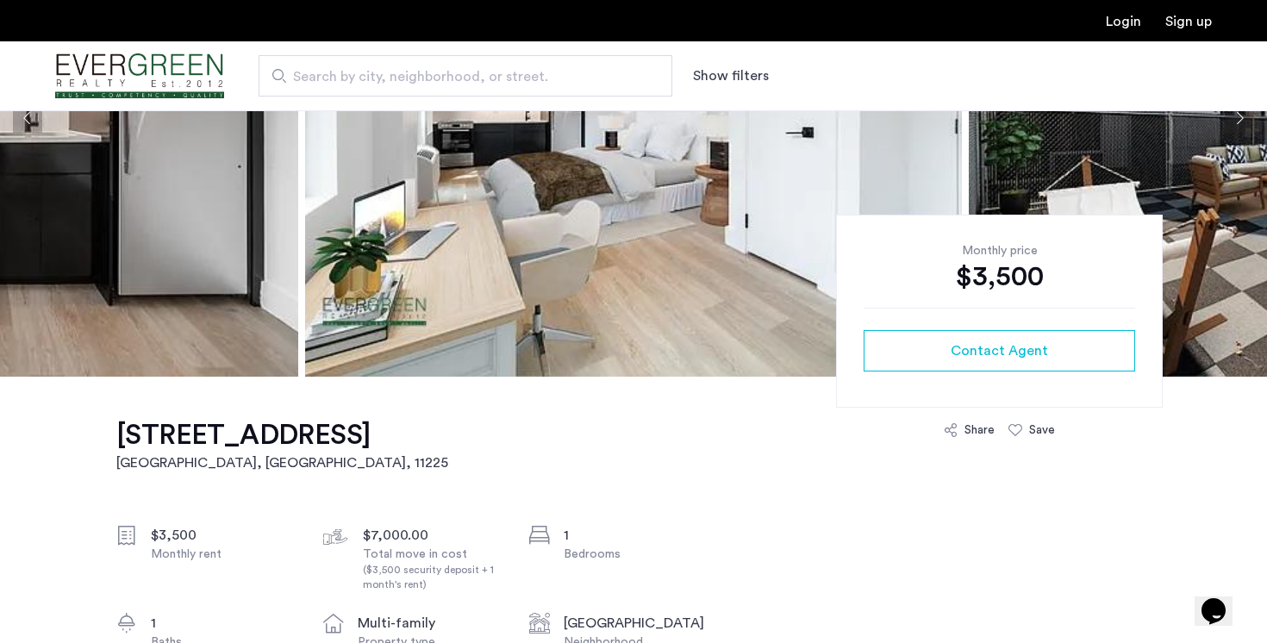
scroll to position [267, 0]
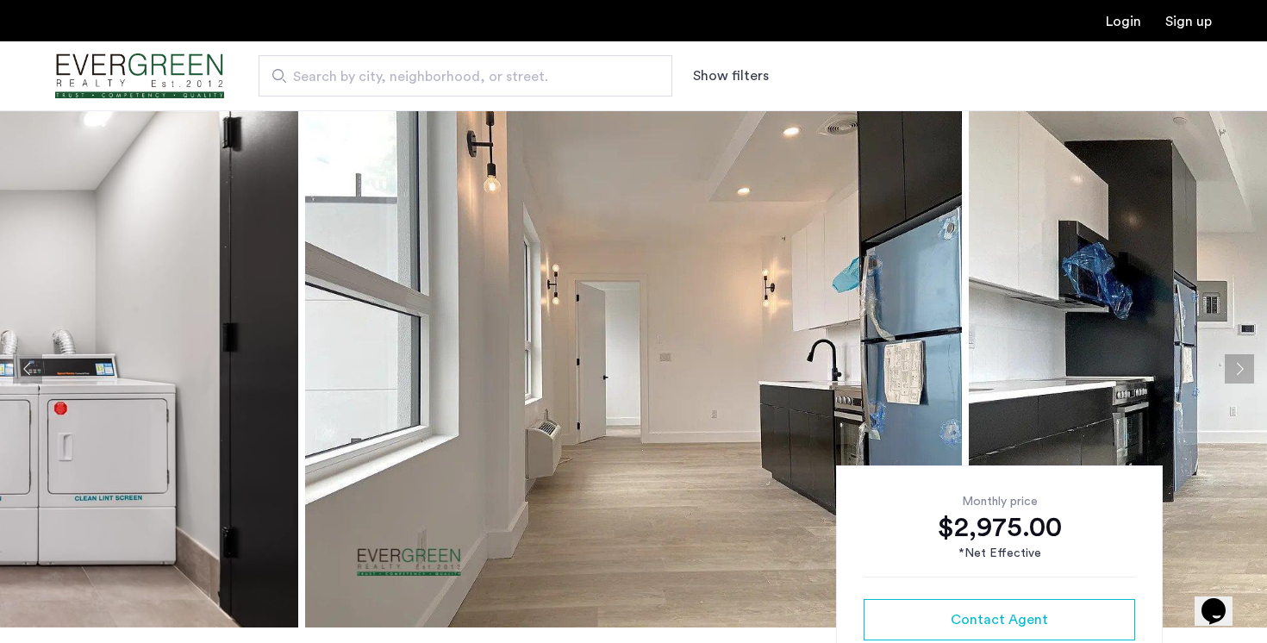
click at [1229, 365] on button "Next apartment" at bounding box center [1239, 368] width 29 height 29
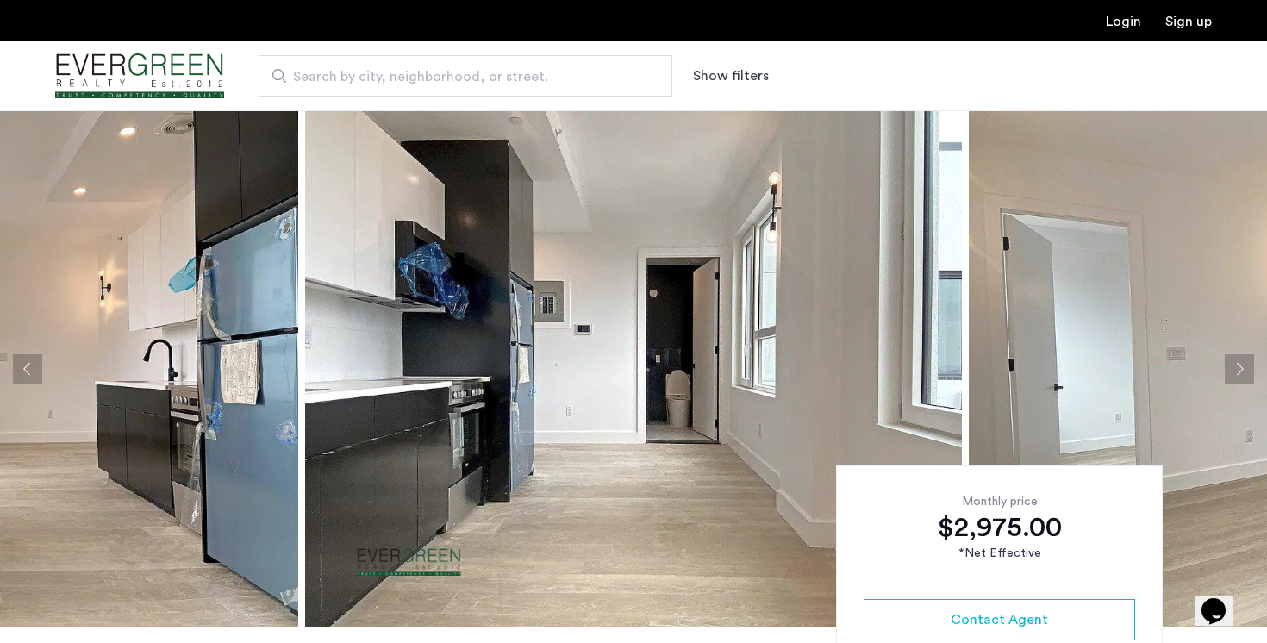
click at [1237, 364] on button "Next apartment" at bounding box center [1239, 368] width 29 height 29
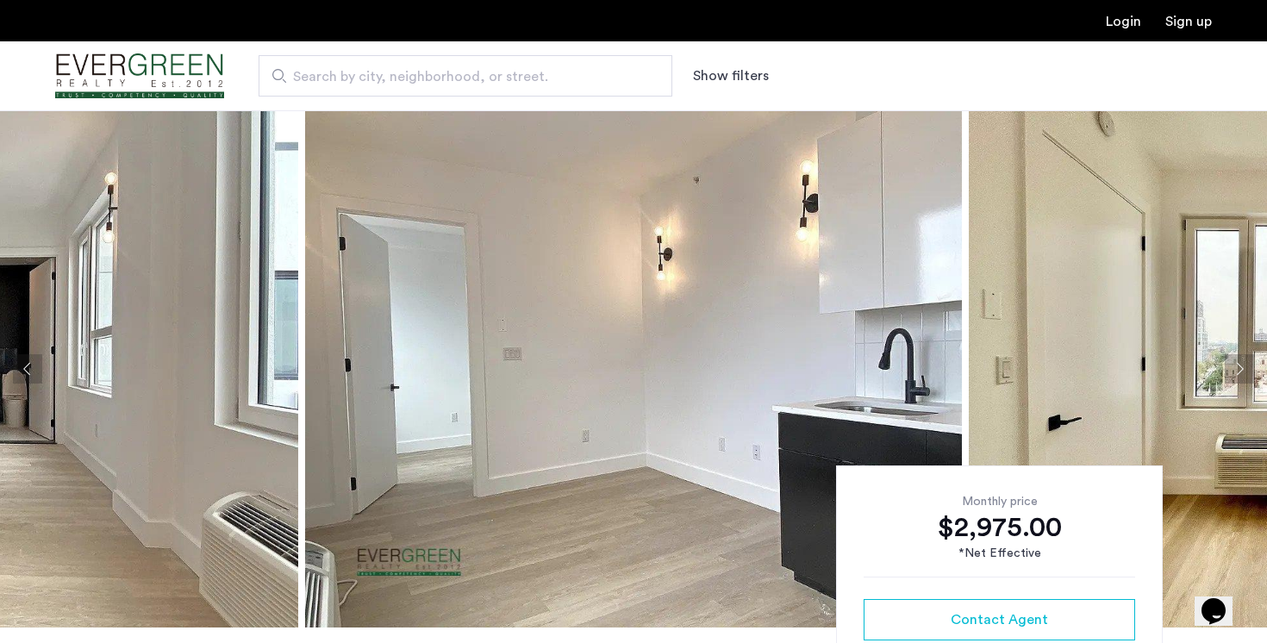
click at [1237, 364] on button "Next apartment" at bounding box center [1239, 368] width 29 height 29
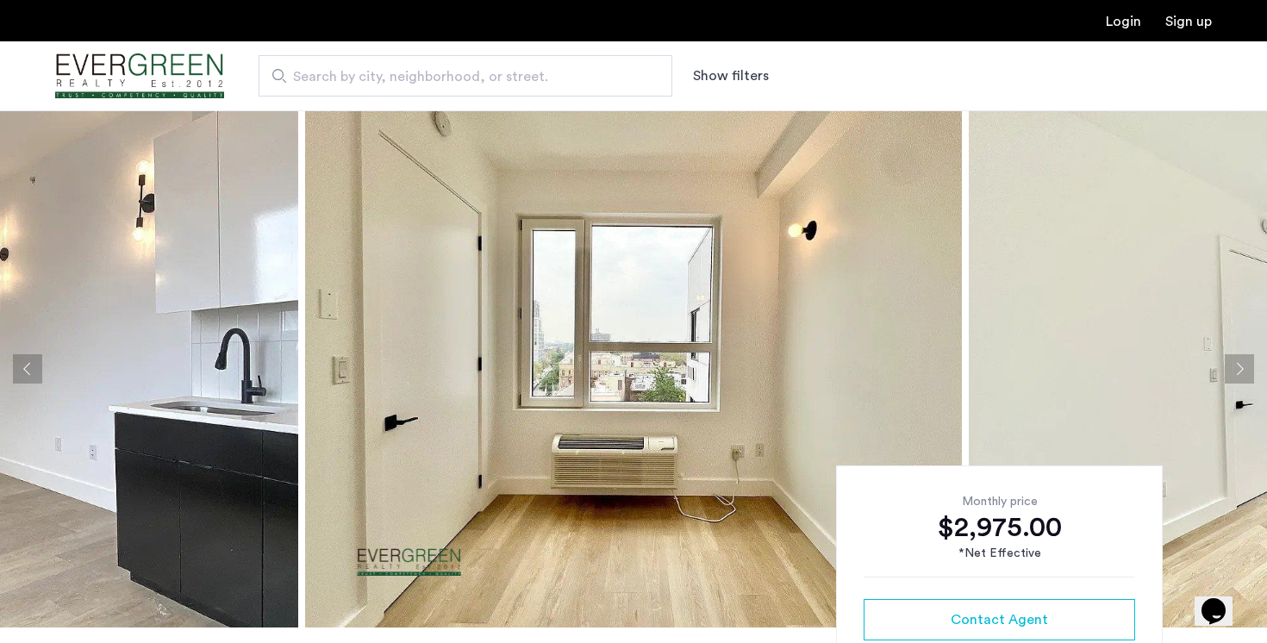
click at [1237, 364] on button "Next apartment" at bounding box center [1239, 368] width 29 height 29
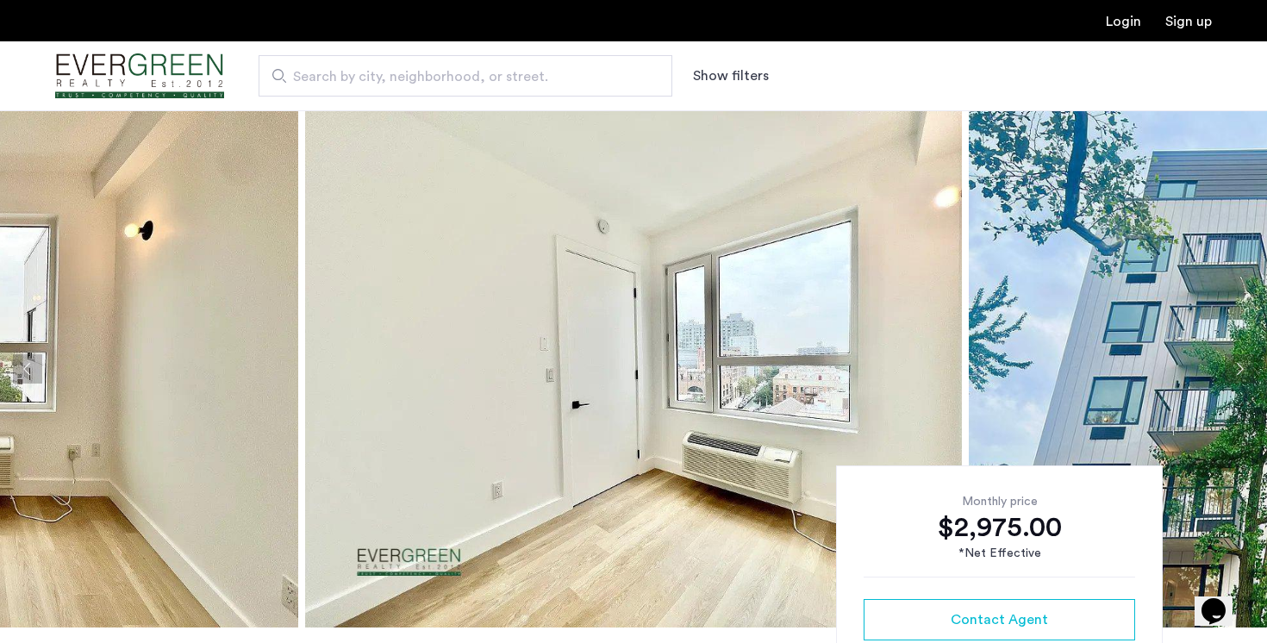
click at [1237, 364] on button "Next apartment" at bounding box center [1239, 368] width 29 height 29
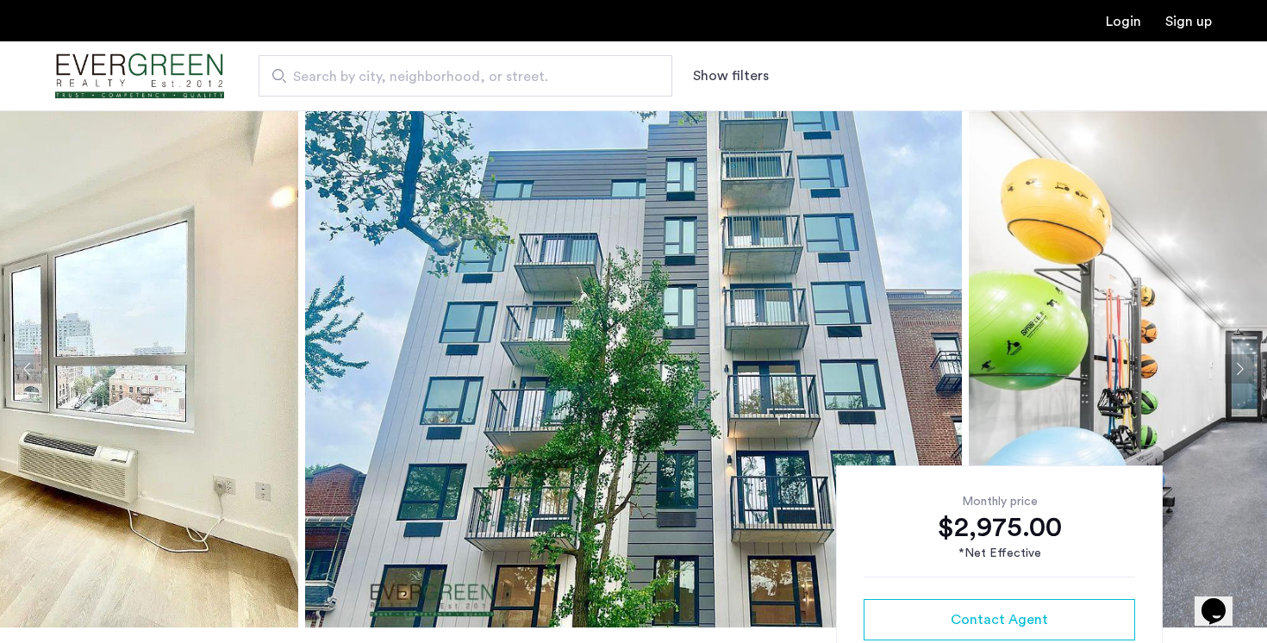
click at [1237, 364] on button "Next apartment" at bounding box center [1239, 368] width 29 height 29
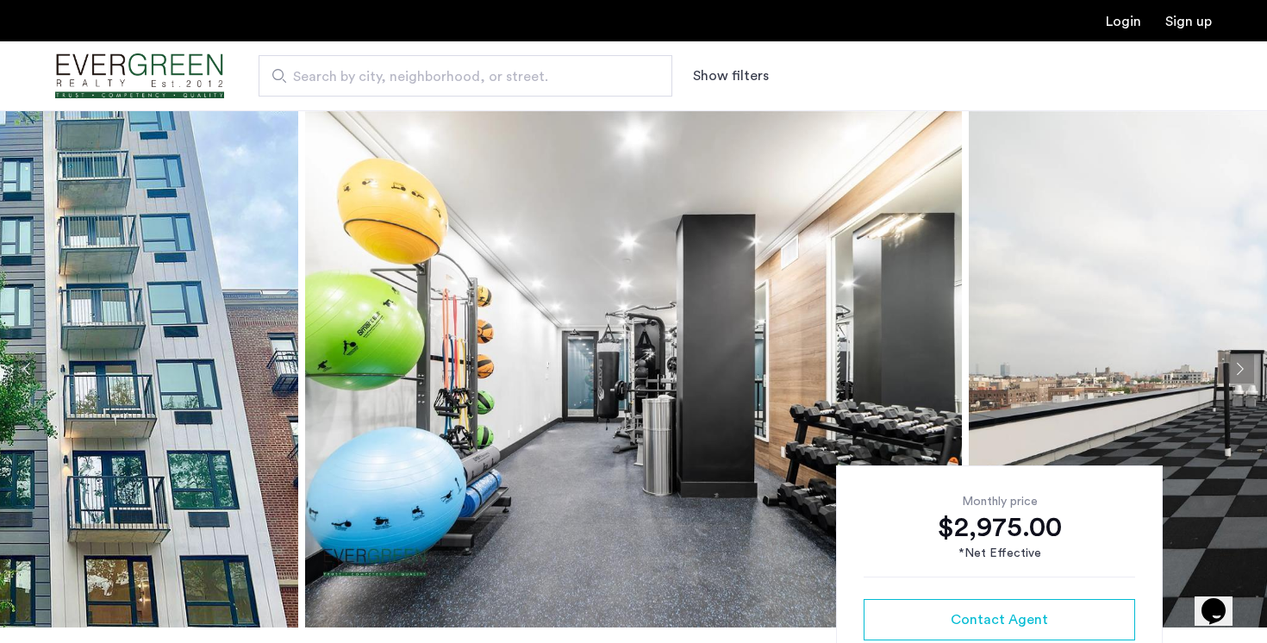
click at [1237, 364] on button "Next apartment" at bounding box center [1239, 368] width 29 height 29
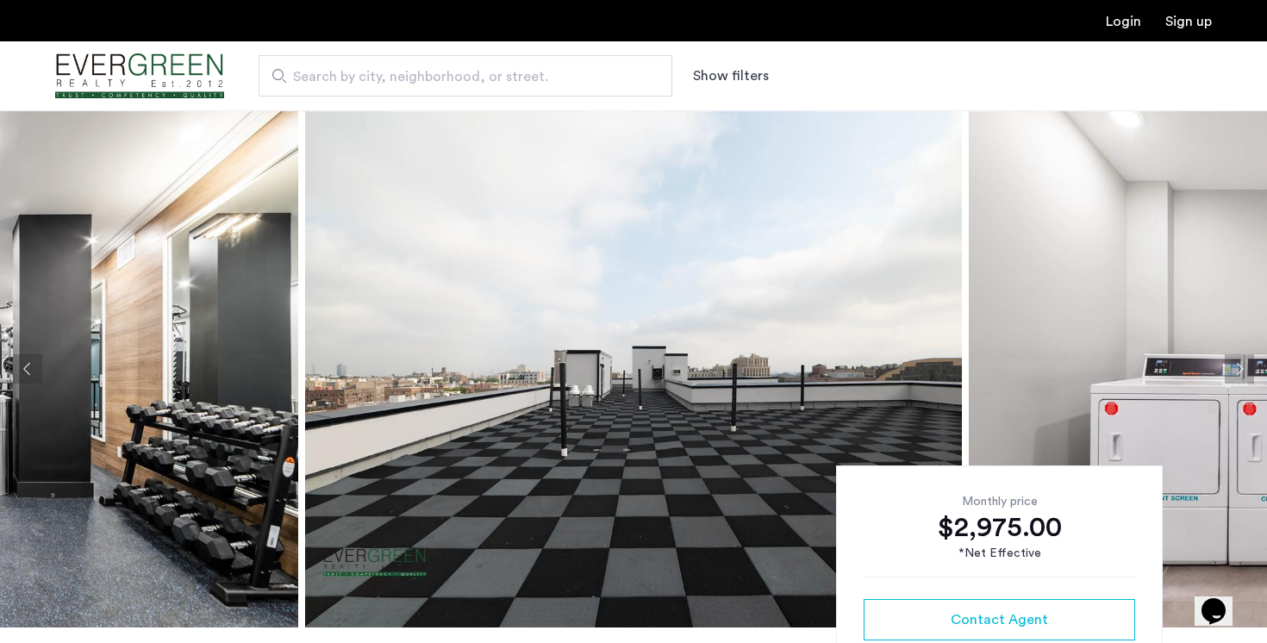
click at [30, 376] on button "Previous apartment" at bounding box center [27, 368] width 29 height 29
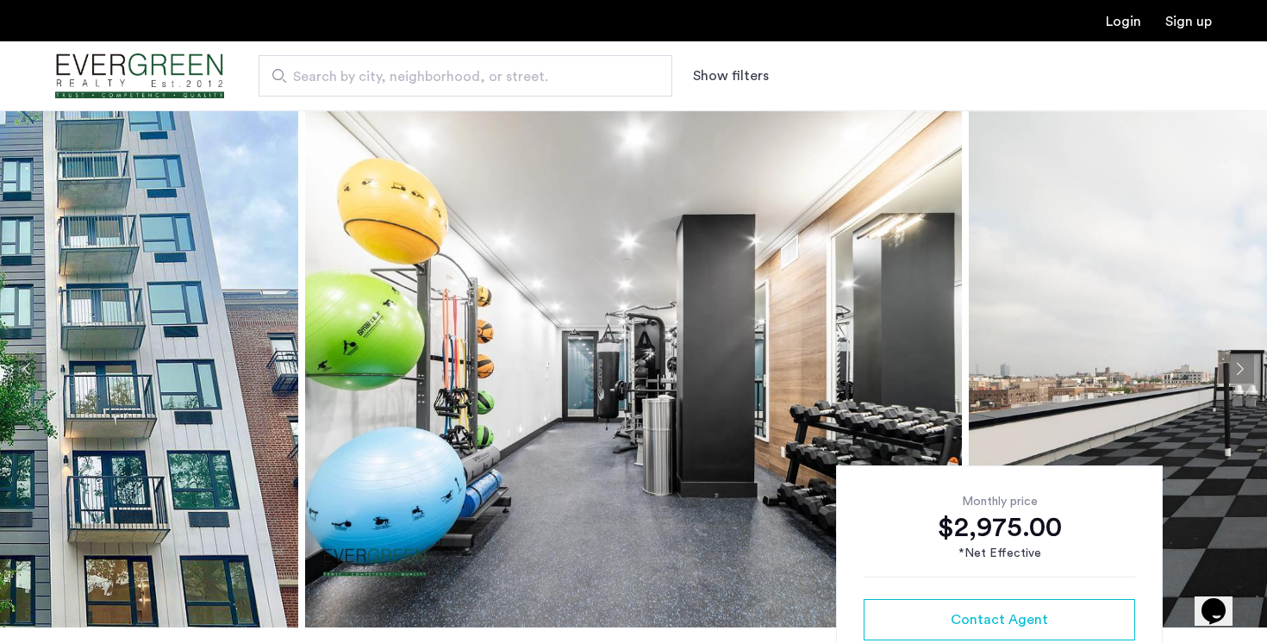
click at [30, 376] on button "Previous apartment" at bounding box center [27, 368] width 29 height 29
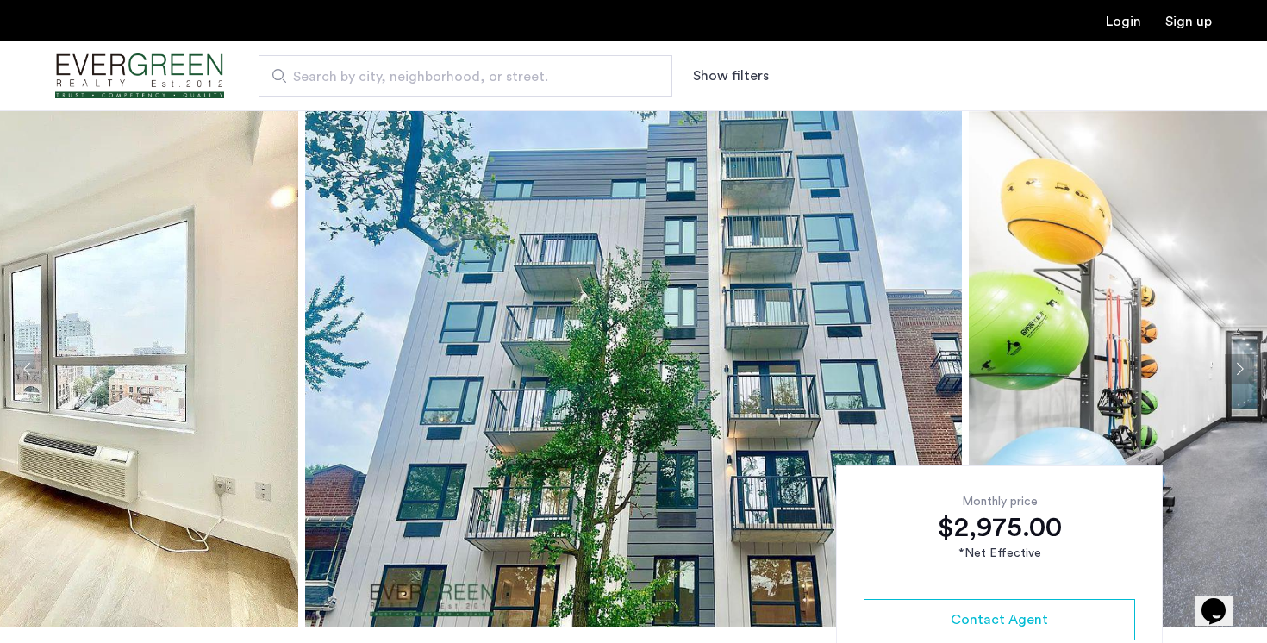
click at [30, 373] on button "Previous apartment" at bounding box center [27, 368] width 29 height 29
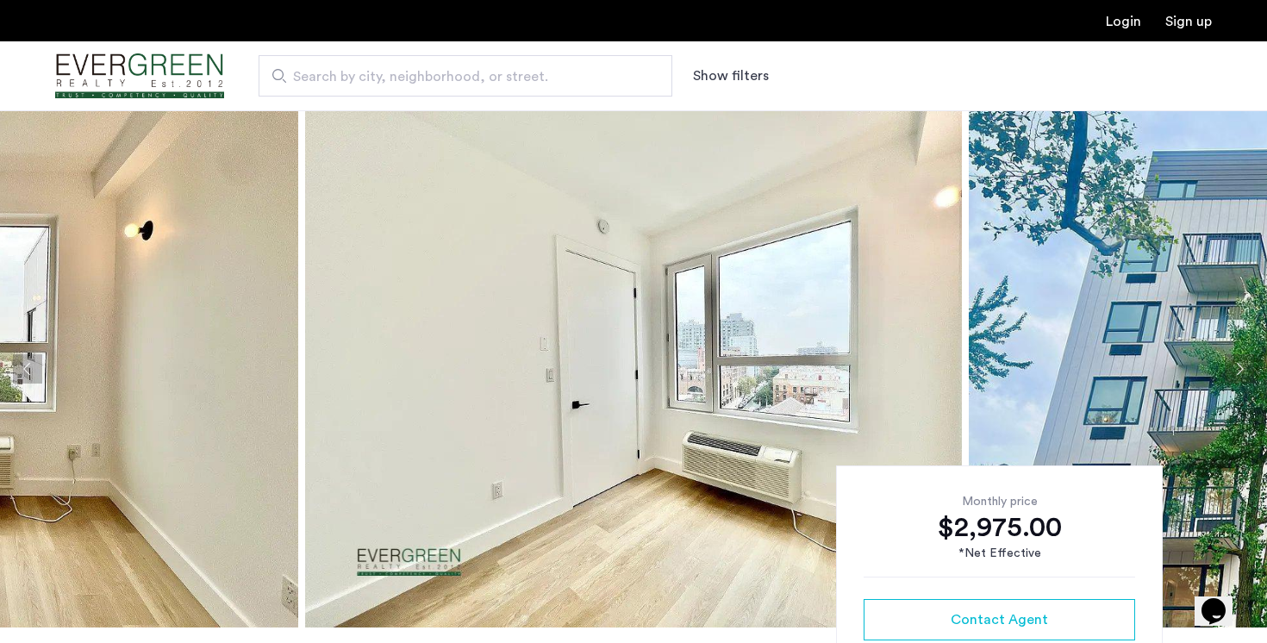
click at [30, 373] on button "Previous apartment" at bounding box center [27, 368] width 29 height 29
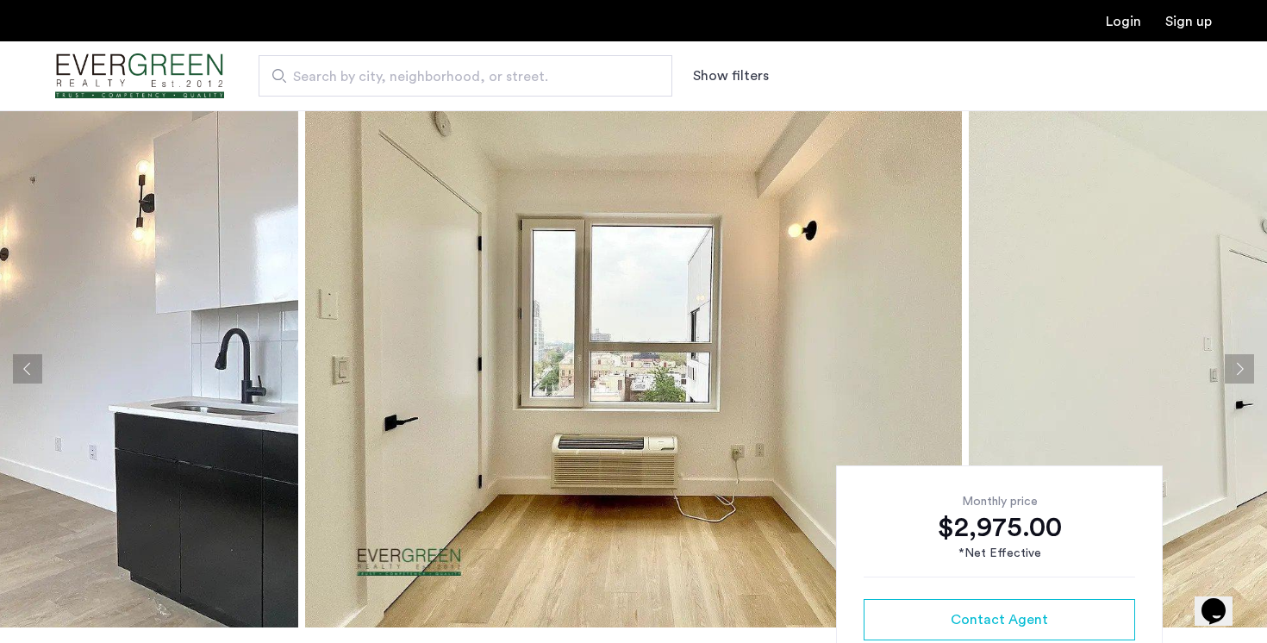
click at [30, 373] on button "Previous apartment" at bounding box center [27, 368] width 29 height 29
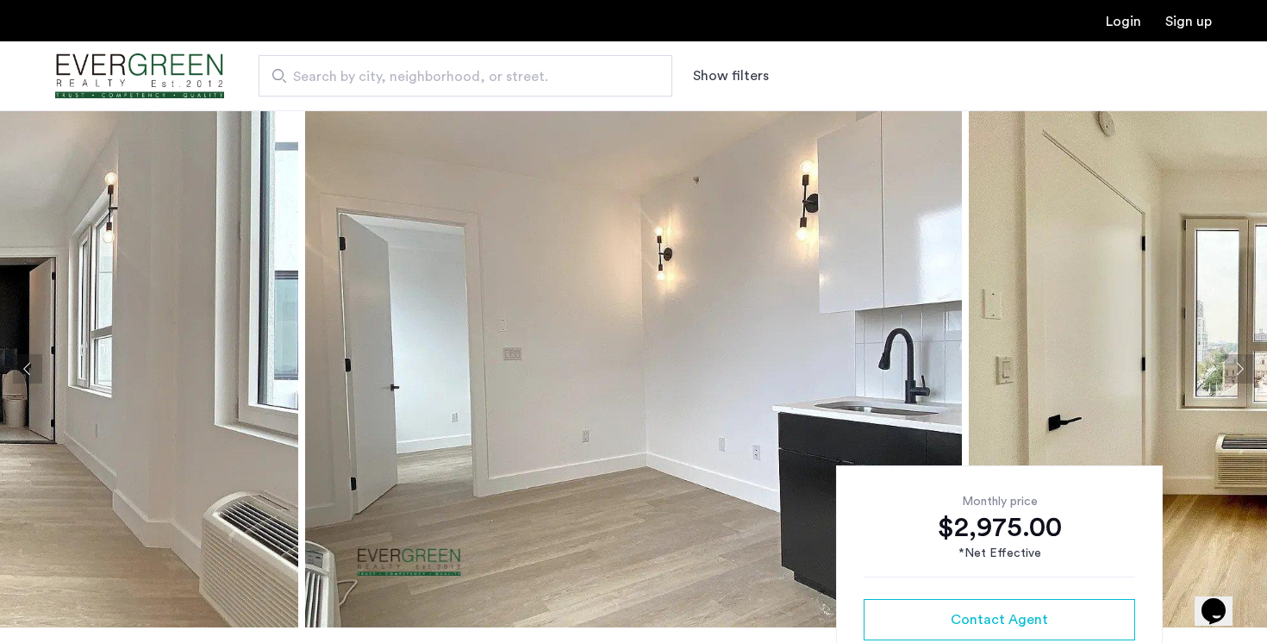
click at [30, 373] on button "Previous apartment" at bounding box center [27, 368] width 29 height 29
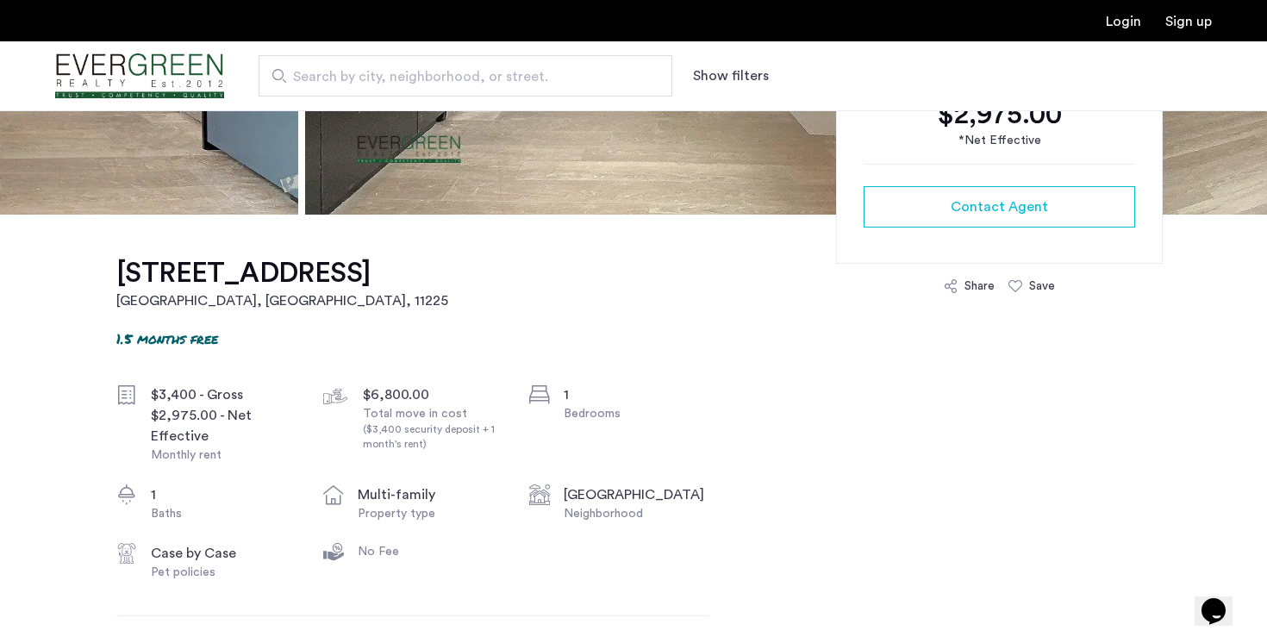
scroll to position [414, 0]
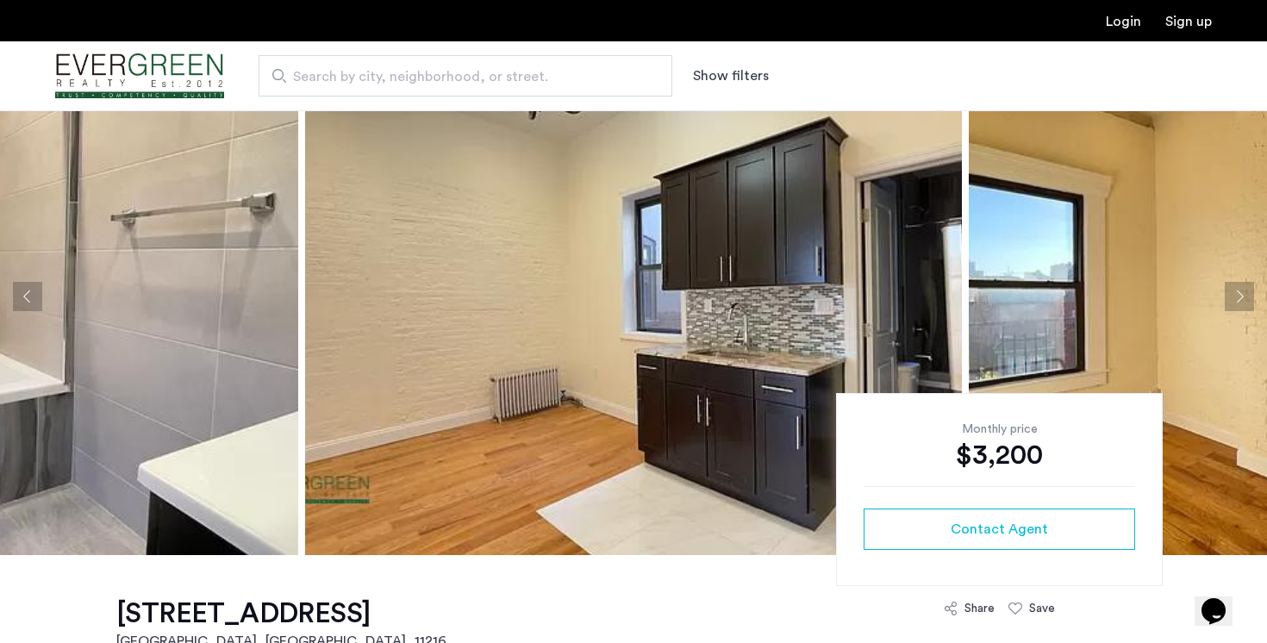
scroll to position [86, 0]
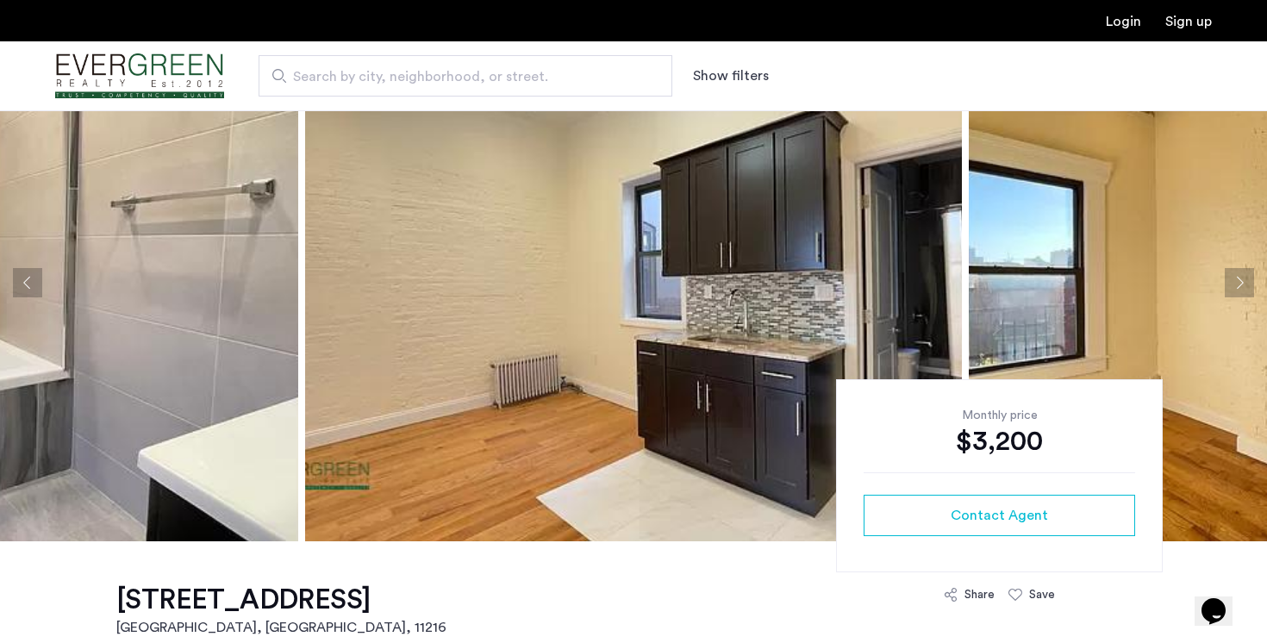
click at [1241, 273] on button "Next apartment" at bounding box center [1239, 282] width 29 height 29
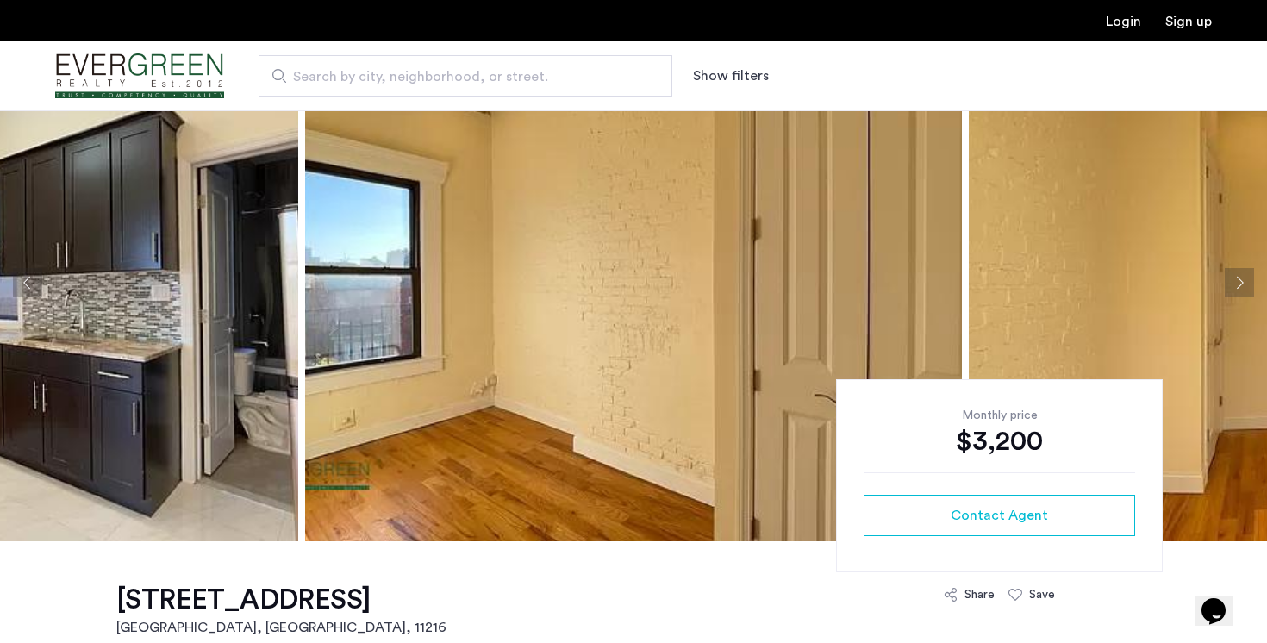
click at [1241, 273] on button "Next apartment" at bounding box center [1239, 282] width 29 height 29
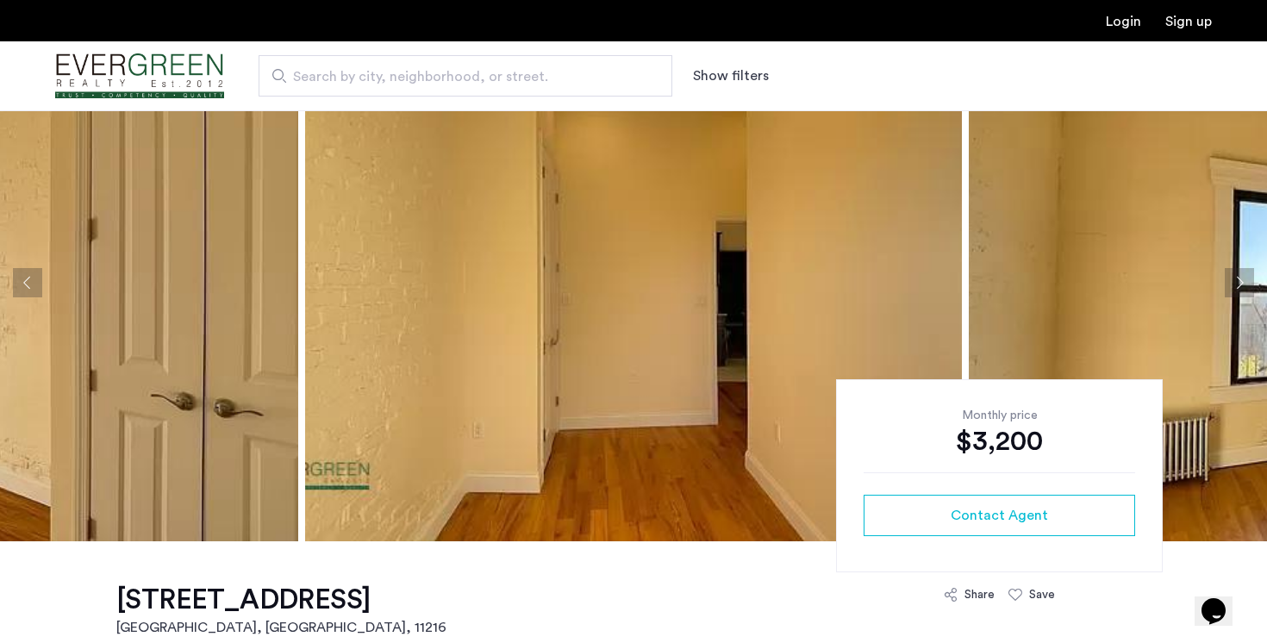
click at [1236, 286] on button "Next apartment" at bounding box center [1239, 282] width 29 height 29
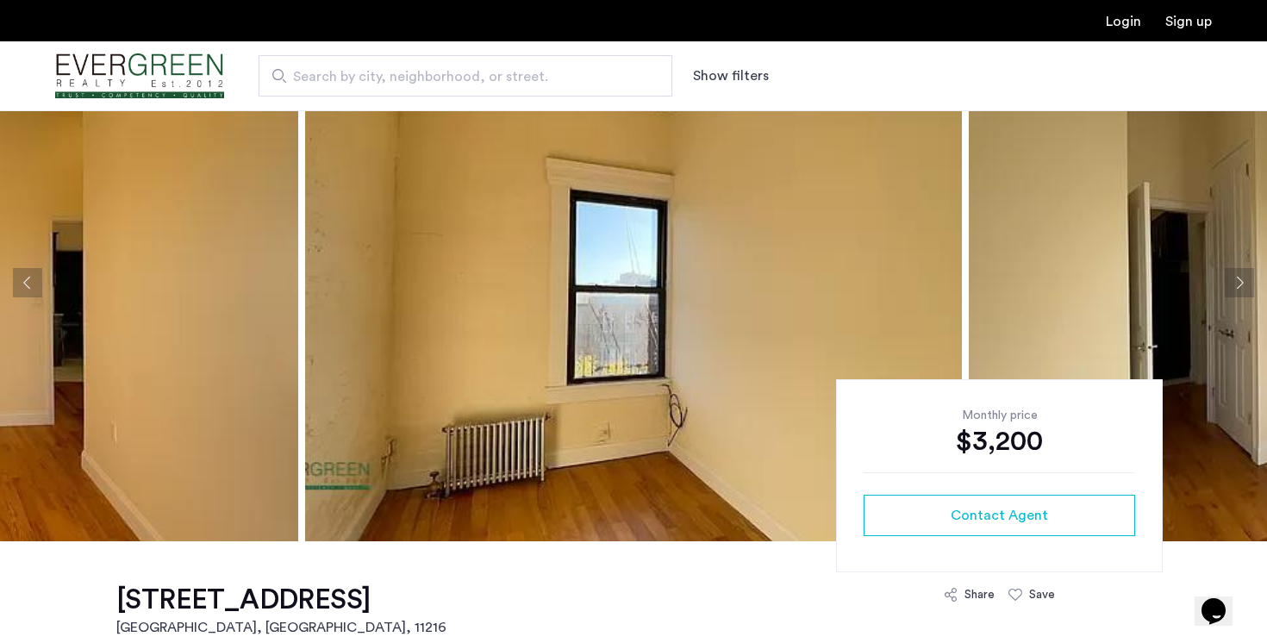
click at [1236, 286] on button "Next apartment" at bounding box center [1239, 282] width 29 height 29
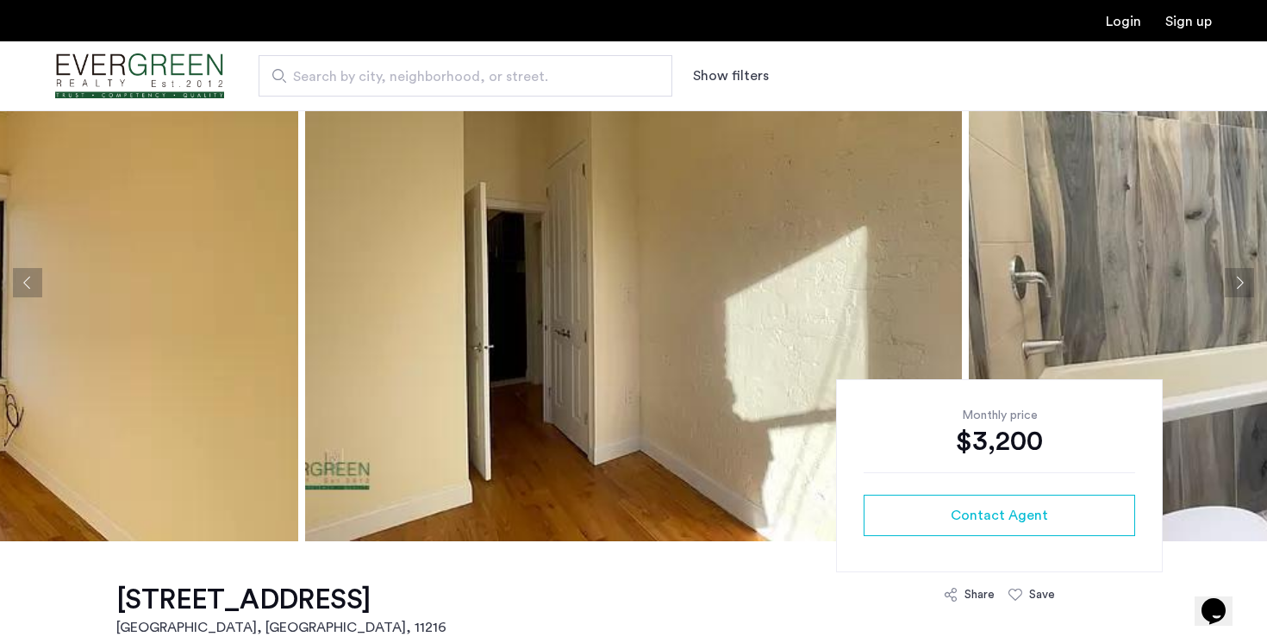
click at [1236, 286] on button "Next apartment" at bounding box center [1239, 282] width 29 height 29
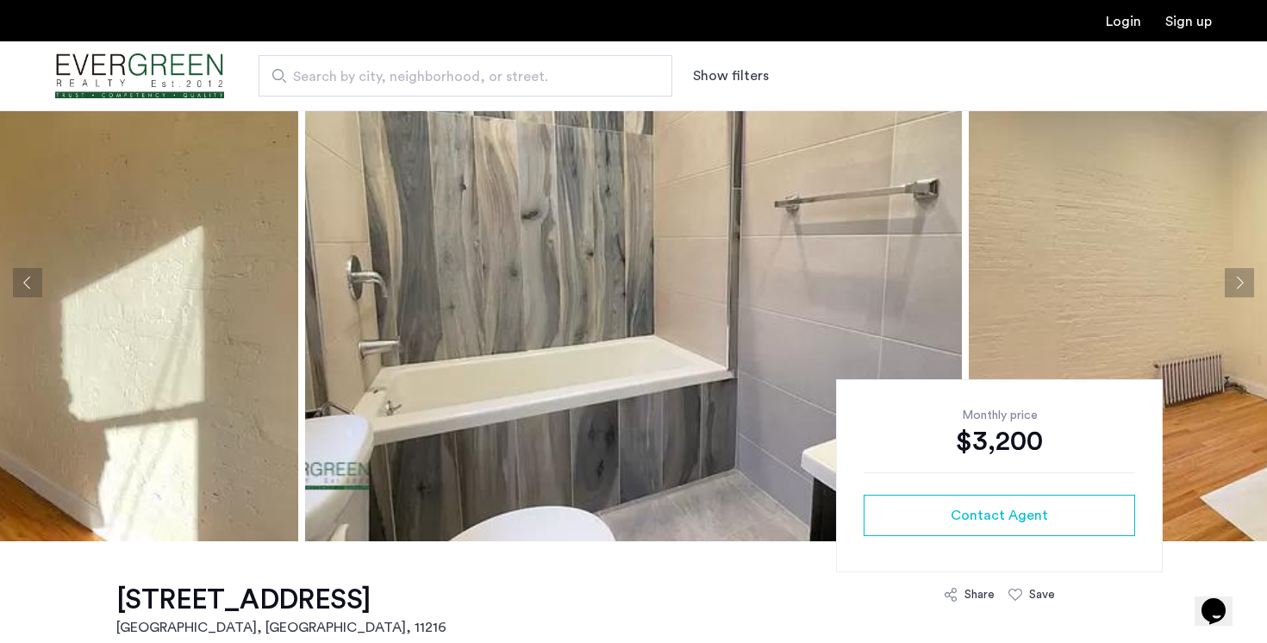
click at [1236, 286] on button "Next apartment" at bounding box center [1239, 282] width 29 height 29
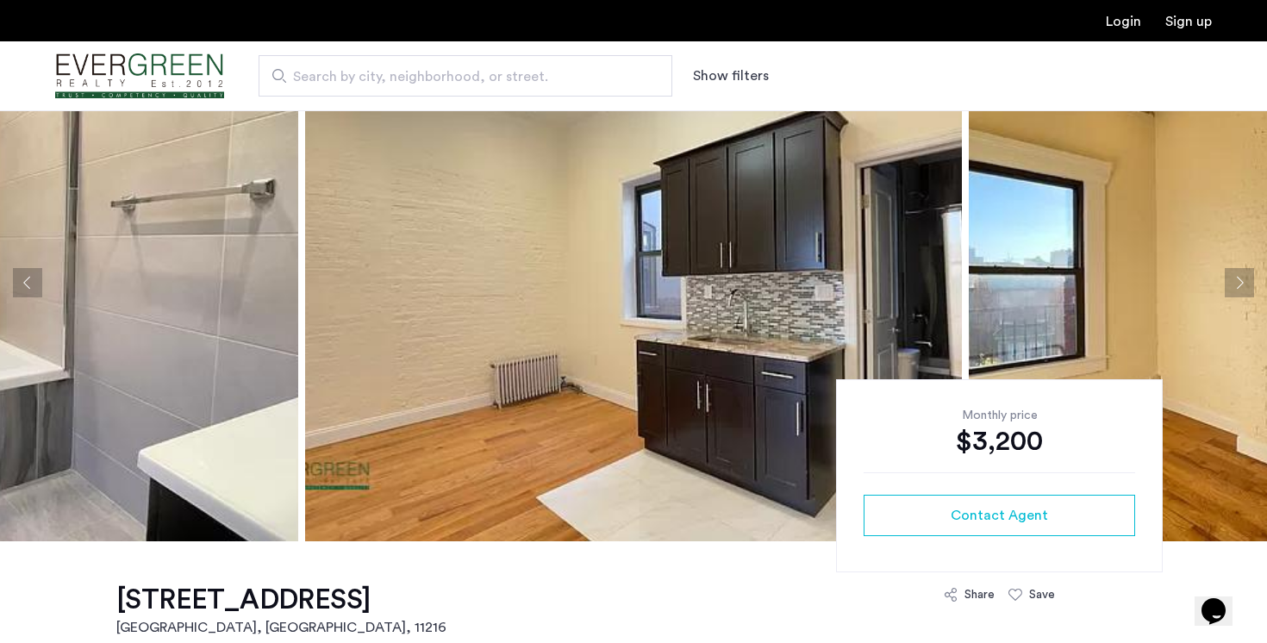
click at [1236, 286] on button "Next apartment" at bounding box center [1239, 282] width 29 height 29
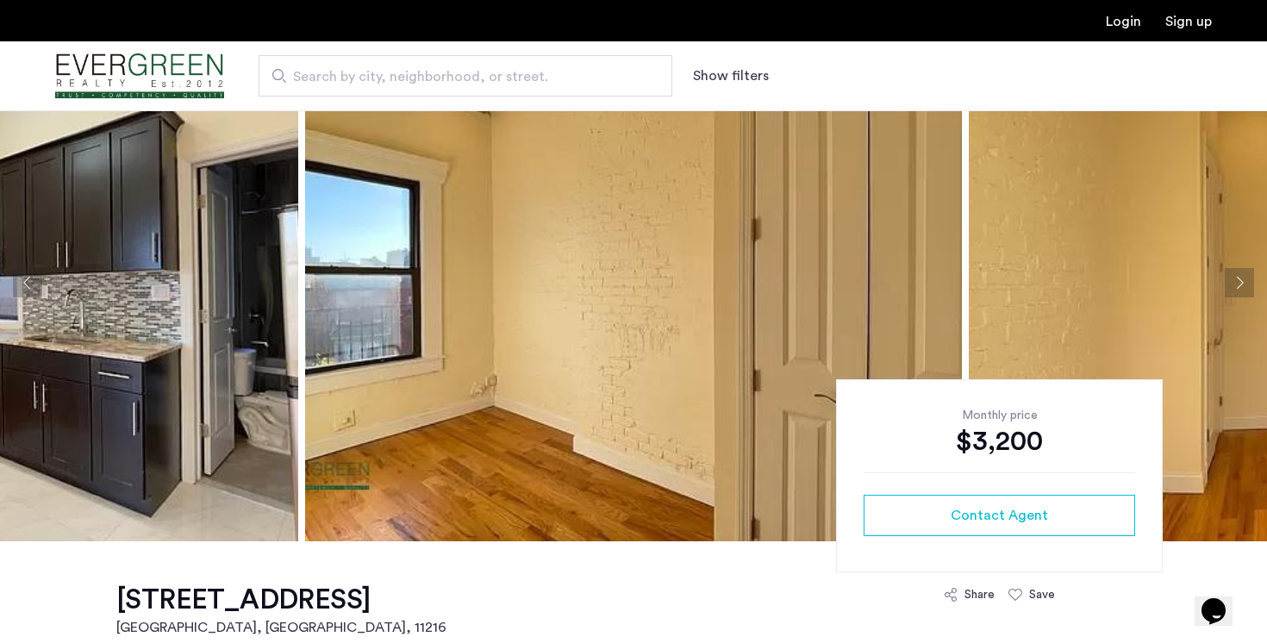
click at [1236, 286] on button "Next apartment" at bounding box center [1239, 282] width 29 height 29
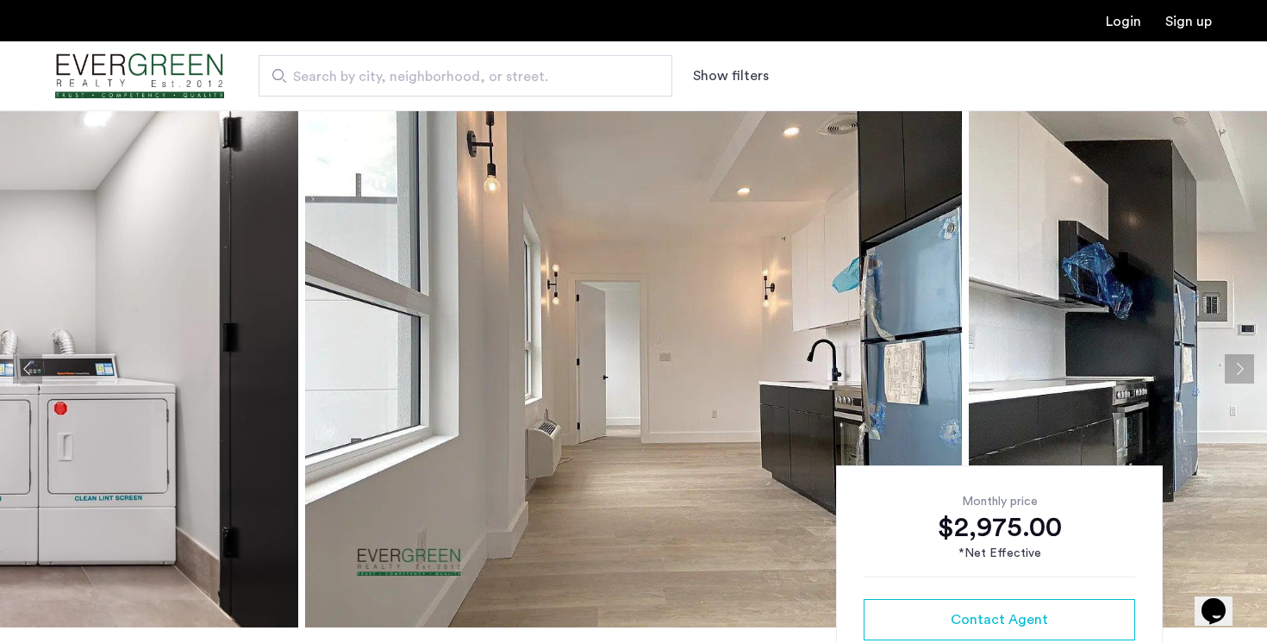
click at [1236, 372] on button "Next apartment" at bounding box center [1239, 368] width 29 height 29
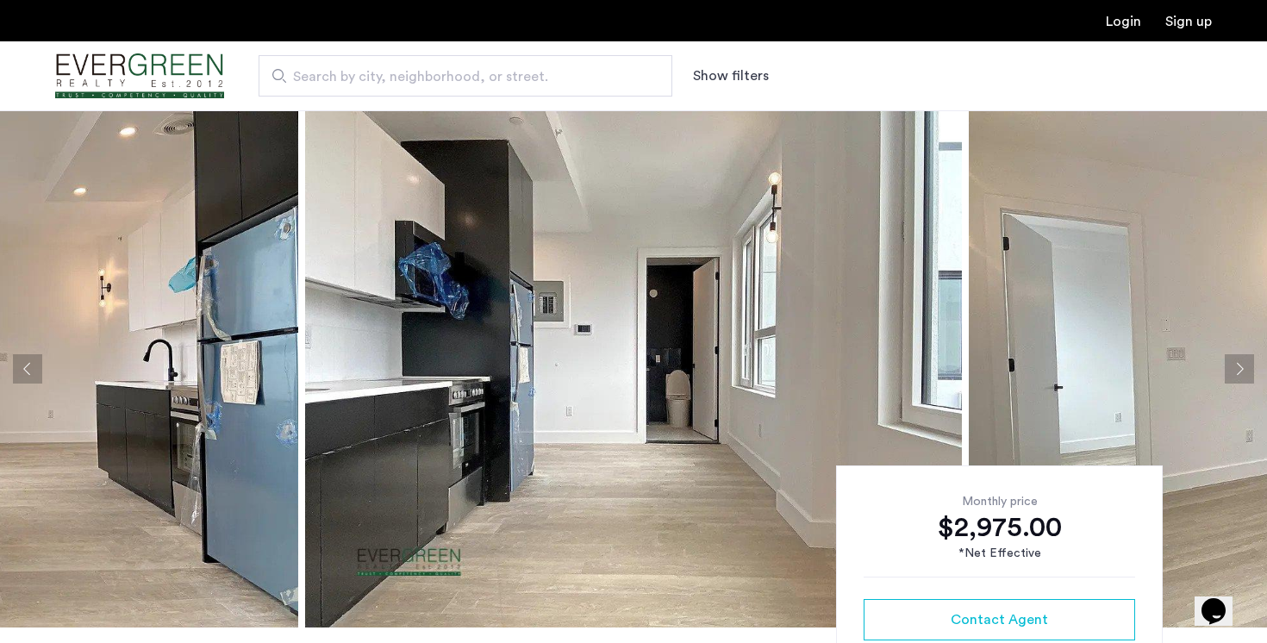
click at [1236, 372] on button "Next apartment" at bounding box center [1239, 368] width 29 height 29
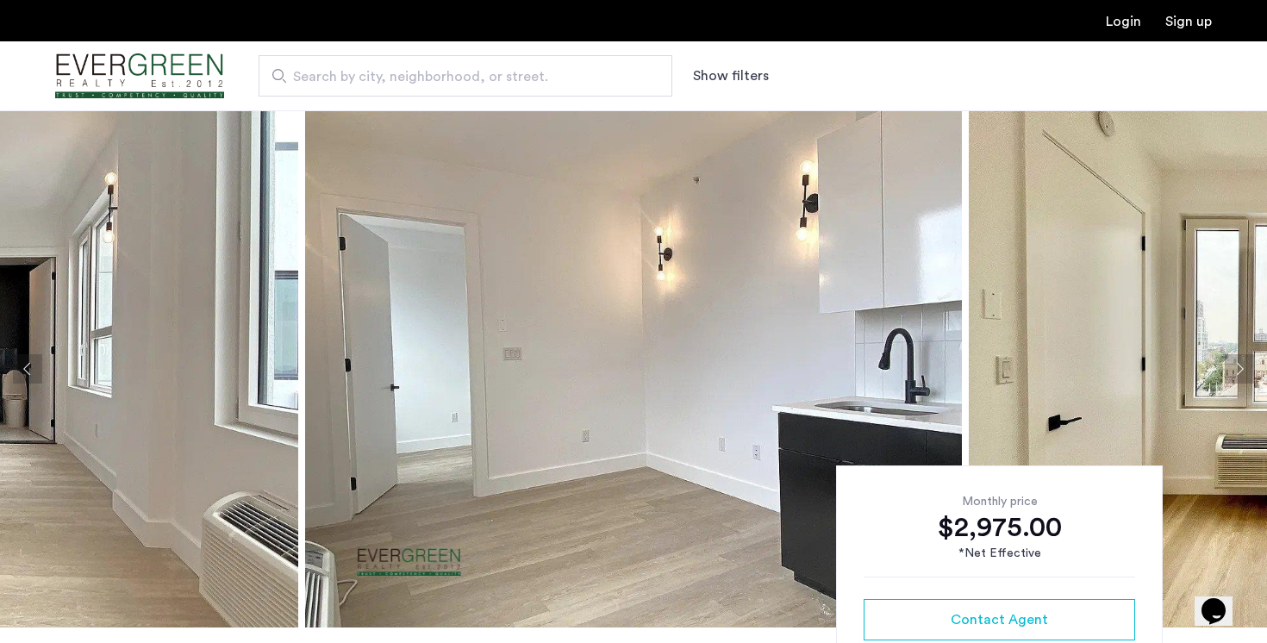
click at [1236, 372] on button "Next apartment" at bounding box center [1239, 368] width 29 height 29
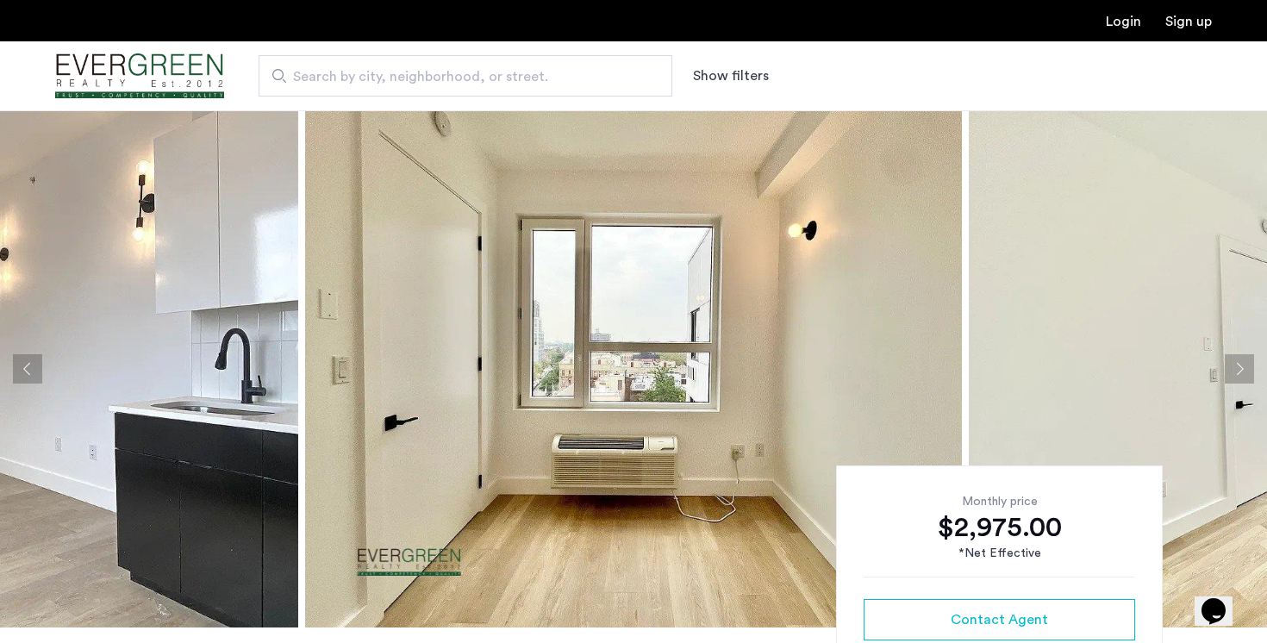
click at [1236, 372] on button "Next apartment" at bounding box center [1239, 368] width 29 height 29
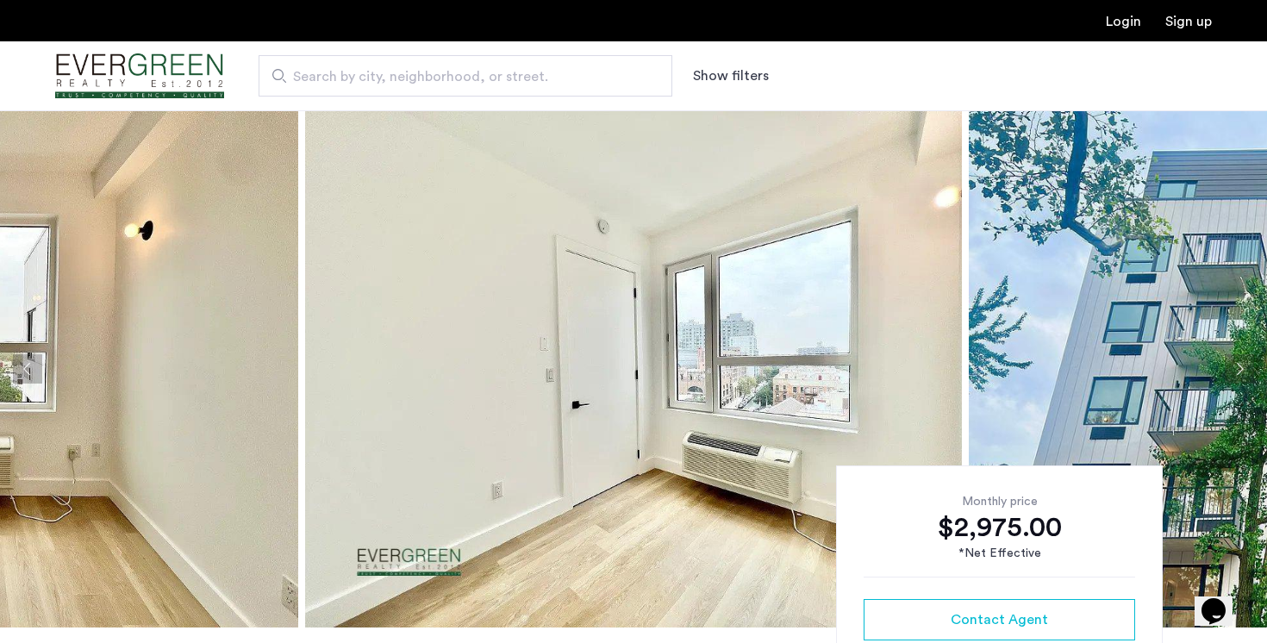
click at [1236, 372] on button "Next apartment" at bounding box center [1239, 368] width 29 height 29
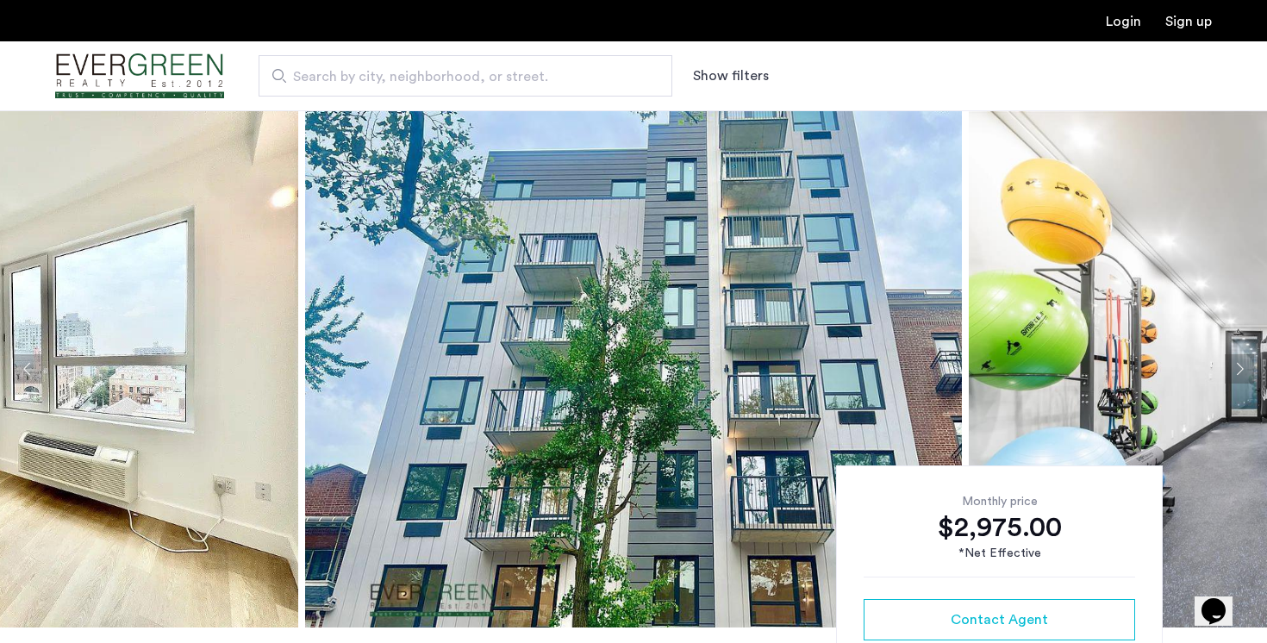
click at [1236, 372] on button "Next apartment" at bounding box center [1239, 368] width 29 height 29
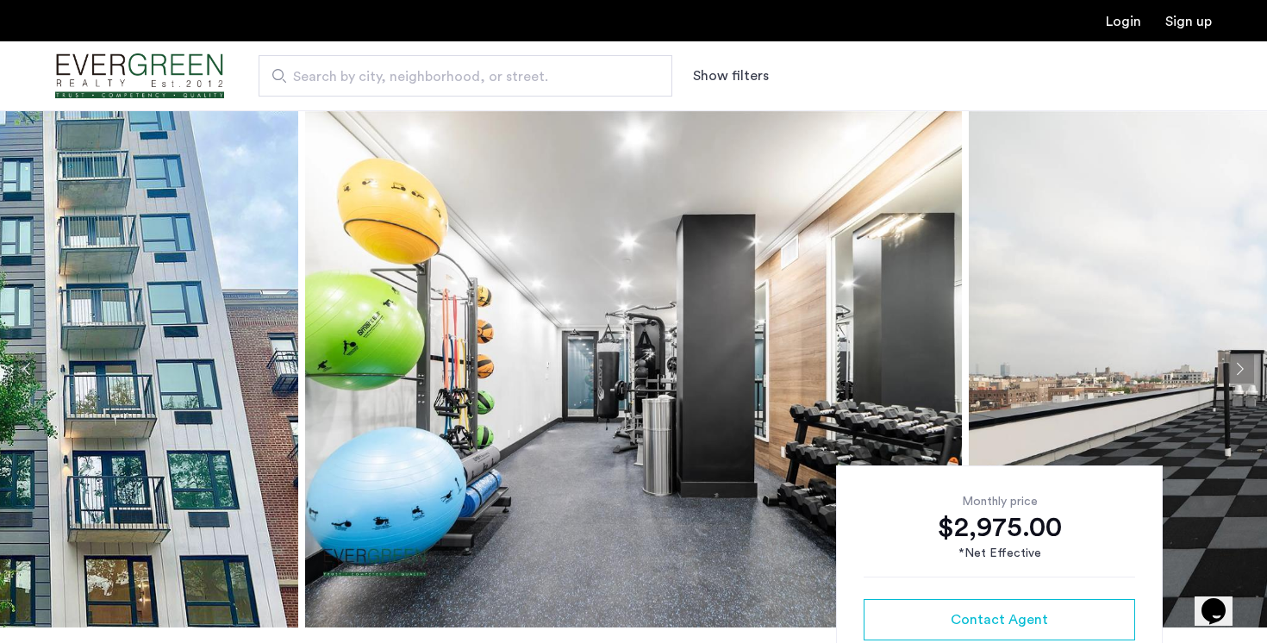
click at [1236, 372] on button "Next apartment" at bounding box center [1239, 368] width 29 height 29
click at [1248, 366] on button "Next apartment" at bounding box center [1239, 368] width 29 height 29
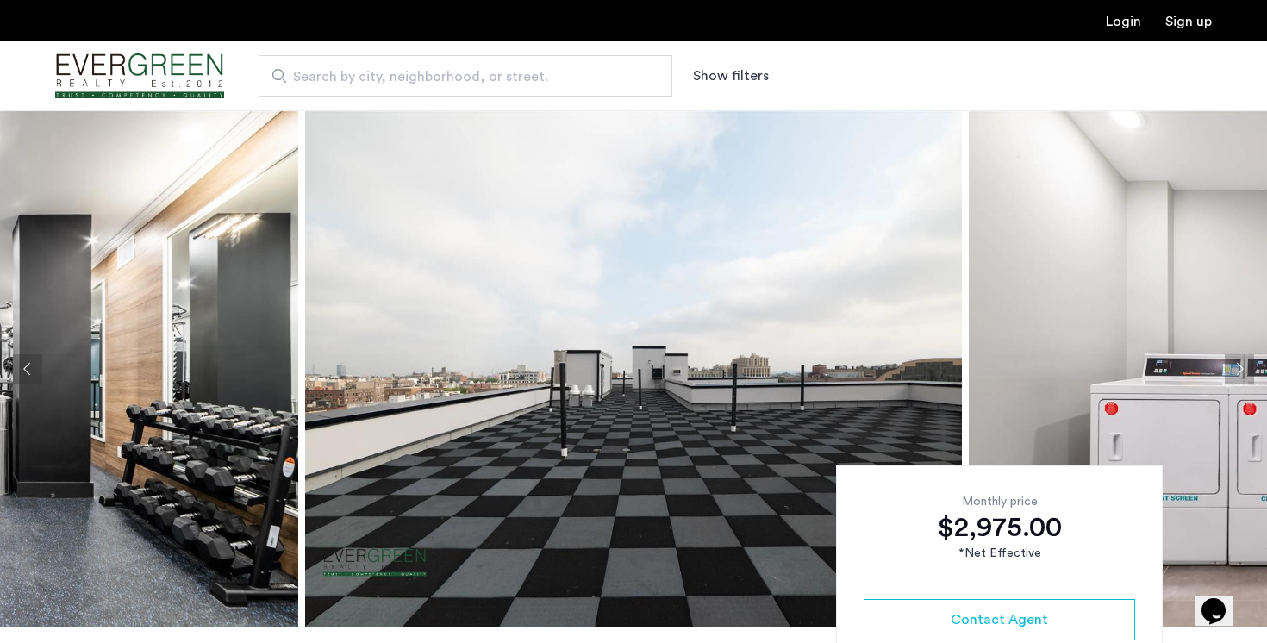
click at [1239, 370] on button "Next apartment" at bounding box center [1239, 368] width 29 height 29
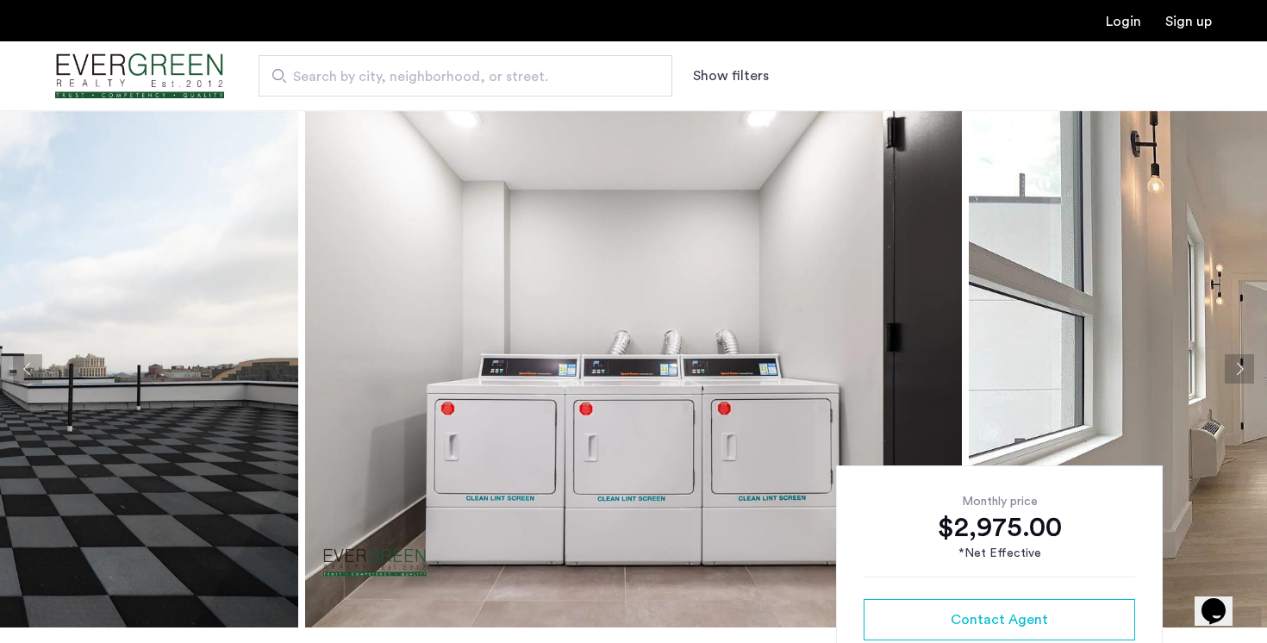
click at [1239, 370] on button "Next apartment" at bounding box center [1239, 368] width 29 height 29
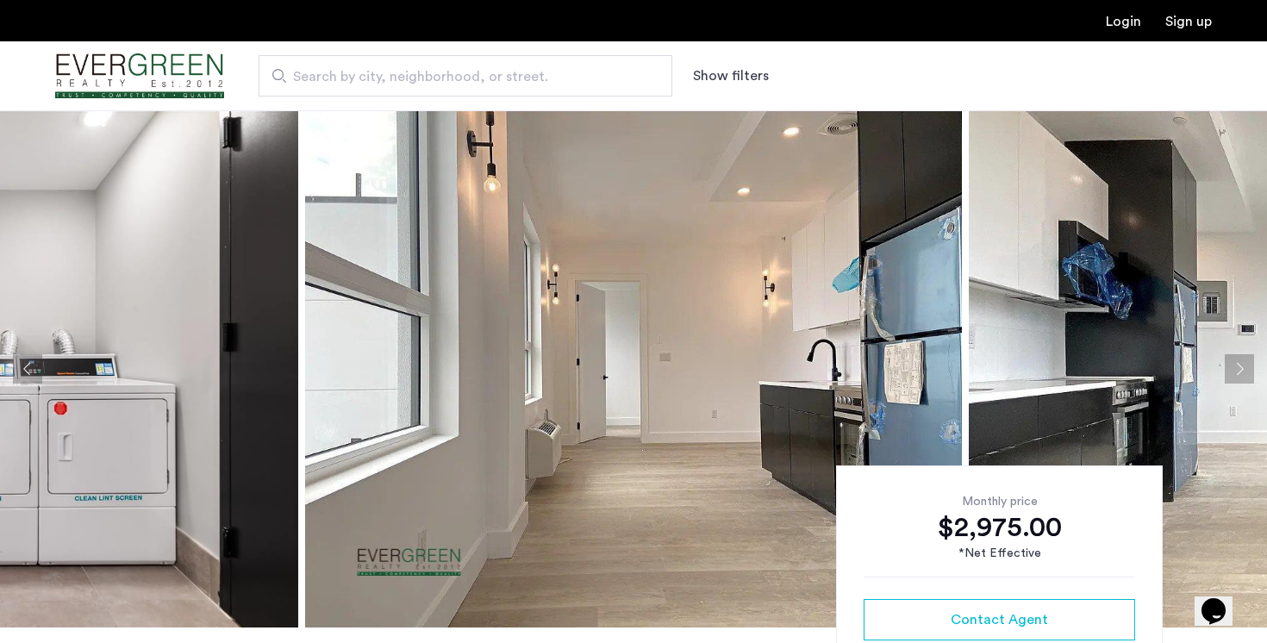
click at [1239, 370] on button "Next apartment" at bounding box center [1239, 368] width 29 height 29
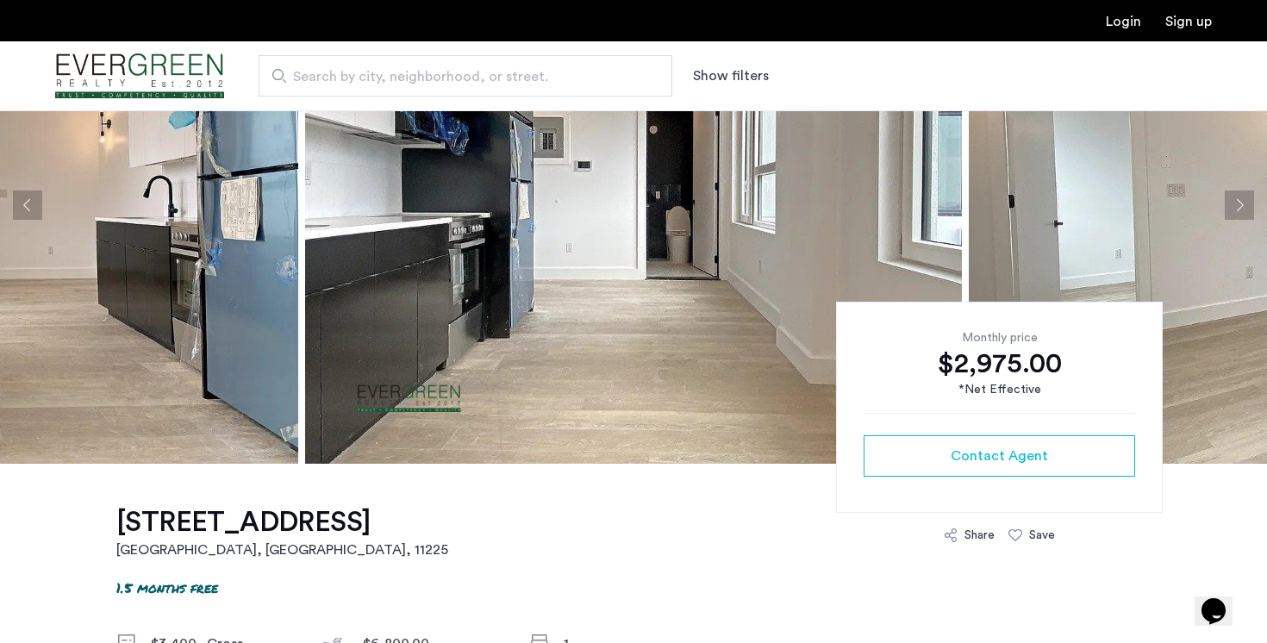
scroll to position [166, 0]
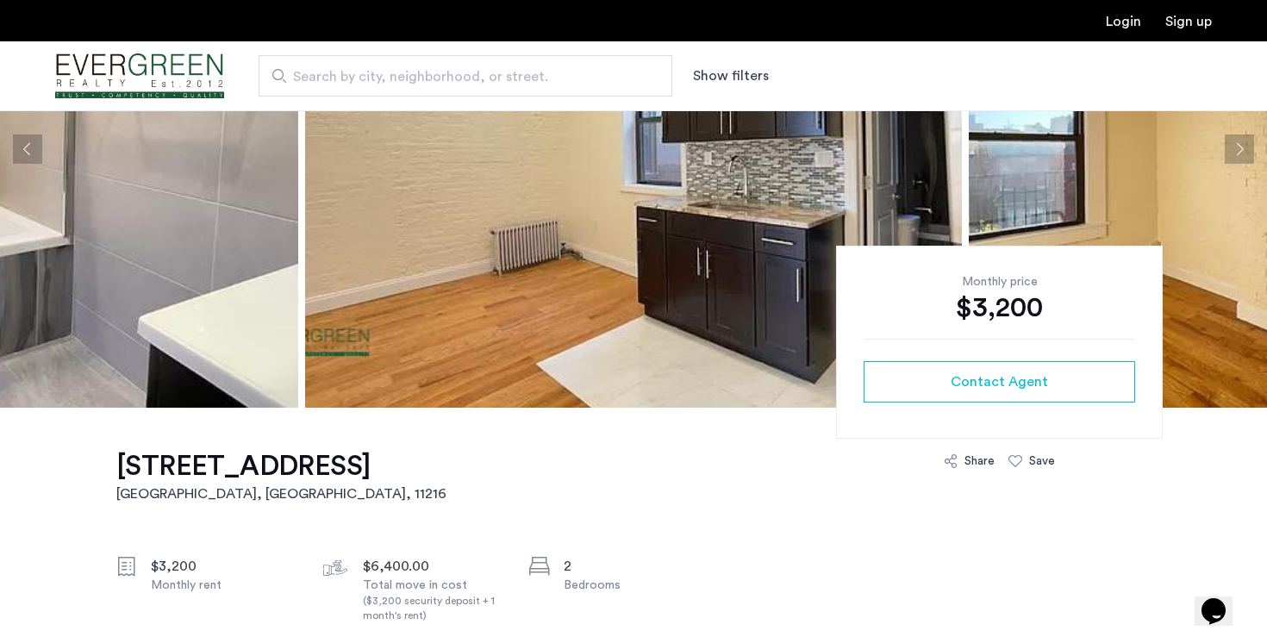
scroll to position [245, 0]
